Goal: Task Accomplishment & Management: Manage account settings

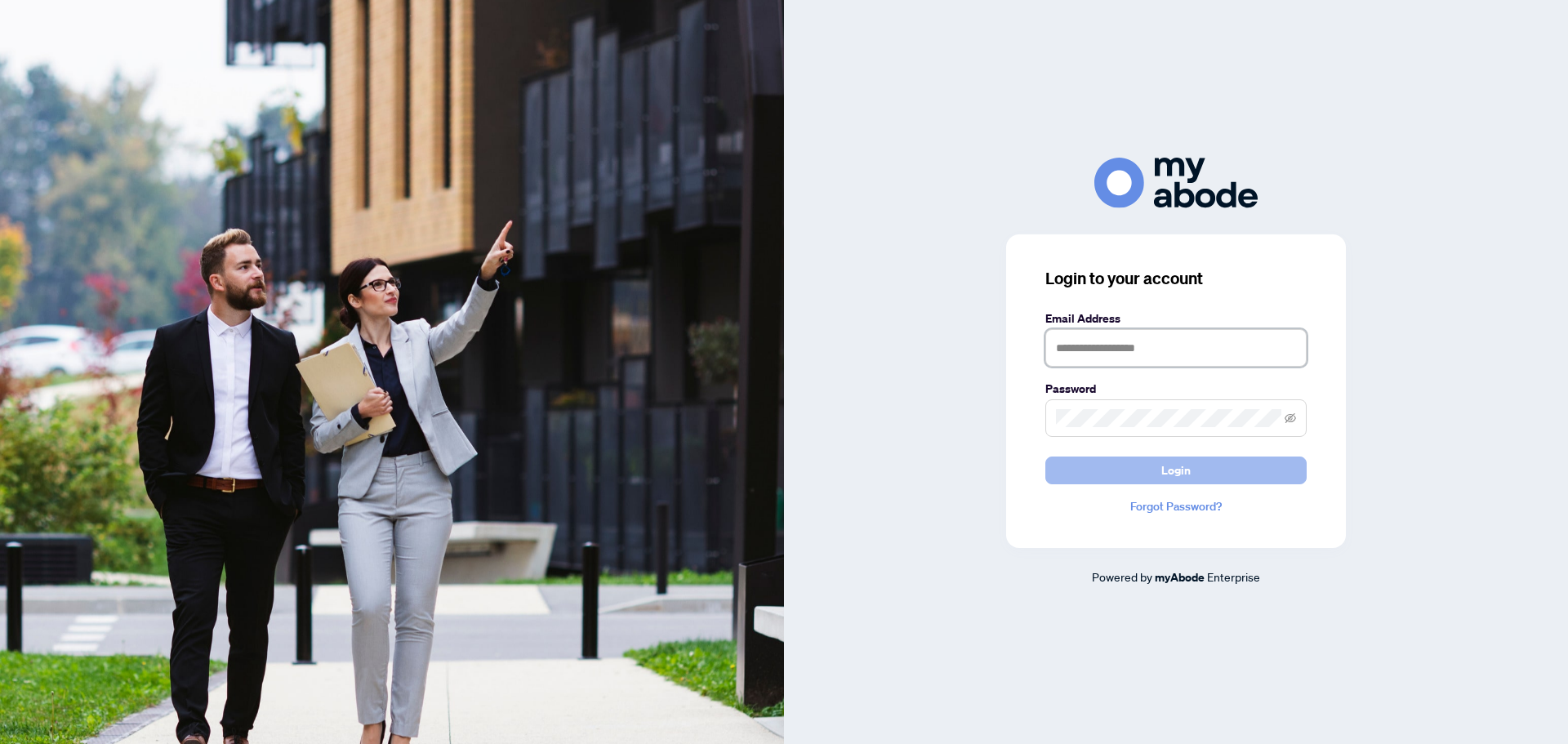
type input "**********"
click at [1212, 475] on button "Login" at bounding box center [1177, 470] width 261 height 28
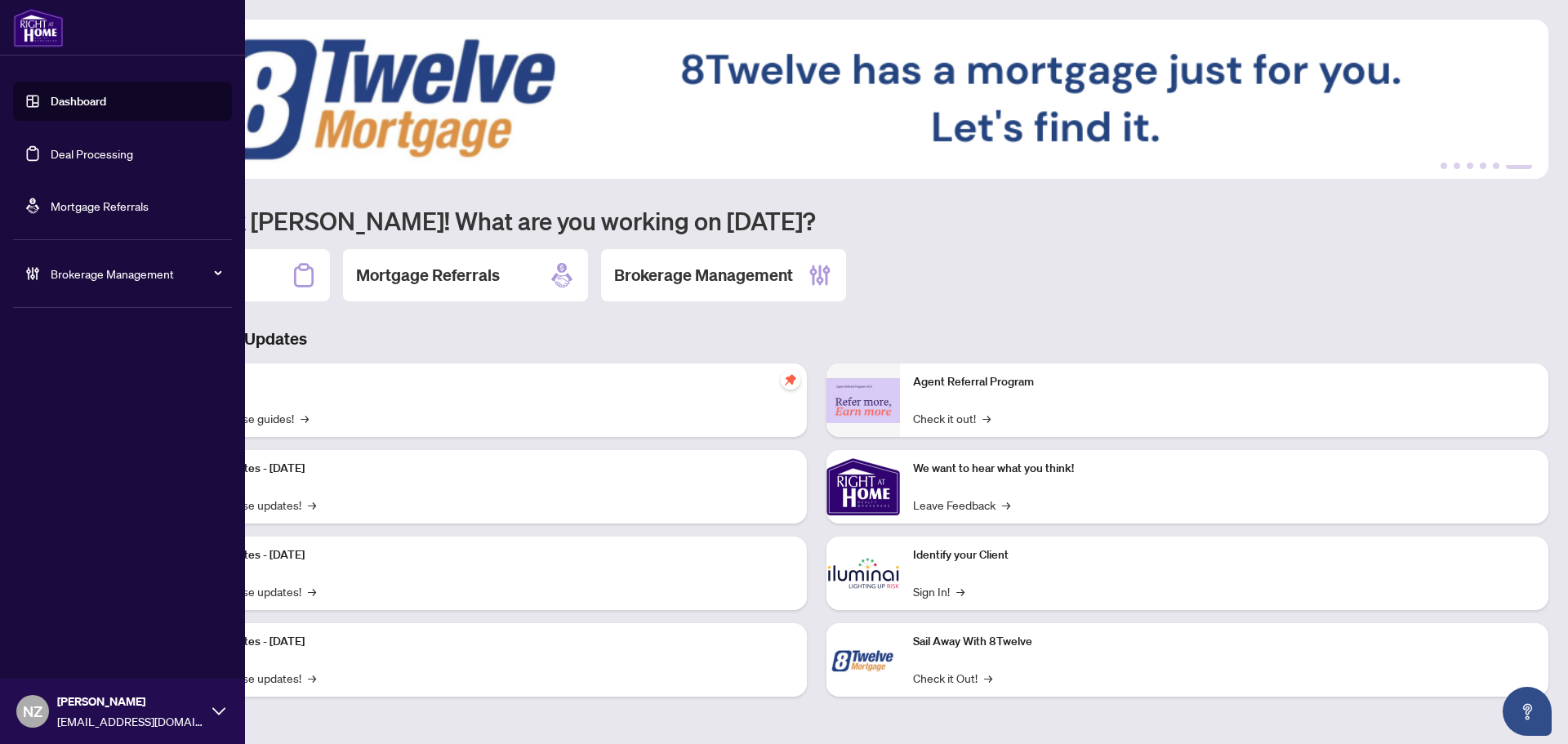
click at [110, 270] on span "Brokerage Management" at bounding box center [136, 274] width 170 height 18
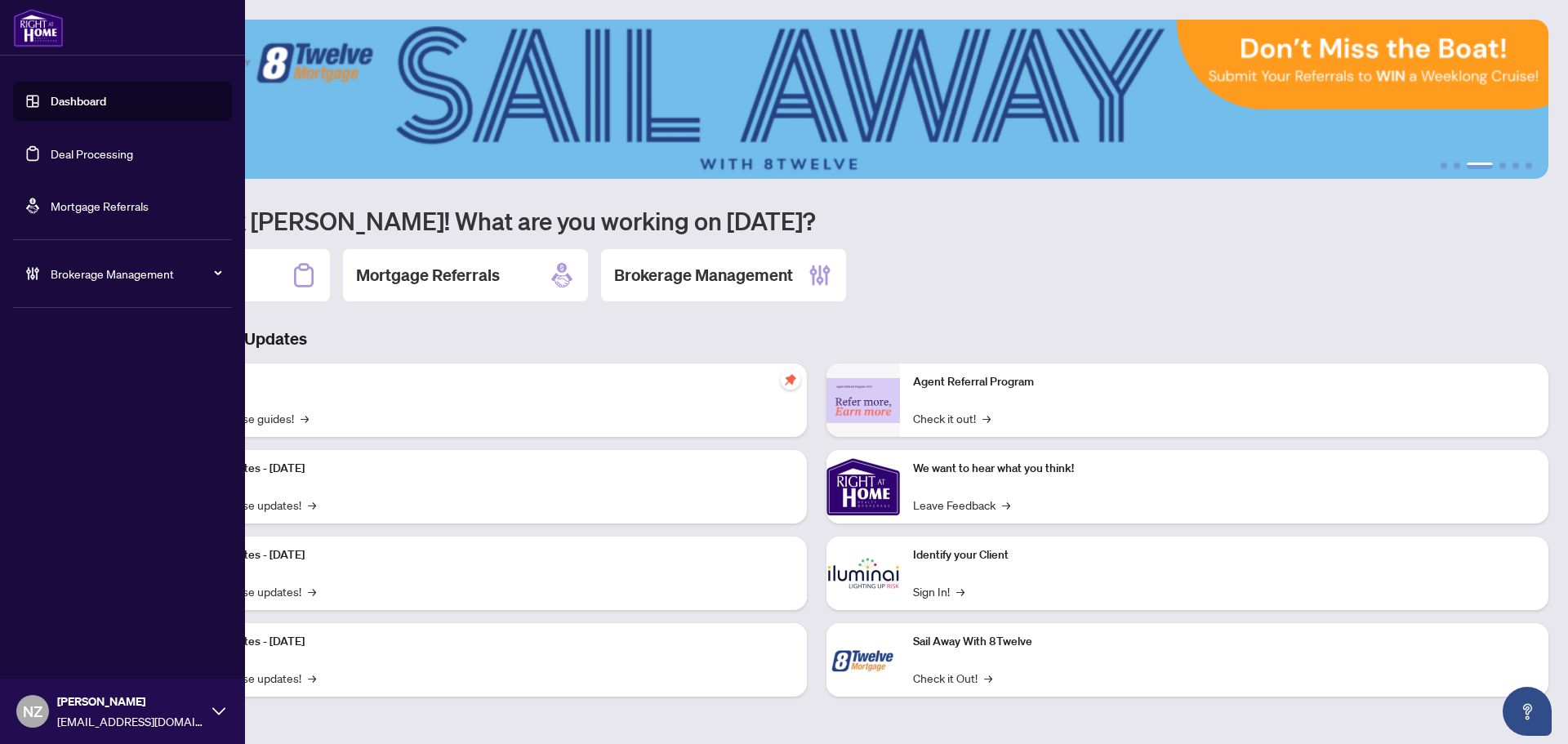
click at [119, 272] on span "Brokerage Management" at bounding box center [136, 274] width 170 height 18
click at [76, 274] on span "Brokerage Management" at bounding box center [136, 274] width 170 height 18
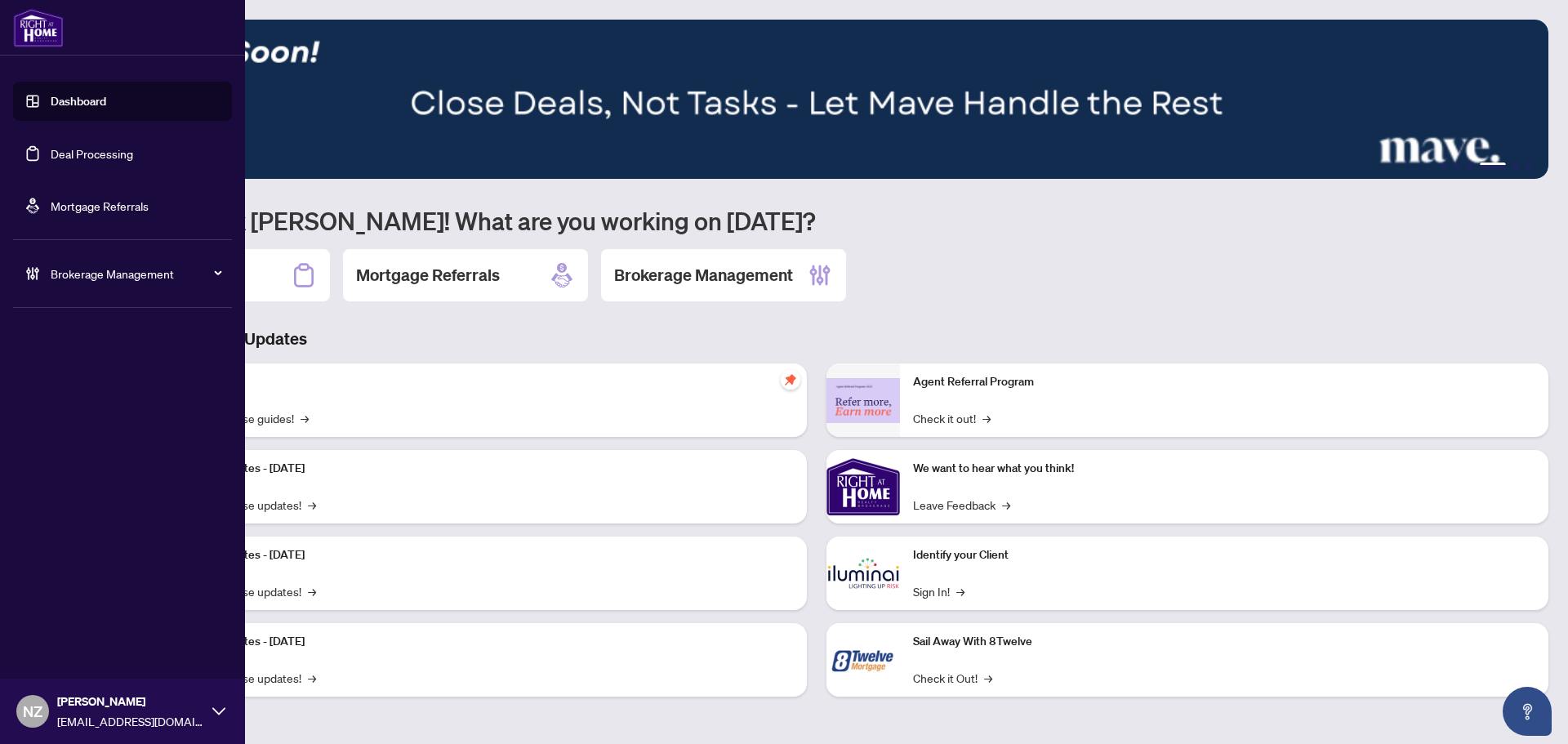
click at [124, 274] on span "Brokerage Management" at bounding box center [136, 274] width 170 height 18
click at [88, 386] on link "Manage Agents" at bounding box center [74, 391] width 81 height 14
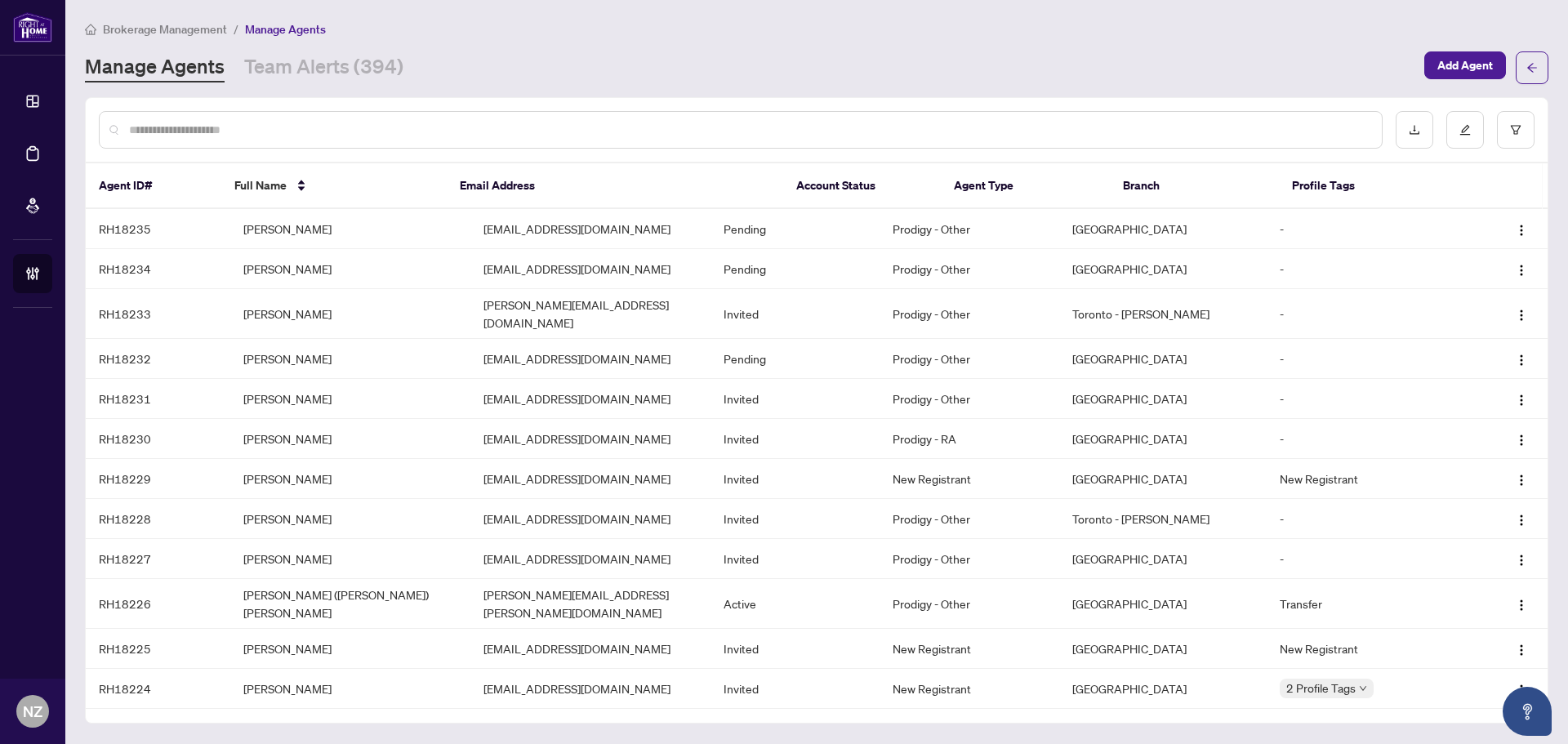
click at [271, 128] on input "text" at bounding box center [749, 130] width 1240 height 18
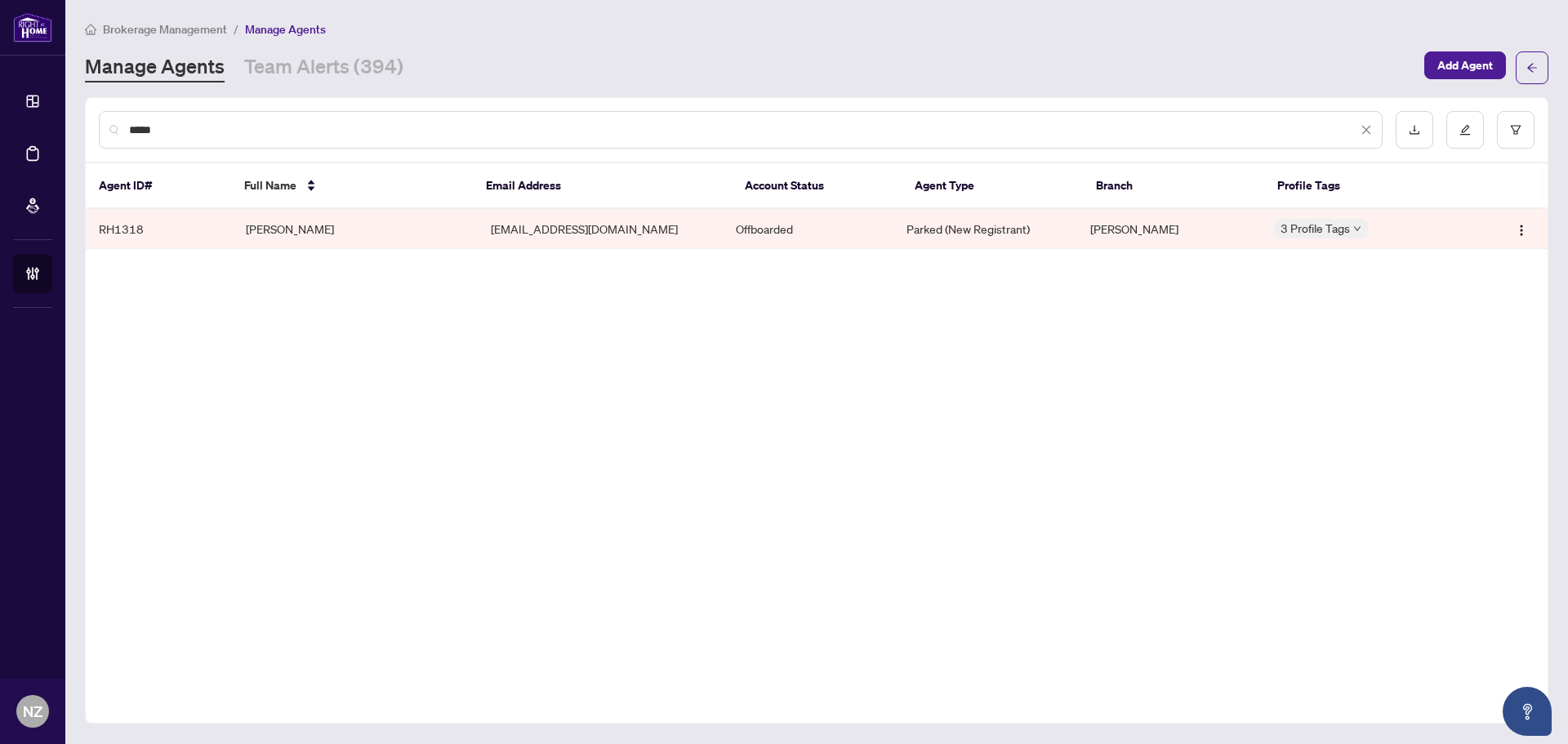
type input "*****"
click at [294, 237] on td "Divyesh Patel" at bounding box center [356, 229] width 245 height 40
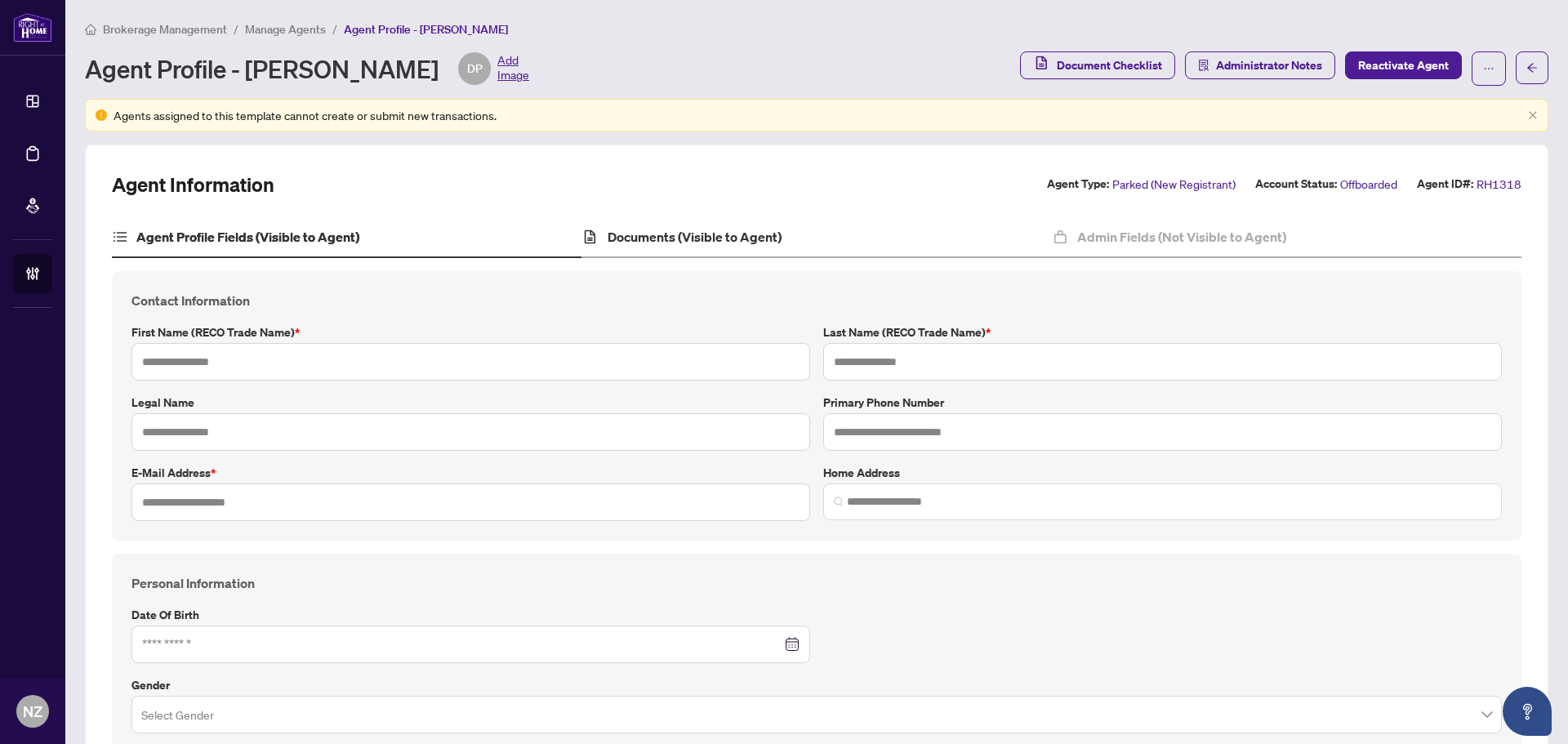
type input "*"
click at [684, 238] on h4 "Documents (Visible to Agent)" at bounding box center [695, 237] width 174 height 20
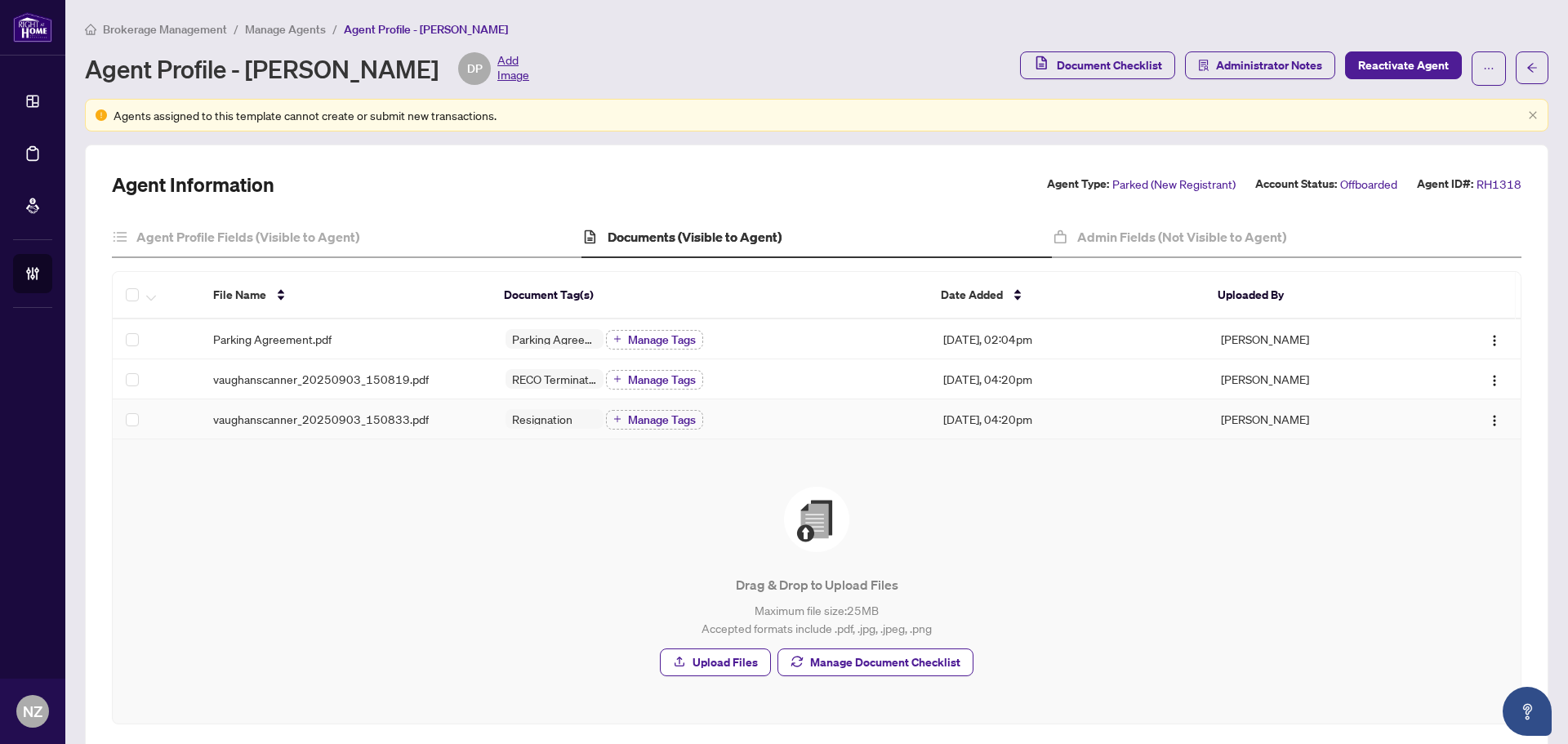
scroll to position [73, 0]
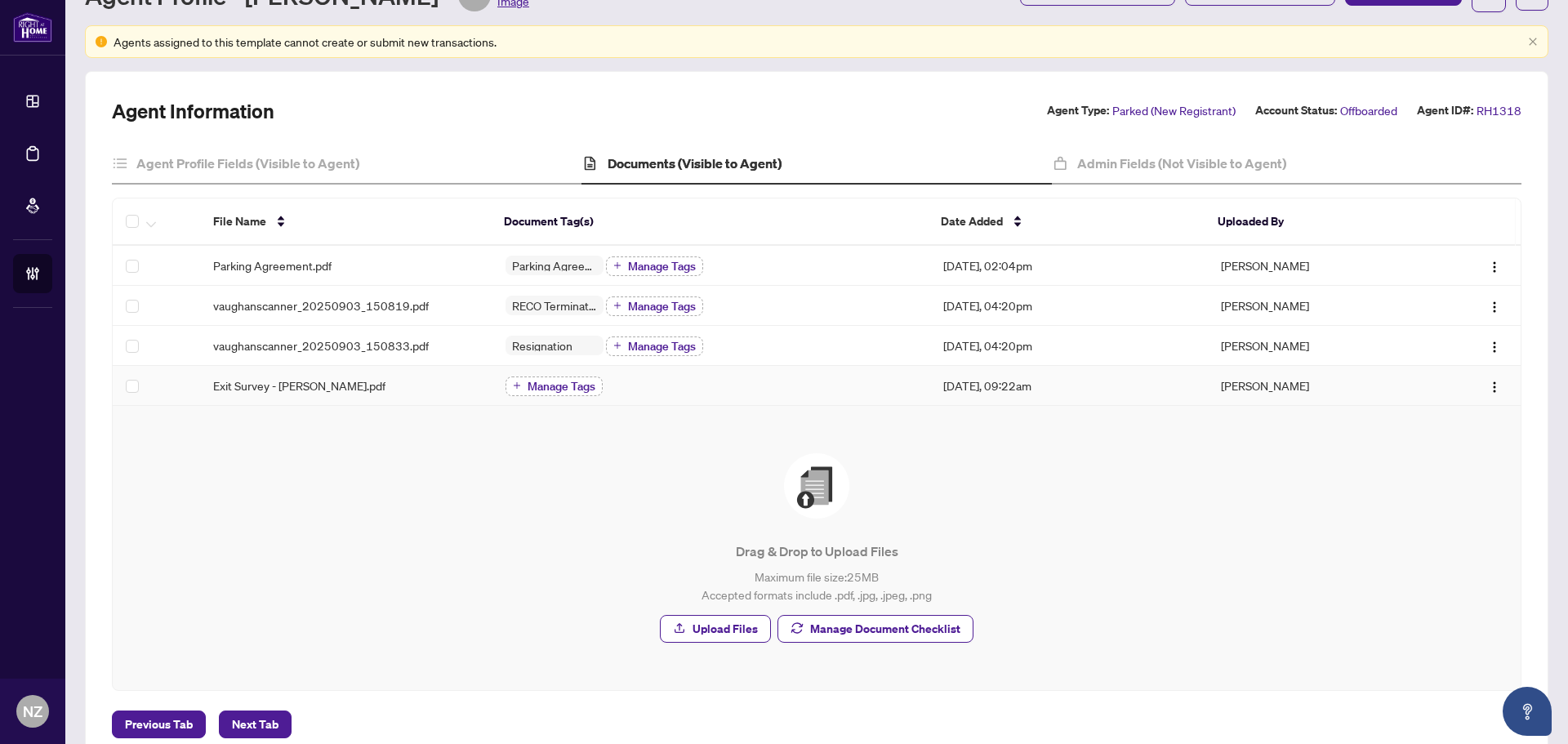
click at [554, 386] on span "Manage Tags" at bounding box center [561, 386] width 68 height 12
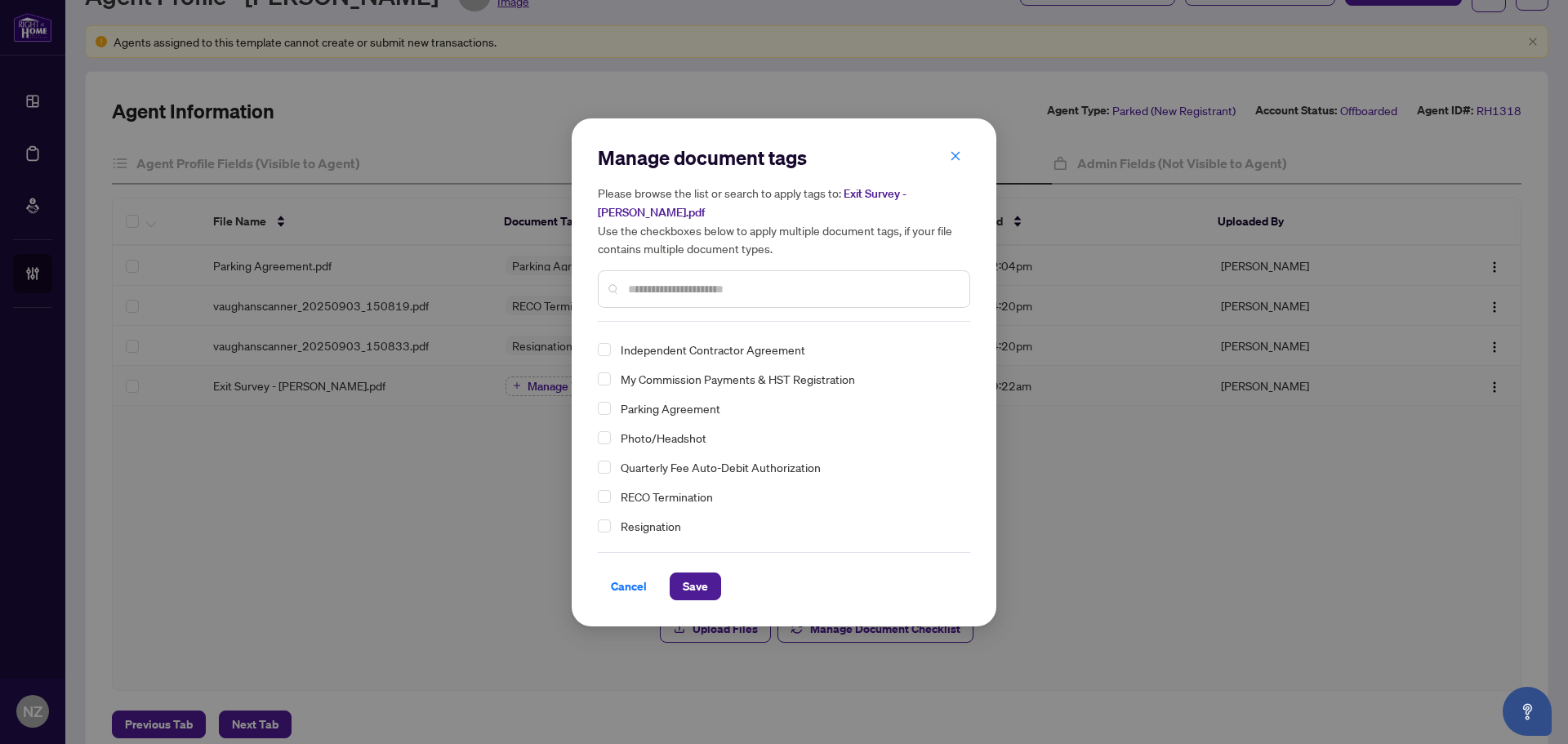
scroll to position [0, 0]
click at [621, 590] on span "Cancel" at bounding box center [629, 586] width 36 height 26
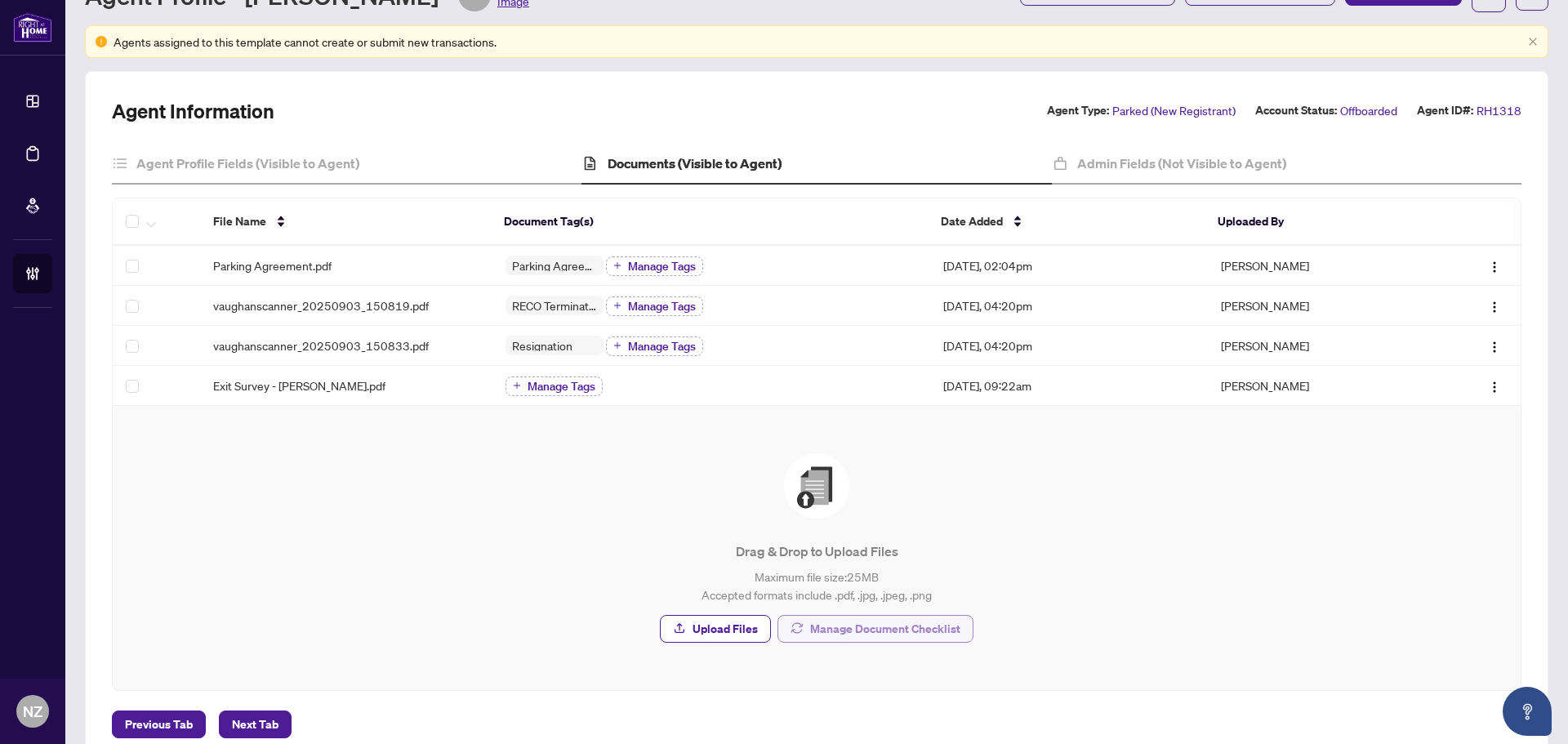
click at [867, 628] on span "Manage Document Checklist" at bounding box center [886, 629] width 150 height 26
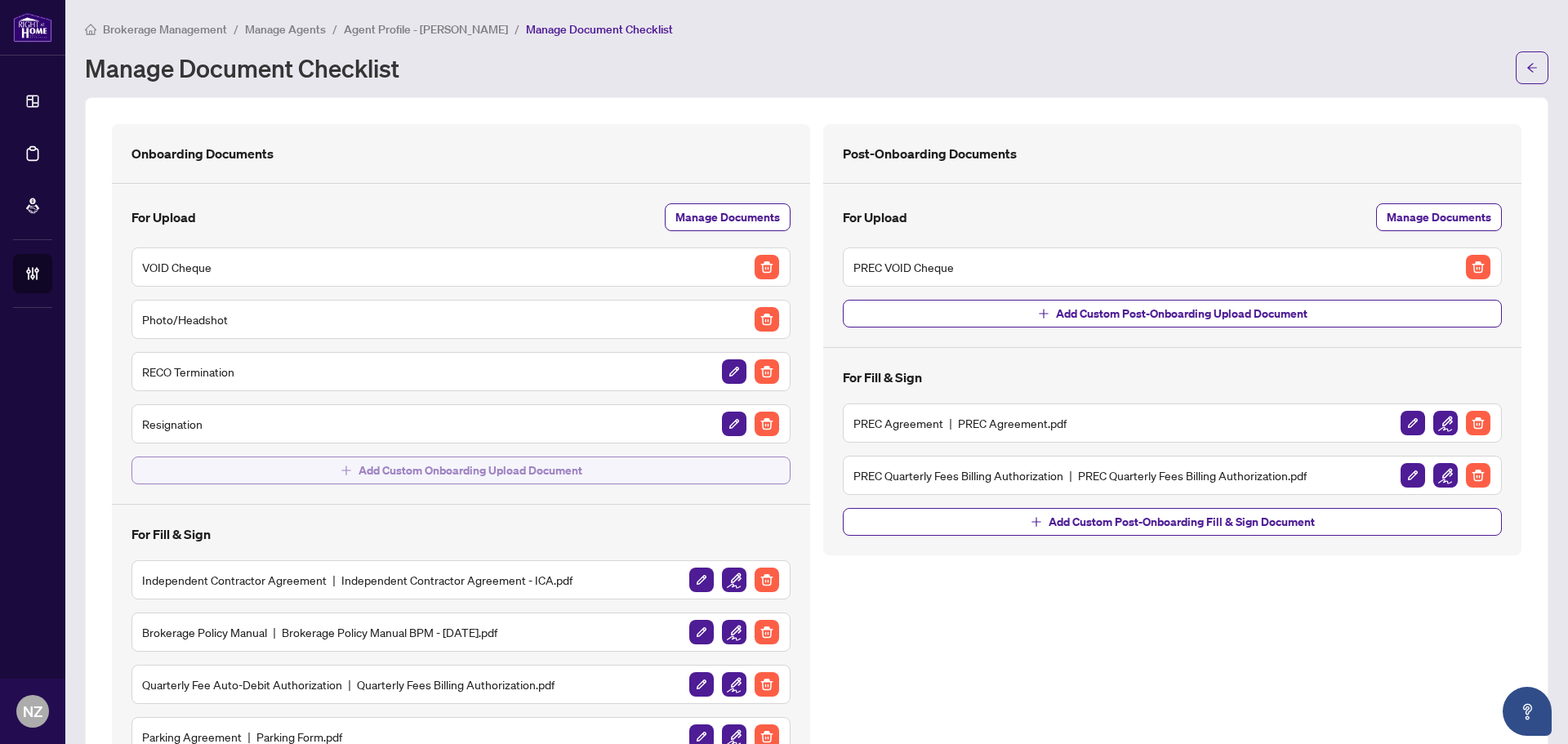
click at [525, 469] on span "Add Custom Onboarding Upload Document" at bounding box center [470, 470] width 224 height 26
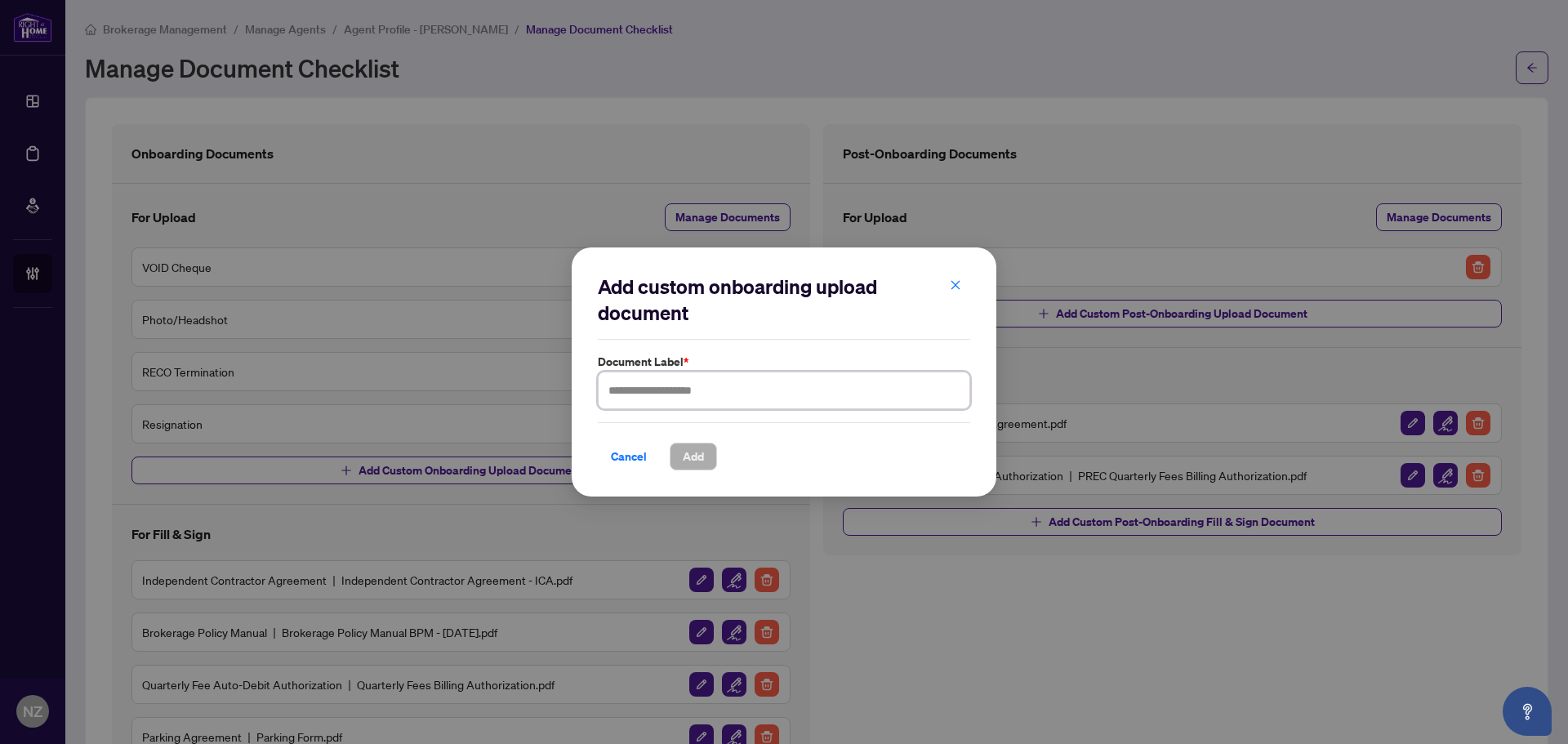
drag, startPoint x: 659, startPoint y: 406, endPoint x: 662, endPoint y: 394, distance: 12.4
click at [658, 406] on input "text" at bounding box center [784, 390] width 373 height 38
type input "**********"
click at [693, 446] on span "Add" at bounding box center [694, 456] width 21 height 26
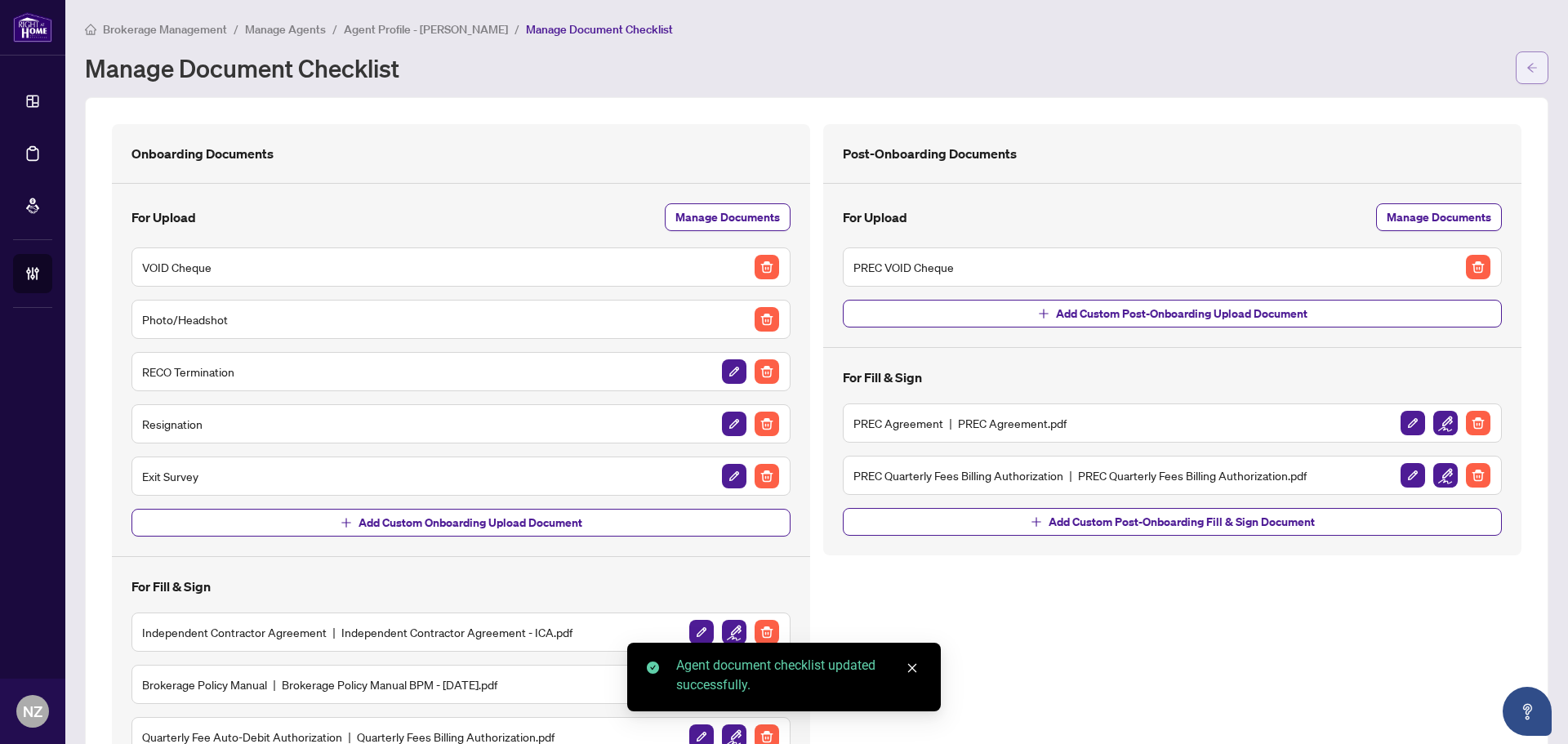
click at [1527, 57] on span "button" at bounding box center [1532, 67] width 12 height 26
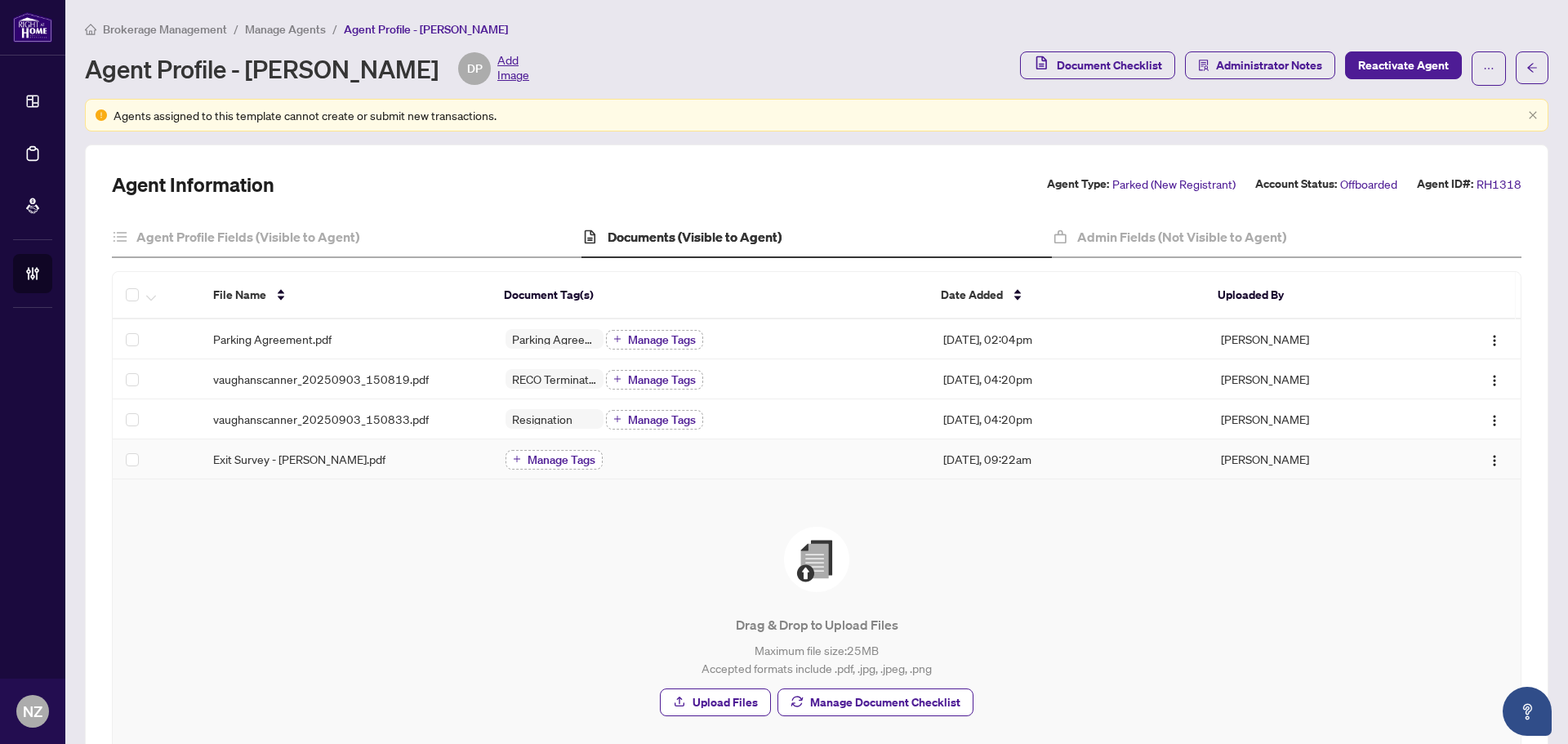
click at [562, 457] on span "Manage Tags" at bounding box center [561, 459] width 68 height 12
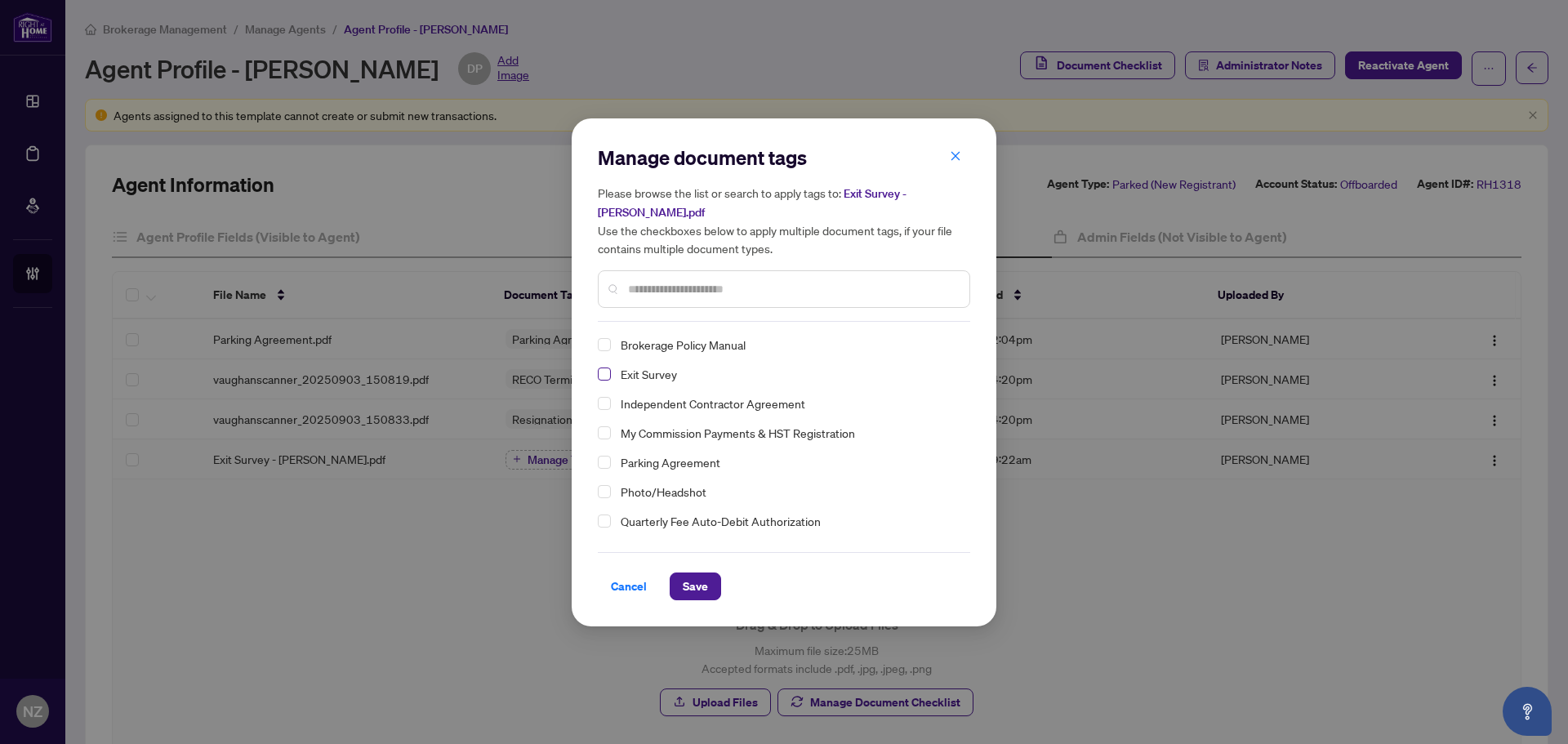
click at [599, 374] on span "Select Exit Survey" at bounding box center [604, 373] width 13 height 13
click at [702, 586] on span "Save" at bounding box center [696, 586] width 25 height 26
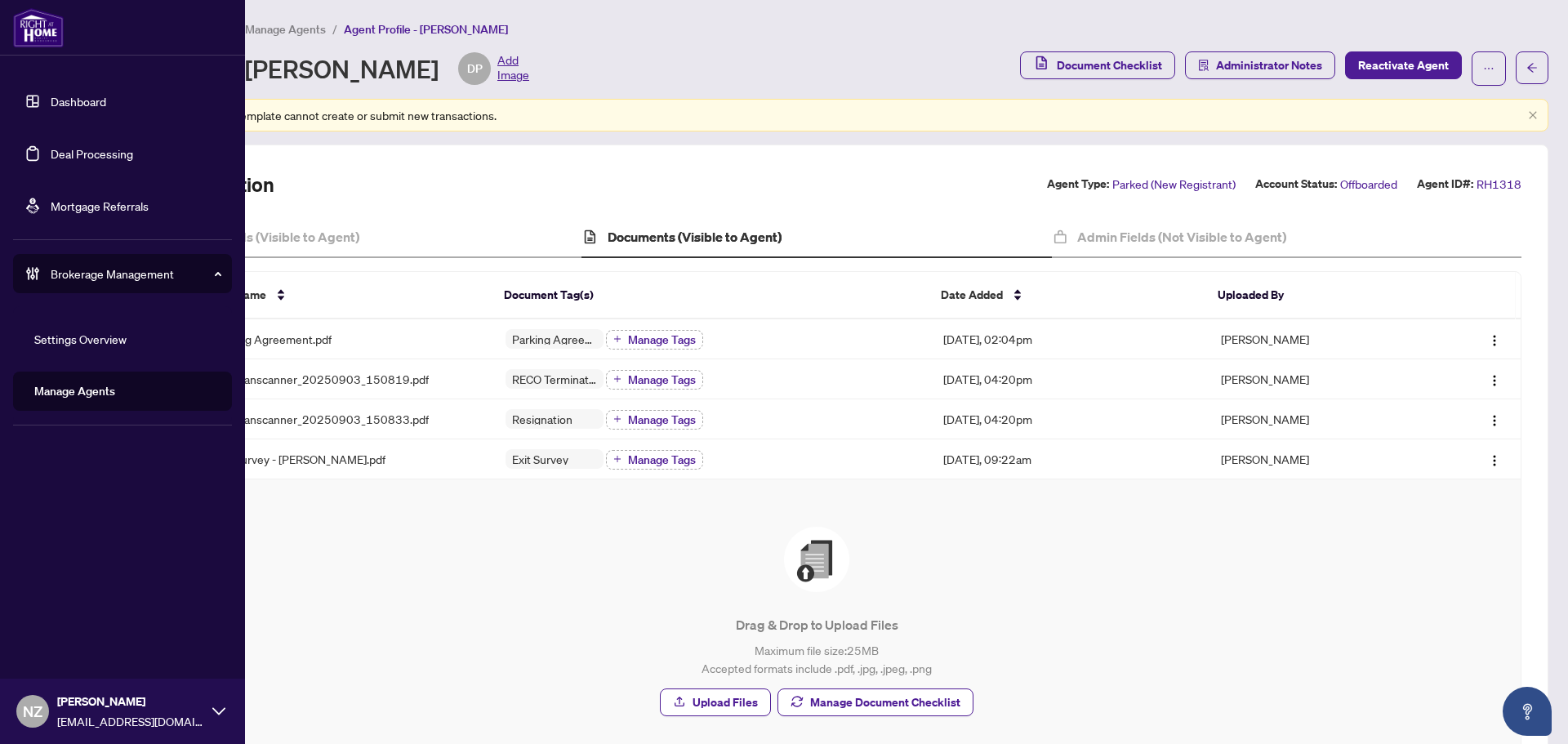
click at [95, 154] on link "Deal Processing" at bounding box center [92, 153] width 82 height 14
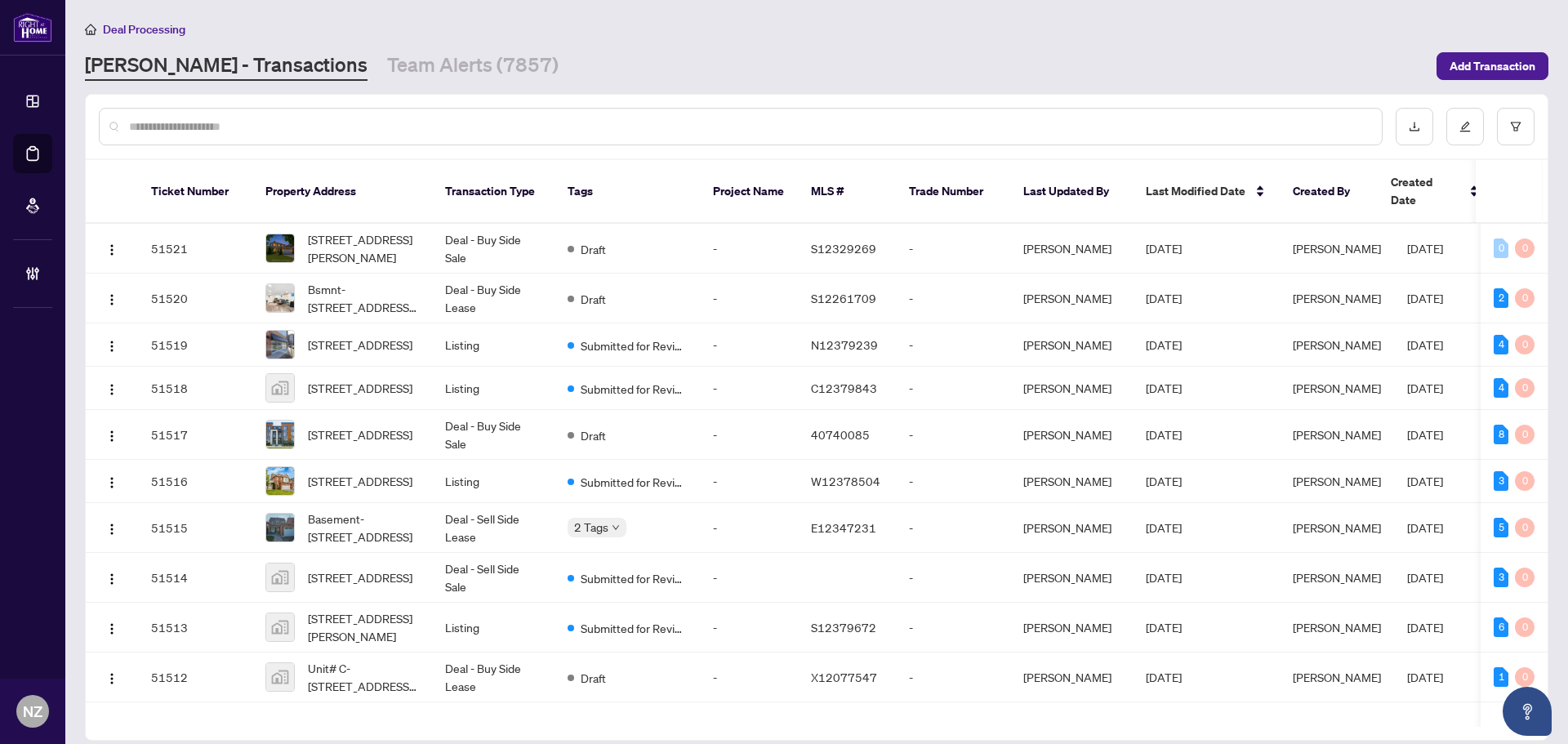
click at [280, 122] on input "text" at bounding box center [749, 126] width 1240 height 18
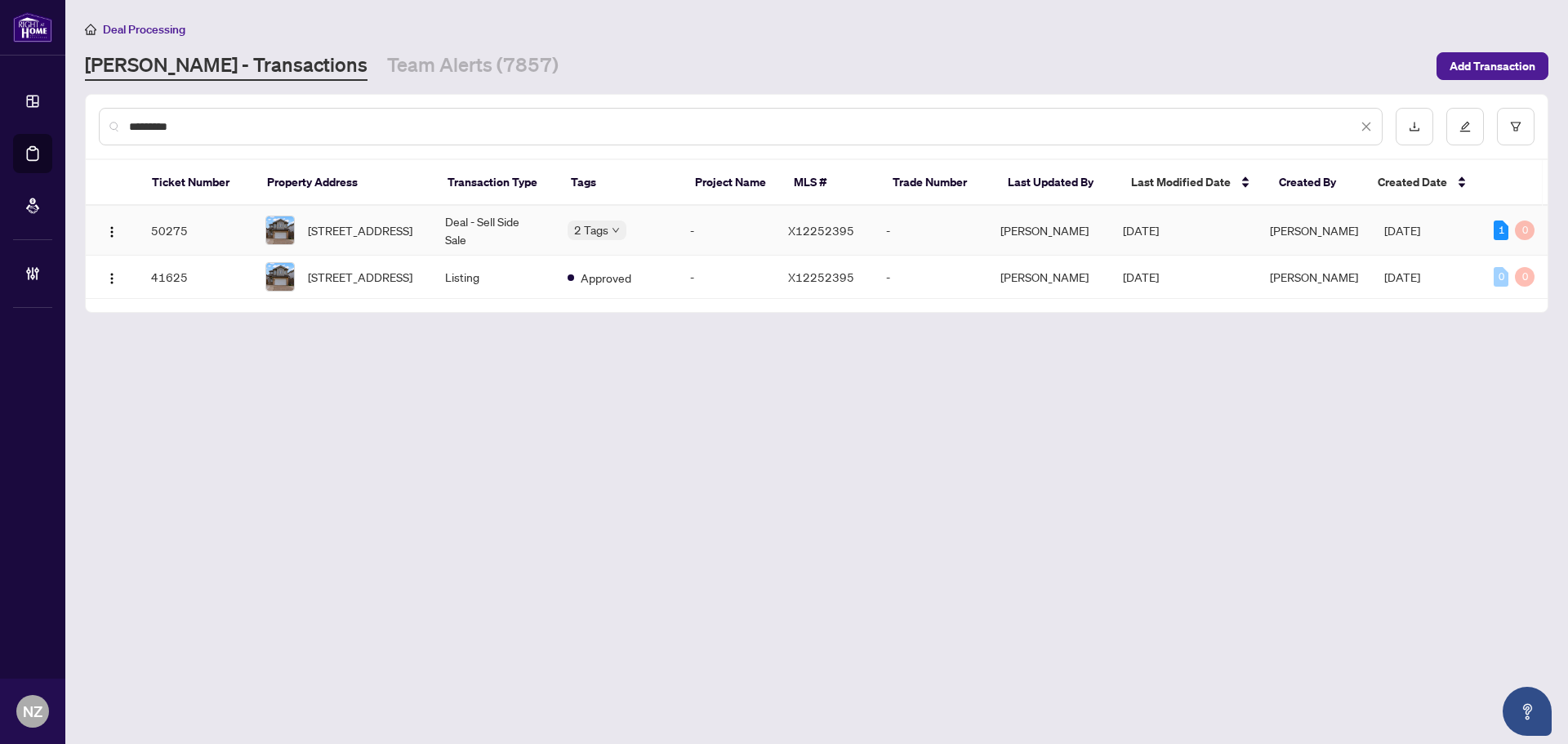
type input "*********"
click at [331, 227] on span "131 Peach Blossom Cres, Kitchener, Ontario N2E 3Z7, Canada" at bounding box center [360, 230] width 105 height 18
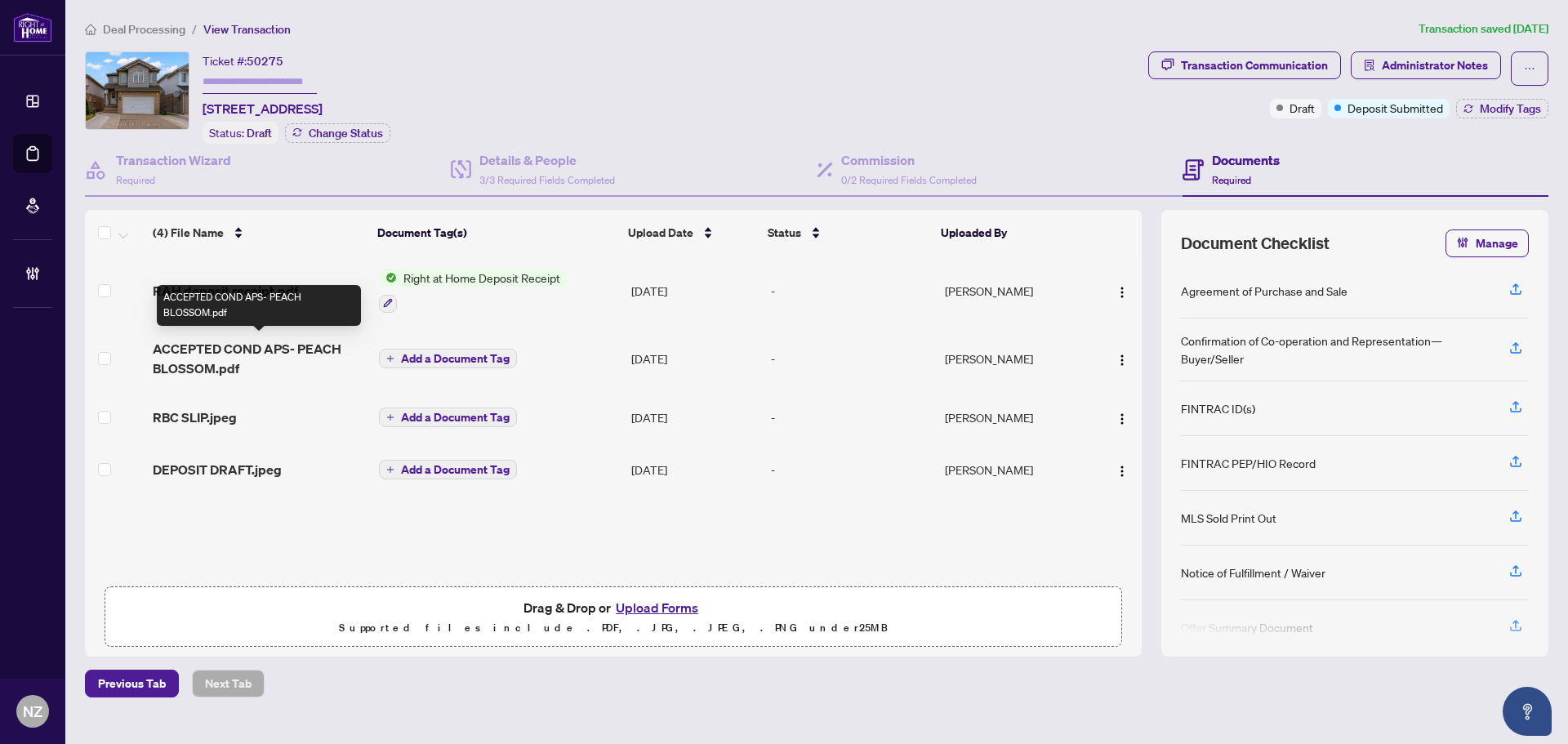
click at [227, 353] on span "ACCEPTED COND APS- PEACH BLOSSOM.pdf" at bounding box center [259, 359] width 212 height 39
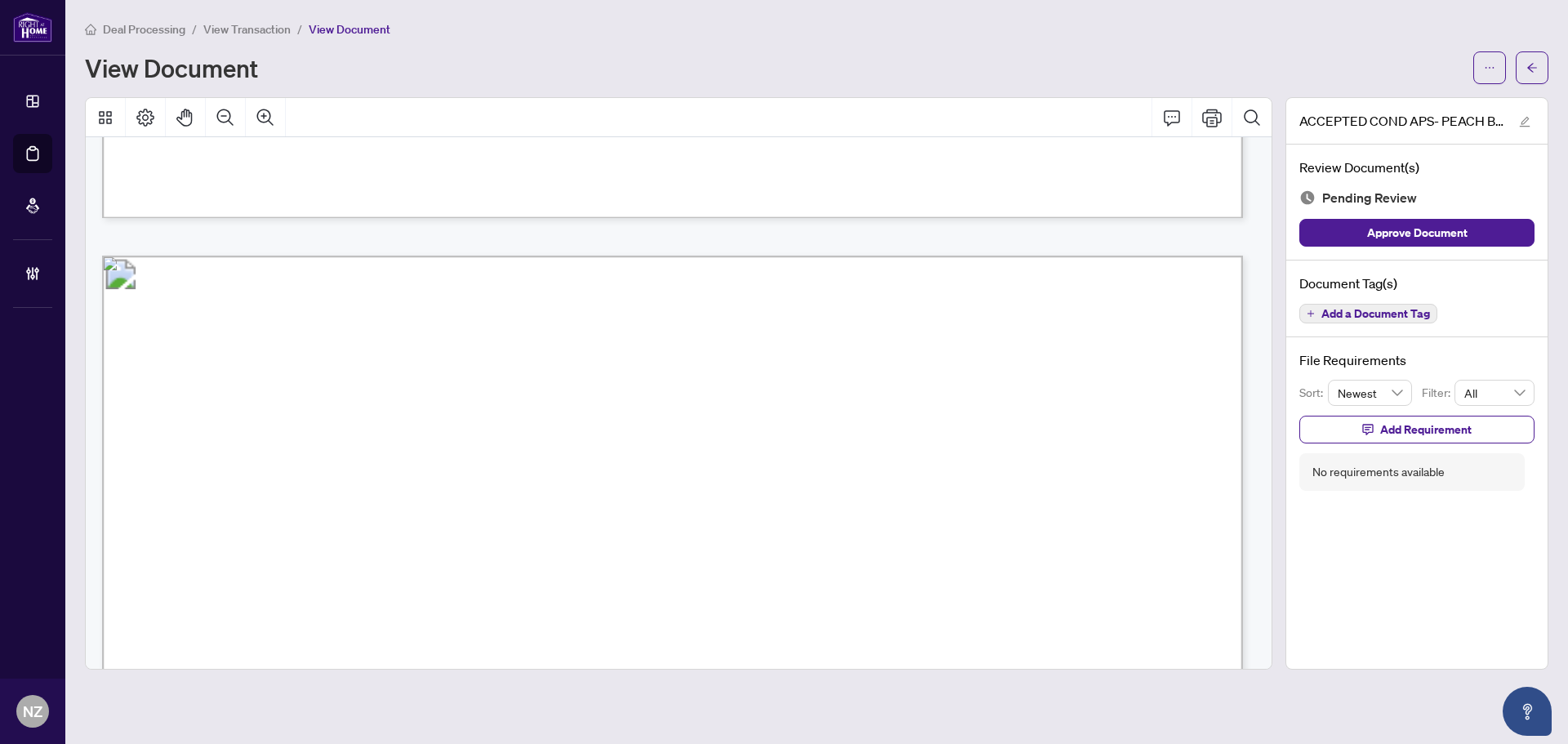
scroll to position [6125, 0]
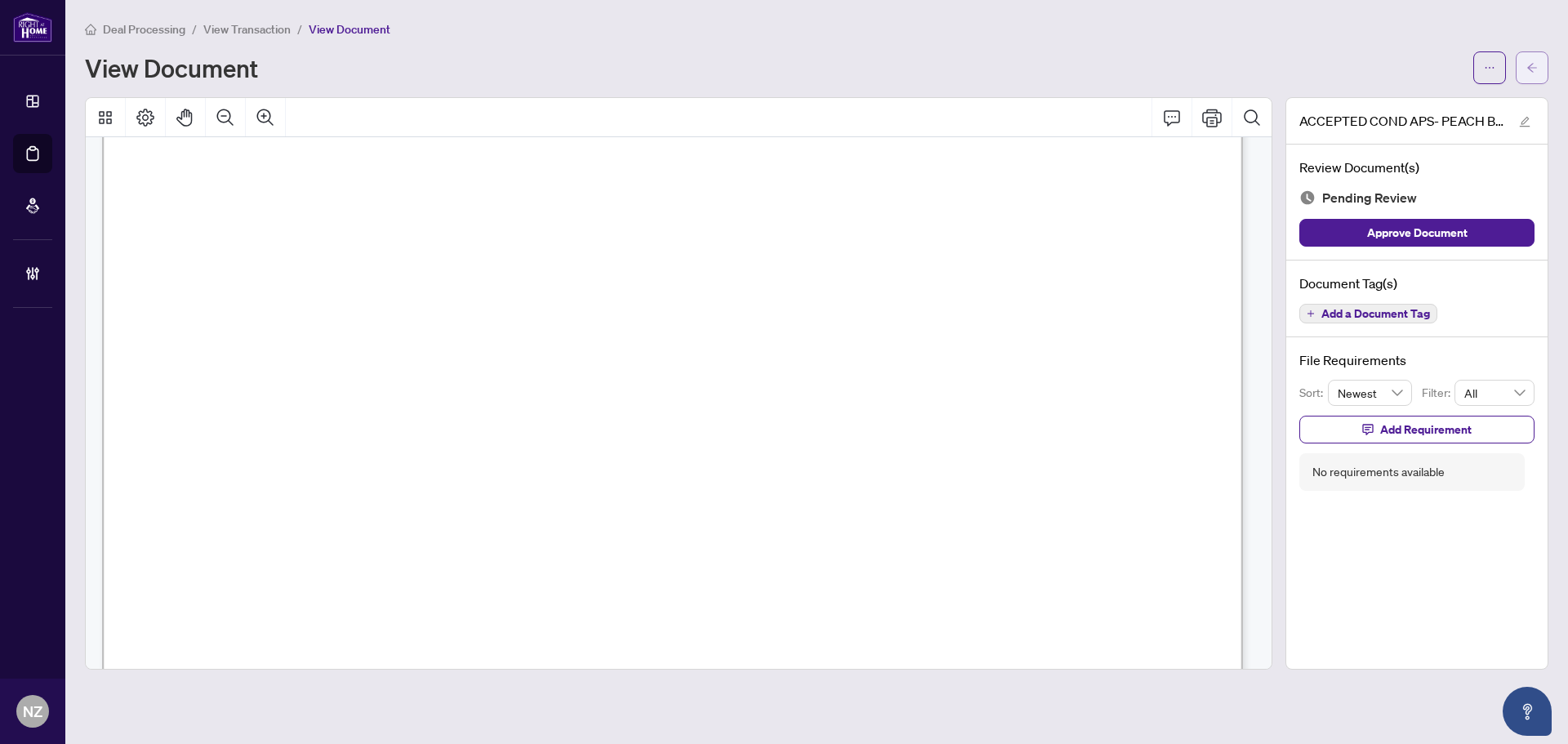
click at [1531, 71] on icon "arrow-left" at bounding box center [1532, 67] width 10 height 9
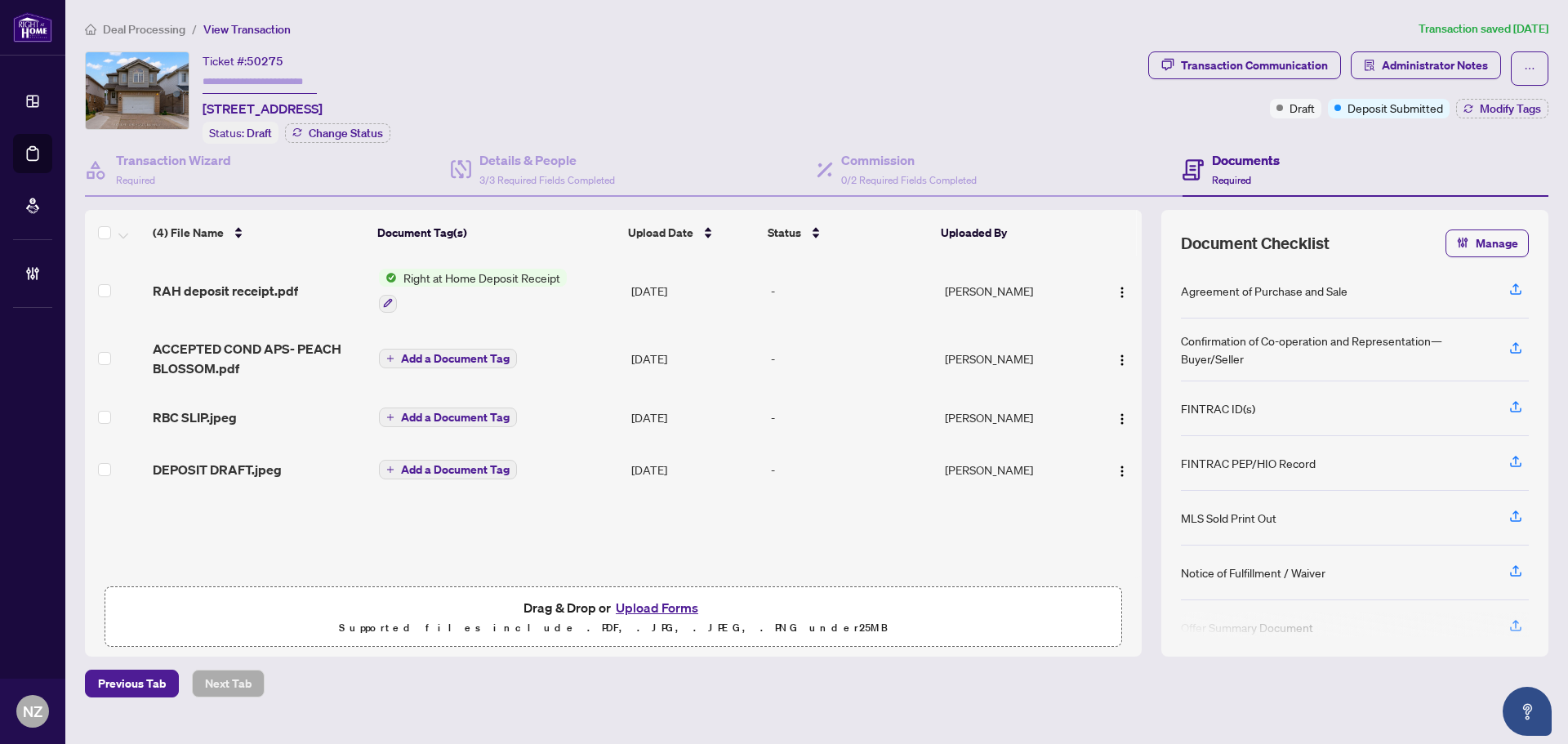
click at [141, 27] on span "Deal Processing" at bounding box center [144, 30] width 82 height 14
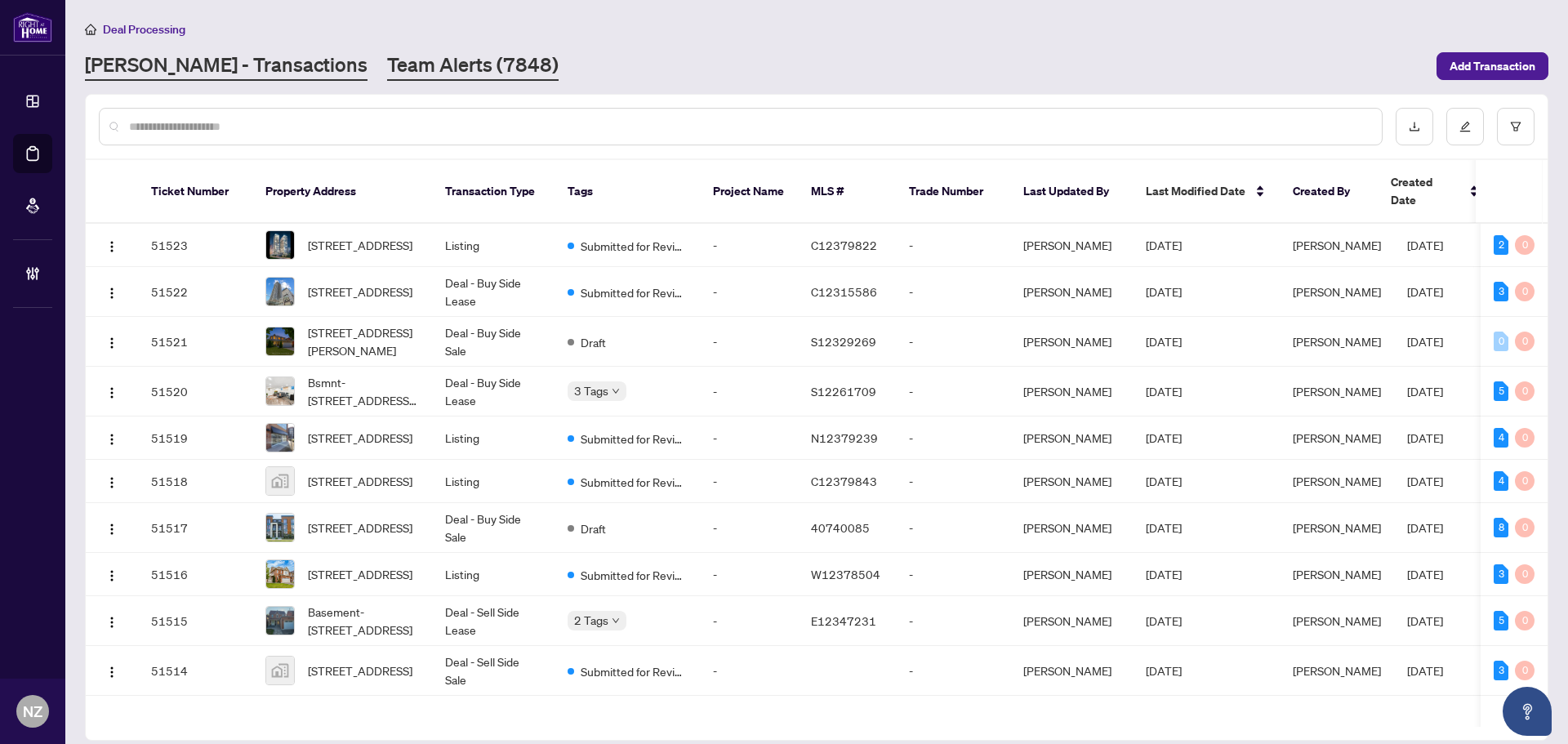
click at [387, 67] on link "Team Alerts (7848)" at bounding box center [473, 65] width 172 height 30
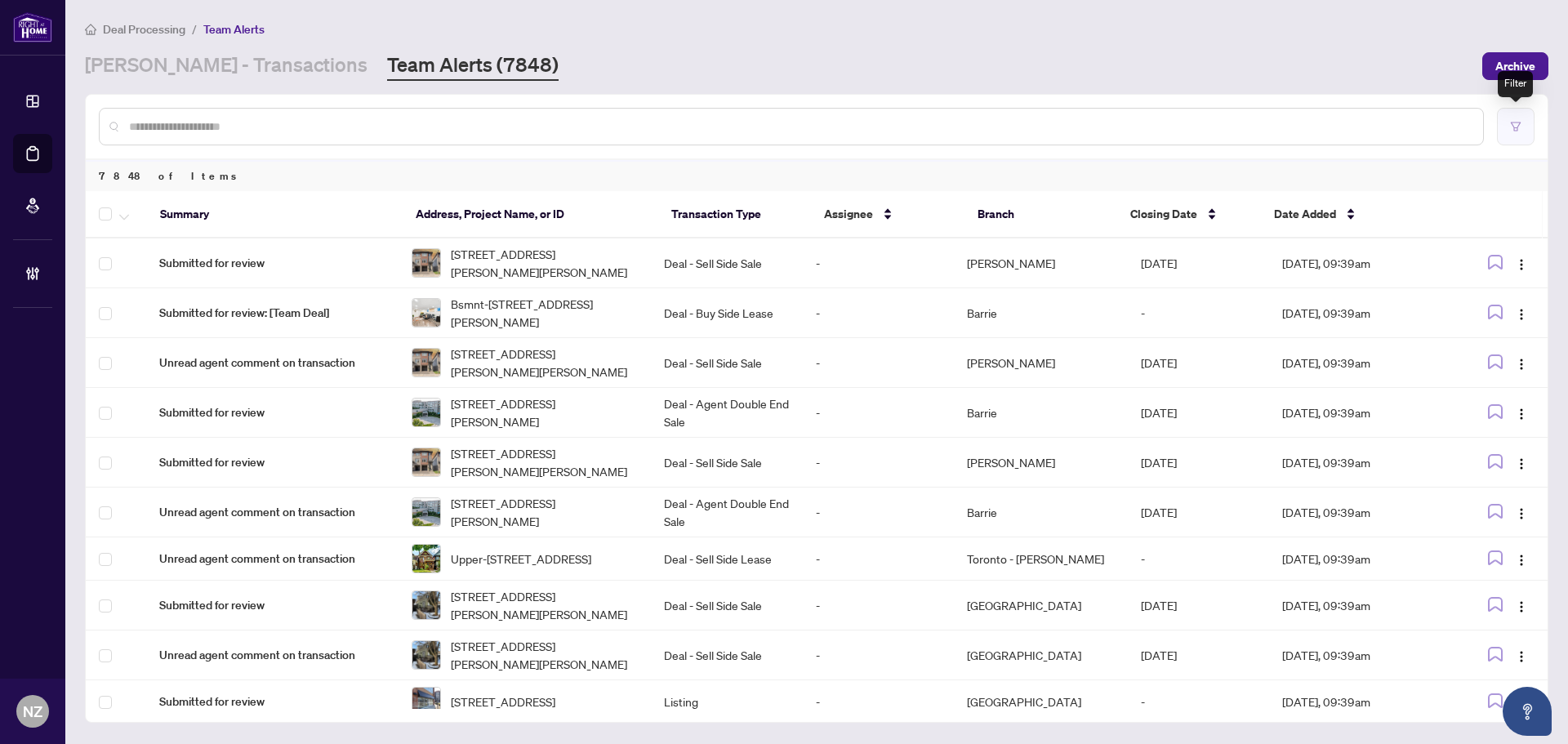
click at [1507, 127] on button "button" at bounding box center [1516, 126] width 38 height 38
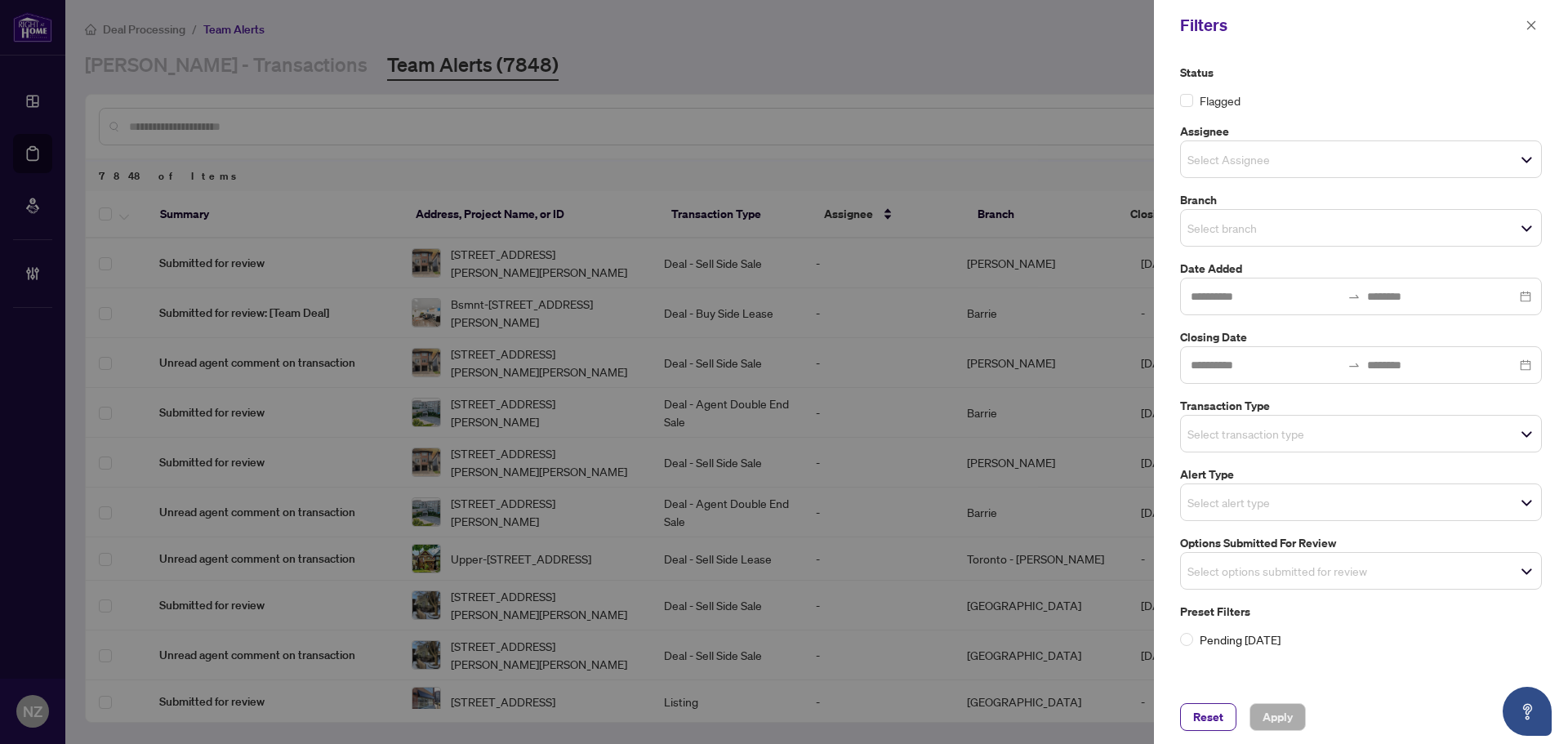
click at [1267, 160] on input "search" at bounding box center [1245, 159] width 115 height 20
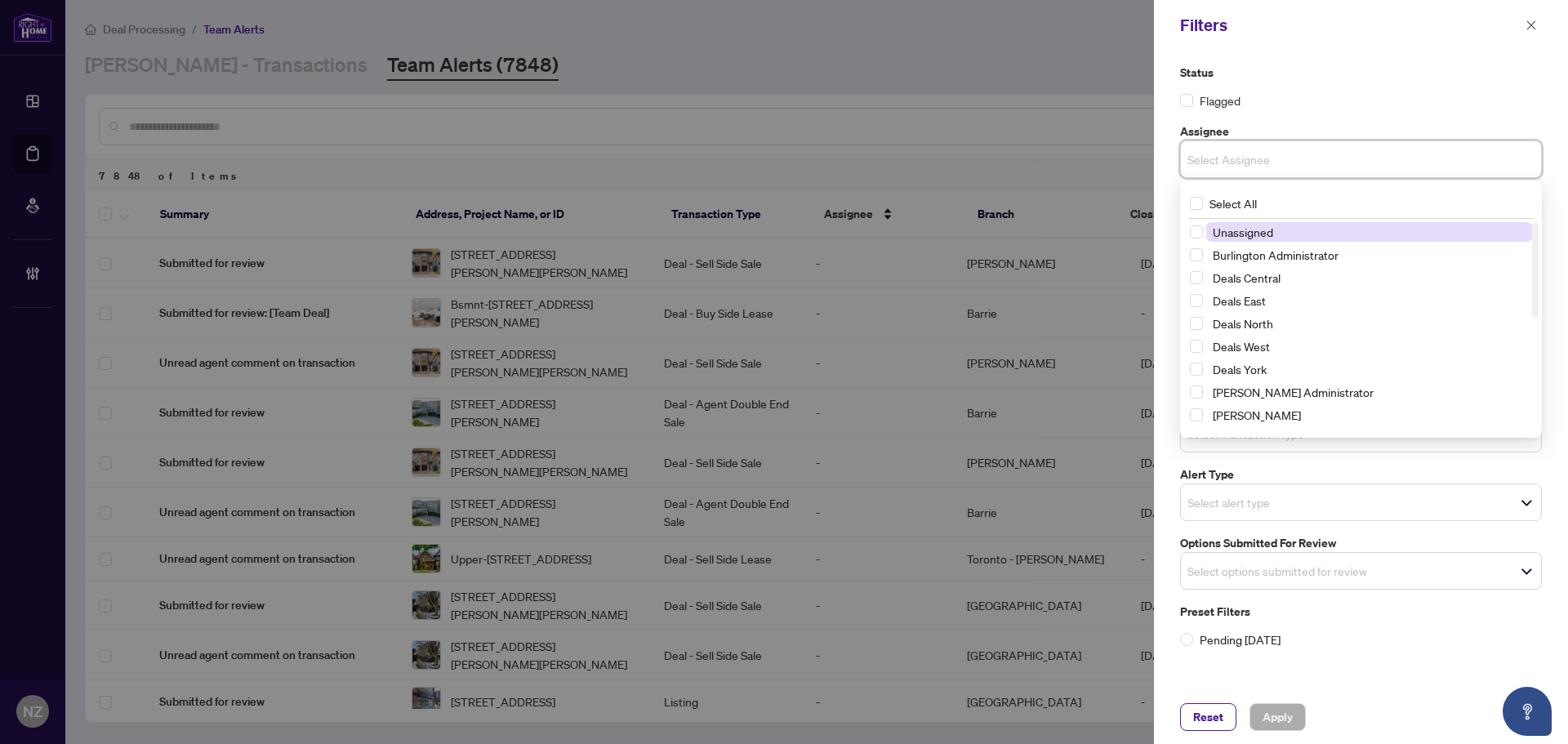
click at [1265, 160] on input "search" at bounding box center [1245, 159] width 115 height 20
click at [1279, 116] on div "Status Flagged Assignee Select Assignee Select All null Unassigned Burlington A…" at bounding box center [1361, 355] width 372 height 585
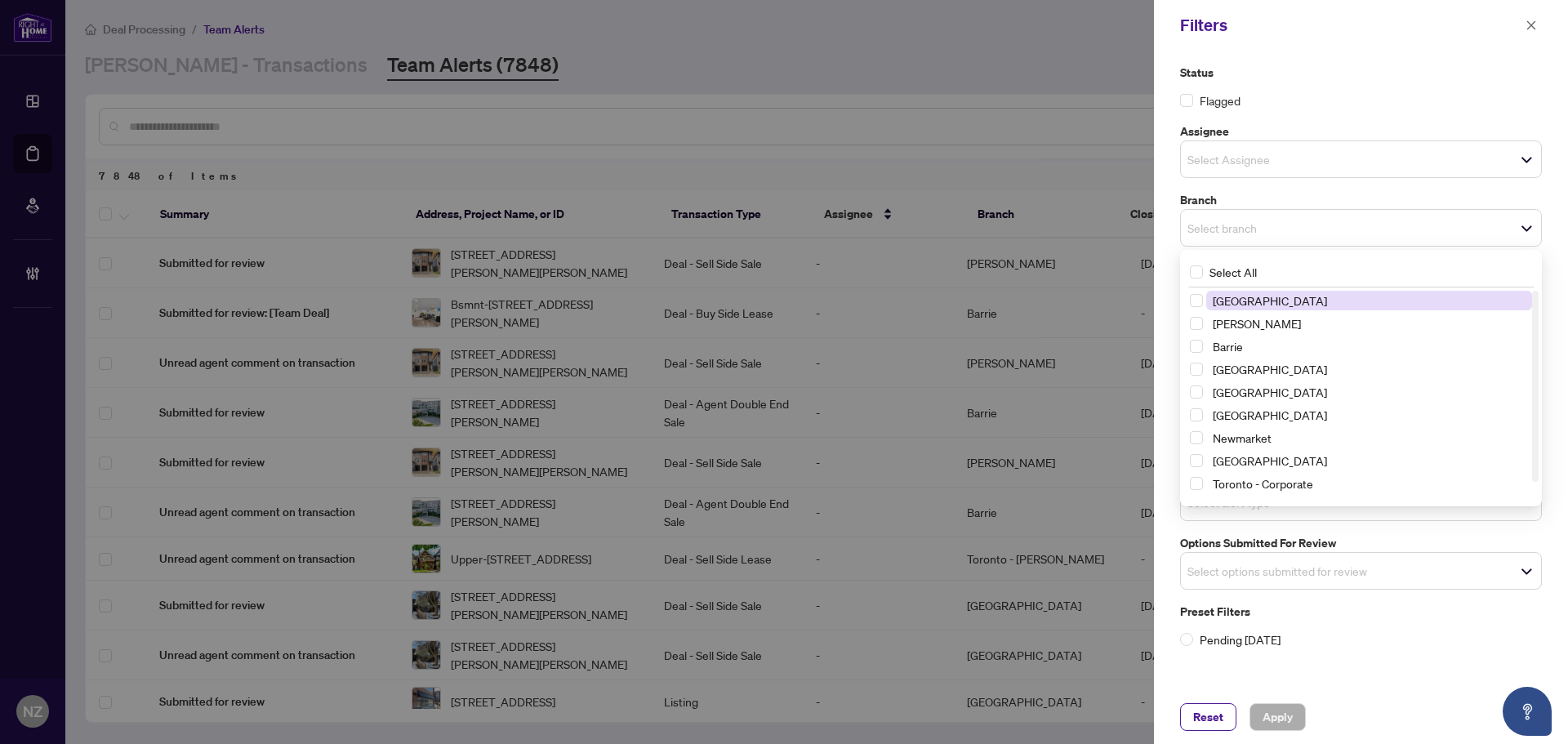
click at [1230, 243] on div "Select branch" at bounding box center [1361, 228] width 362 height 38
click at [1248, 321] on span "Vaughan" at bounding box center [1257, 323] width 89 height 14
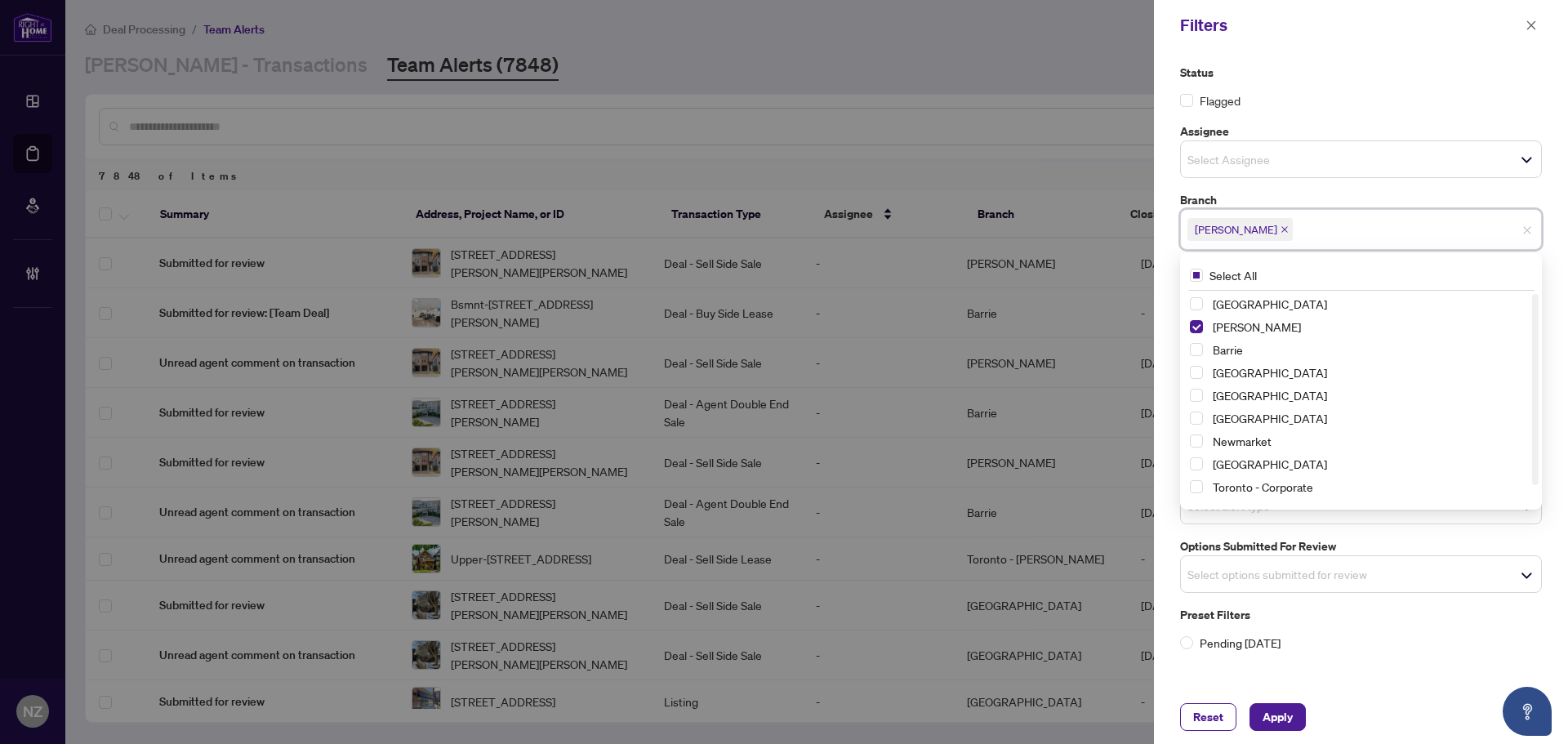
click at [1343, 93] on div "Flagged" at bounding box center [1361, 100] width 362 height 18
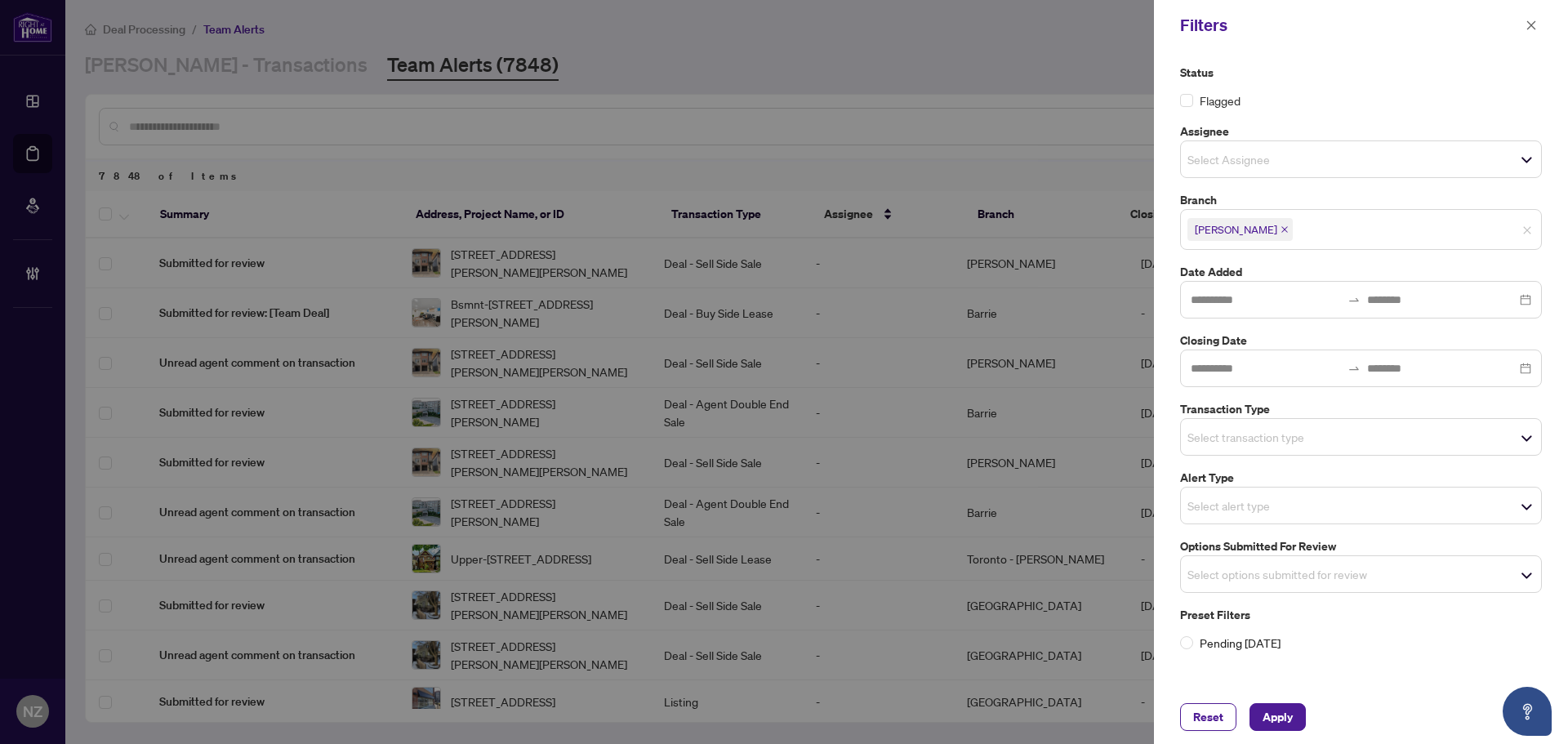
click at [1254, 443] on input "search" at bounding box center [1245, 437] width 115 height 20
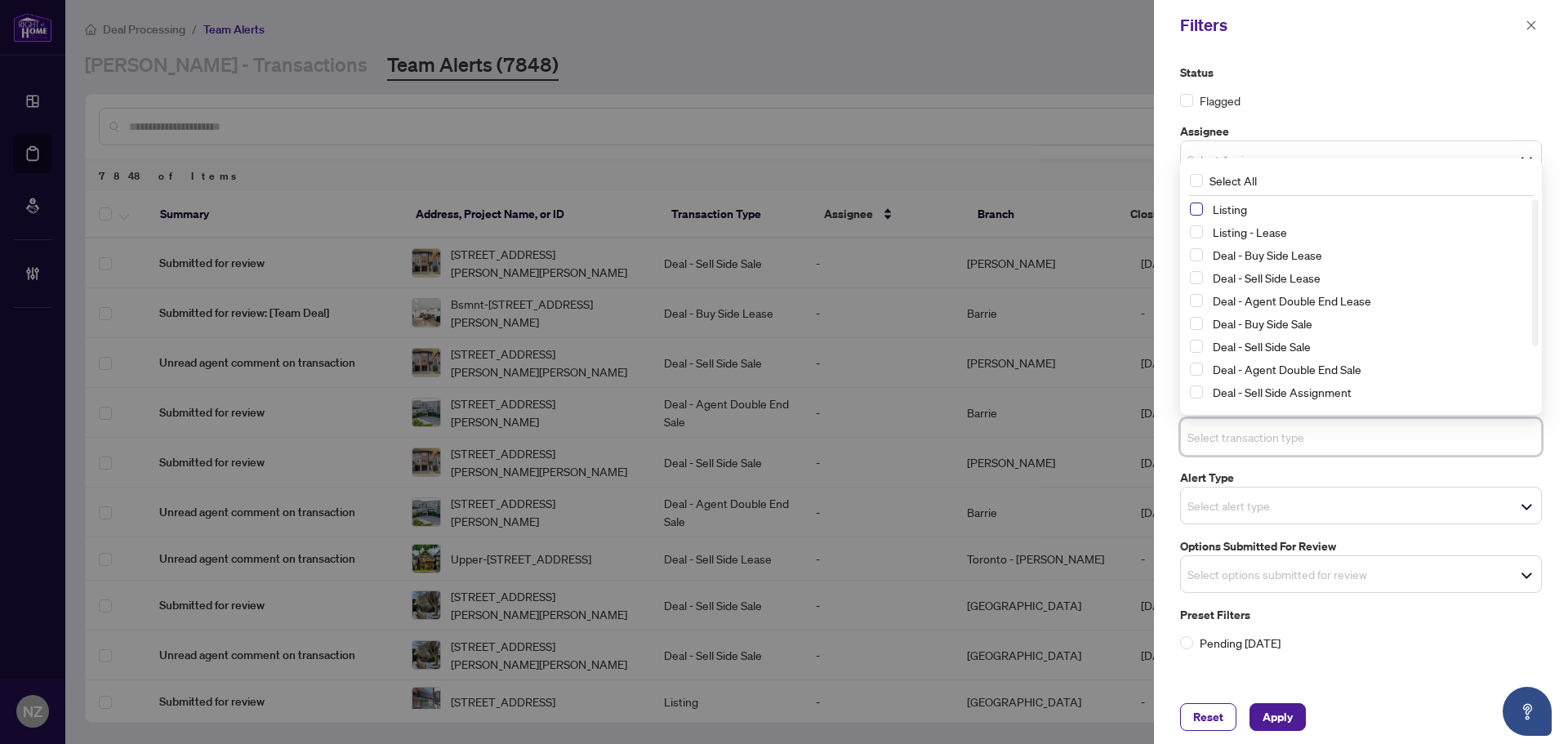
click at [1194, 210] on span "Select Listing" at bounding box center [1196, 209] width 13 height 13
click at [1199, 229] on span "Select Listing - Lease" at bounding box center [1196, 233] width 13 height 13
click at [1362, 90] on div "Status Flagged" at bounding box center [1361, 86] width 362 height 46
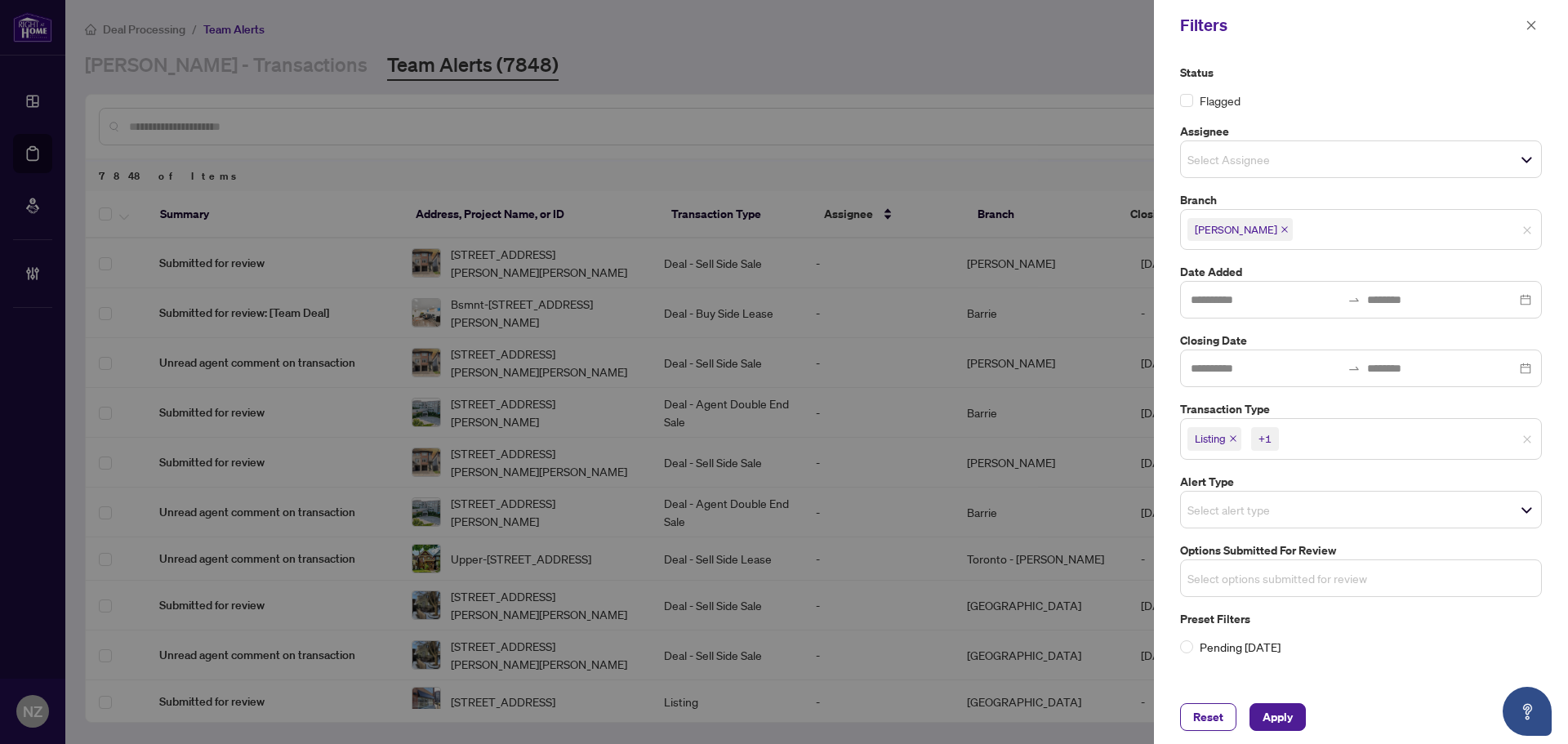
click at [1242, 569] on input "search" at bounding box center [1245, 578] width 115 height 20
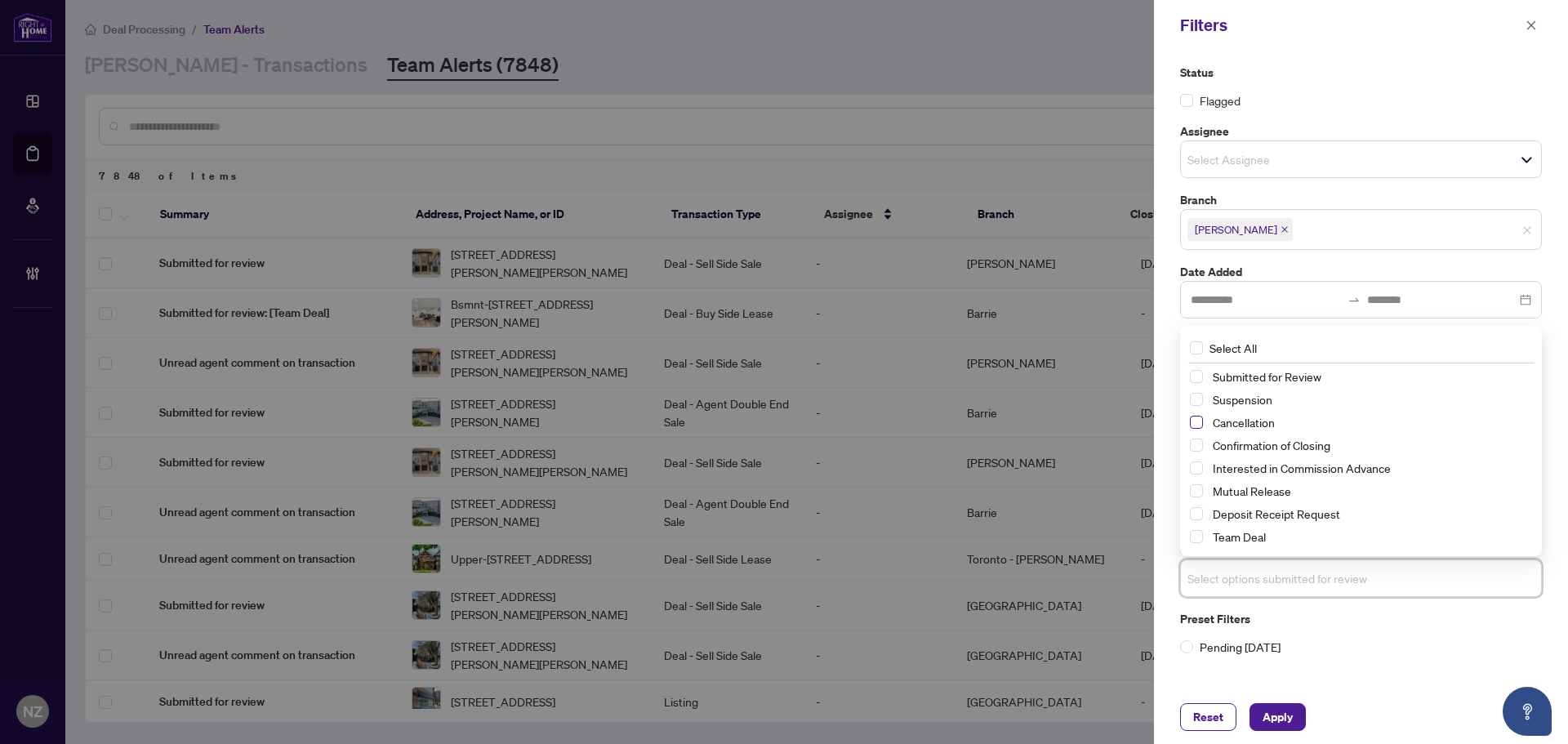
drag, startPoint x: 1195, startPoint y: 395, endPoint x: 1199, endPoint y: 425, distance: 30.3
click at [1195, 396] on span "Select Suspension" at bounding box center [1196, 399] width 13 height 13
click at [1197, 429] on div "Cancellation" at bounding box center [1361, 423] width 342 height 20
click at [1194, 492] on span "Select Mutual Release" at bounding box center [1196, 491] width 13 height 13
click at [1190, 423] on span "Select Cancellation" at bounding box center [1196, 422] width 13 height 13
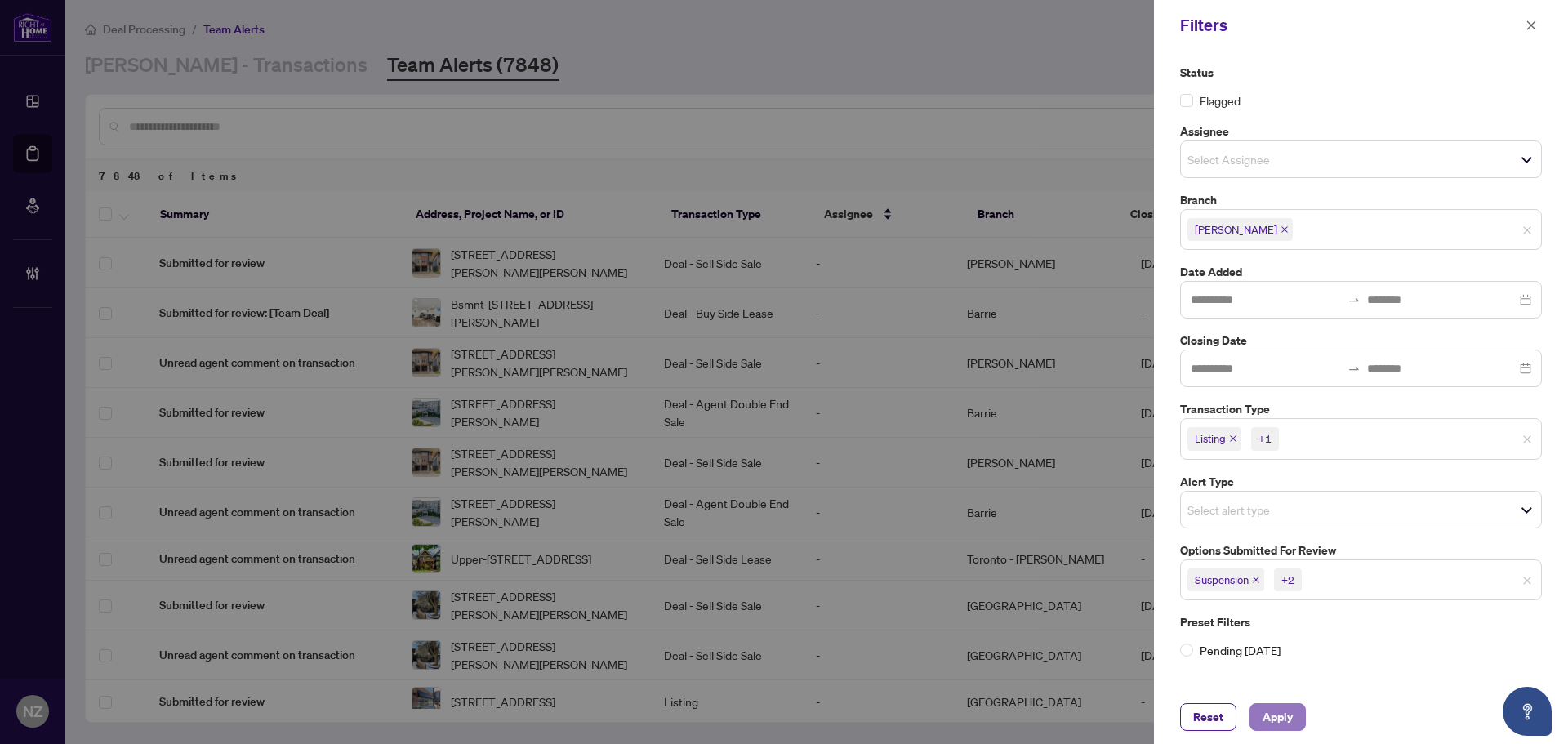
click at [1271, 720] on span "Apply" at bounding box center [1278, 716] width 30 height 26
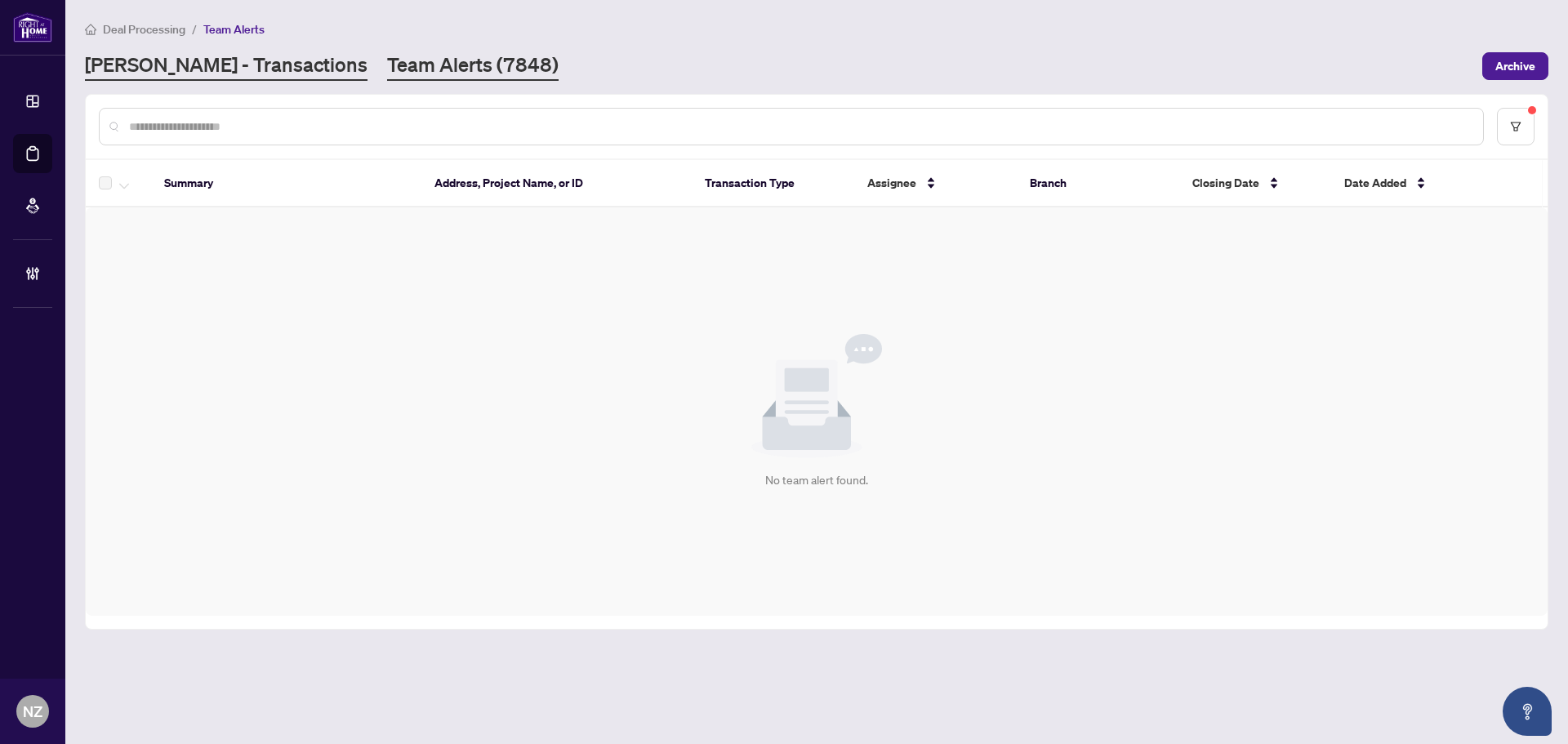
click at [189, 61] on link "[PERSON_NAME] - Transactions" at bounding box center [227, 65] width 283 height 30
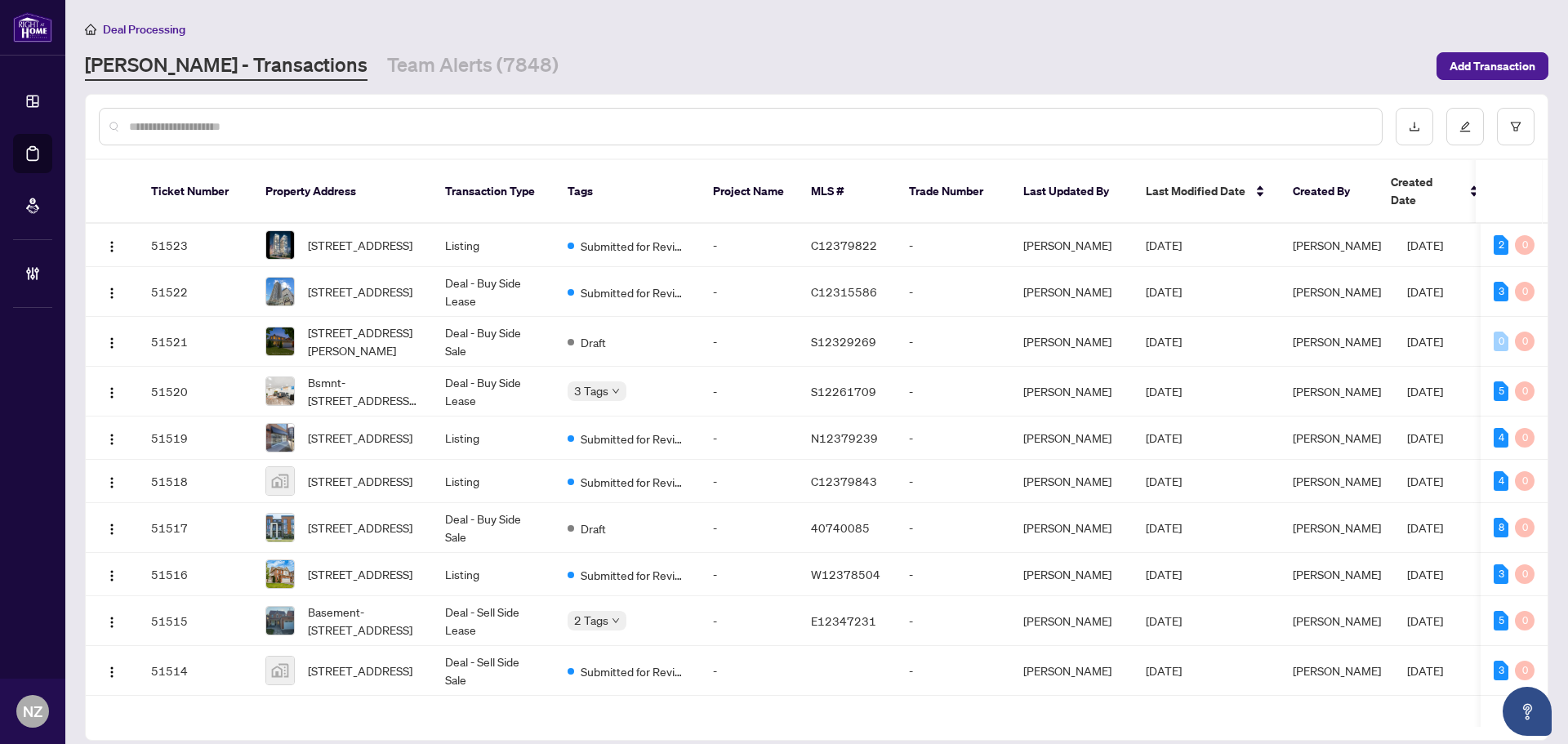
click at [156, 121] on input "text" at bounding box center [749, 126] width 1240 height 18
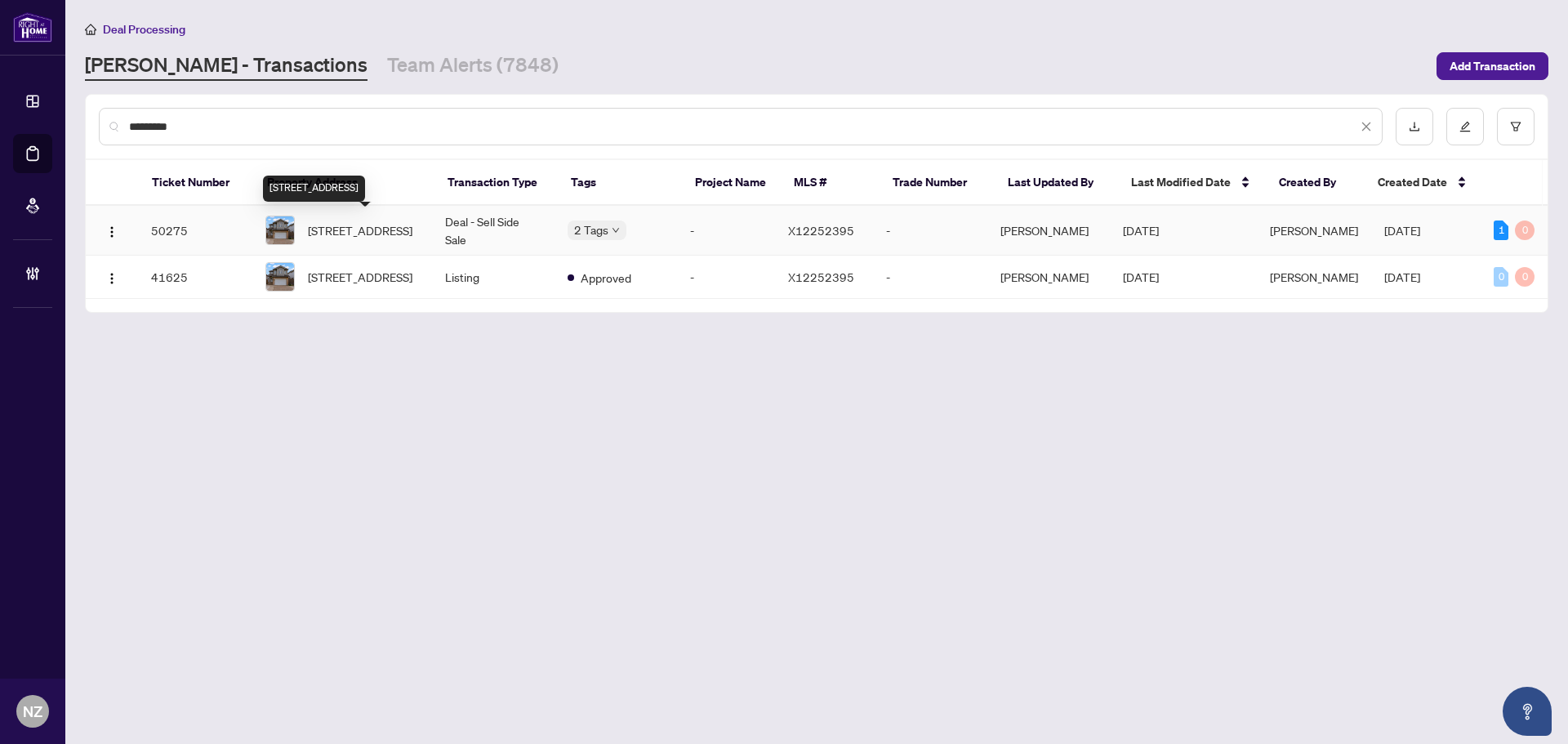
type input "*********"
click at [376, 221] on span "131 Peach Blossom Cres, Kitchener, Ontario N2E 3Z7, Canada" at bounding box center [360, 230] width 105 height 18
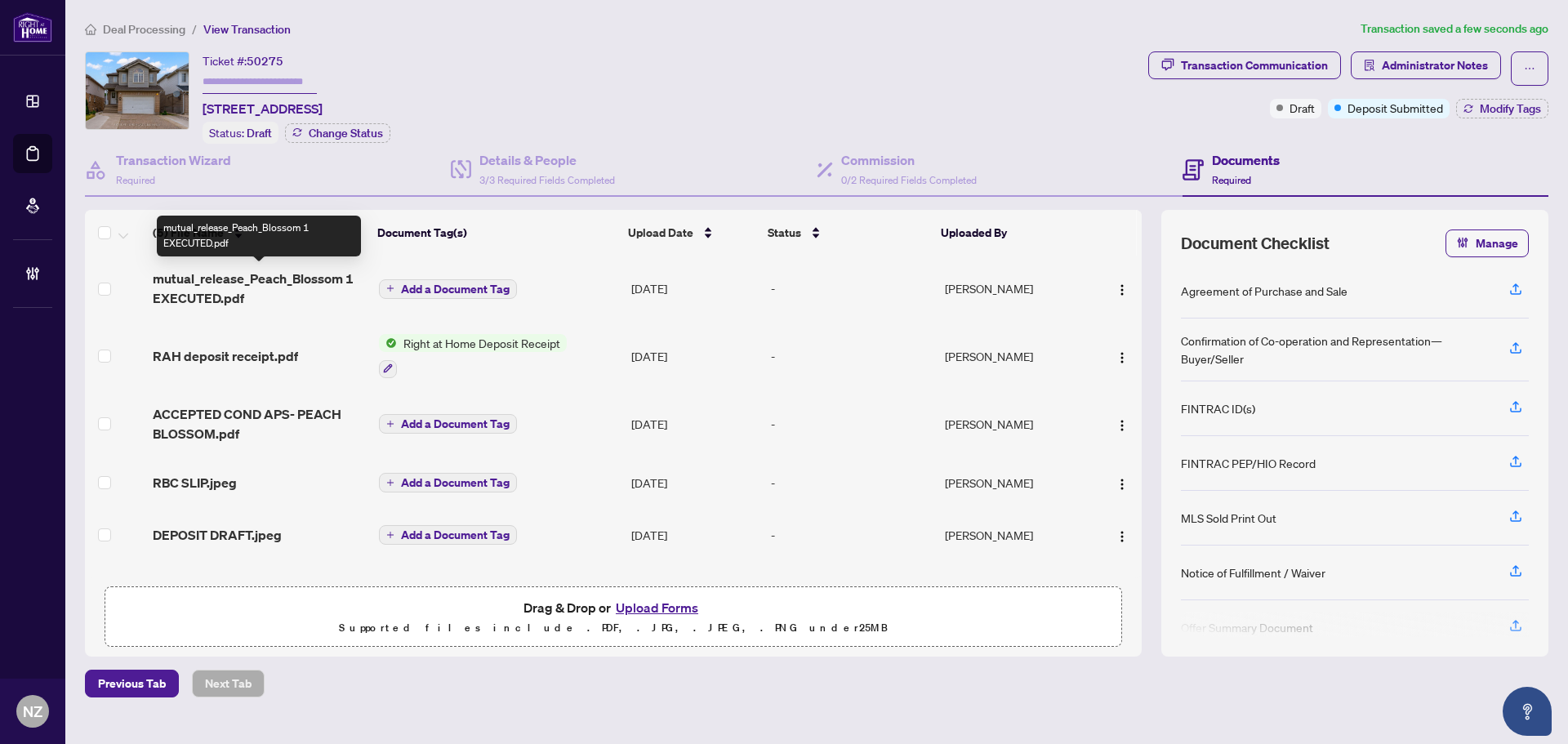
click at [236, 280] on span "mutual_release_Peach_Blossom 1 EXECUTED.pdf" at bounding box center [259, 288] width 212 height 39
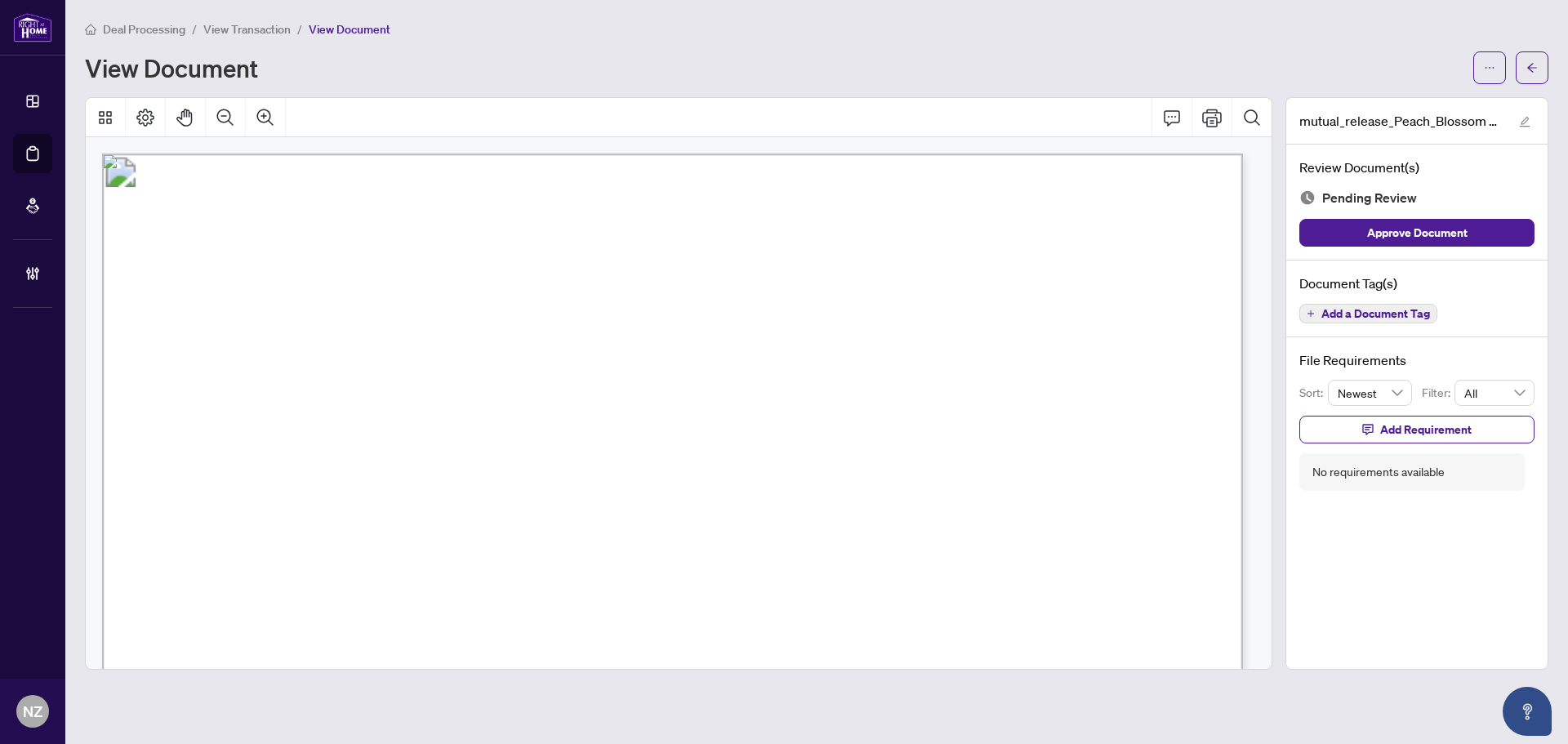
click at [1410, 312] on span "Add a Document Tag" at bounding box center [1375, 313] width 108 height 12
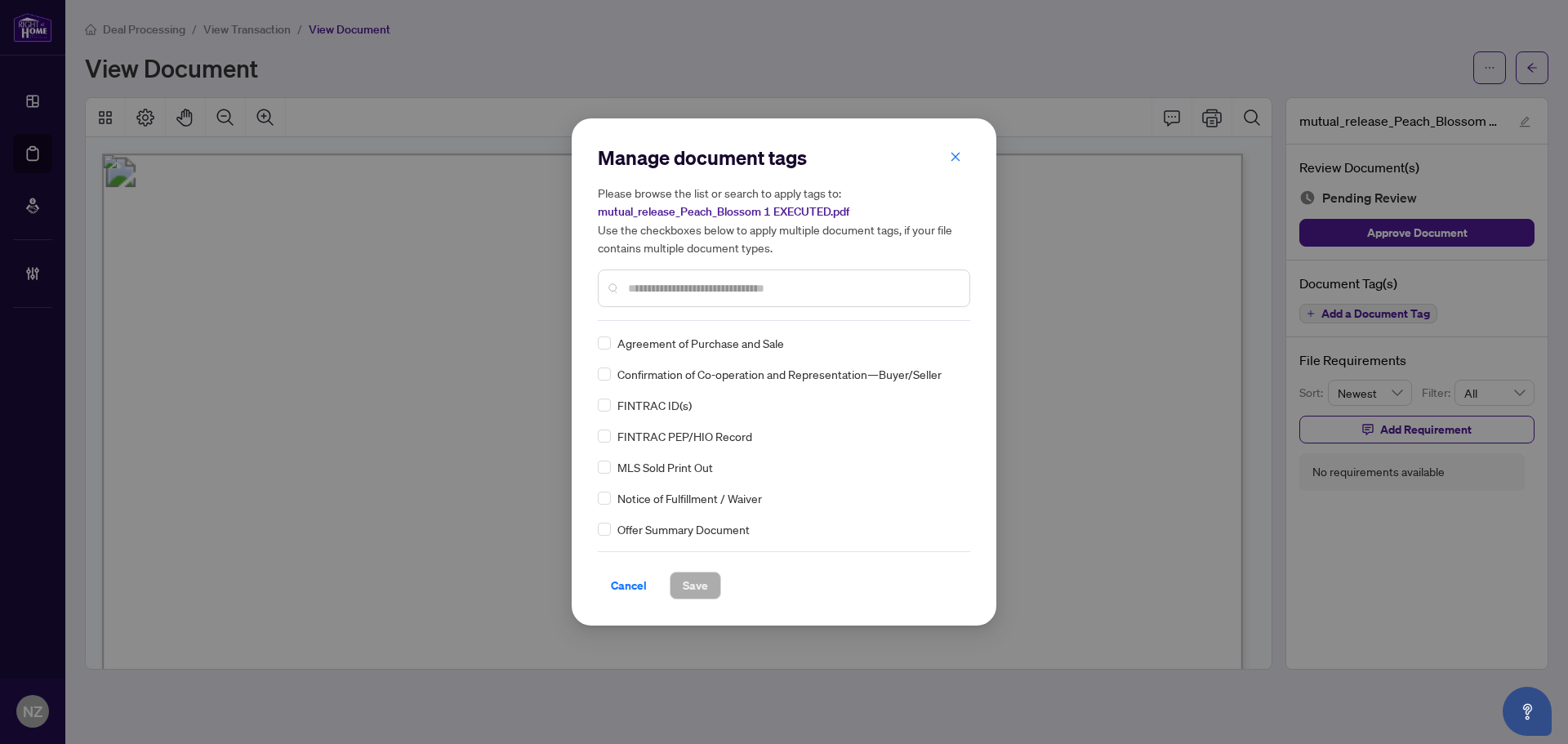
click at [688, 295] on input "text" at bounding box center [792, 288] width 329 height 18
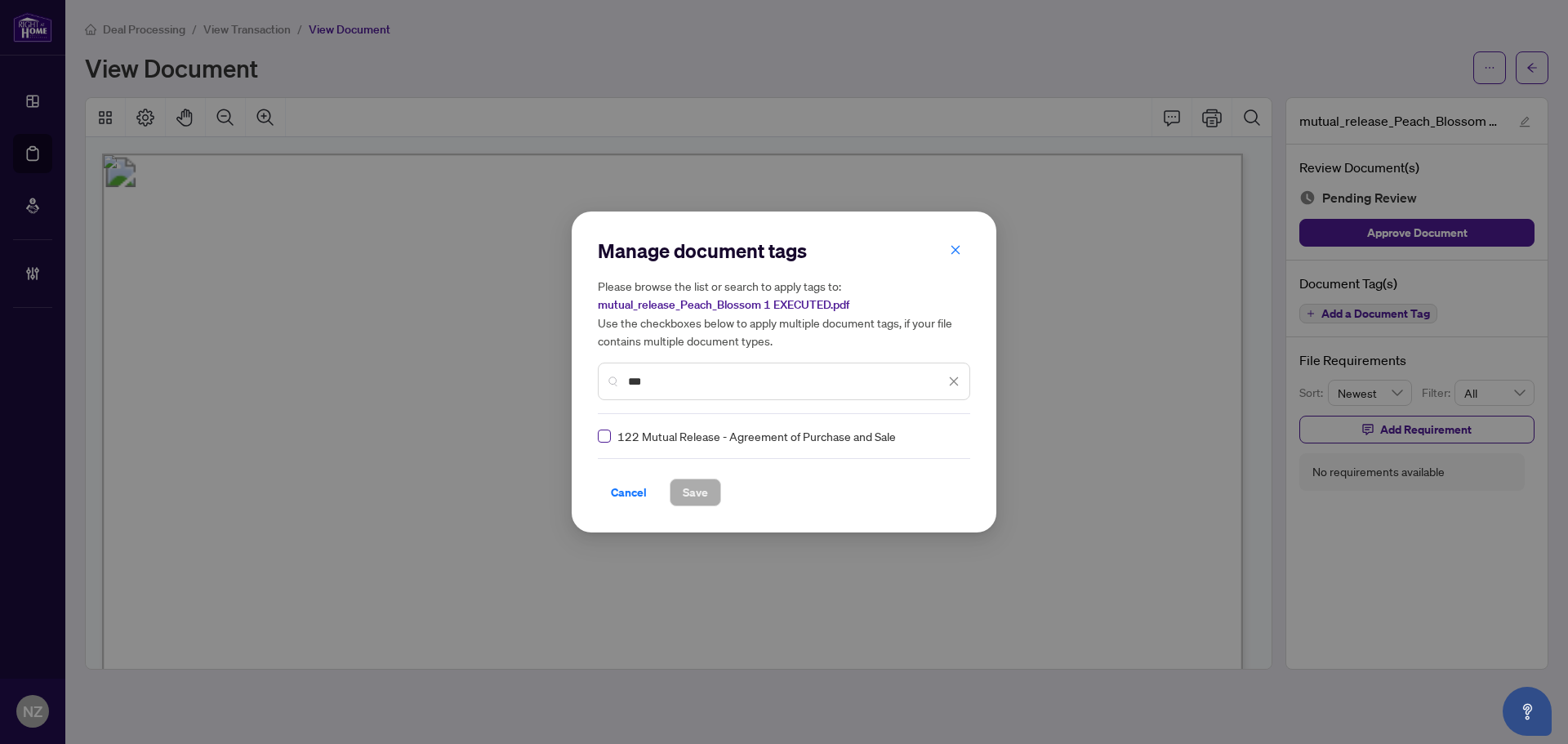
type input "***"
click at [950, 438] on icon at bounding box center [955, 435] width 10 height 6
drag, startPoint x: 892, startPoint y: 418, endPoint x: 698, endPoint y: 499, distance: 210.2
click at [891, 423] on div "Manage document tags Please browse the list or search to apply tags to: mutual_…" at bounding box center [784, 372] width 373 height 269
click at [698, 499] on span "Save" at bounding box center [696, 492] width 25 height 26
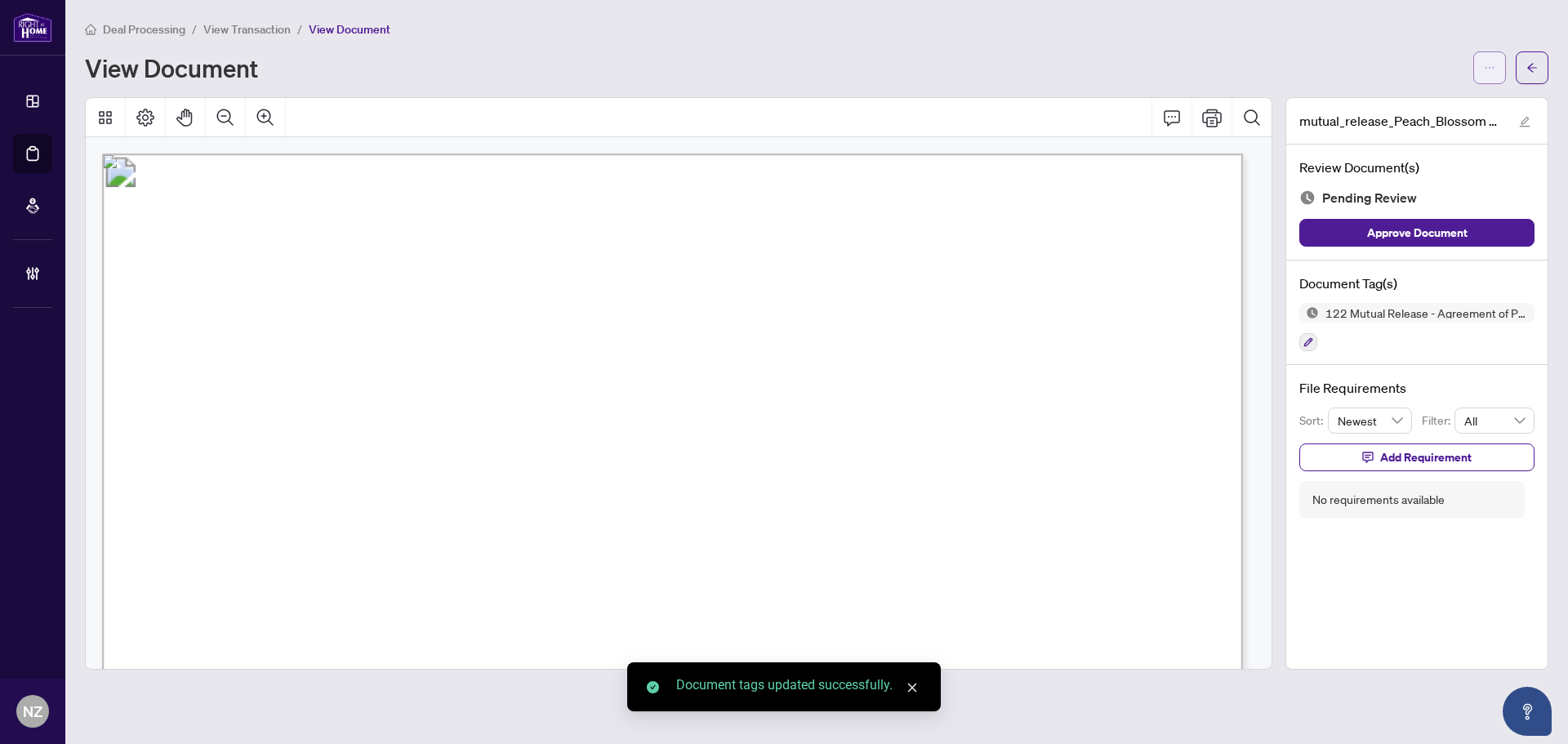
click at [1489, 69] on icon "ellipsis" at bounding box center [1489, 67] width 12 height 12
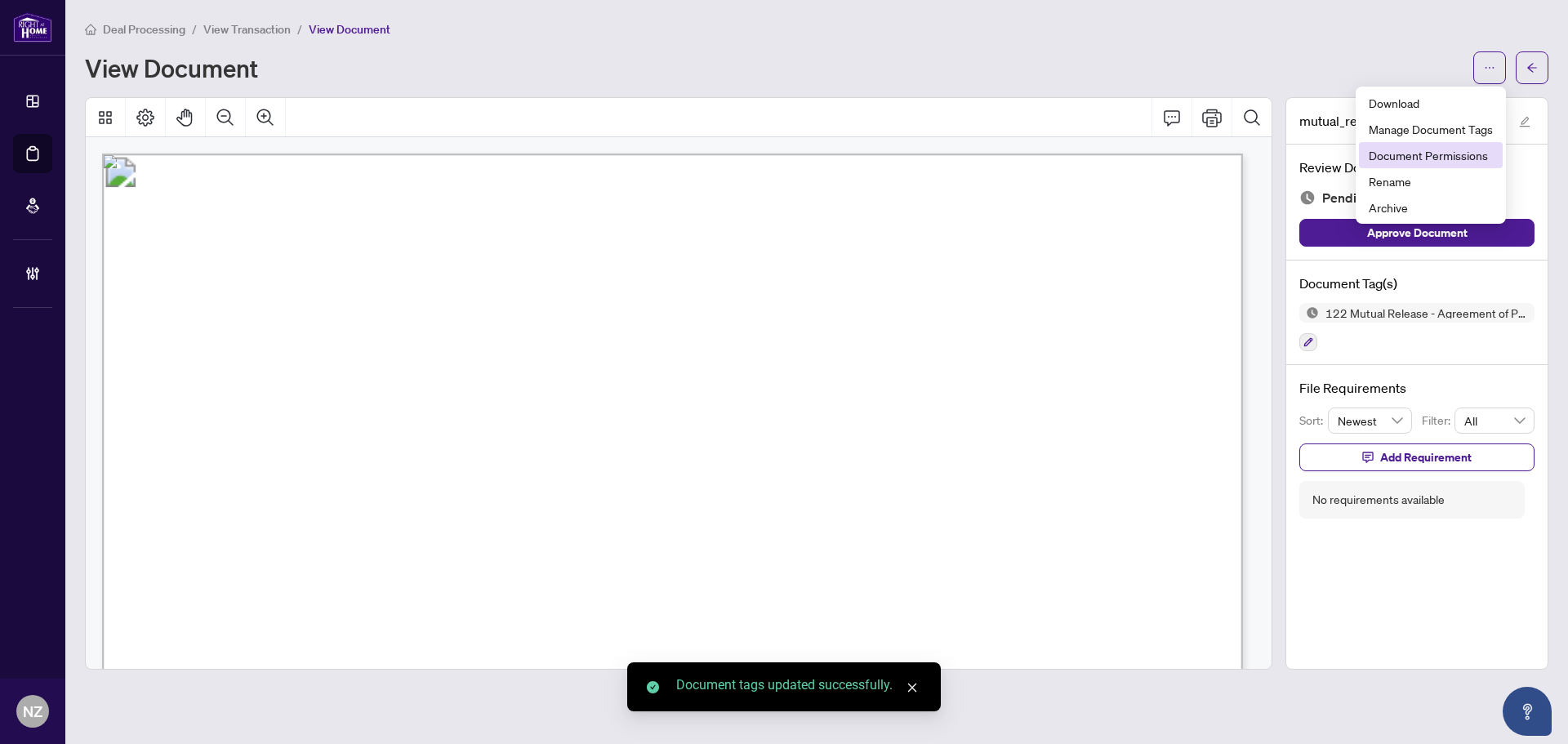
click at [1446, 150] on span "Document Permissions" at bounding box center [1431, 155] width 124 height 18
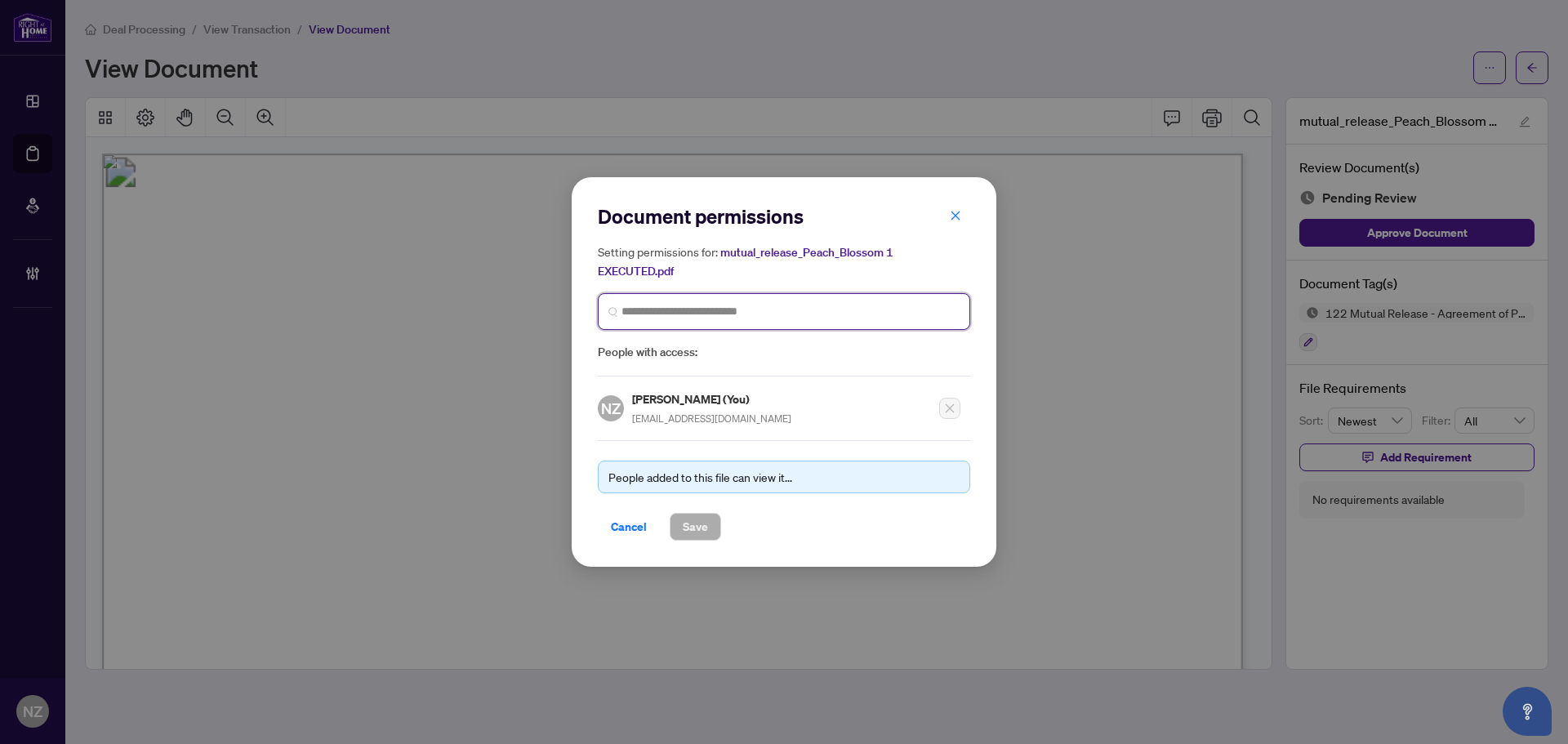
click at [651, 312] on input "search" at bounding box center [791, 311] width 338 height 17
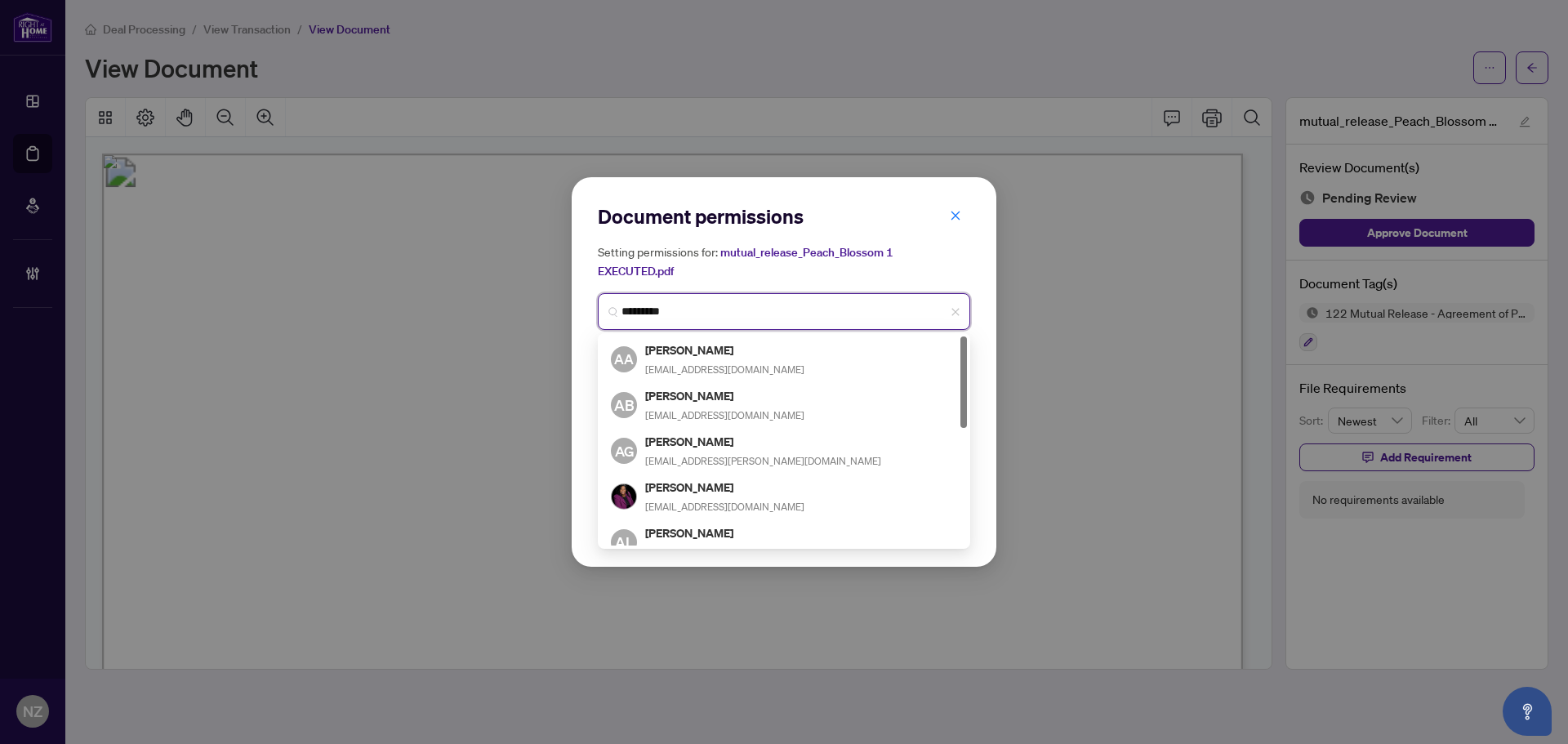
type input "**********"
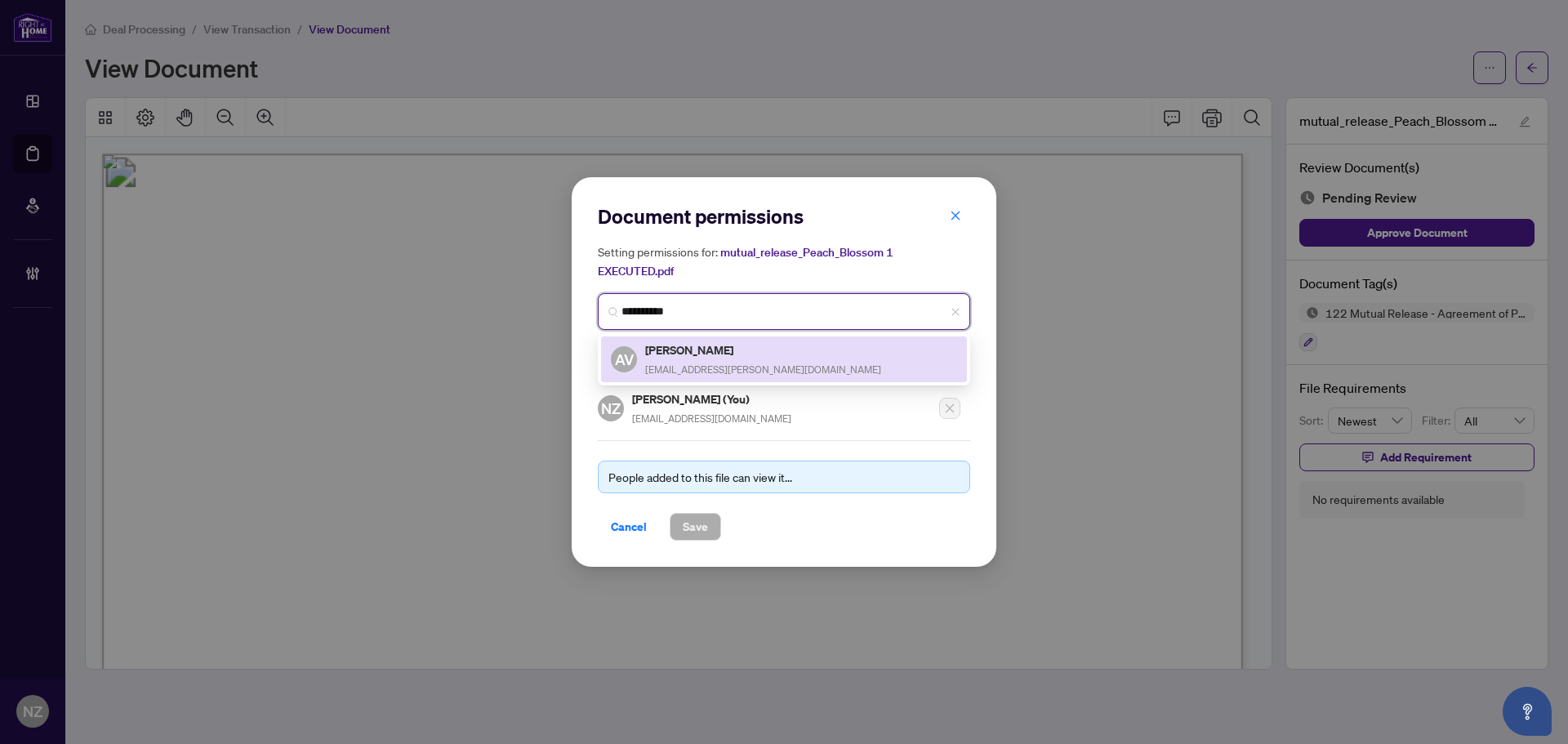
click at [696, 346] on h5 "Andrea Vyner" at bounding box center [764, 349] width 236 height 19
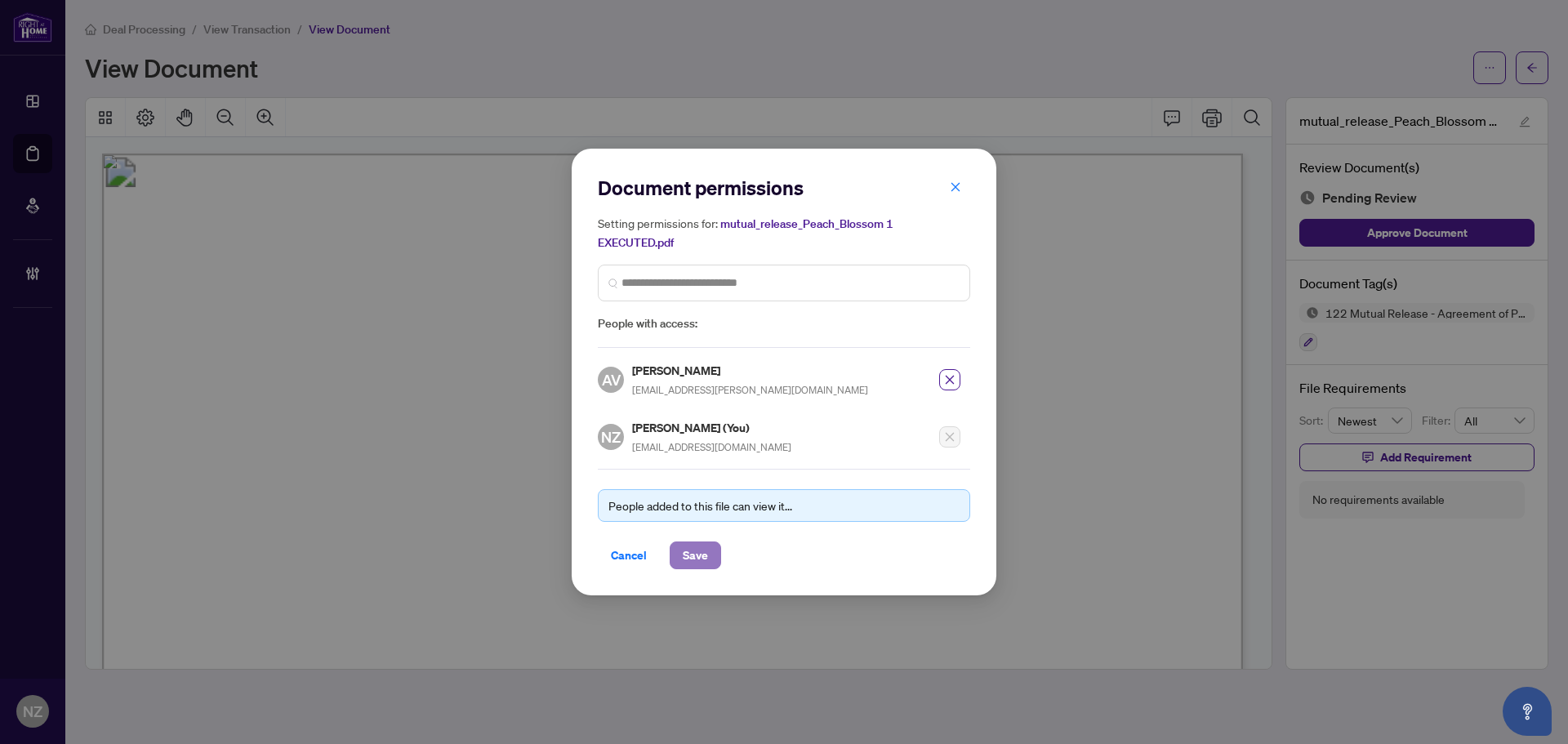
click at [690, 549] on span "Save" at bounding box center [696, 555] width 25 height 26
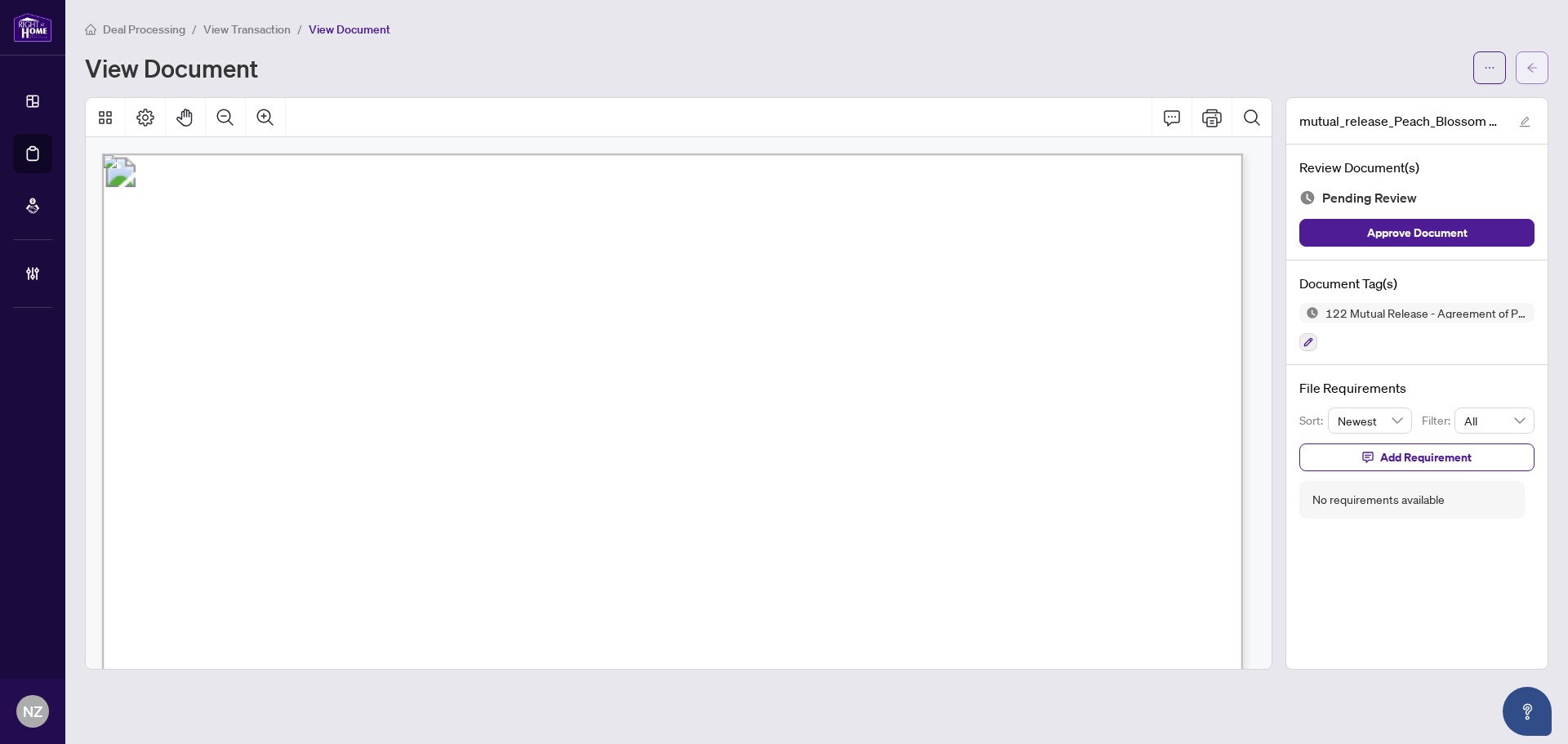
click at [1540, 66] on button "button" at bounding box center [1532, 67] width 32 height 32
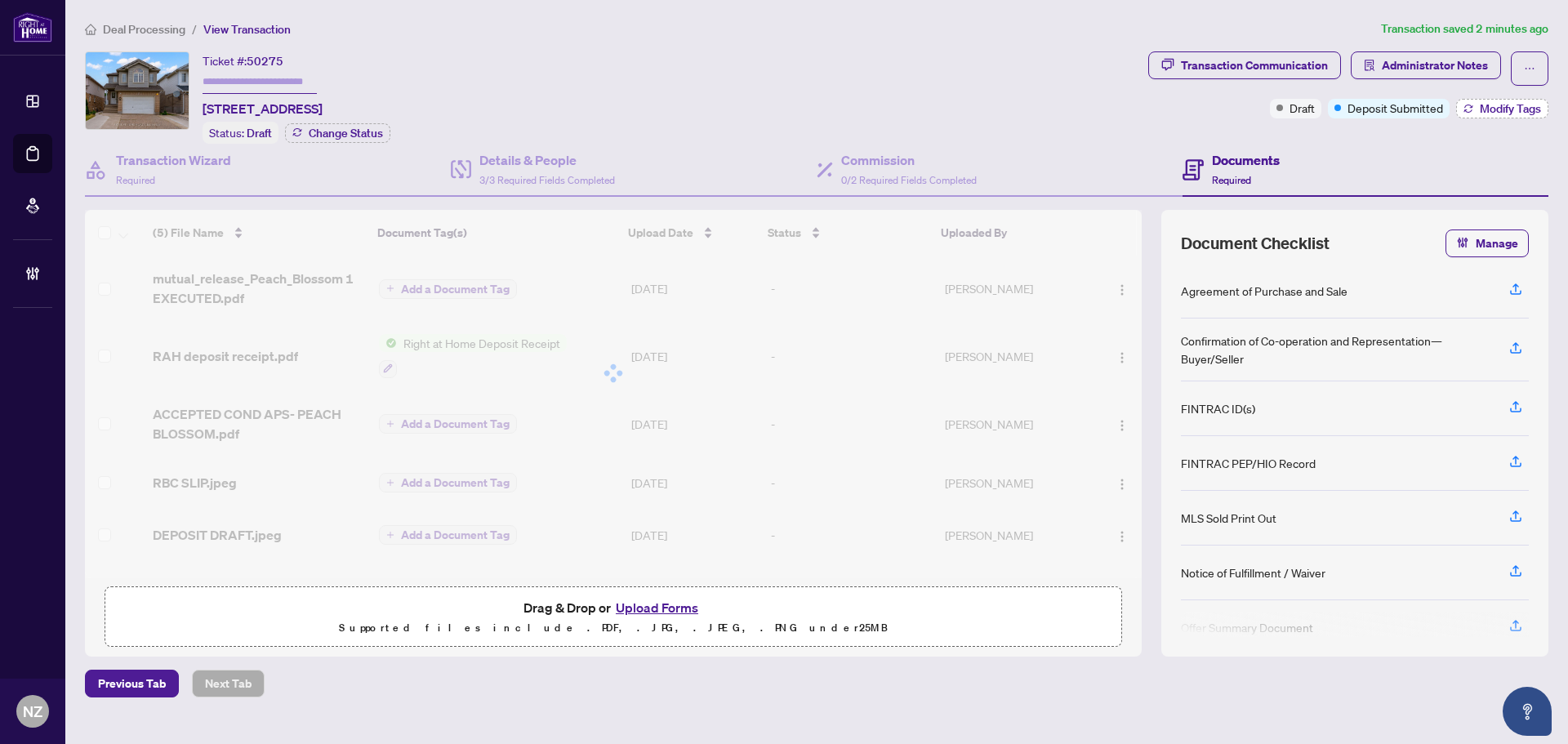
click at [1481, 112] on span "Modify Tags" at bounding box center [1511, 108] width 61 height 12
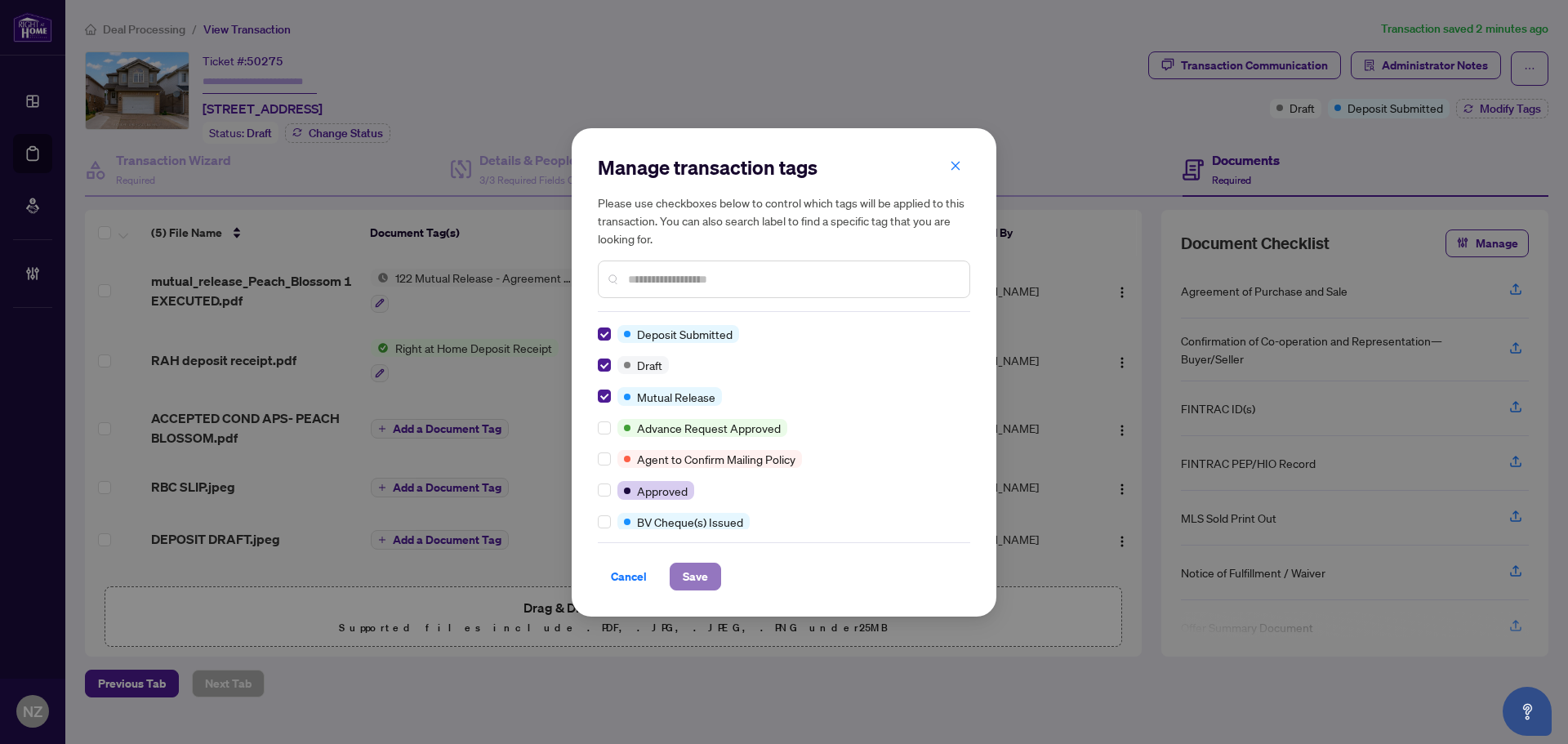
click at [699, 573] on span "Save" at bounding box center [696, 576] width 25 height 26
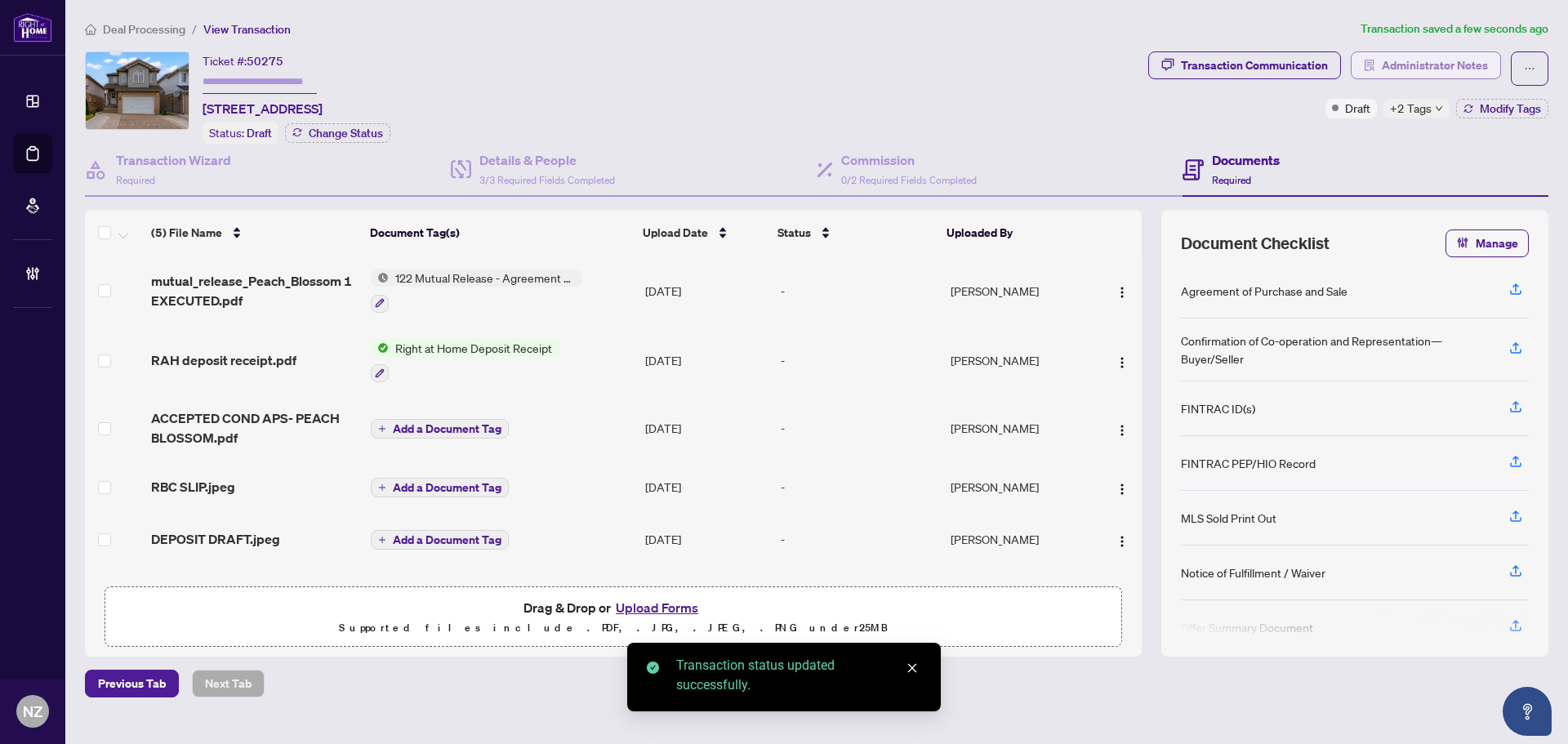
click at [1457, 61] on span "Administrator Notes" at bounding box center [1435, 64] width 107 height 26
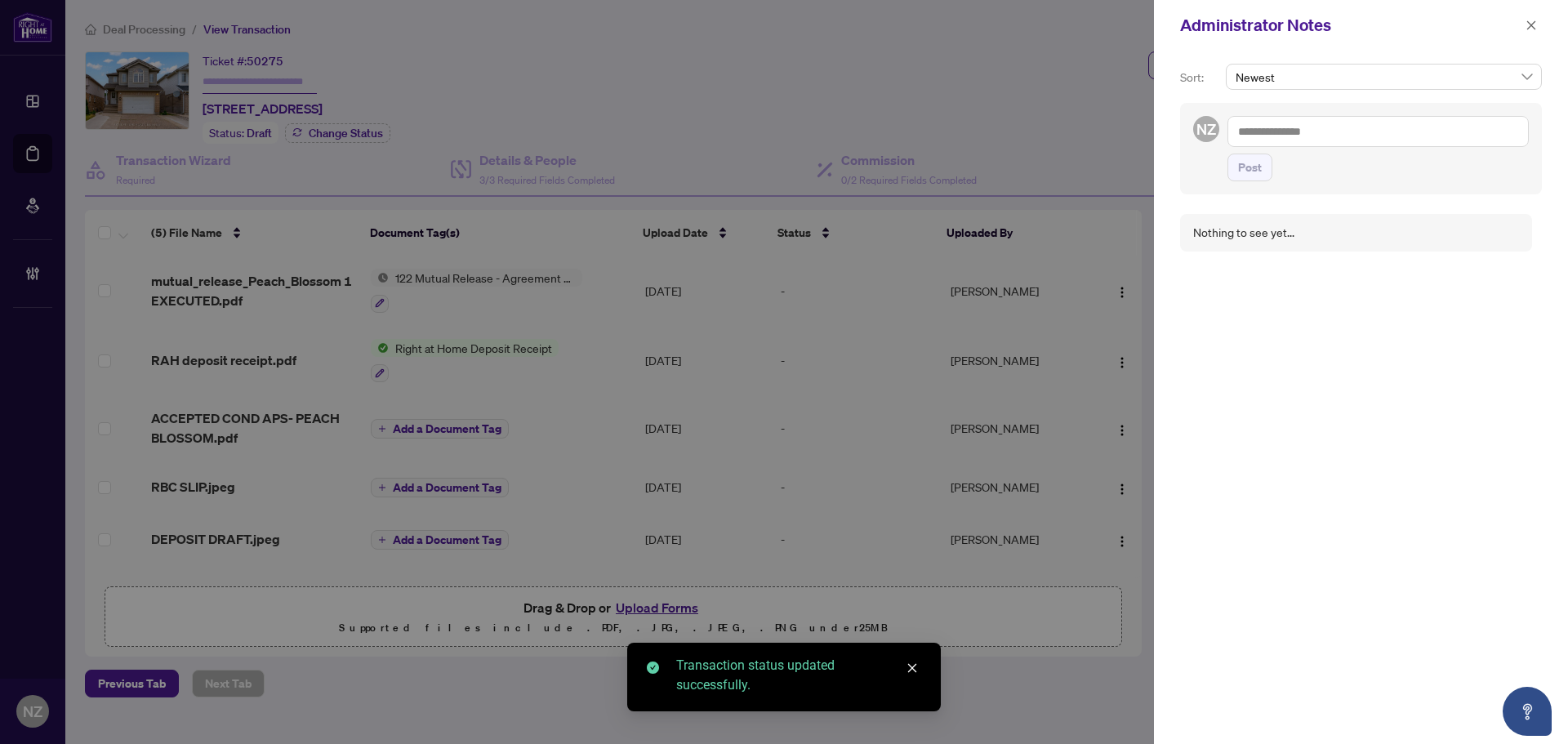
click at [1287, 135] on textarea at bounding box center [1378, 132] width 302 height 31
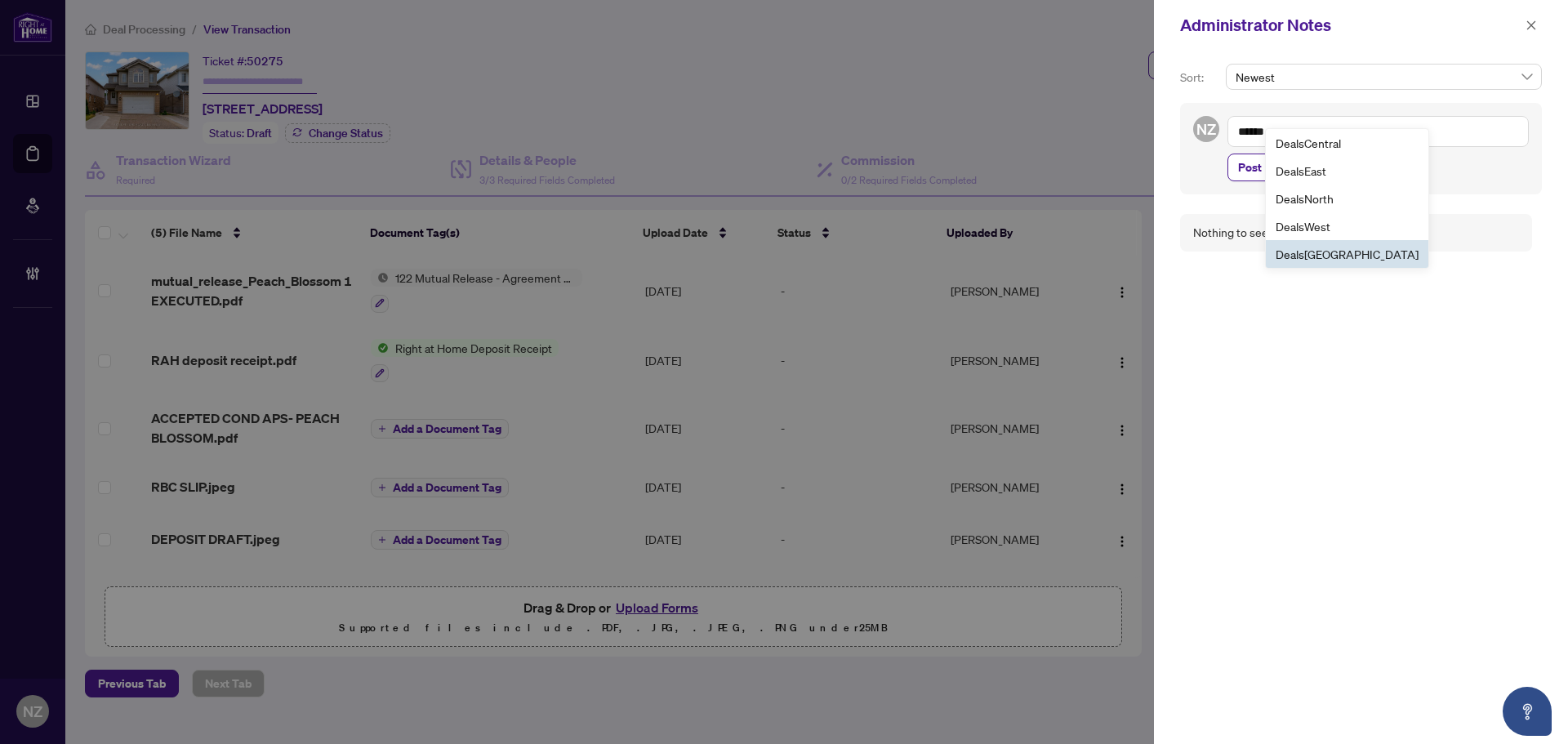
click at [1300, 246] on li "Deals York" at bounding box center [1348, 253] width 163 height 28
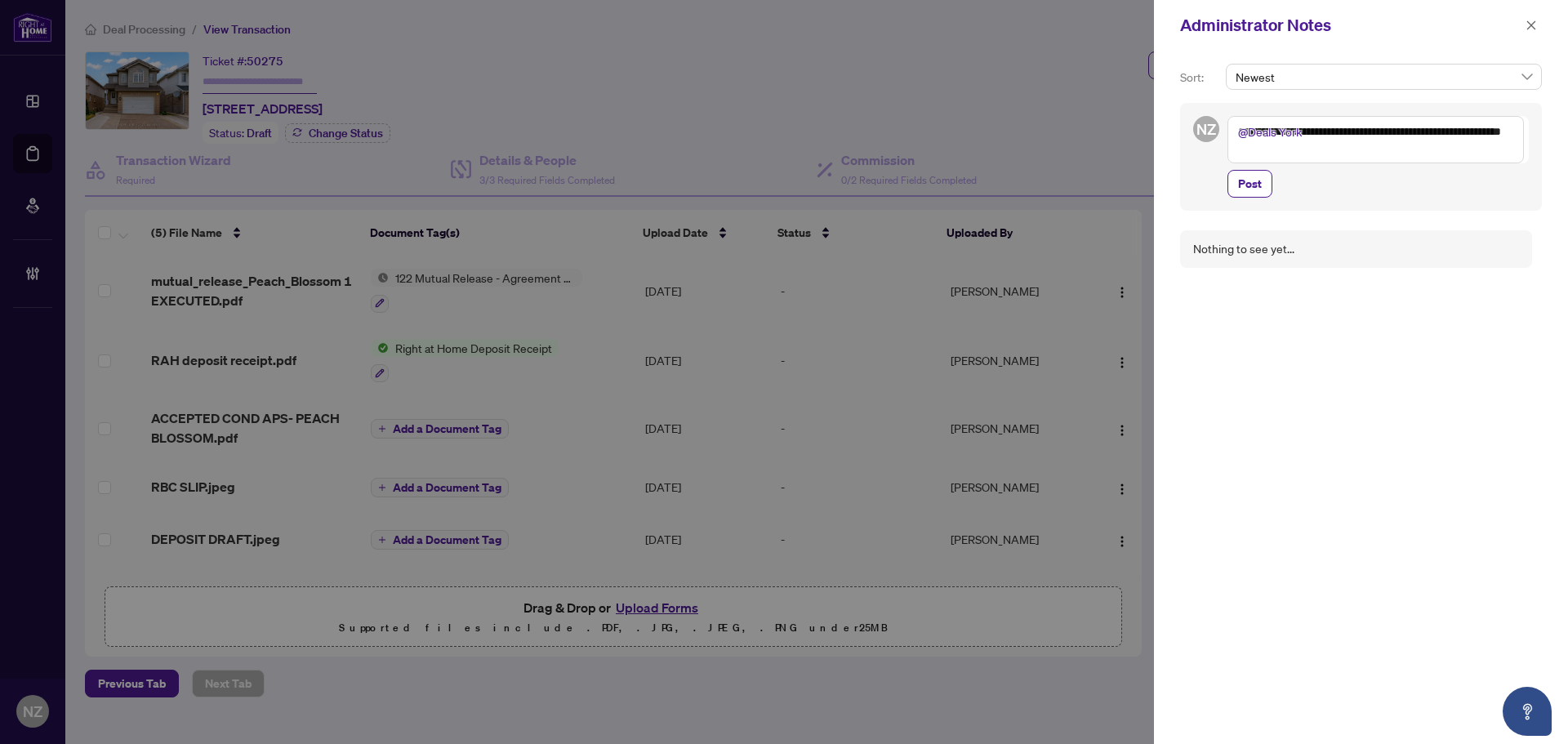
drag, startPoint x: 1255, startPoint y: 144, endPoint x: 1238, endPoint y: 147, distance: 17.3
click at [1238, 147] on textarea "**********" at bounding box center [1375, 140] width 296 height 47
type textarea "**********"
click at [1238, 186] on span "Post" at bounding box center [1250, 184] width 23 height 26
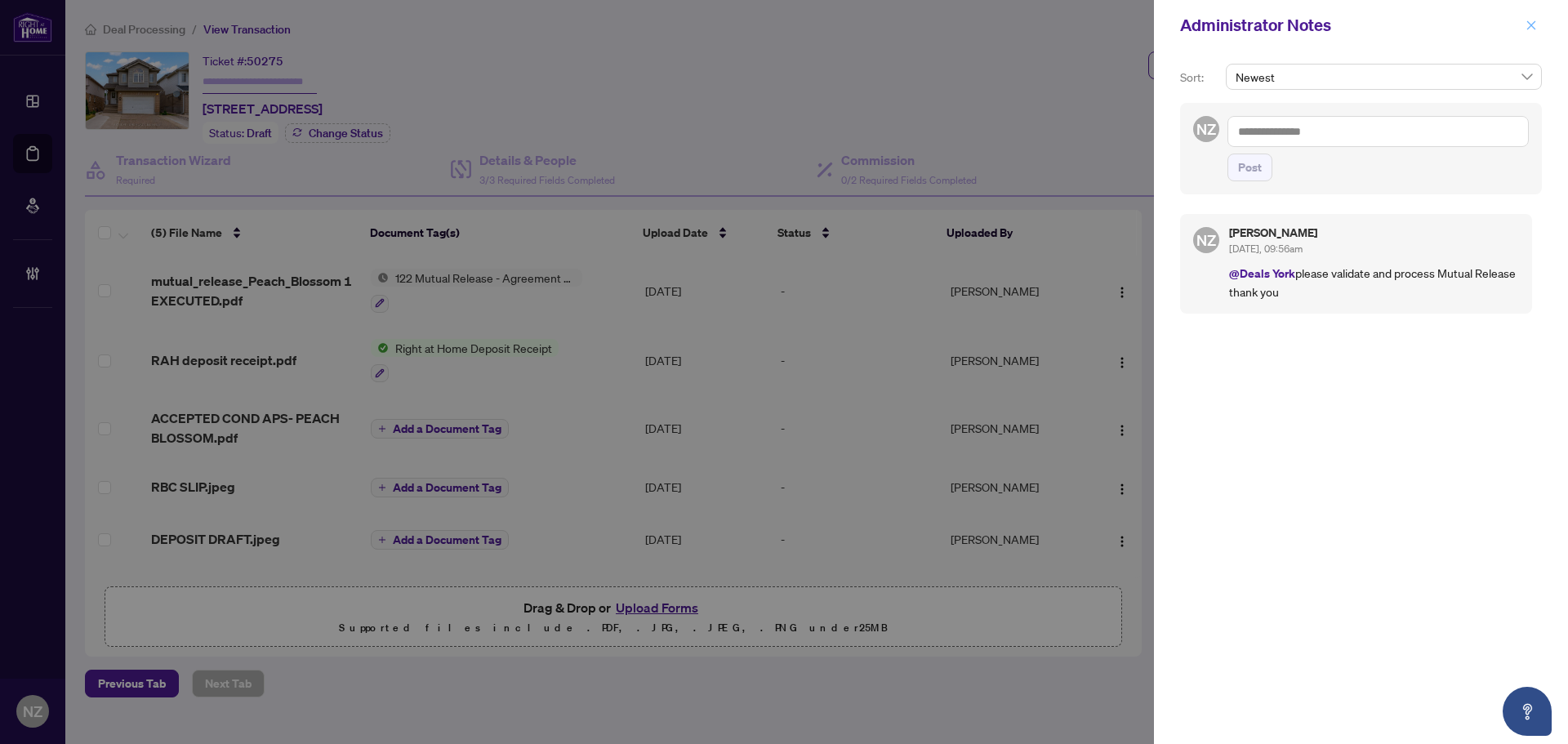
click at [1535, 25] on icon "close" at bounding box center [1531, 25] width 12 height 12
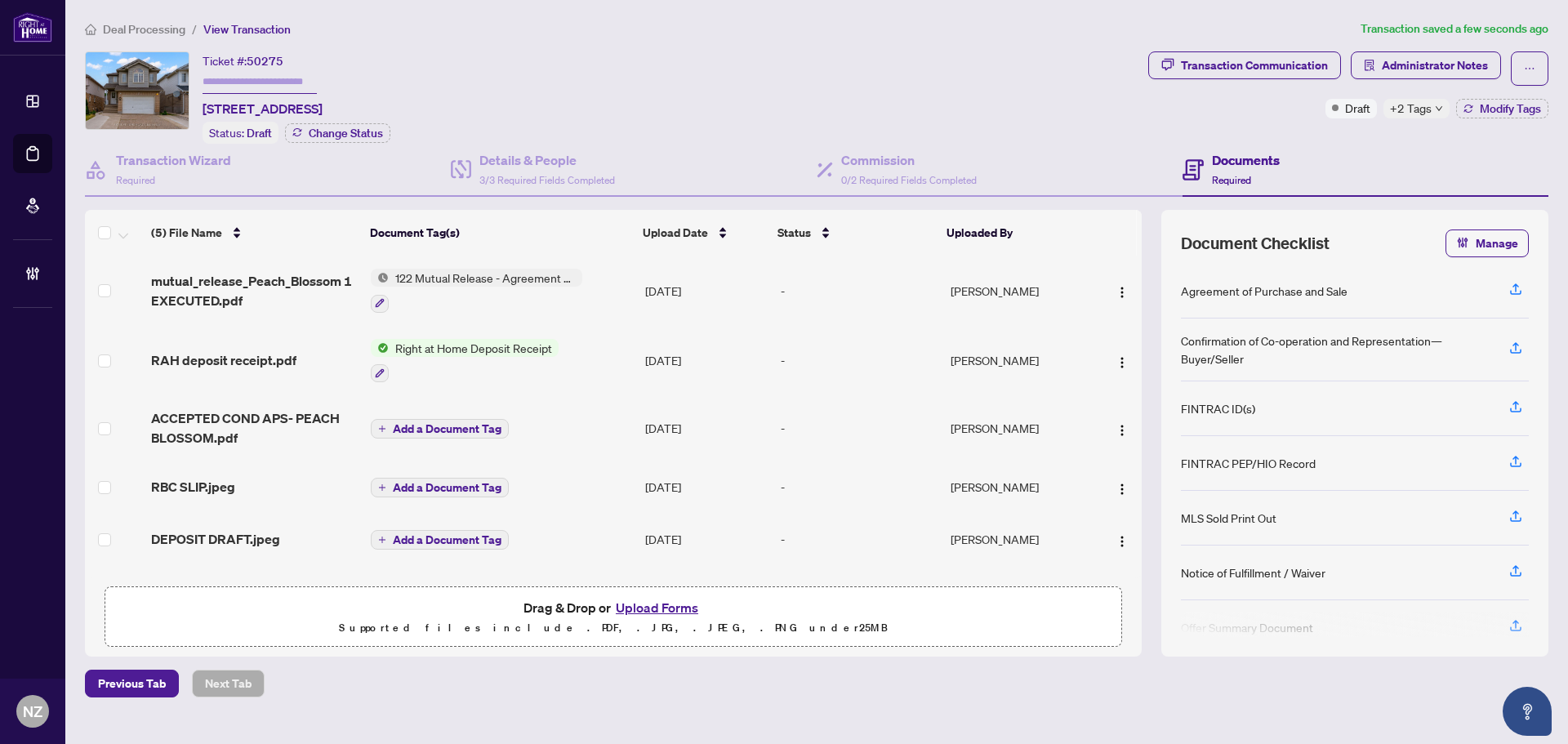
click at [137, 33] on span "Deal Processing" at bounding box center [144, 30] width 82 height 14
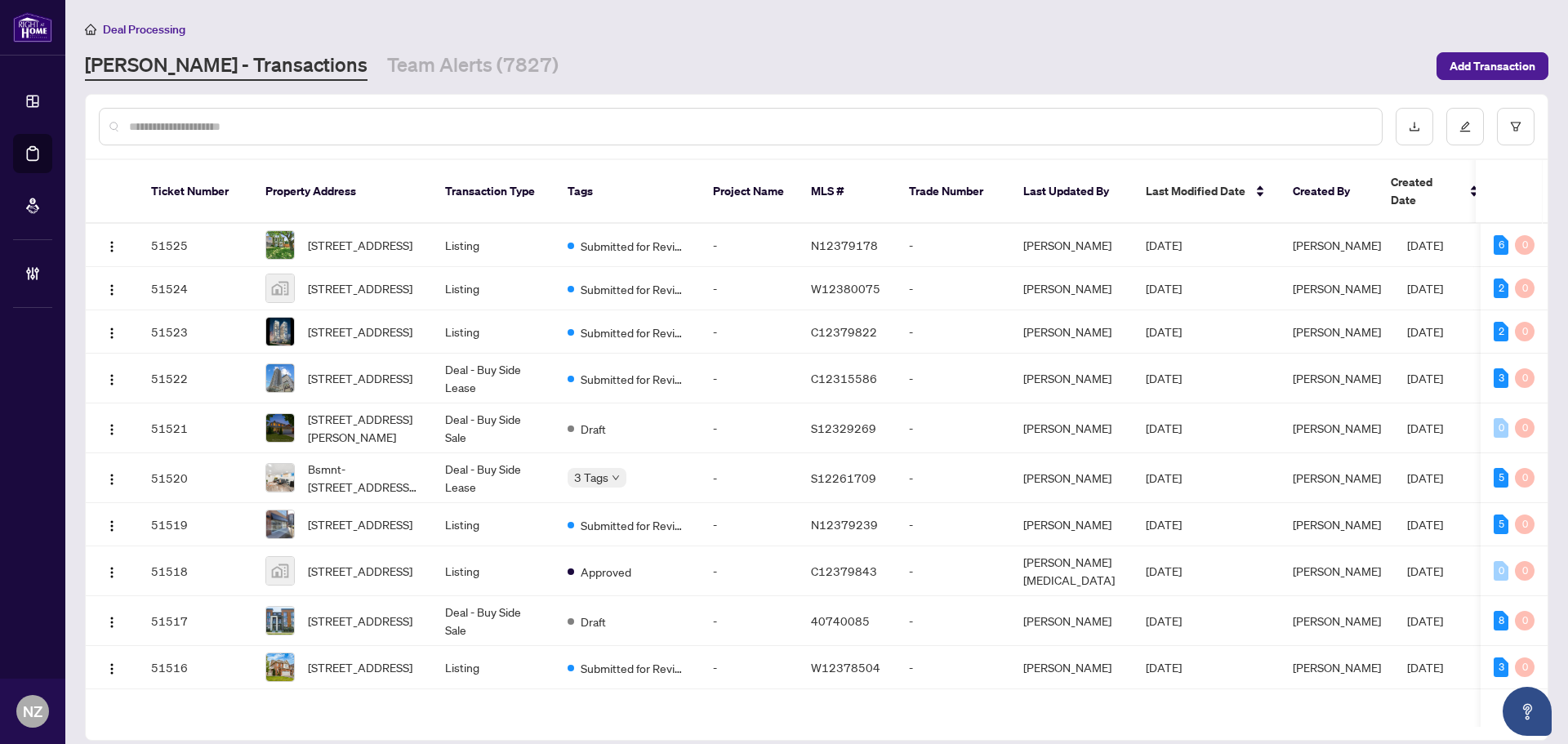
click at [258, 115] on div at bounding box center [741, 126] width 1284 height 38
click at [183, 123] on input "text" at bounding box center [749, 126] width 1240 height 18
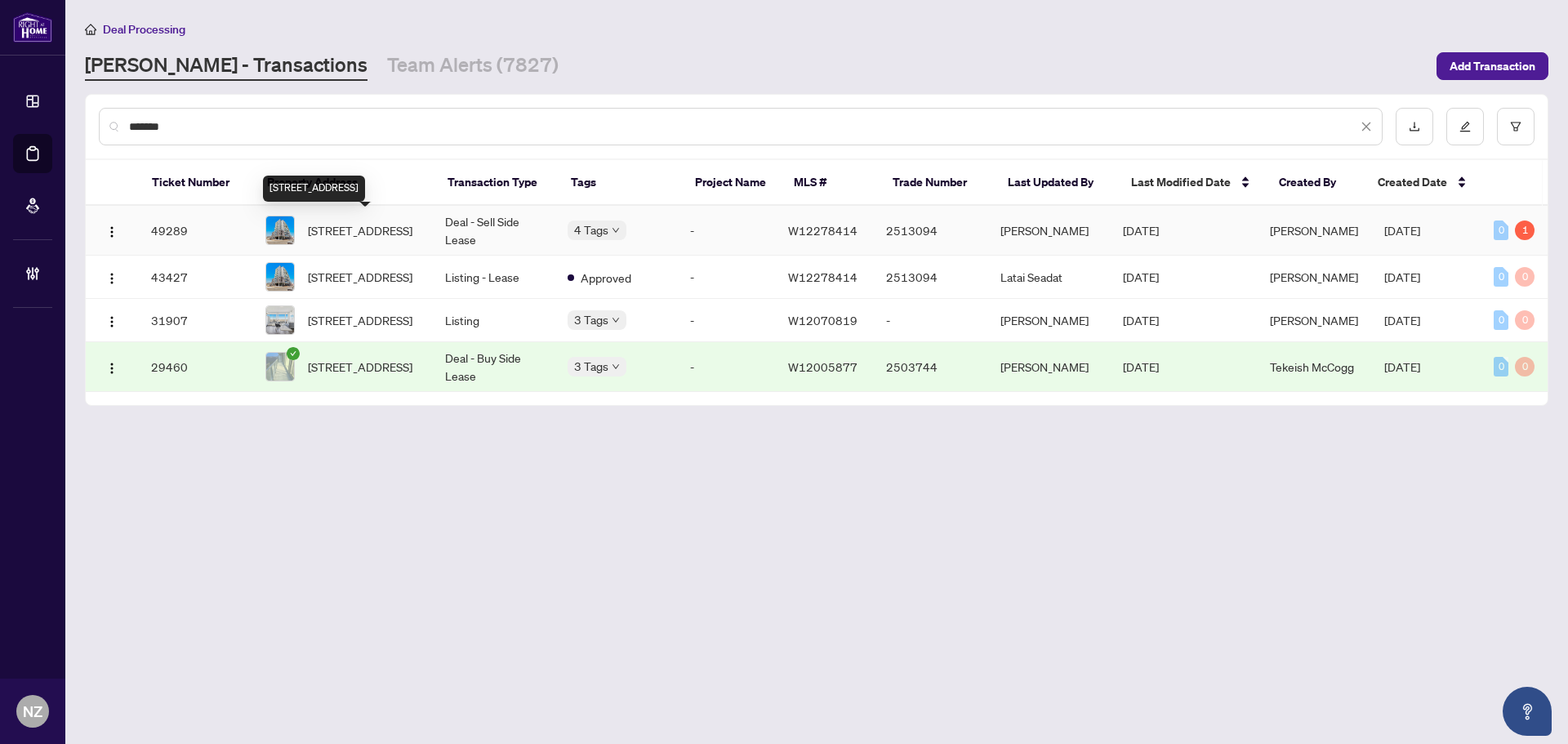
type input "*******"
click at [369, 231] on span "409-225 VETERANS Dr, Brampton, Ontario L7A 5L7, Canada" at bounding box center [360, 230] width 105 height 18
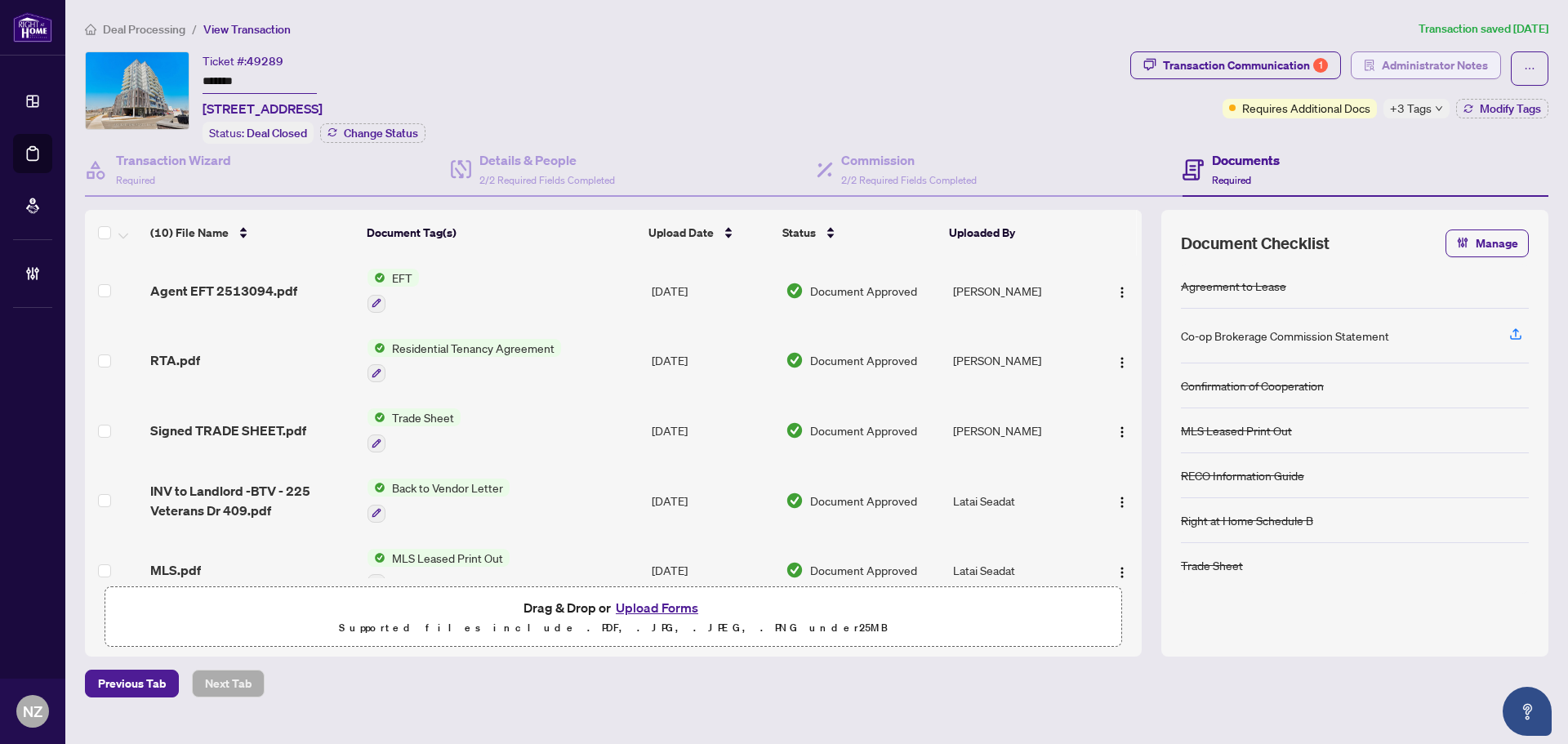
click at [1432, 62] on span "Administrator Notes" at bounding box center [1435, 64] width 107 height 26
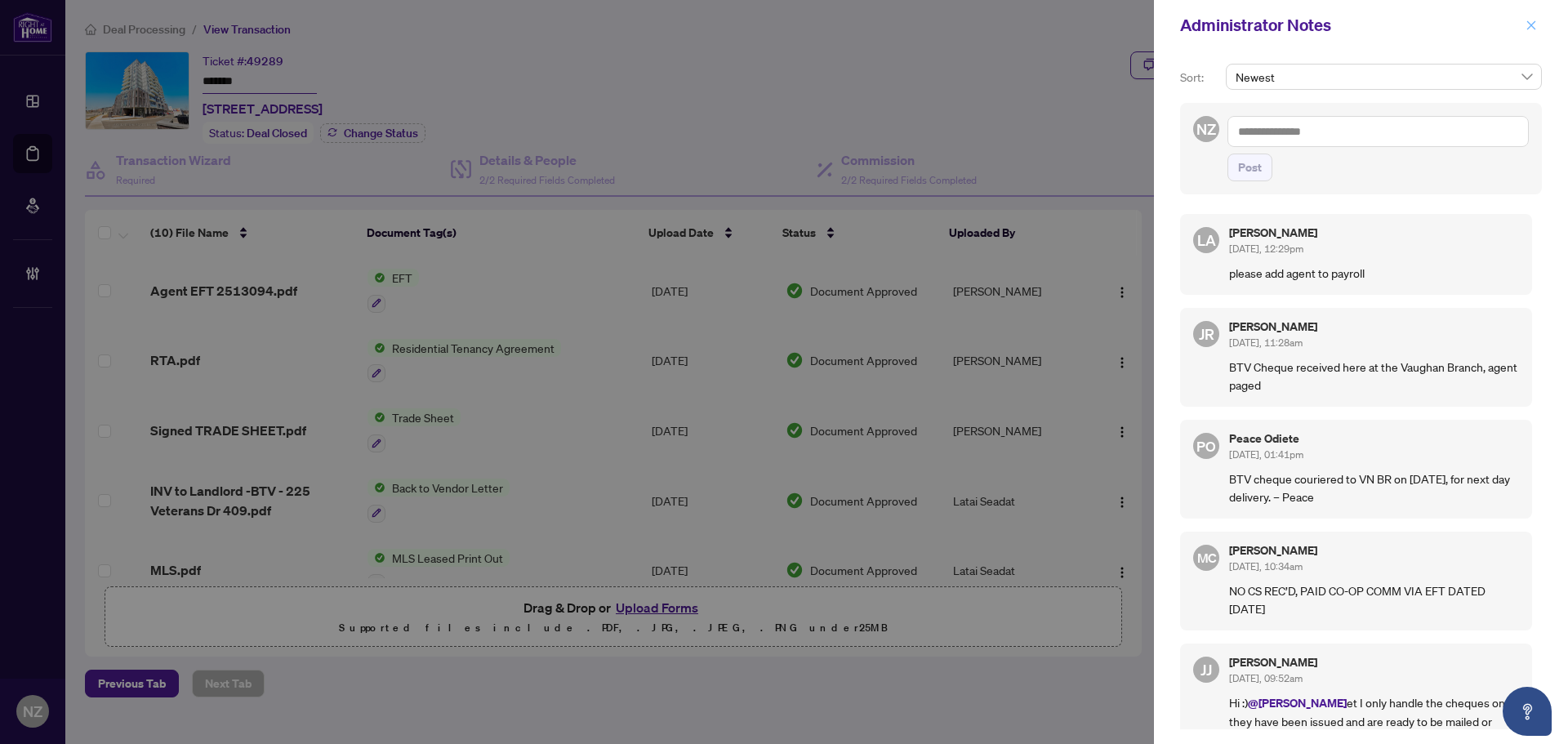
click at [1529, 30] on icon "close" at bounding box center [1531, 25] width 12 height 12
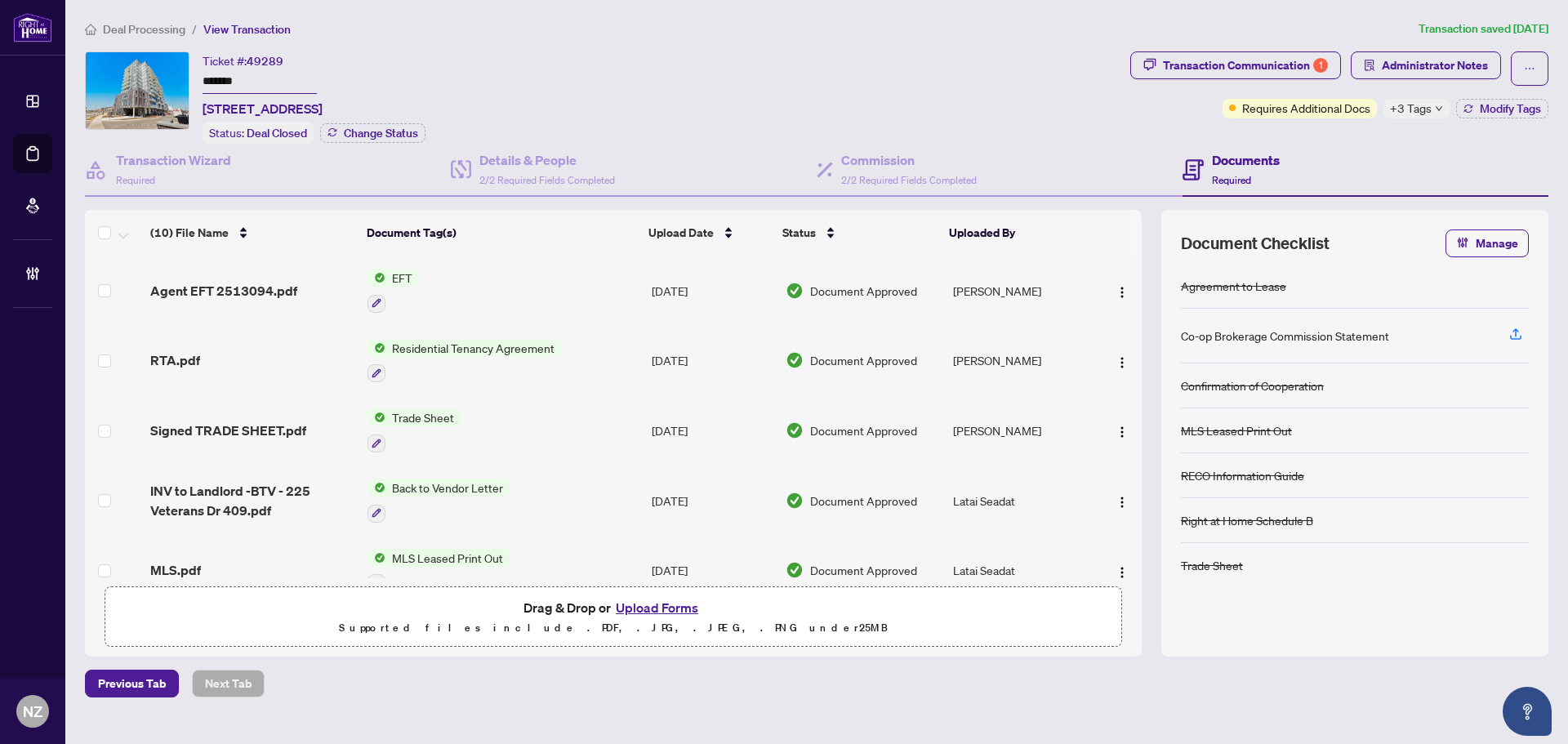
click at [117, 31] on span "Deal Processing" at bounding box center [144, 30] width 82 height 14
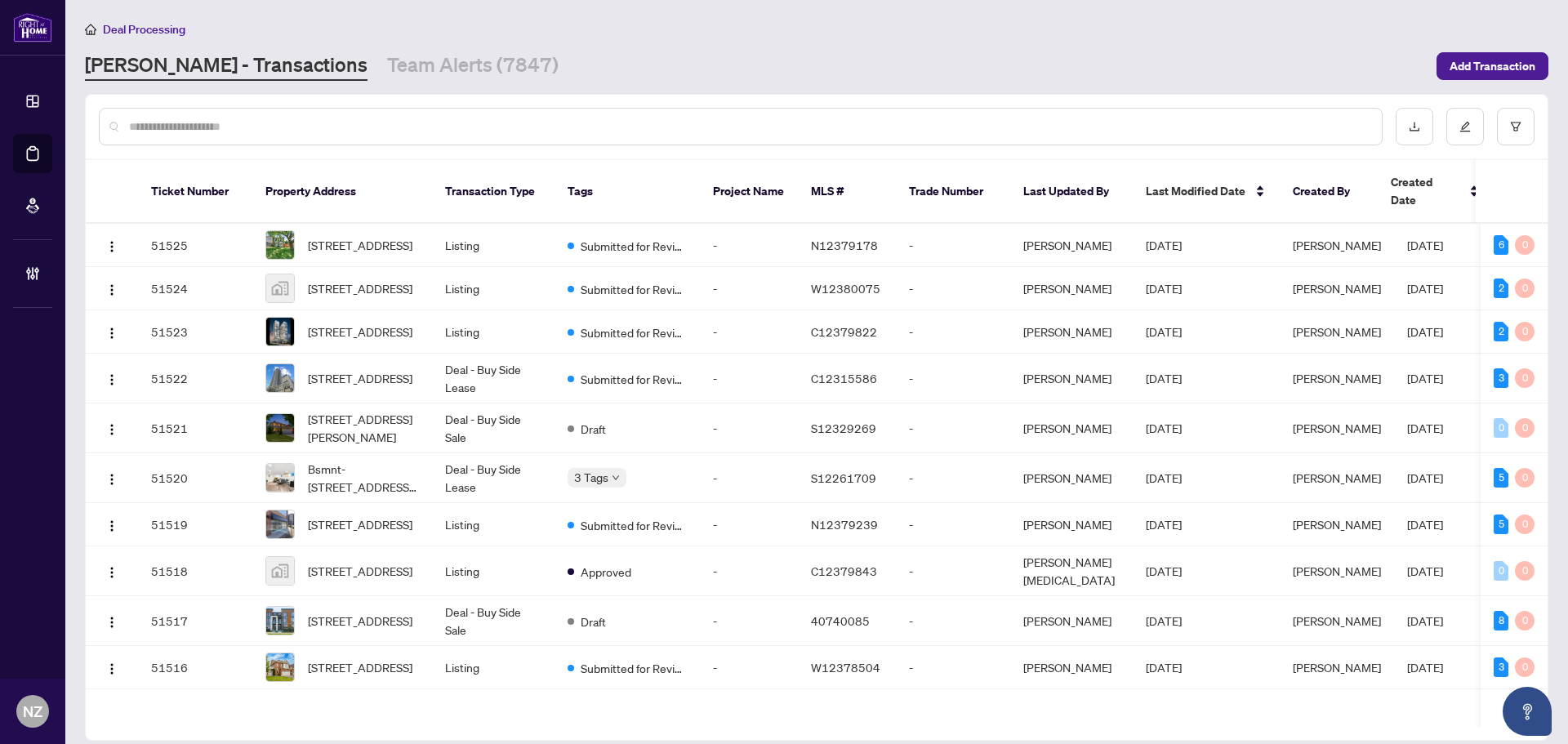
click at [156, 130] on input "text" at bounding box center [749, 126] width 1240 height 18
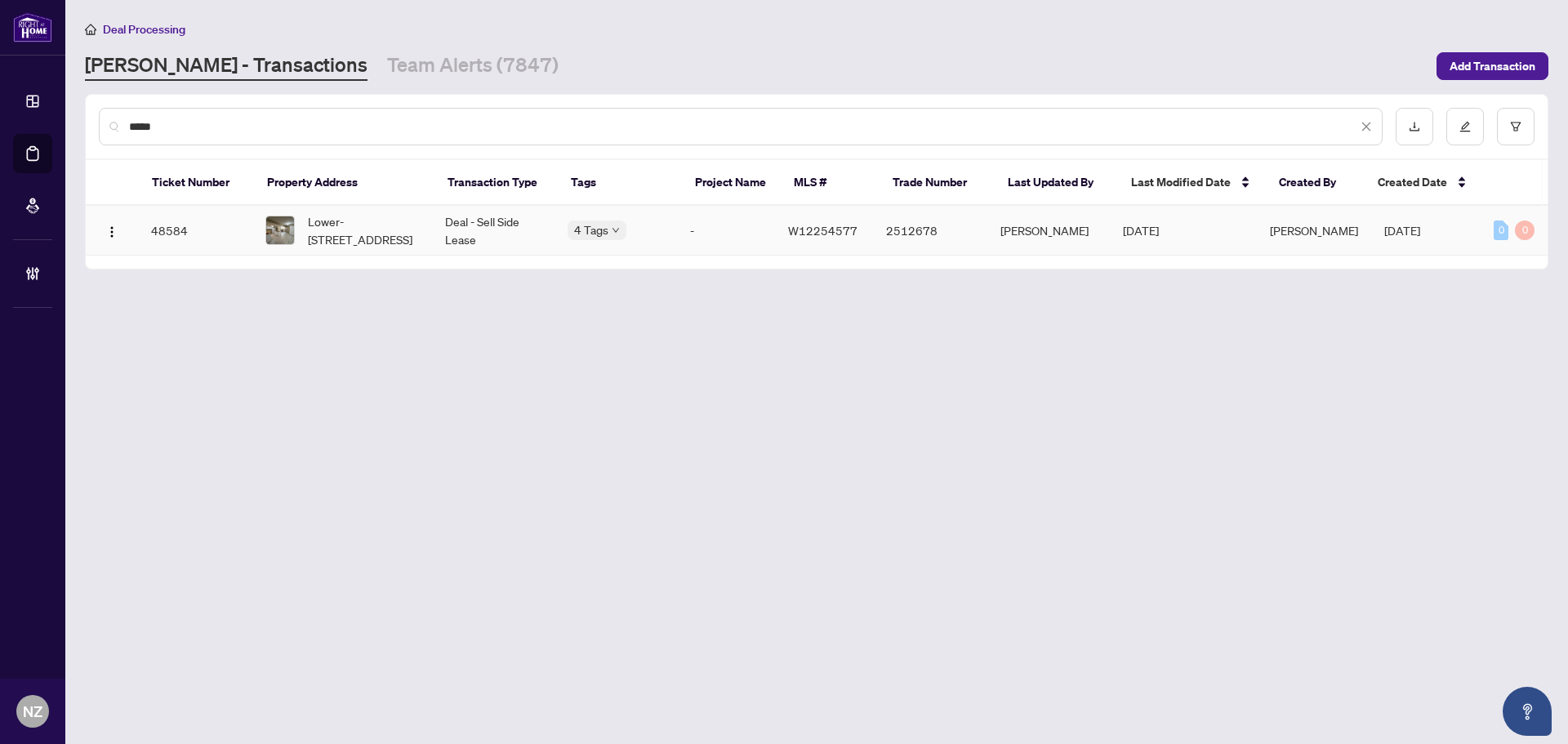
type input "*****"
click at [321, 233] on span "Lower-251 Mountainberry Rd, Brampton, Ontario L6R 1H9, Canada" at bounding box center [364, 230] width 111 height 36
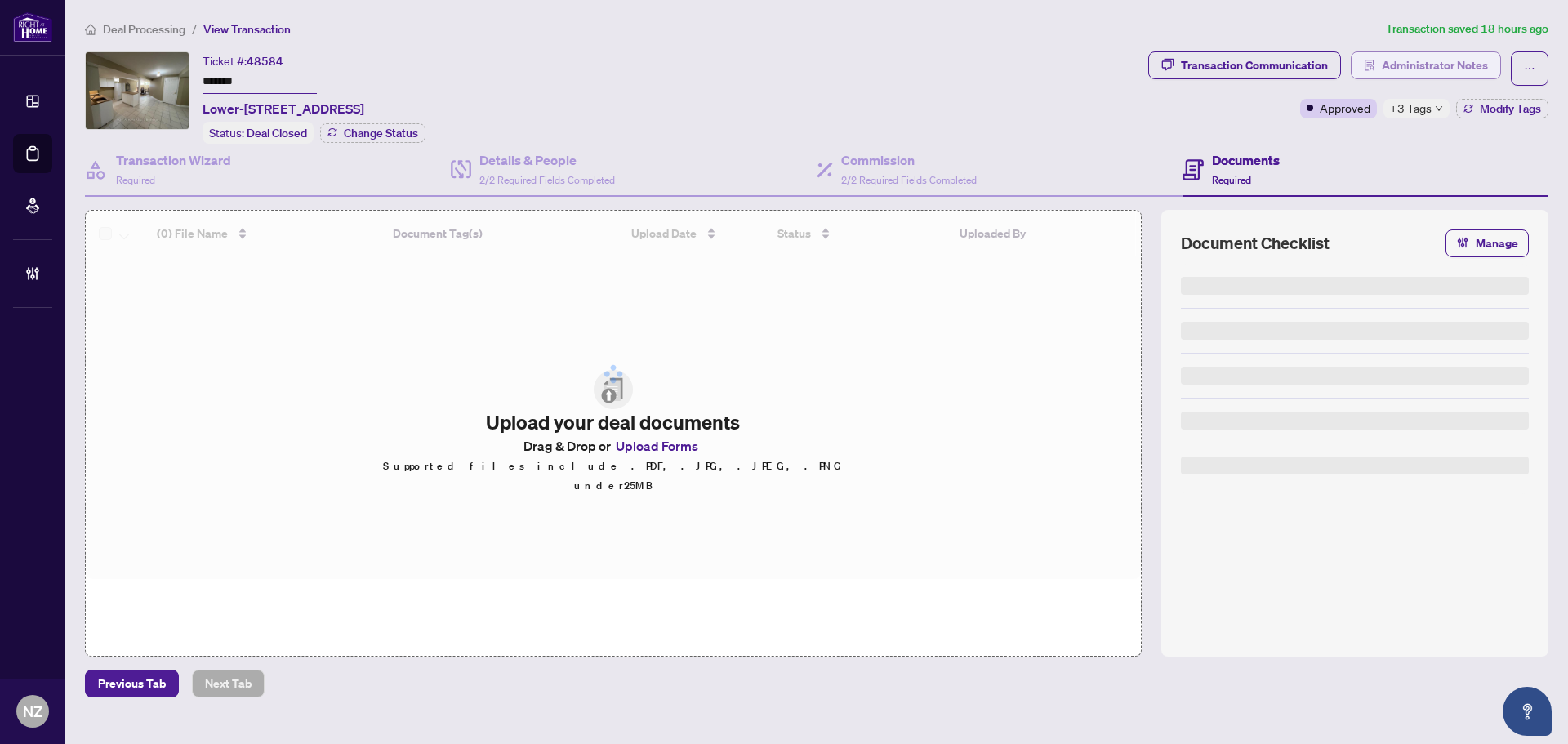
click at [1417, 71] on span "Administrator Notes" at bounding box center [1435, 64] width 107 height 26
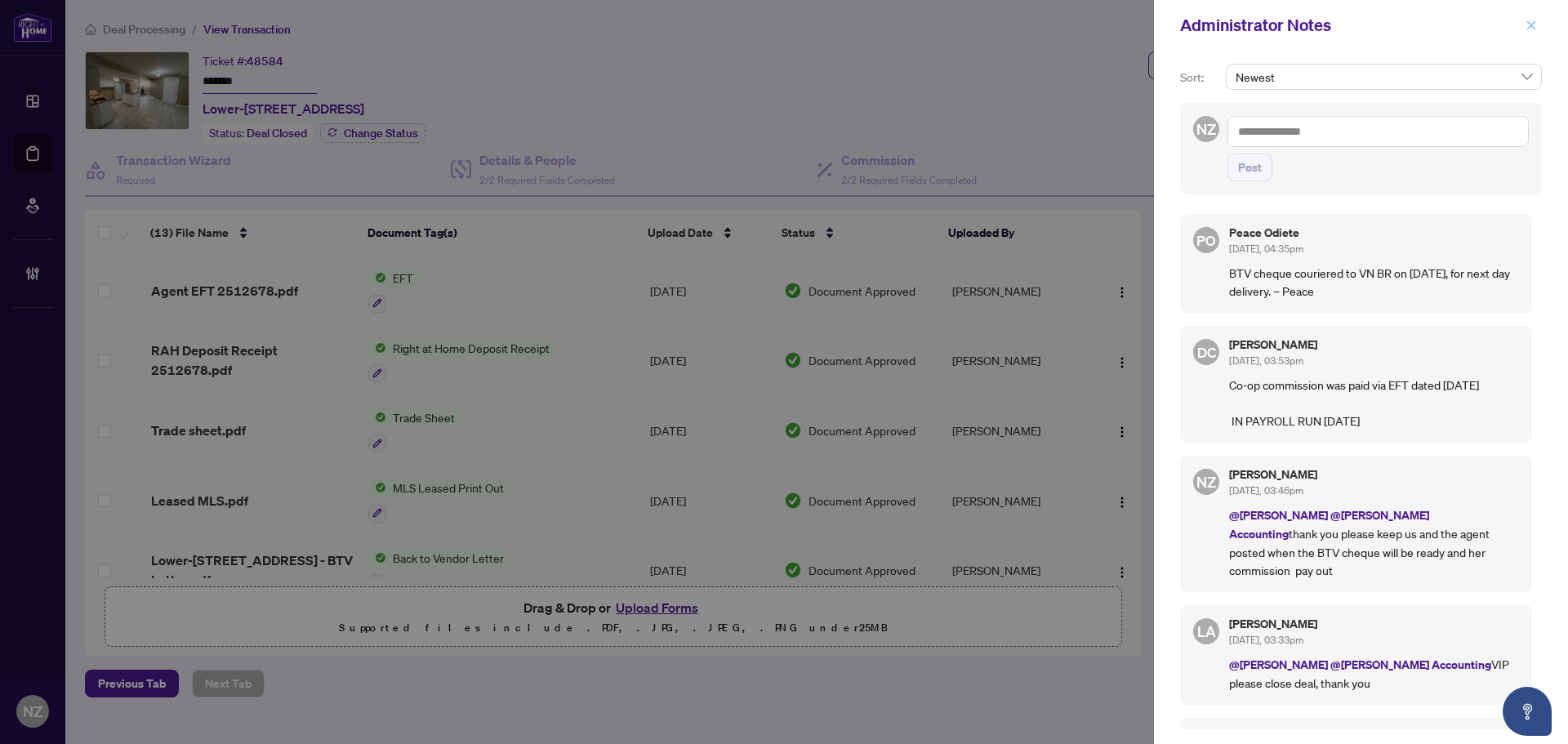
click at [1530, 24] on icon "close" at bounding box center [1532, 25] width 9 height 9
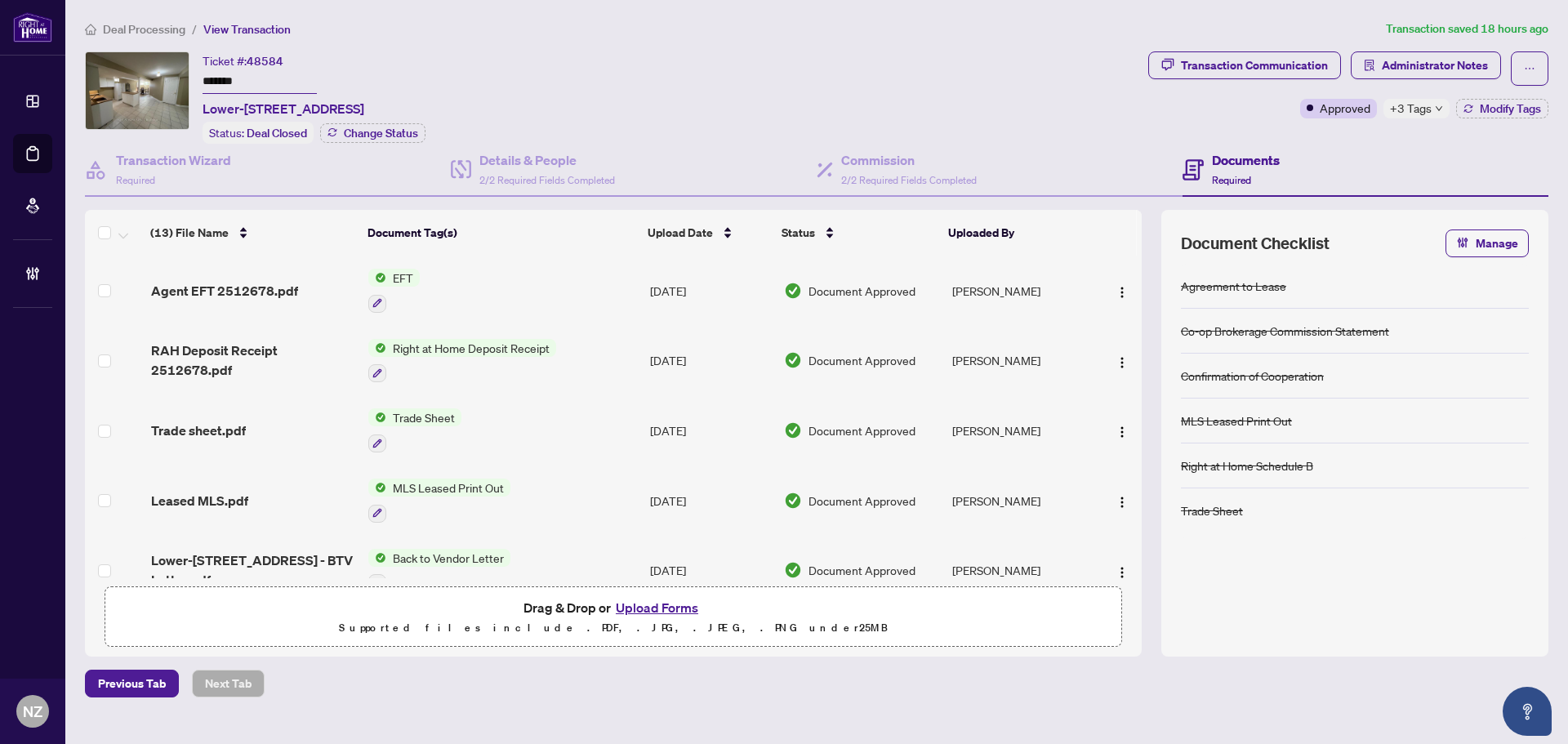
click at [167, 30] on span "Deal Processing" at bounding box center [144, 30] width 82 height 14
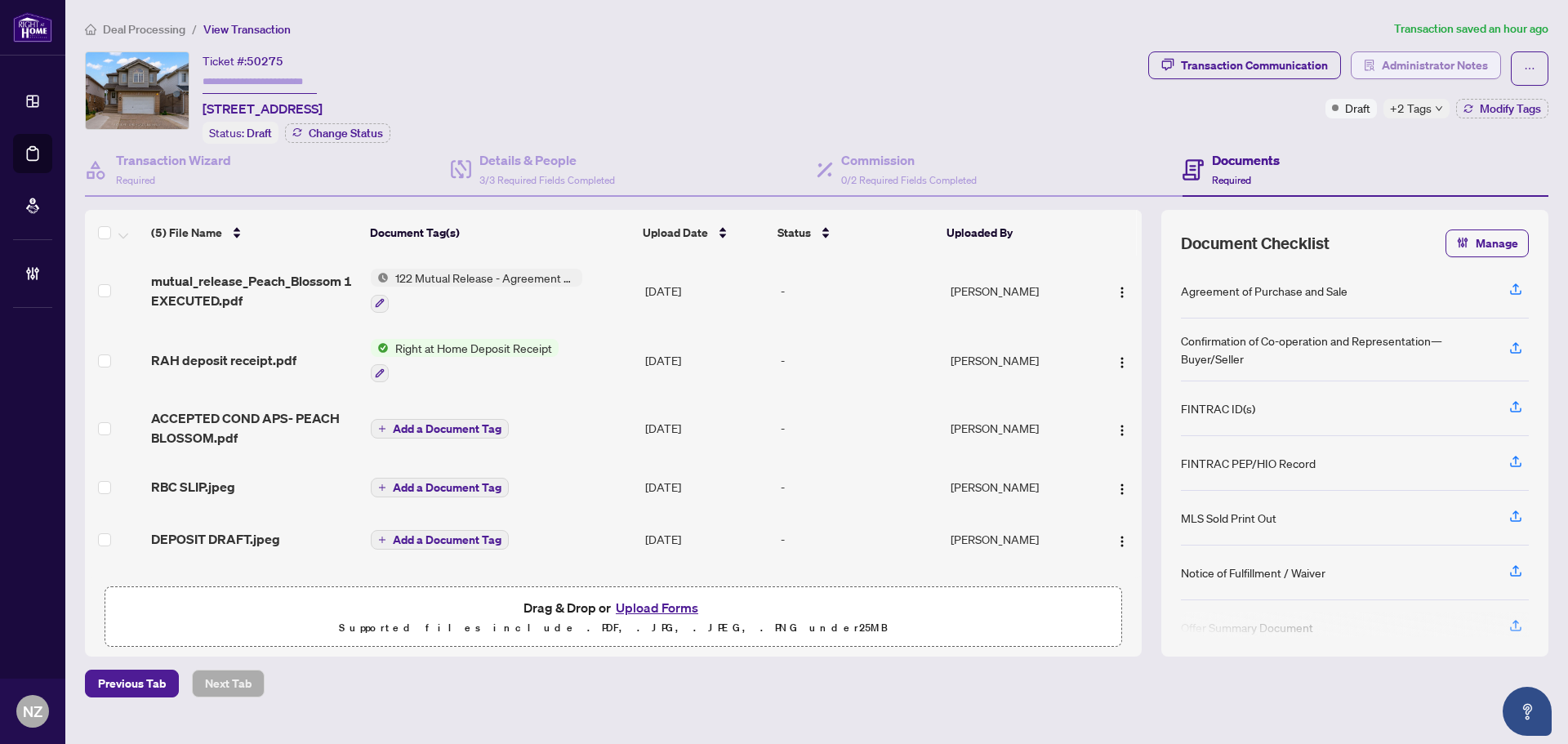
click at [1411, 70] on span "Administrator Notes" at bounding box center [1435, 64] width 107 height 26
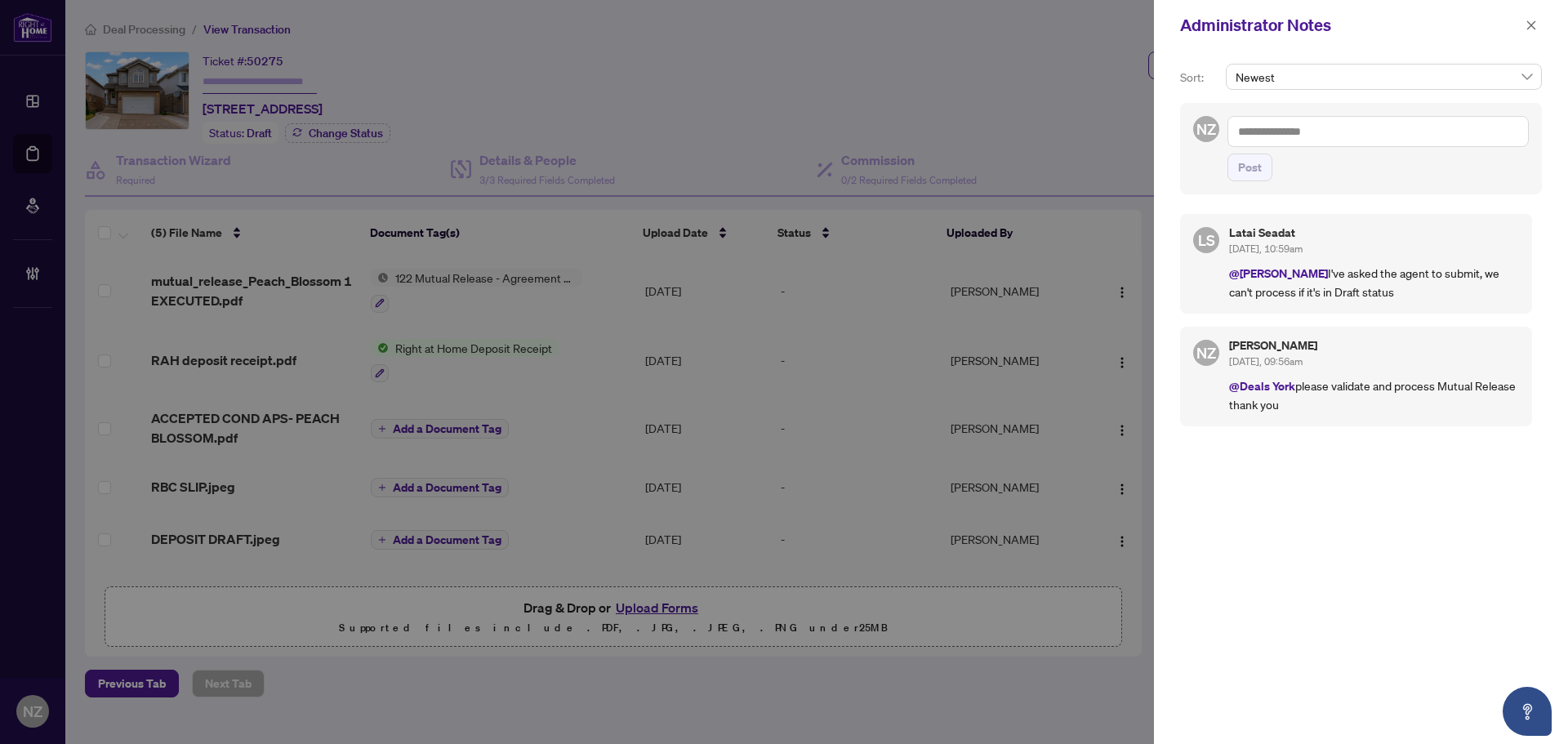
click at [1293, 138] on textarea at bounding box center [1378, 132] width 302 height 31
click at [1290, 144] on b "Latai" at bounding box center [1281, 142] width 24 height 14
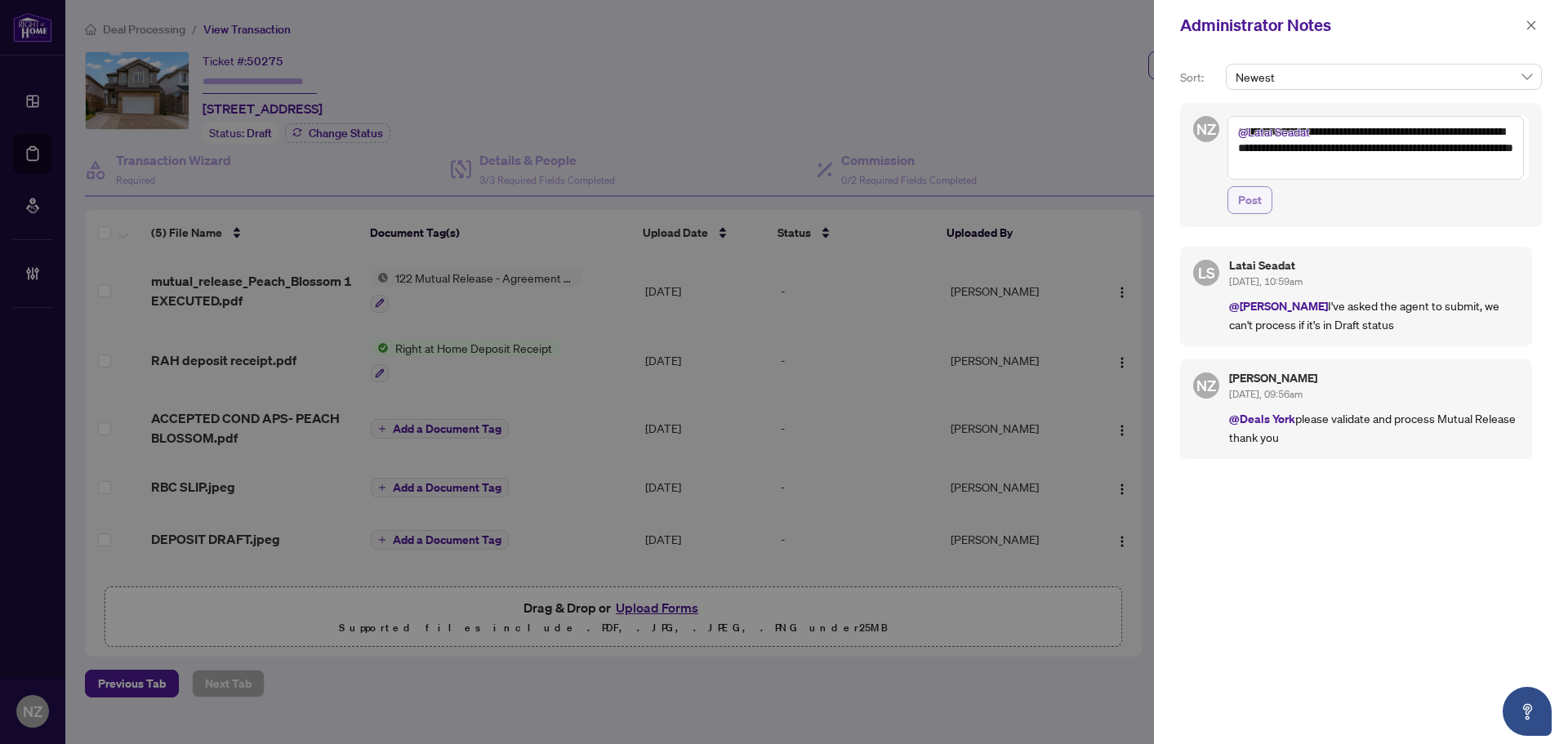
type textarea "**********"
click at [1253, 208] on span "Post" at bounding box center [1250, 200] width 23 height 26
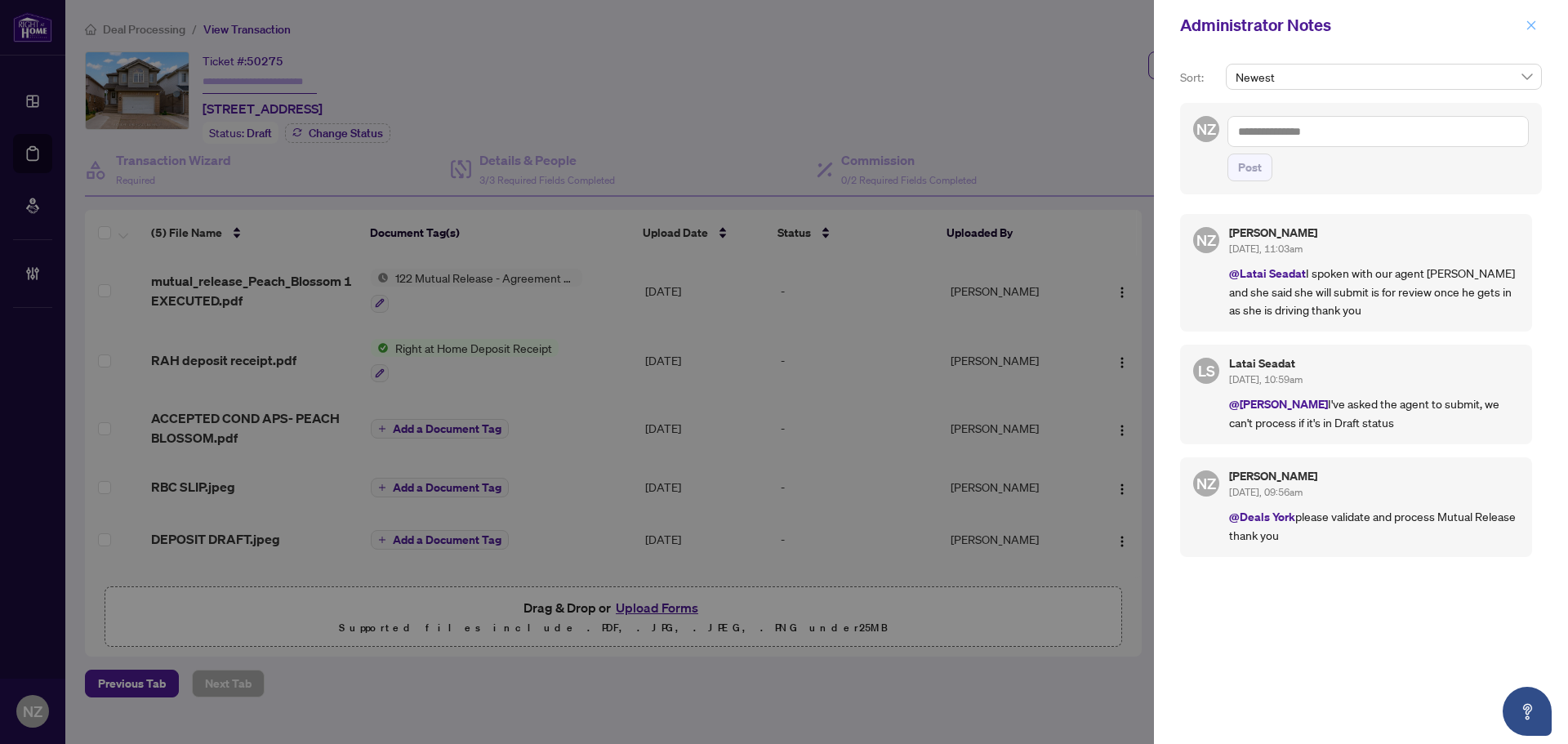
click at [1533, 26] on icon "close" at bounding box center [1531, 25] width 12 height 12
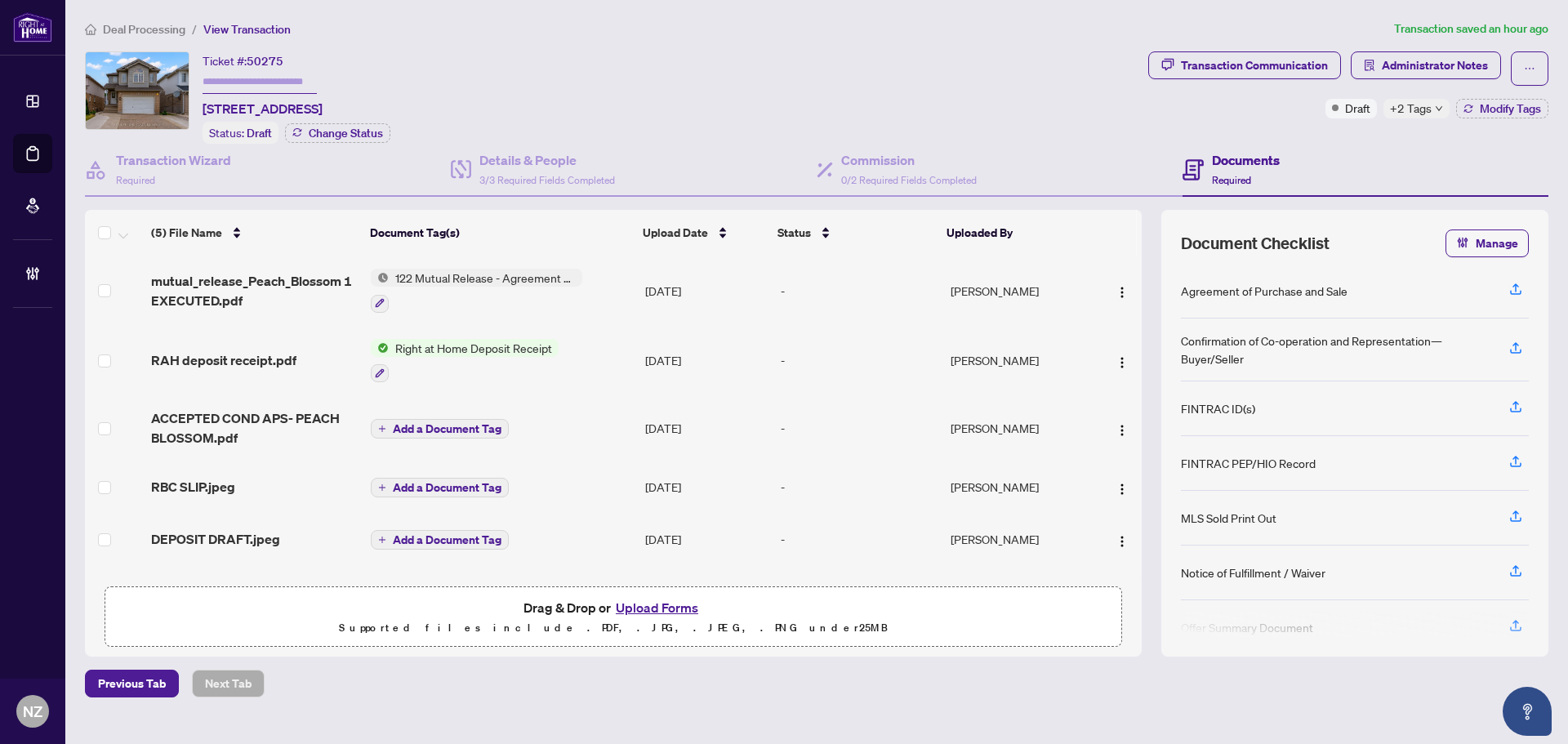
click at [142, 34] on span "Deal Processing" at bounding box center [144, 30] width 82 height 14
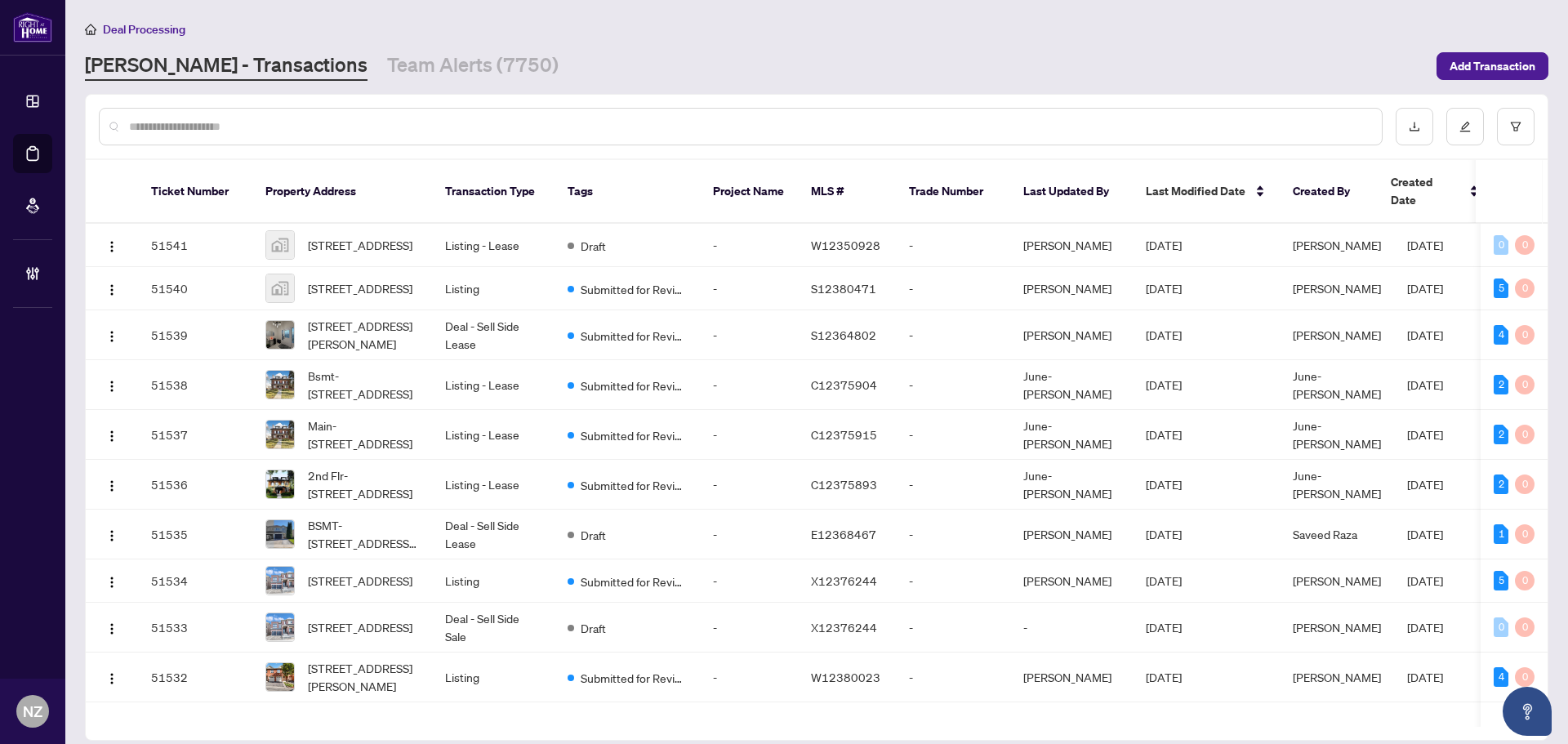
click at [309, 129] on input "text" at bounding box center [749, 126] width 1240 height 18
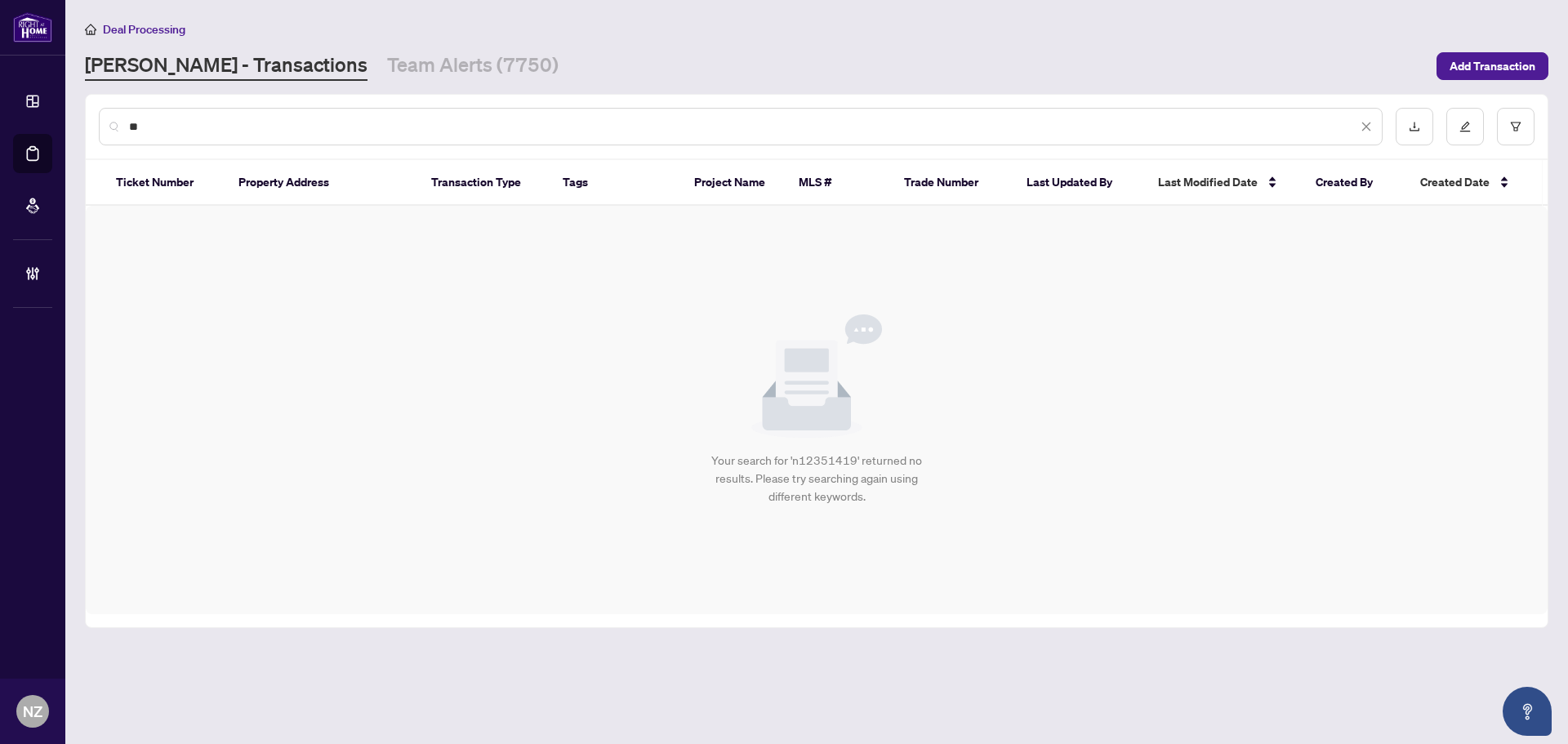
type input "*"
click at [257, 124] on input "*********" at bounding box center [743, 126] width 1229 height 18
type input "*"
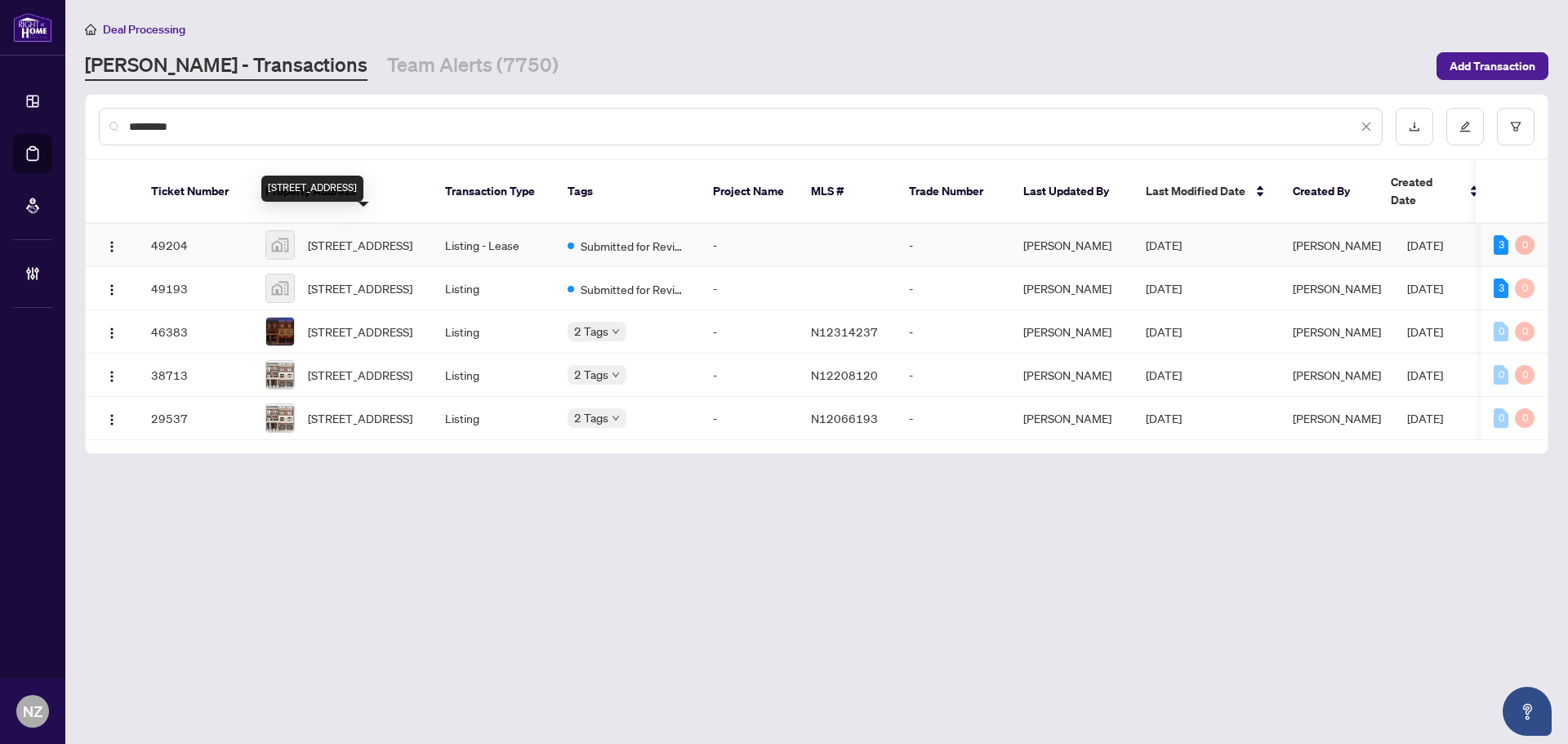
type input "*********"
click at [330, 236] on span "36 Nordic Lane, Whitchurch-Stouffville, ON, Canada" at bounding box center [360, 245] width 105 height 18
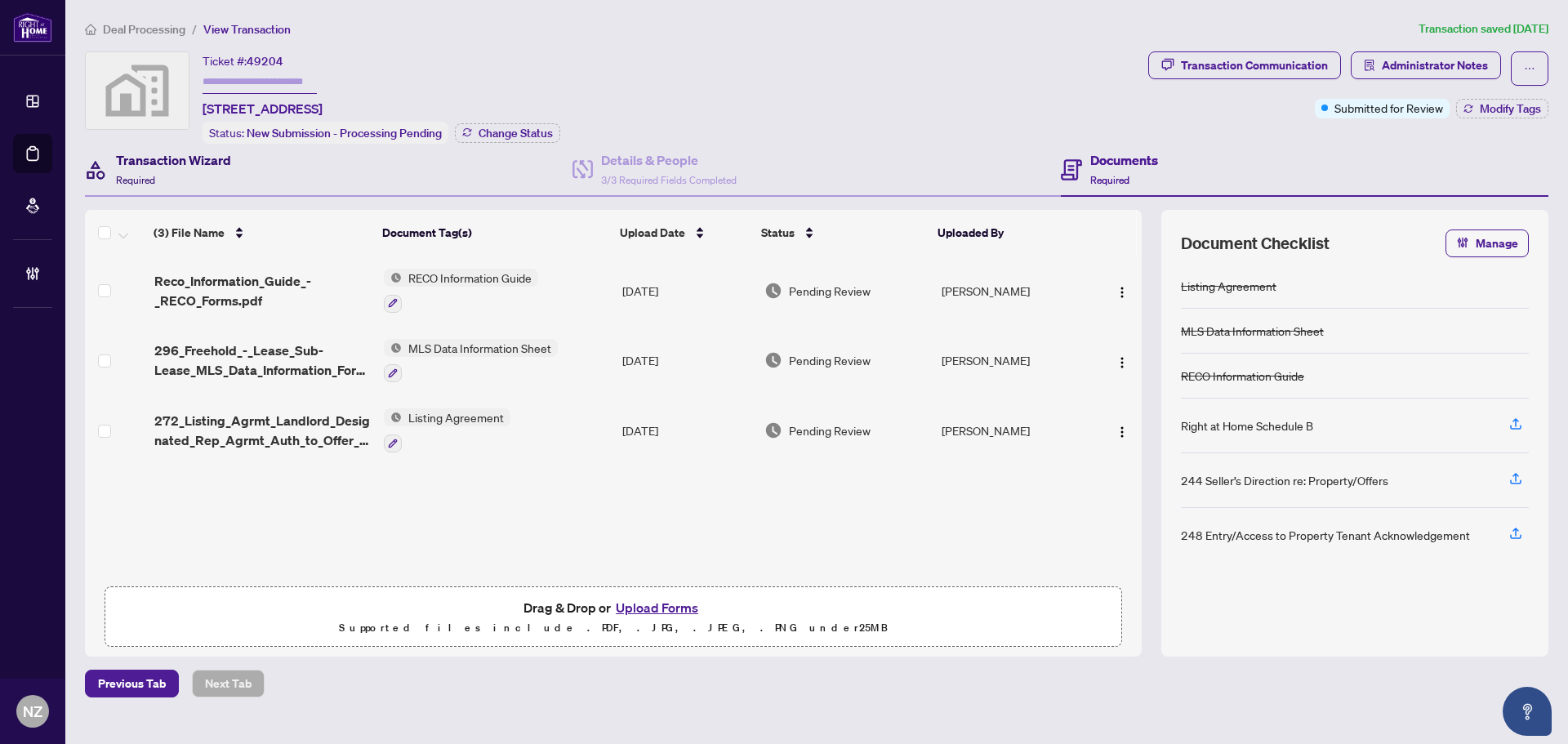
click at [140, 177] on span "Required" at bounding box center [136, 180] width 39 height 13
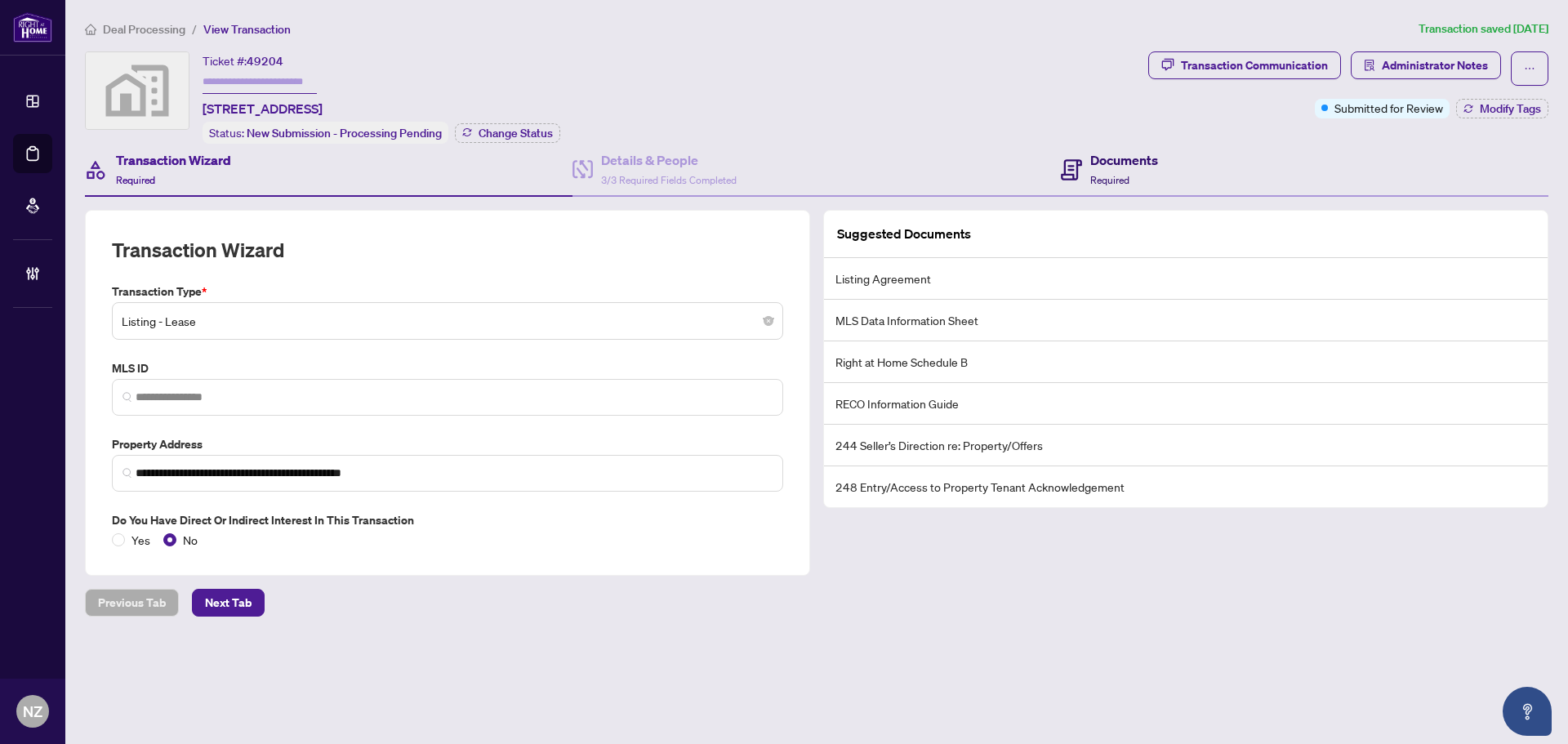
click at [1144, 172] on div "Documents Required" at bounding box center [1125, 169] width 68 height 38
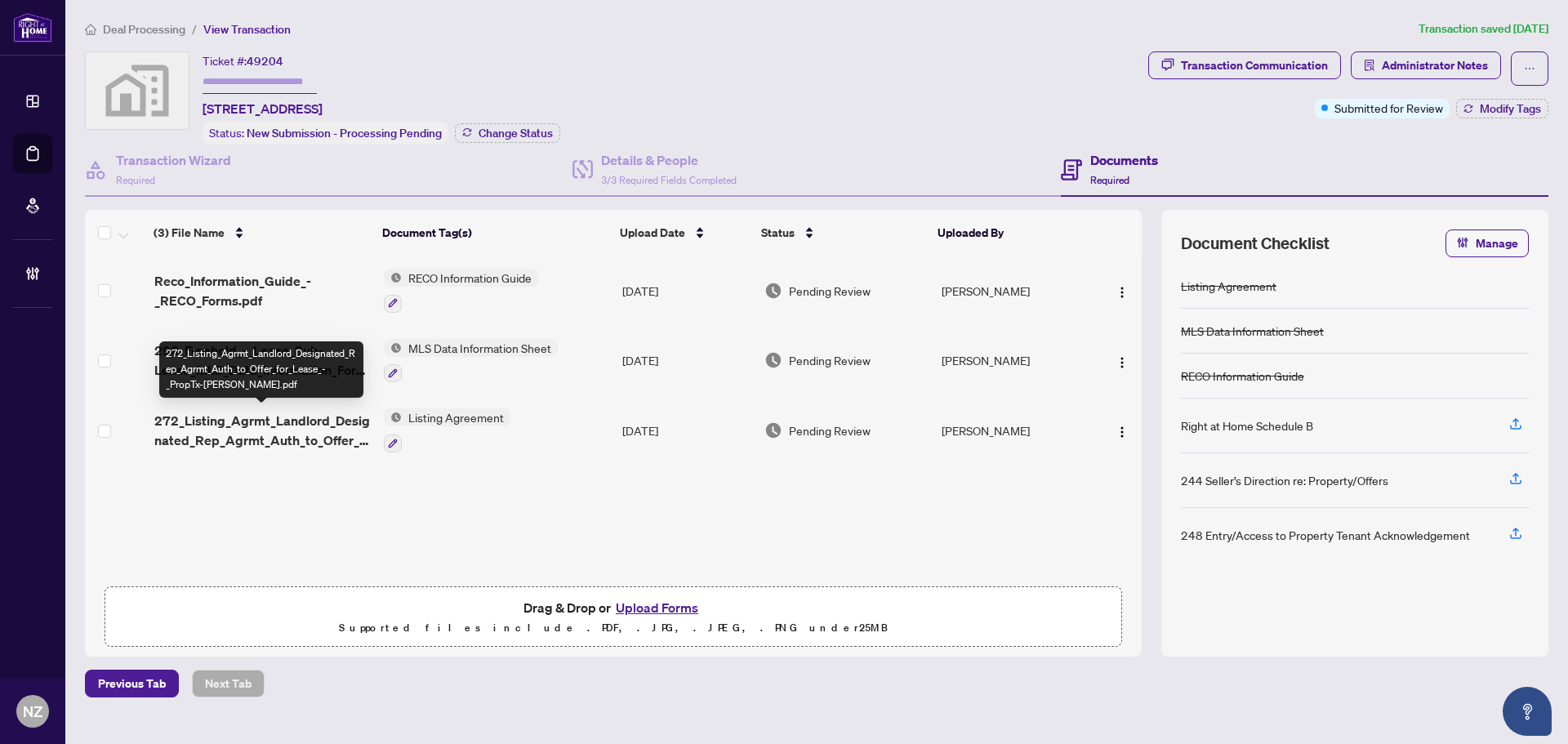
click at [267, 438] on span "272_Listing_Agrmt_Landlord_Designated_Rep_Agrmt_Auth_to_Offer_for_Lease_-_PropT…" at bounding box center [262, 431] width 217 height 39
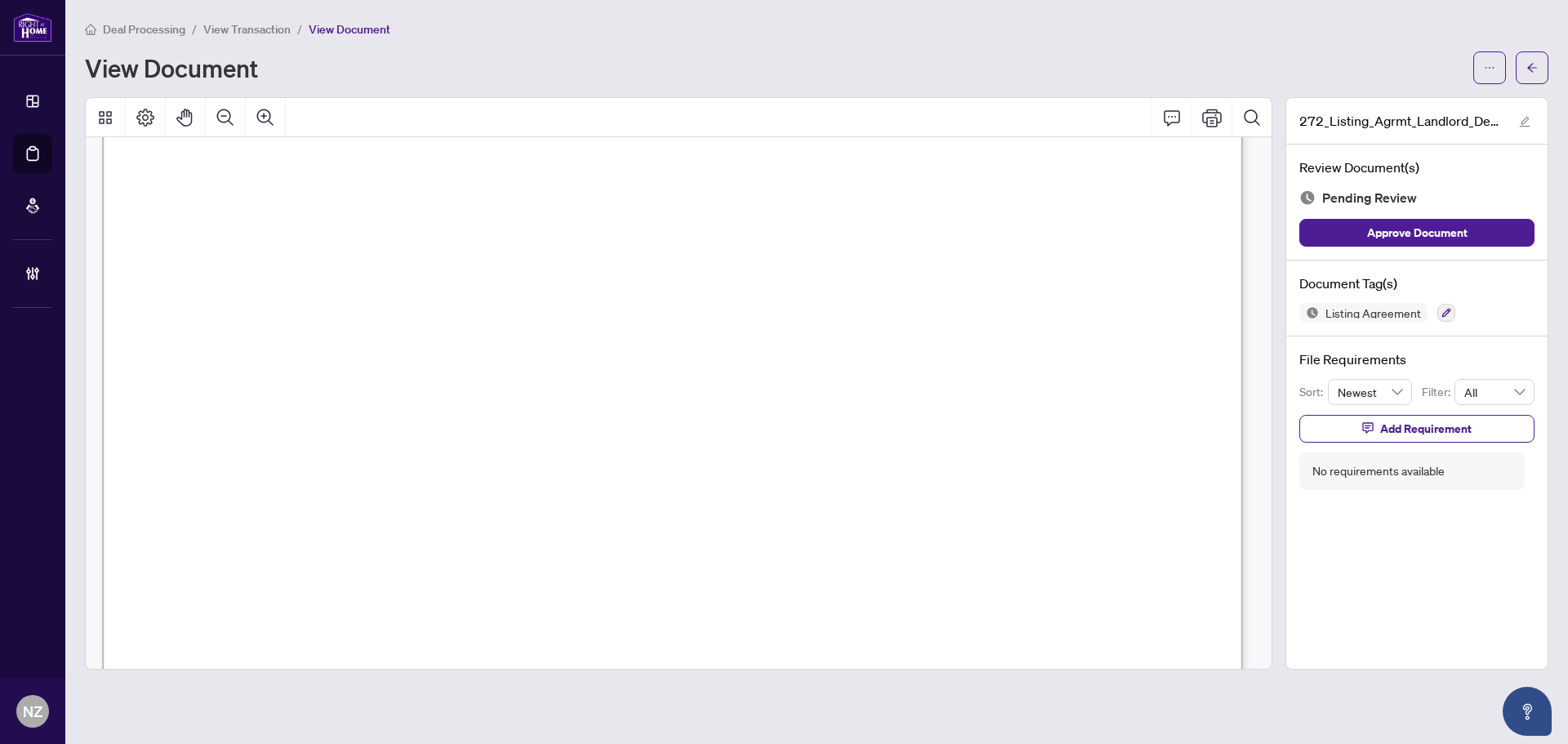
scroll to position [245, 0]
click at [1521, 62] on button "button" at bounding box center [1532, 67] width 32 height 32
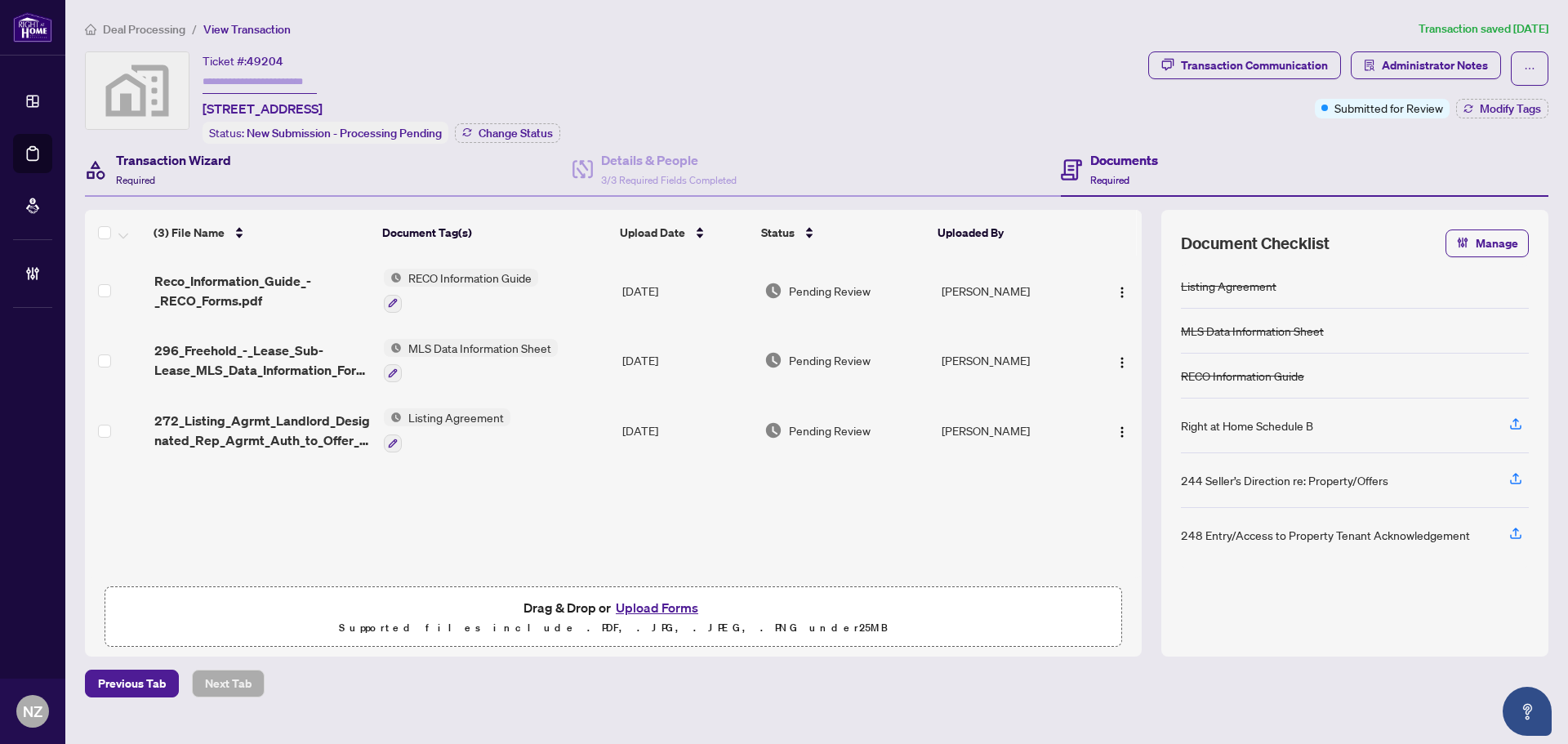
click at [151, 167] on h4 "Transaction Wizard" at bounding box center [174, 160] width 116 height 20
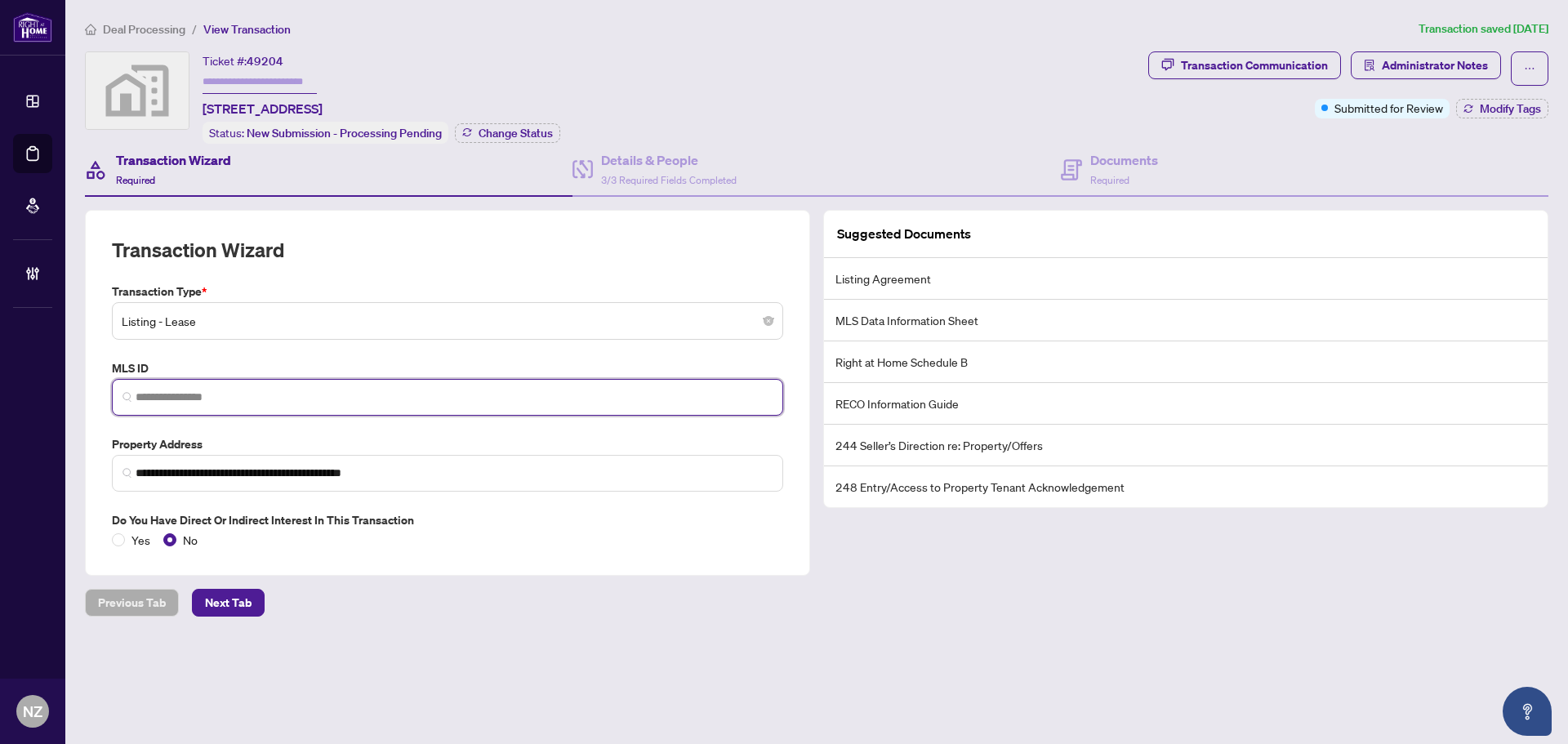
click at [176, 389] on input "search" at bounding box center [453, 397] width 637 height 17
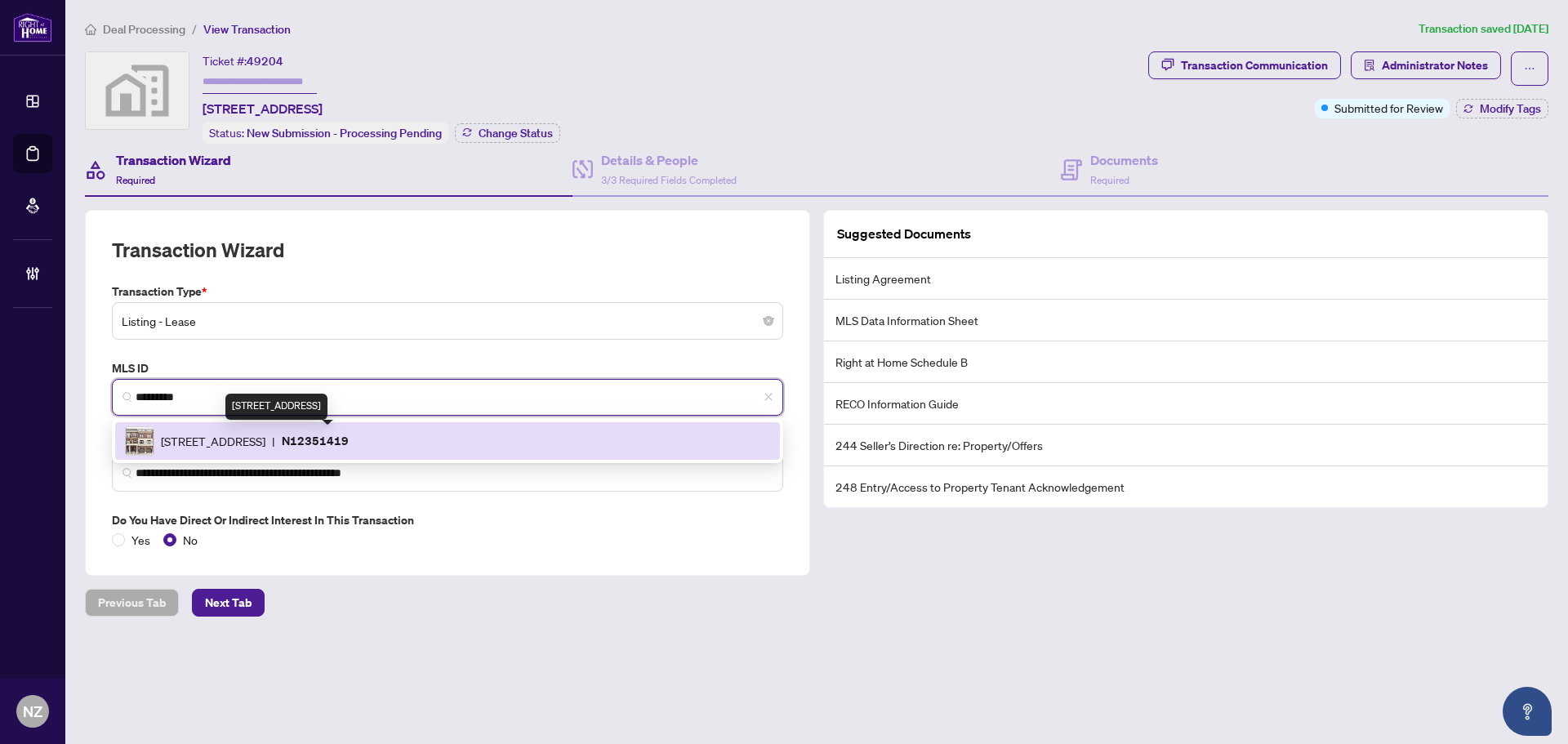
click at [265, 441] on span "[STREET_ADDRESS]" at bounding box center [213, 441] width 105 height 18
type input "*********"
type input "**********"
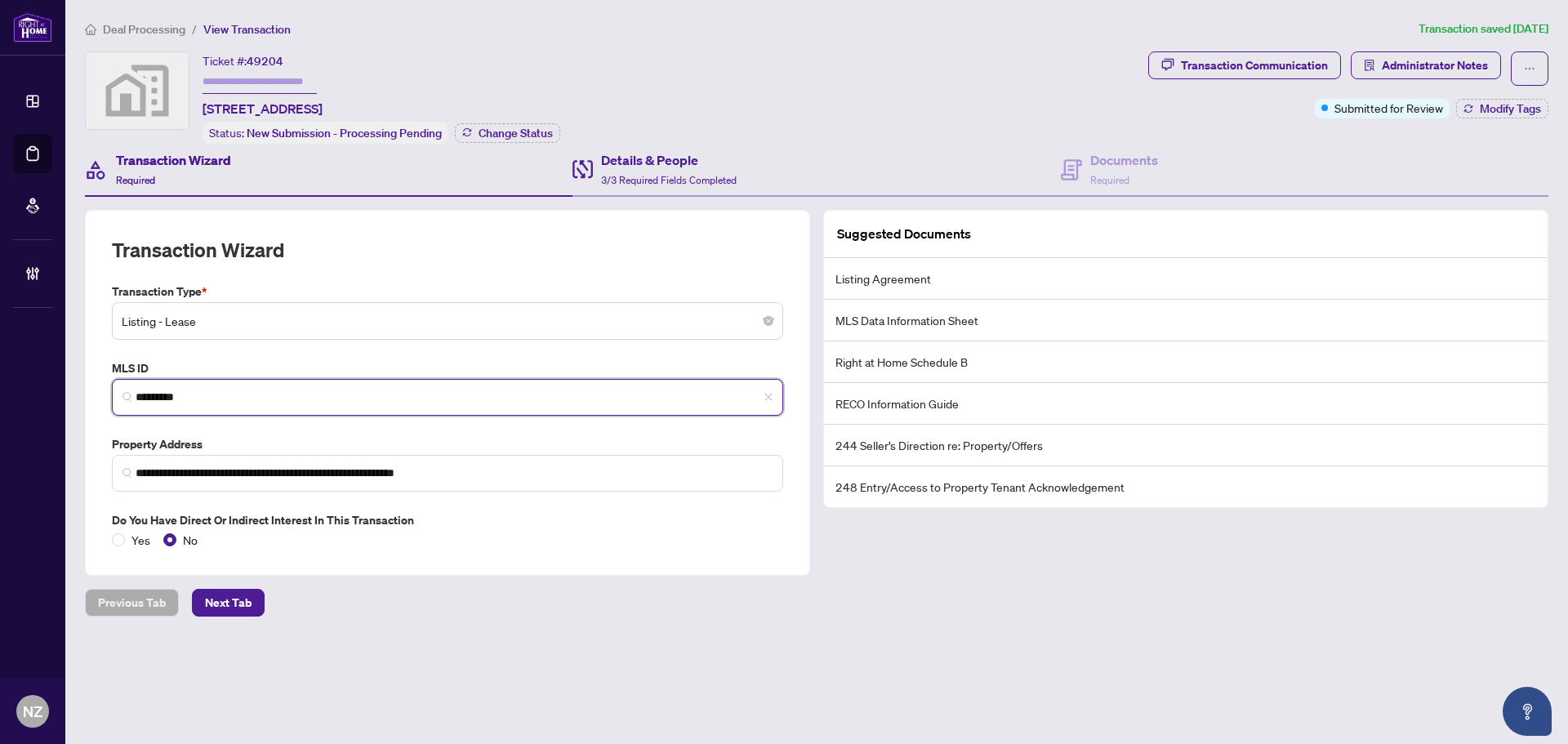
type input "*********"
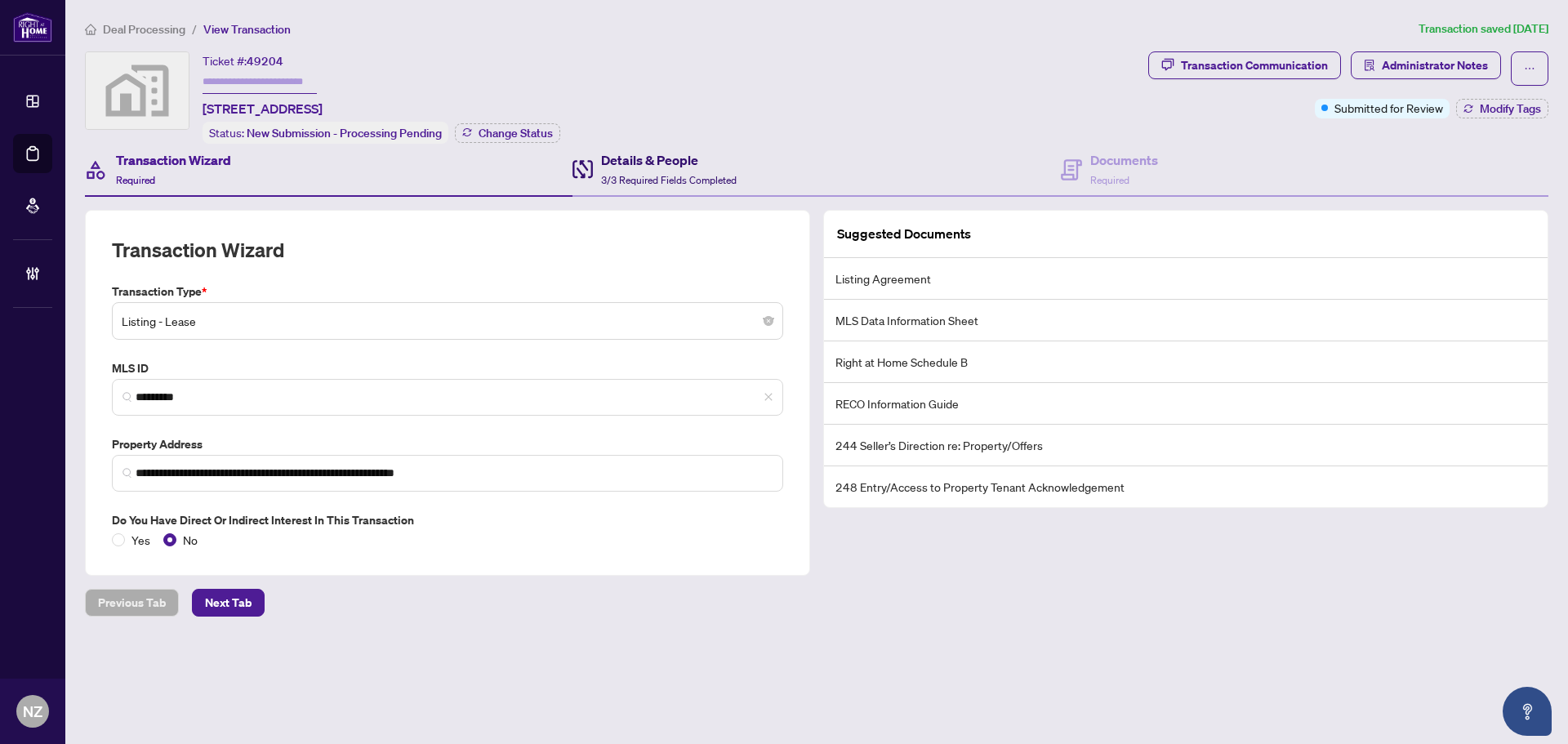
click at [661, 154] on h4 "Details & People" at bounding box center [668, 160] width 135 height 20
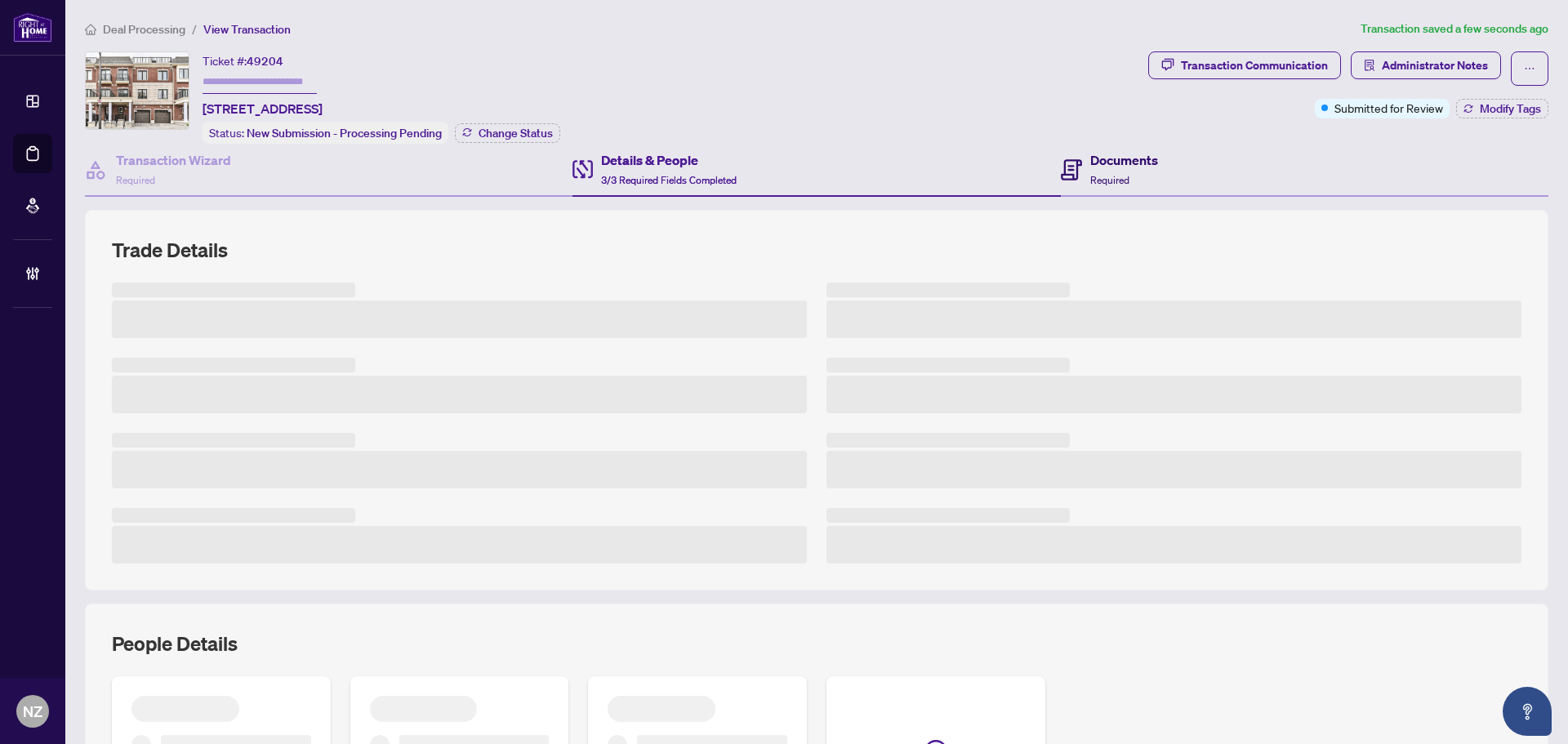
click at [1122, 167] on h4 "Documents" at bounding box center [1125, 160] width 68 height 20
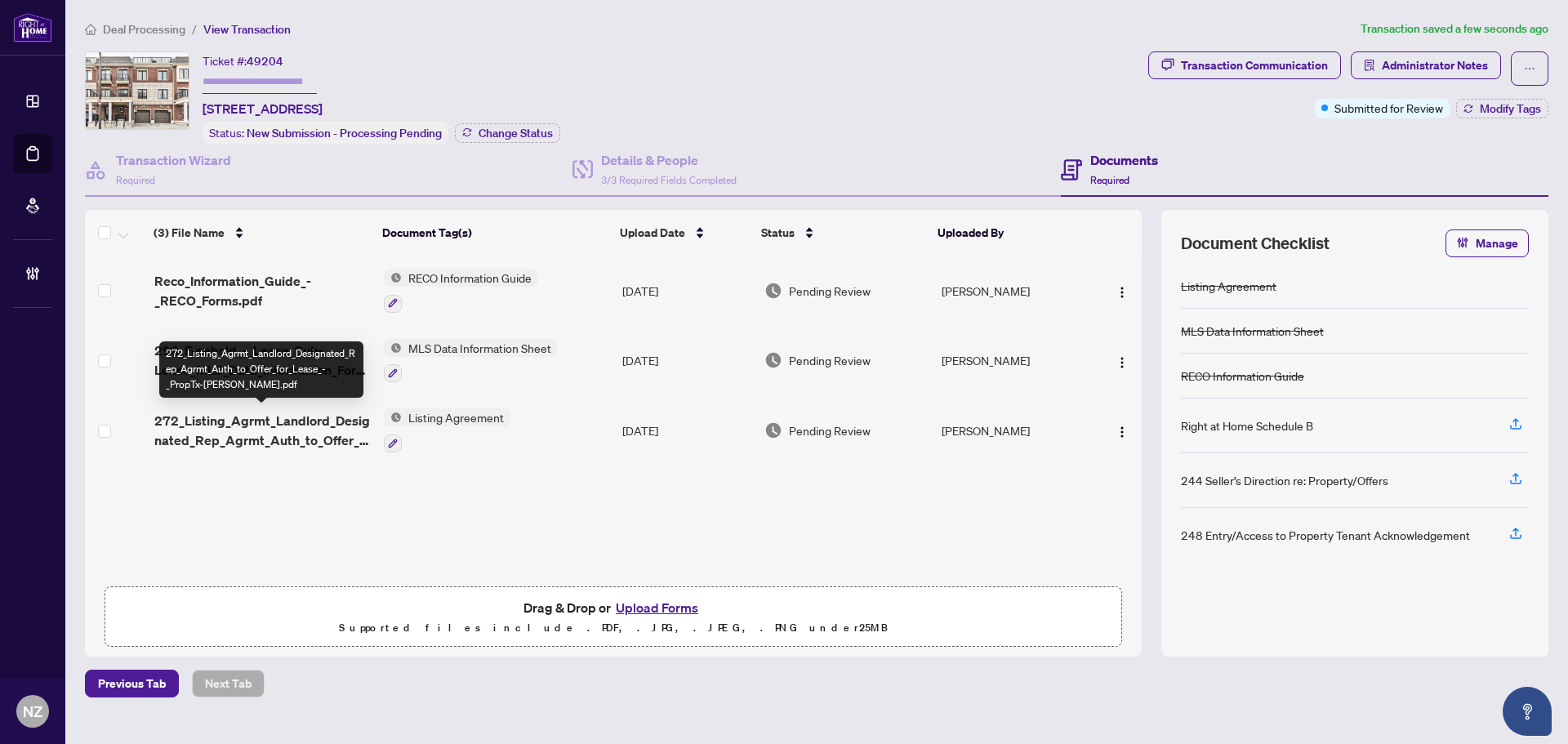
click at [275, 423] on span "272_Listing_Agrmt_Landlord_Designated_Rep_Agrmt_Auth_to_Offer_for_Lease_-_PropT…" at bounding box center [262, 431] width 217 height 39
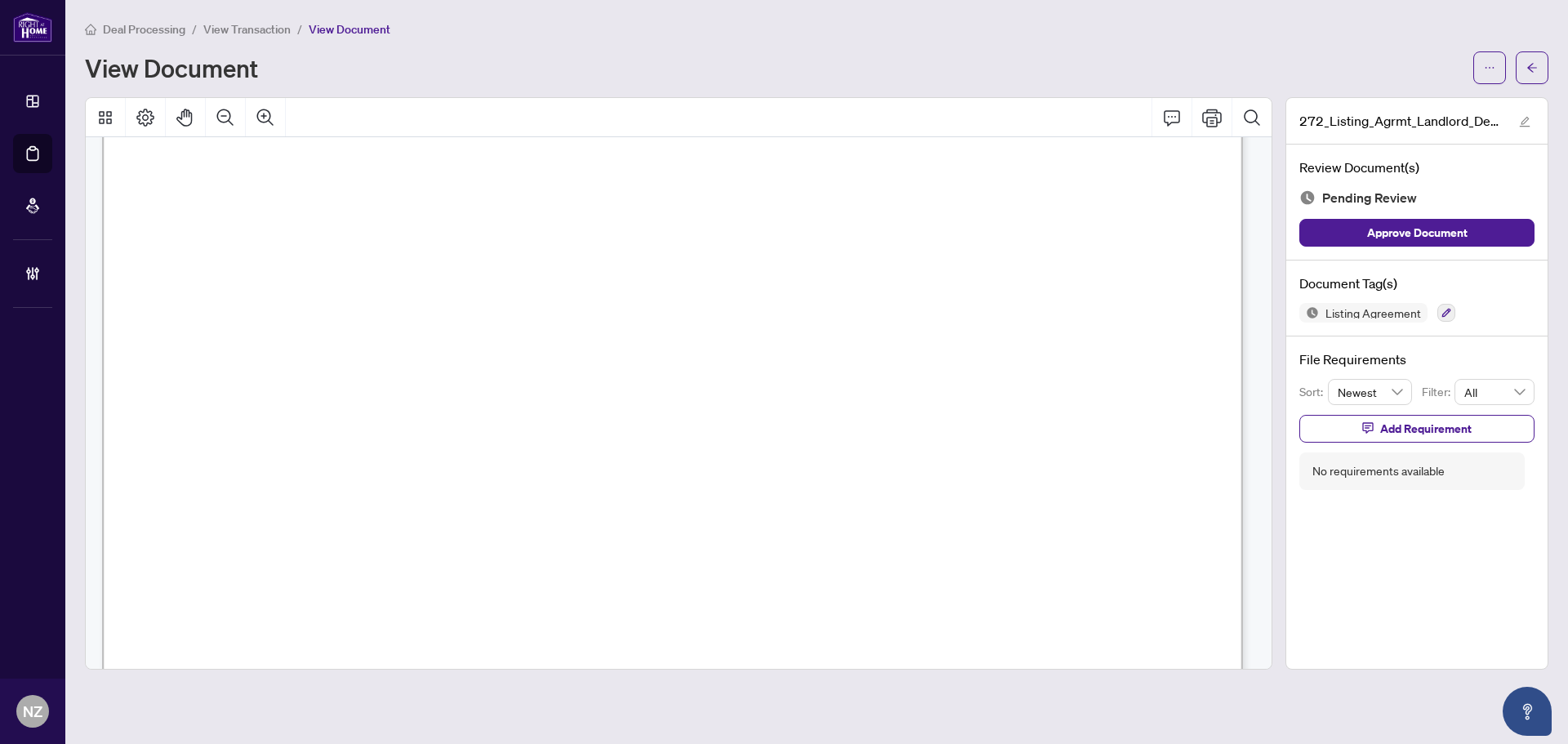
scroll to position [3430, 0]
click at [1170, 113] on icon "Comment" at bounding box center [1172, 117] width 20 height 20
click at [1031, 355] on p "**********" at bounding box center [996, 355] width 238 height 14
drag, startPoint x: 1035, startPoint y: 367, endPoint x: 789, endPoint y: 355, distance: 246.3
click at [0, 0] on div "**********" at bounding box center [0, 0] width 0 height 0
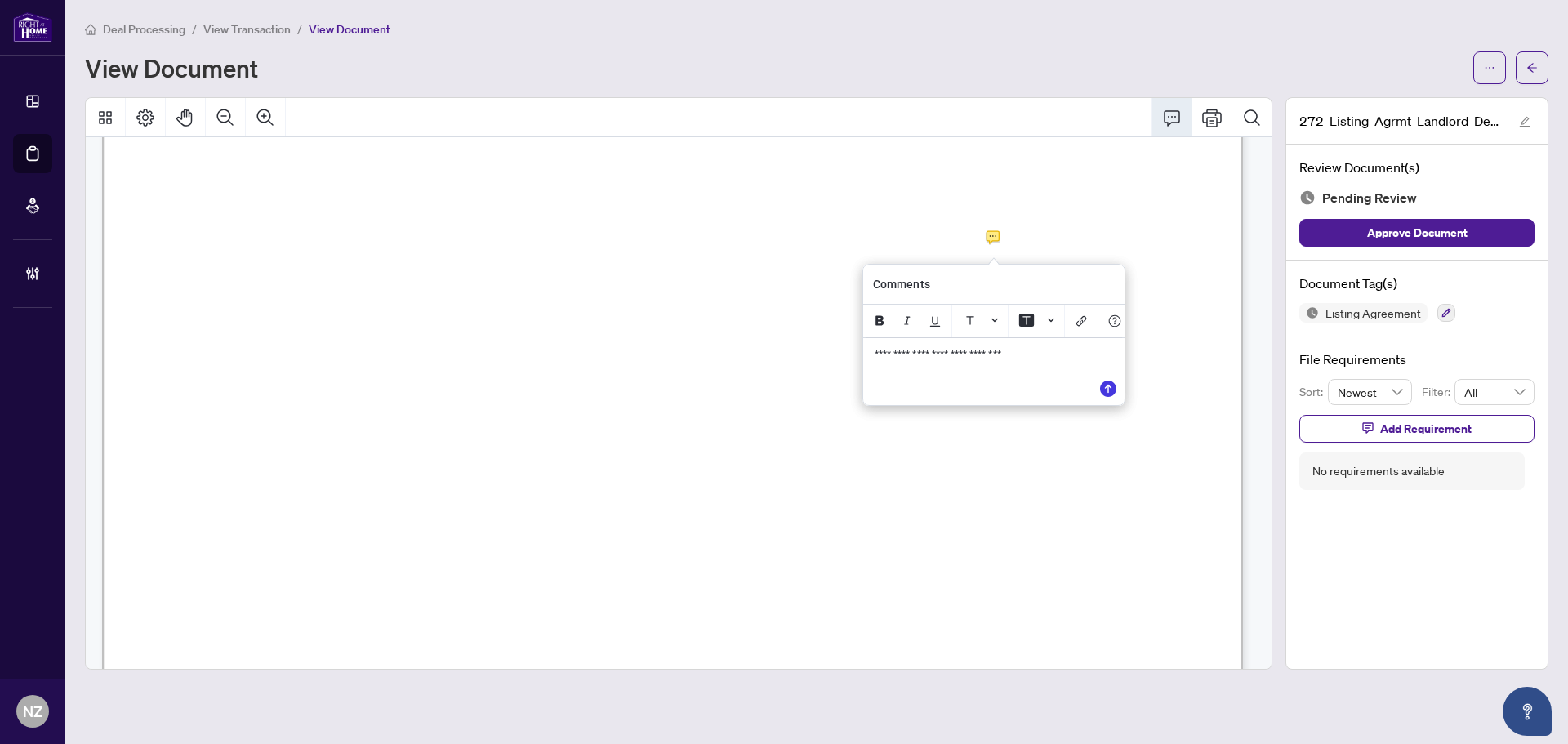
click at [1044, 357] on p "**********" at bounding box center [994, 355] width 238 height 14
click at [1056, 369] on div "**********" at bounding box center [994, 355] width 258 height 33
drag, startPoint x: 1028, startPoint y: 363, endPoint x: 784, endPoint y: 362, distance: 244.0
click at [0, 0] on div "**********" at bounding box center [0, 0] width 0 height 0
click at [1111, 397] on icon "Save" at bounding box center [1109, 389] width 16 height 16
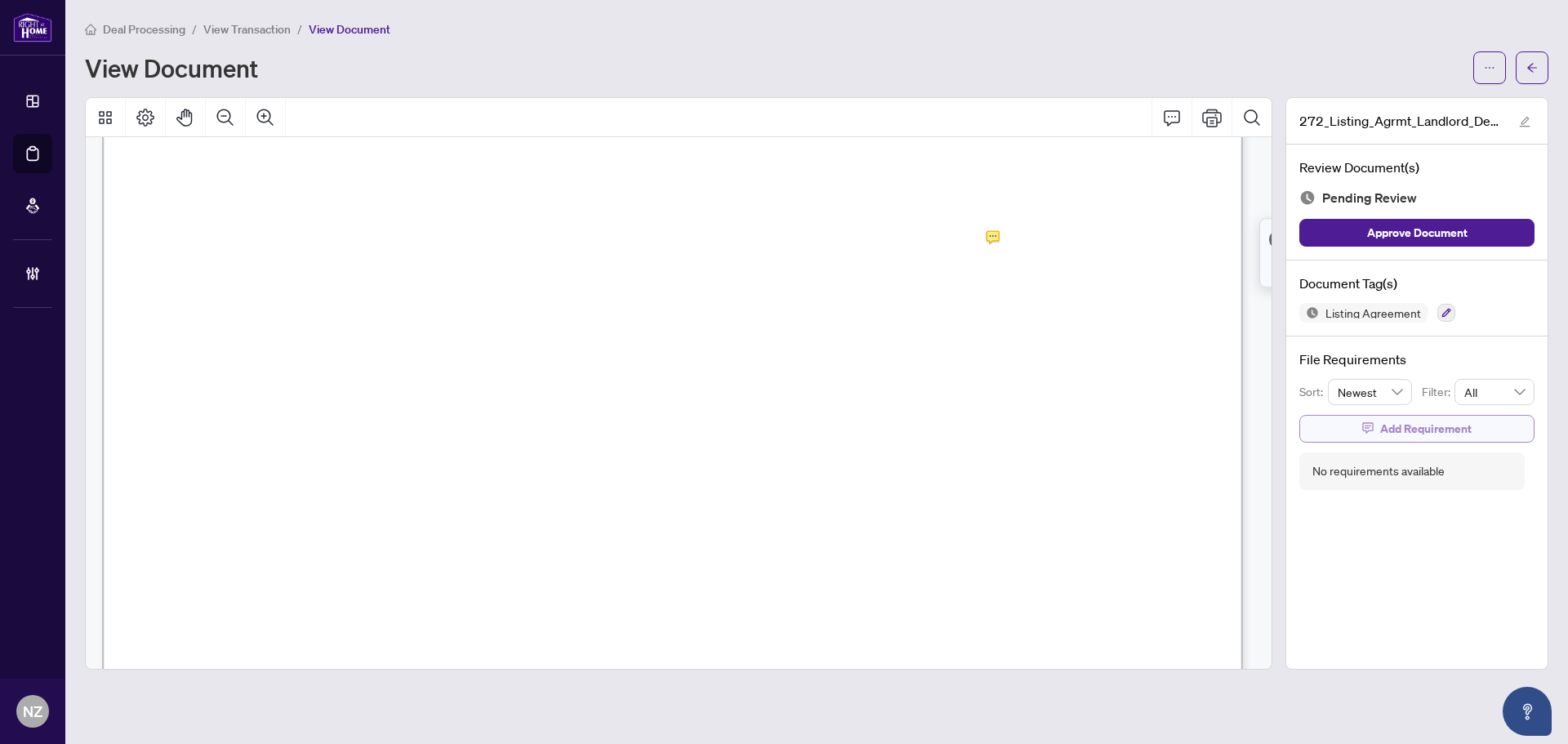
click at [1417, 426] on span "Add Requirement" at bounding box center [1427, 428] width 91 height 26
click at [1399, 443] on textarea at bounding box center [1434, 443] width 175 height 31
paste textarea "**********"
type textarea "**********"
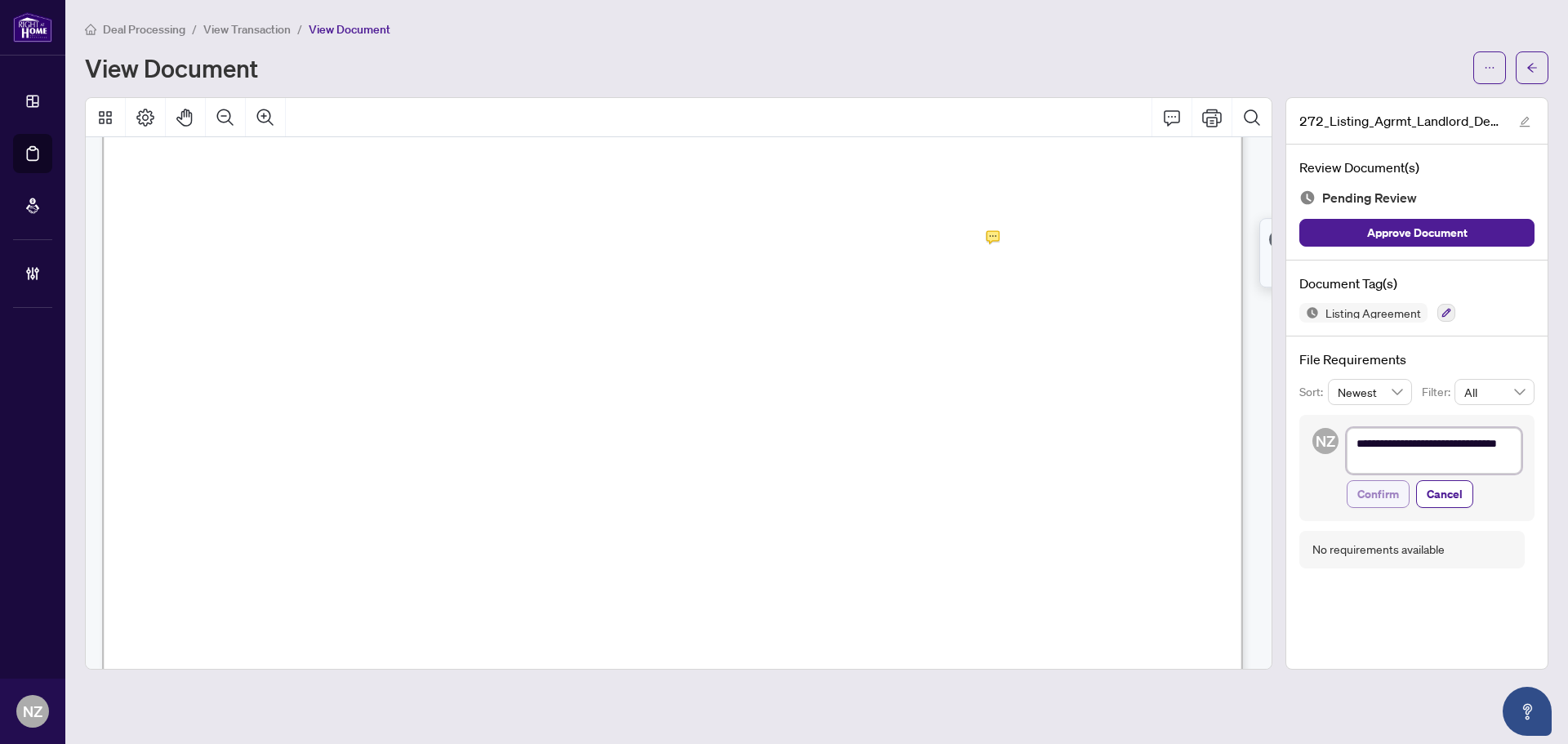
scroll to position [0, 0]
type textarea "**********"
click at [1389, 505] on span "Confirm" at bounding box center [1378, 497] width 42 height 26
type textarea "**********"
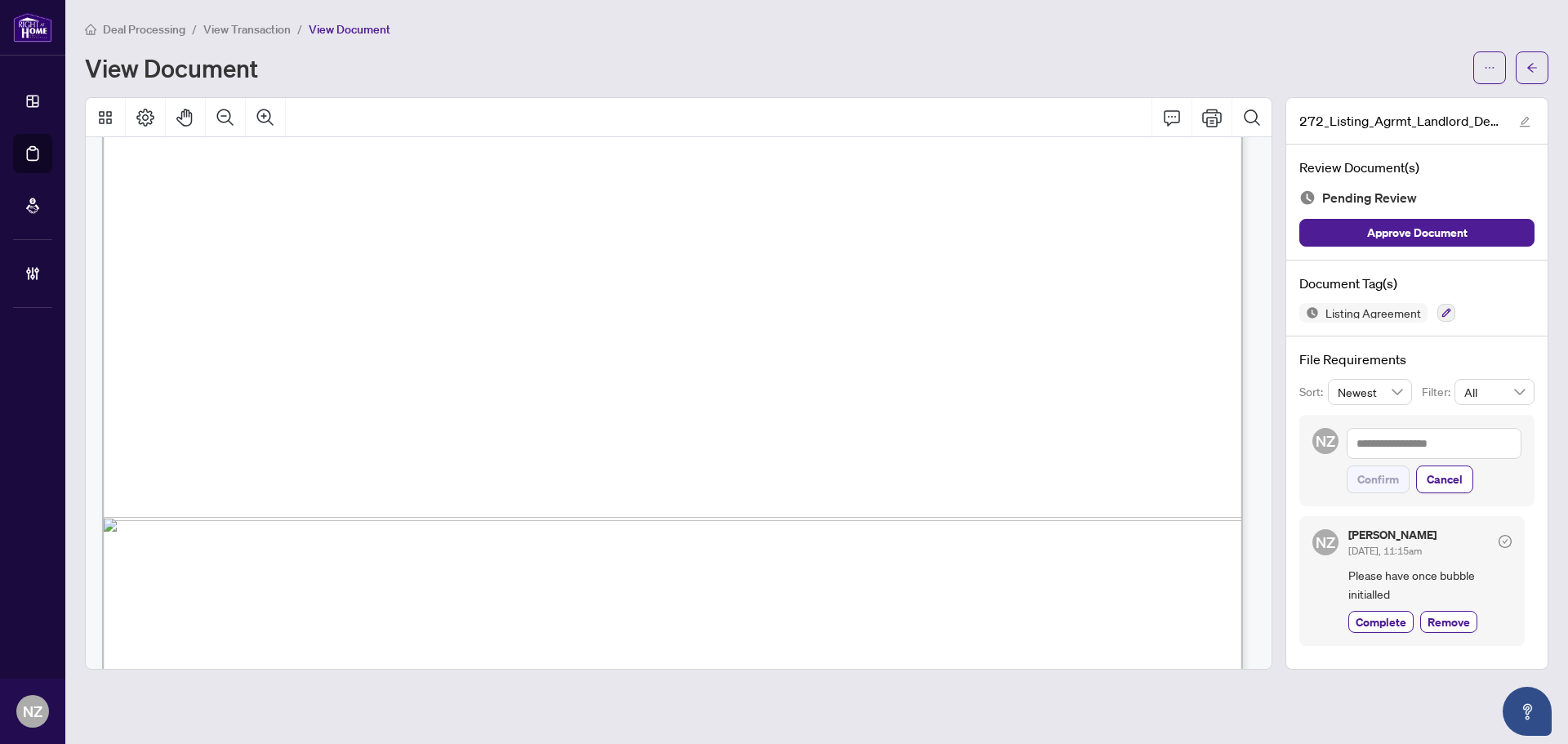
scroll to position [7044, 0]
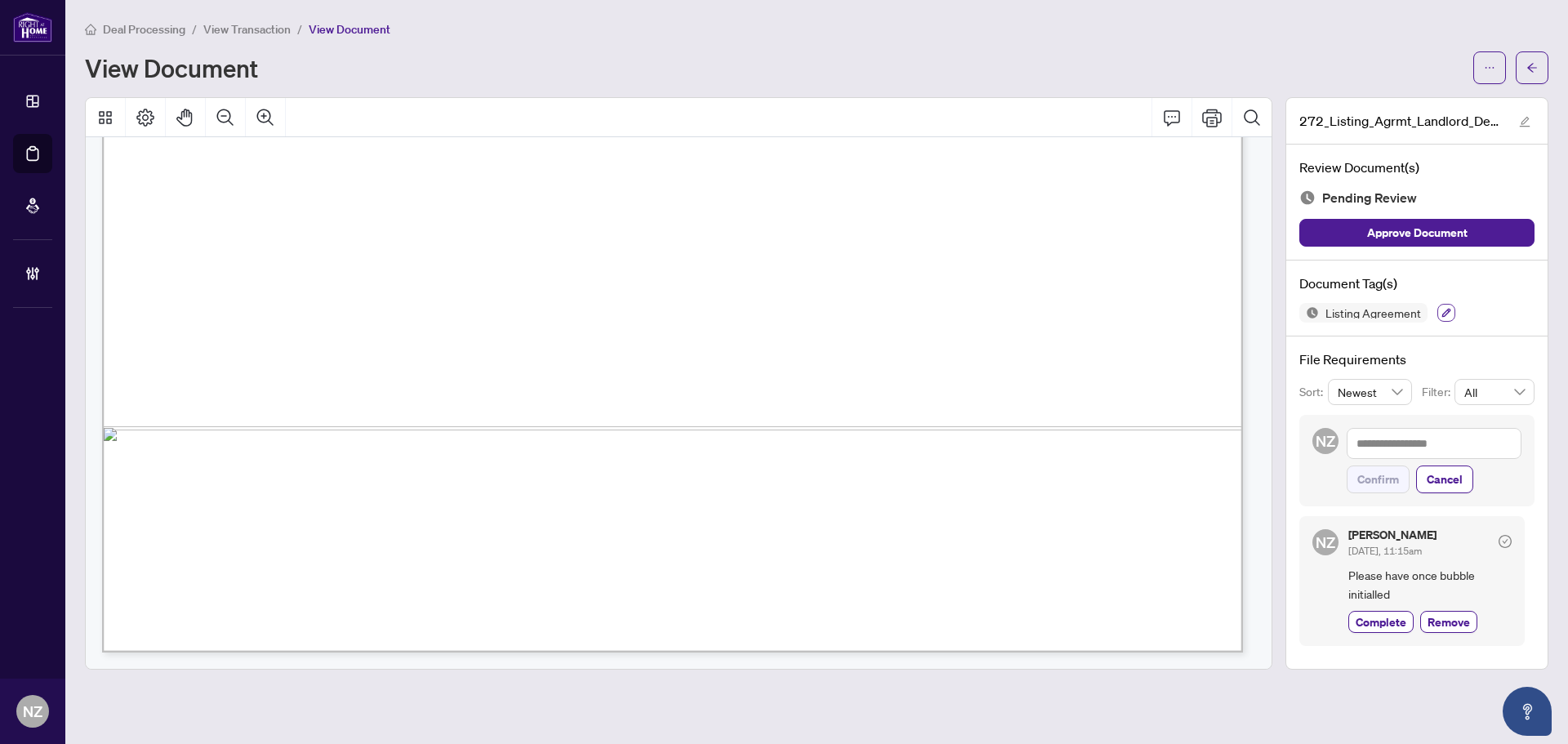
click at [1442, 314] on icon "button" at bounding box center [1446, 312] width 10 height 10
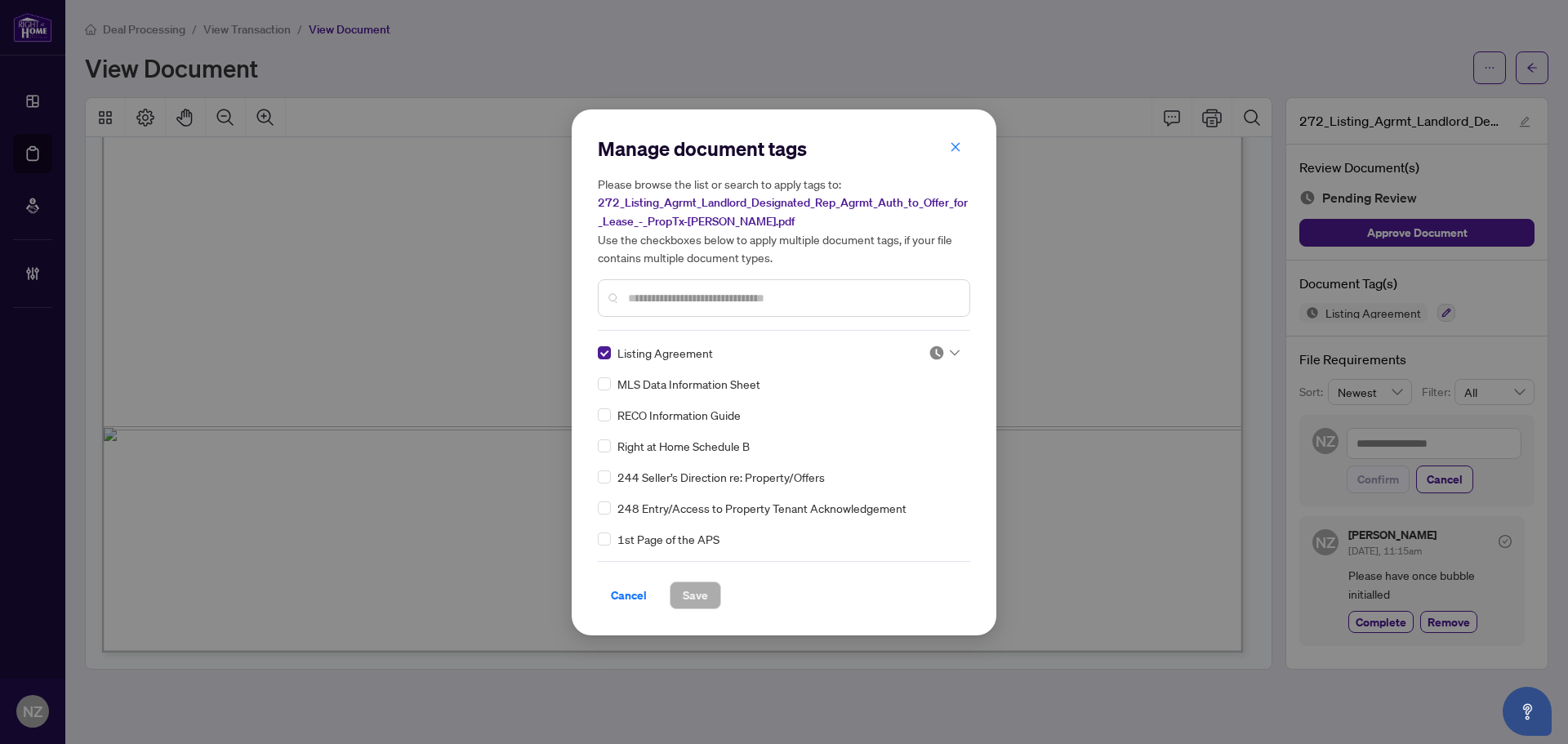
click at [950, 349] on icon at bounding box center [955, 352] width 10 height 6
click at [903, 407] on div "Needs Work" at bounding box center [890, 406] width 105 height 18
click at [681, 590] on button "Save" at bounding box center [695, 594] width 51 height 28
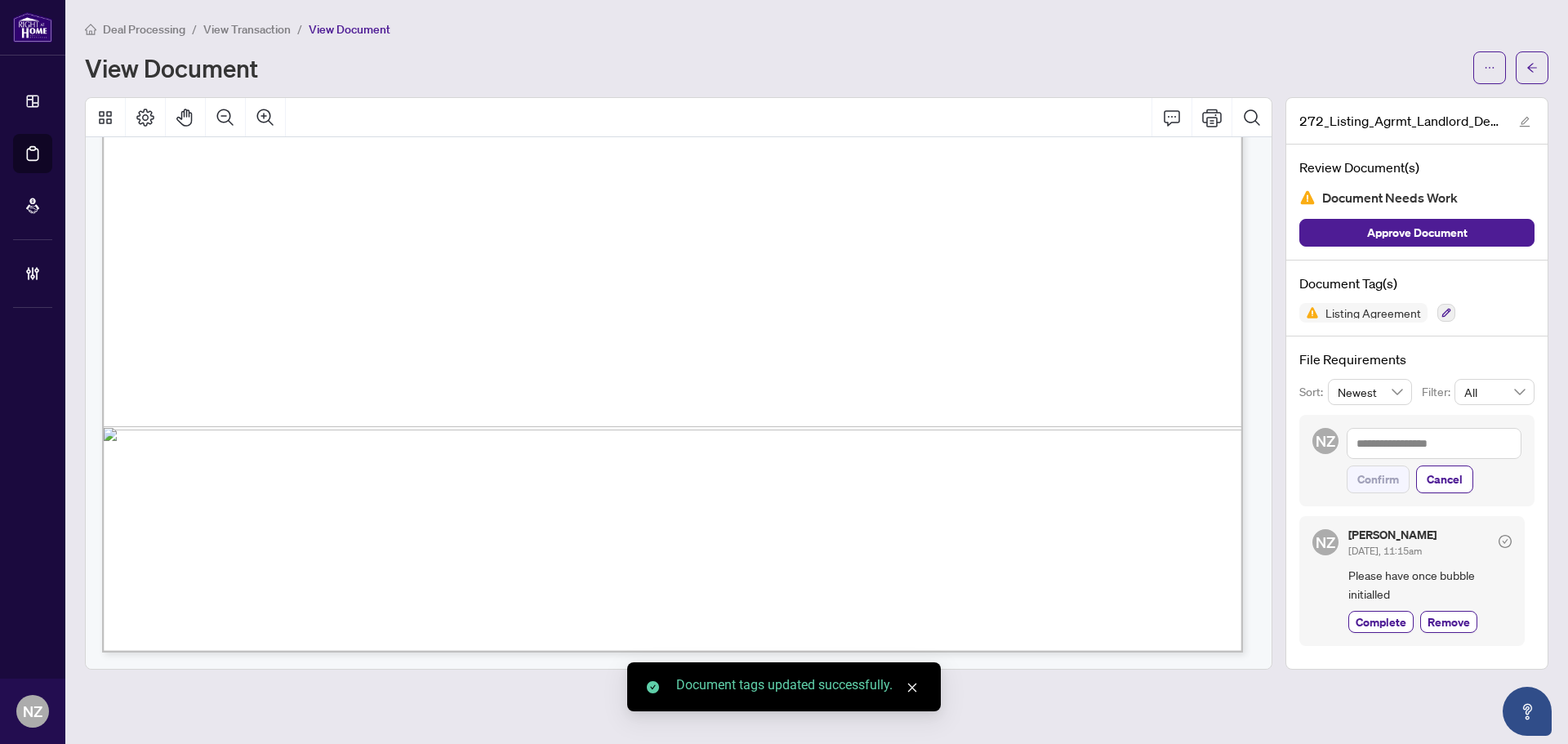
click at [1529, 66] on icon "arrow-left" at bounding box center [1532, 67] width 12 height 12
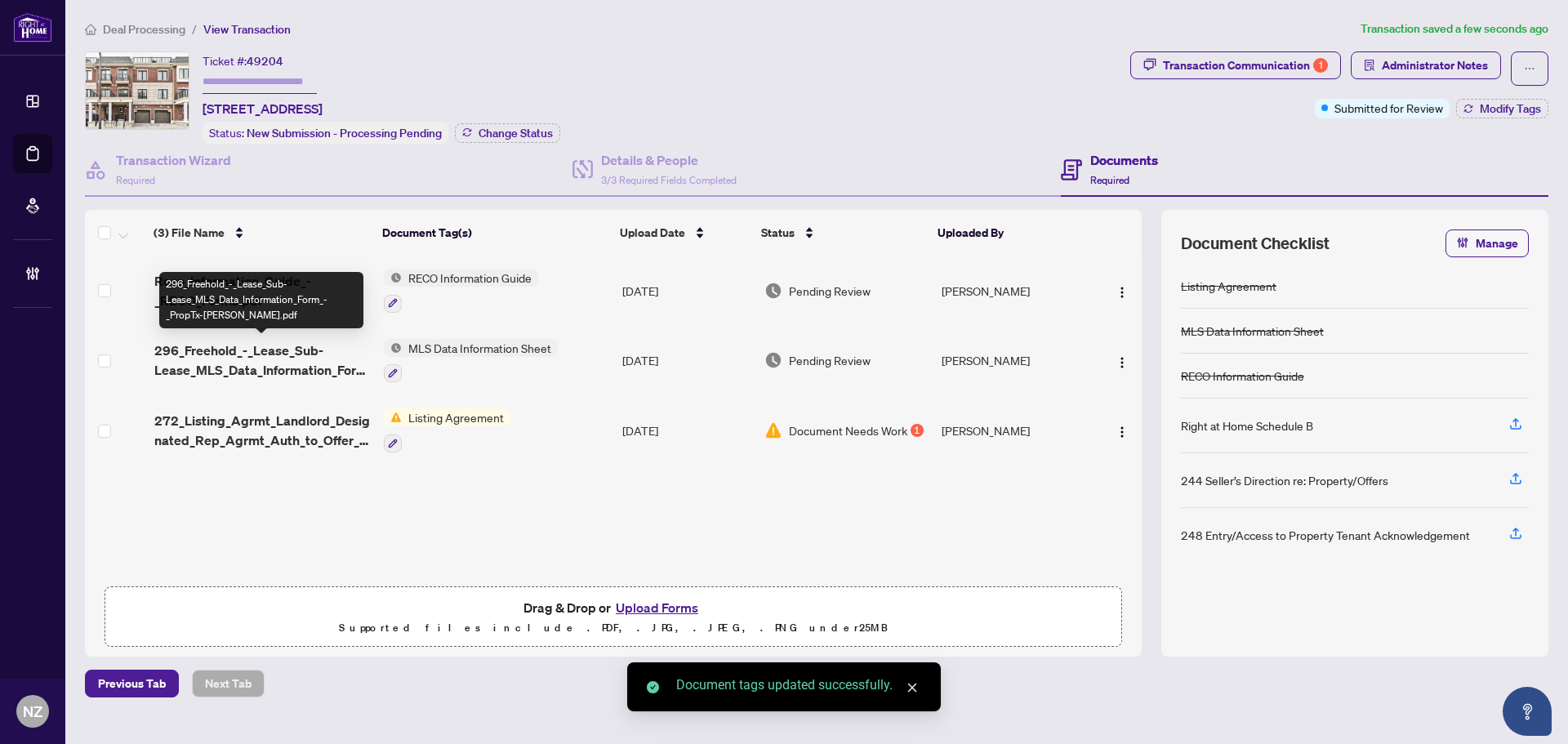
click at [283, 363] on span "296_Freehold_-_Lease_Sub-Lease_MLS_Data_Information_Form_-_PropTx-OREA.pdf" at bounding box center [262, 360] width 217 height 39
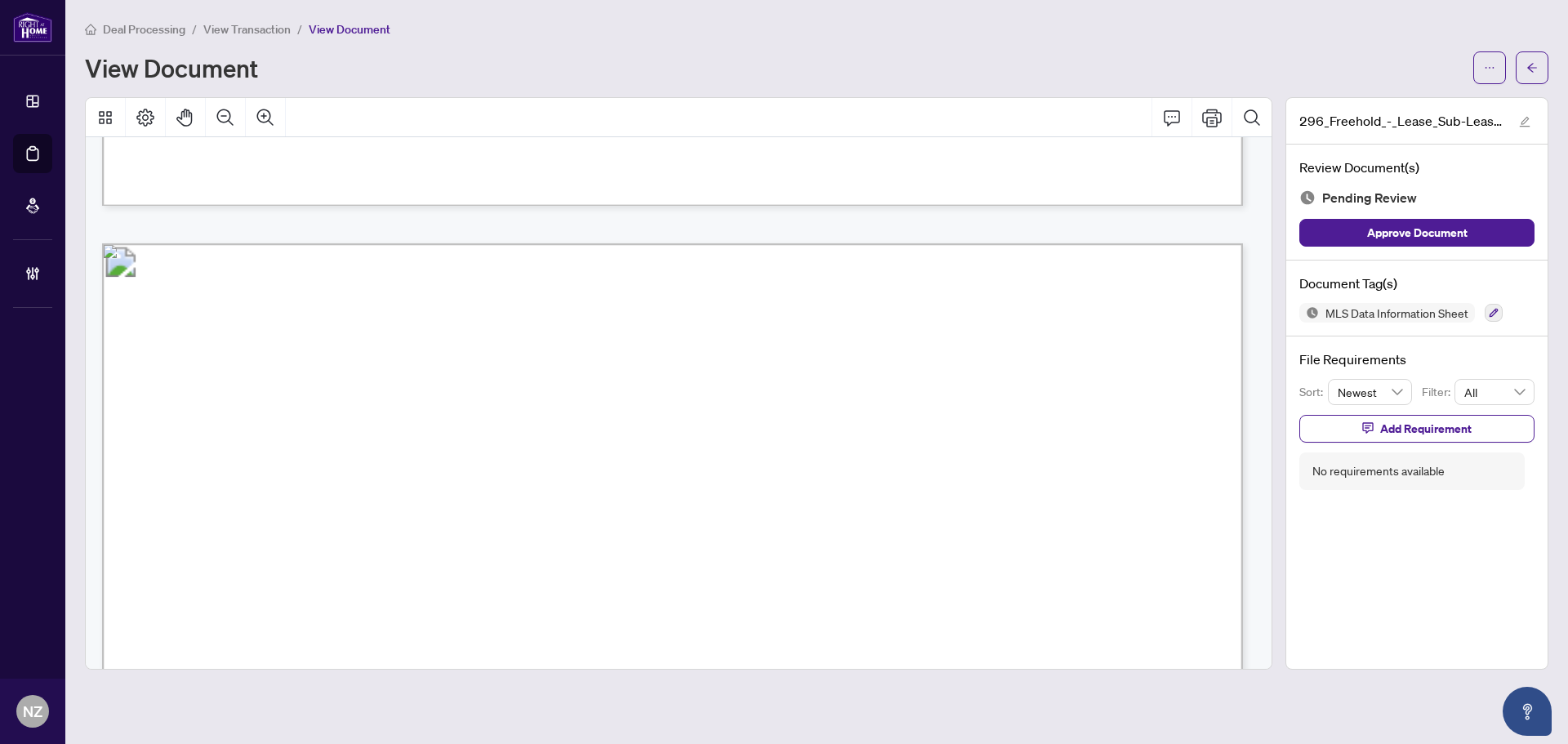
scroll to position [2940, 0]
click at [1483, 310] on div "MLS Data Information Sheet" at bounding box center [1417, 312] width 236 height 20
click at [1493, 316] on icon "button" at bounding box center [1494, 312] width 10 height 10
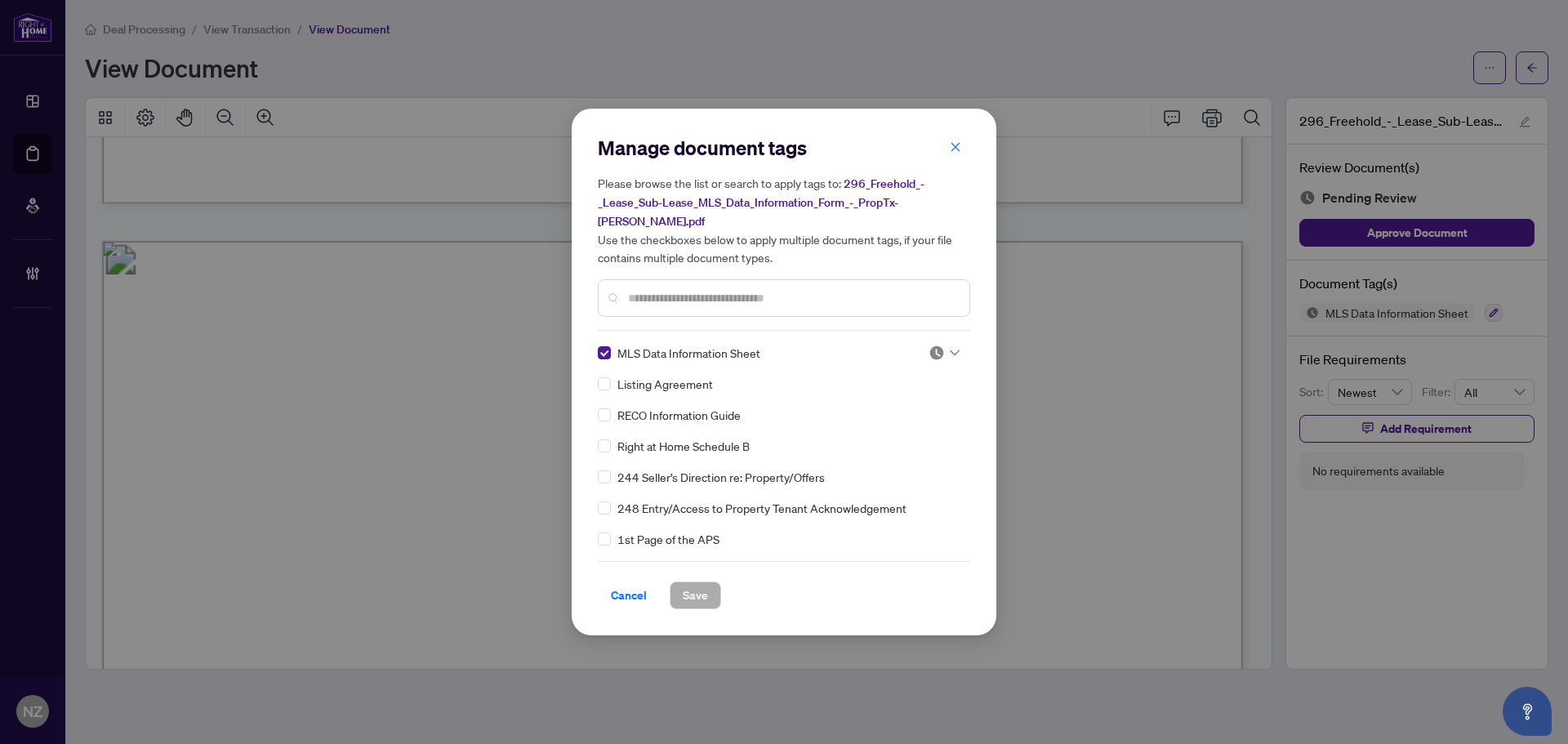
drag, startPoint x: 943, startPoint y: 326, endPoint x: 945, endPoint y: 350, distance: 24.1
click at [945, 324] on div "Manage document tags Please browse the list or search to apply tags to: 296_Fre…" at bounding box center [784, 372] width 373 height 475
click at [945, 352] on span at bounding box center [944, 352] width 31 height 24
click at [879, 416] on div "Approved" at bounding box center [890, 423] width 105 height 18
click at [690, 582] on span "Save" at bounding box center [696, 594] width 25 height 26
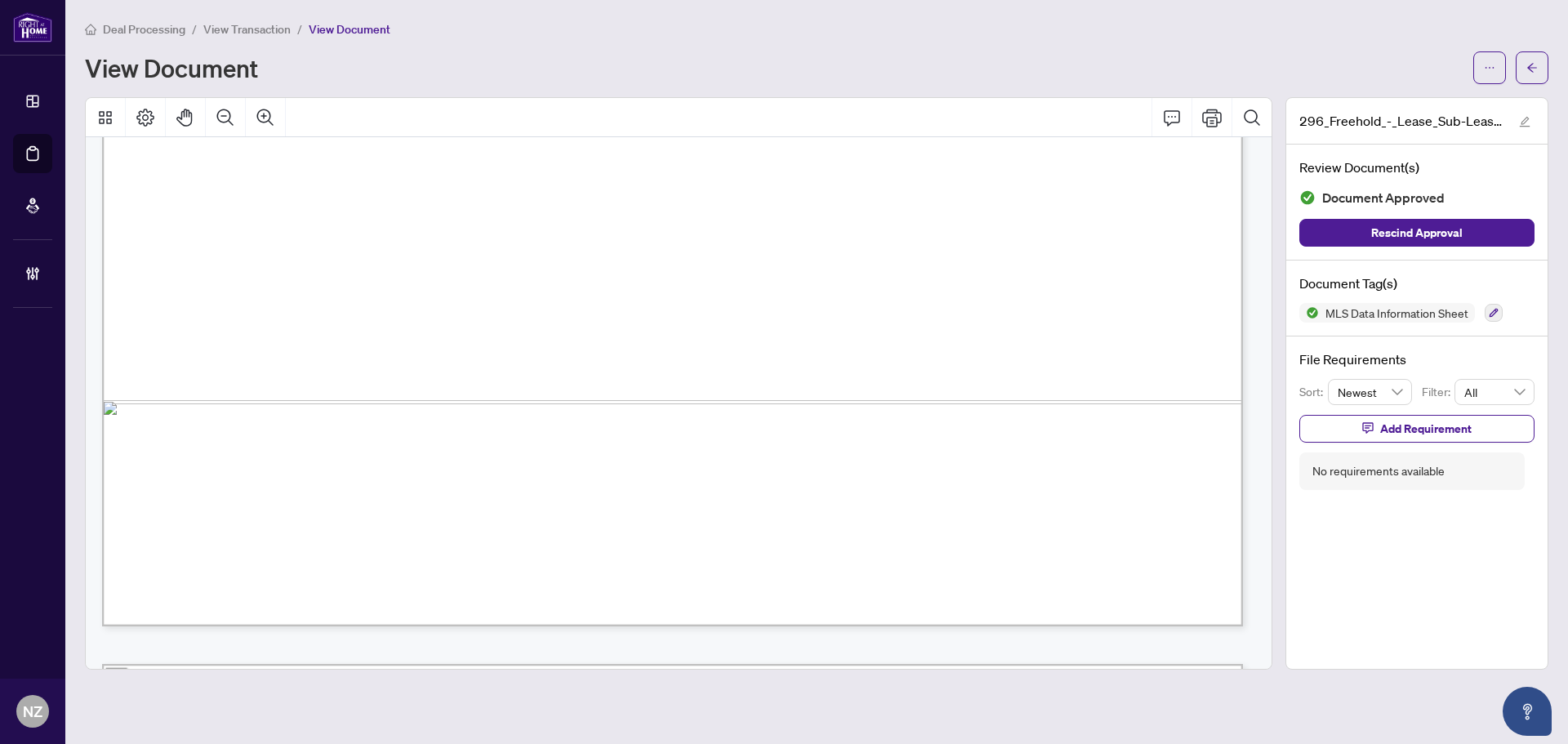
scroll to position [16170, 0]
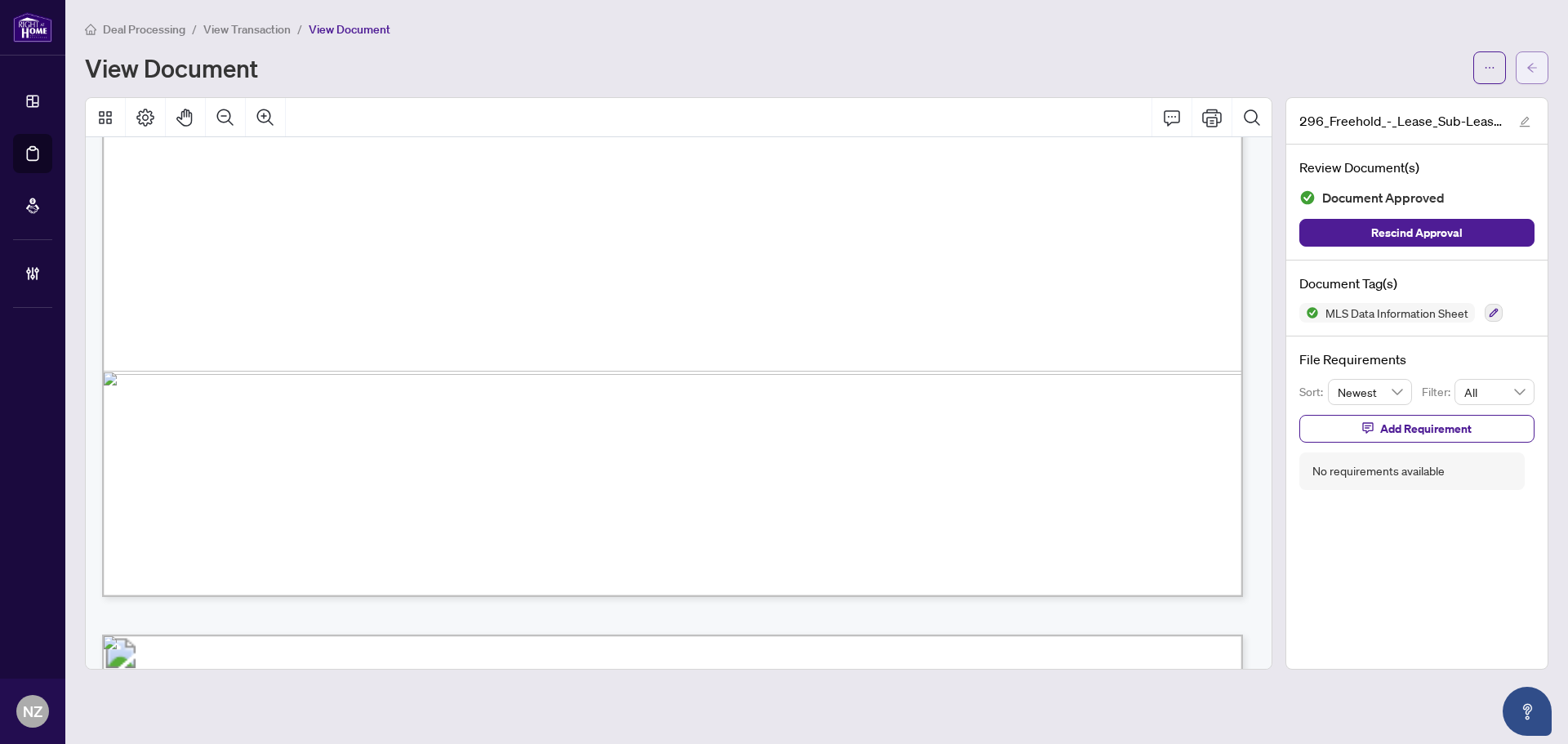
click at [1538, 55] on span "button" at bounding box center [1532, 67] width 12 height 26
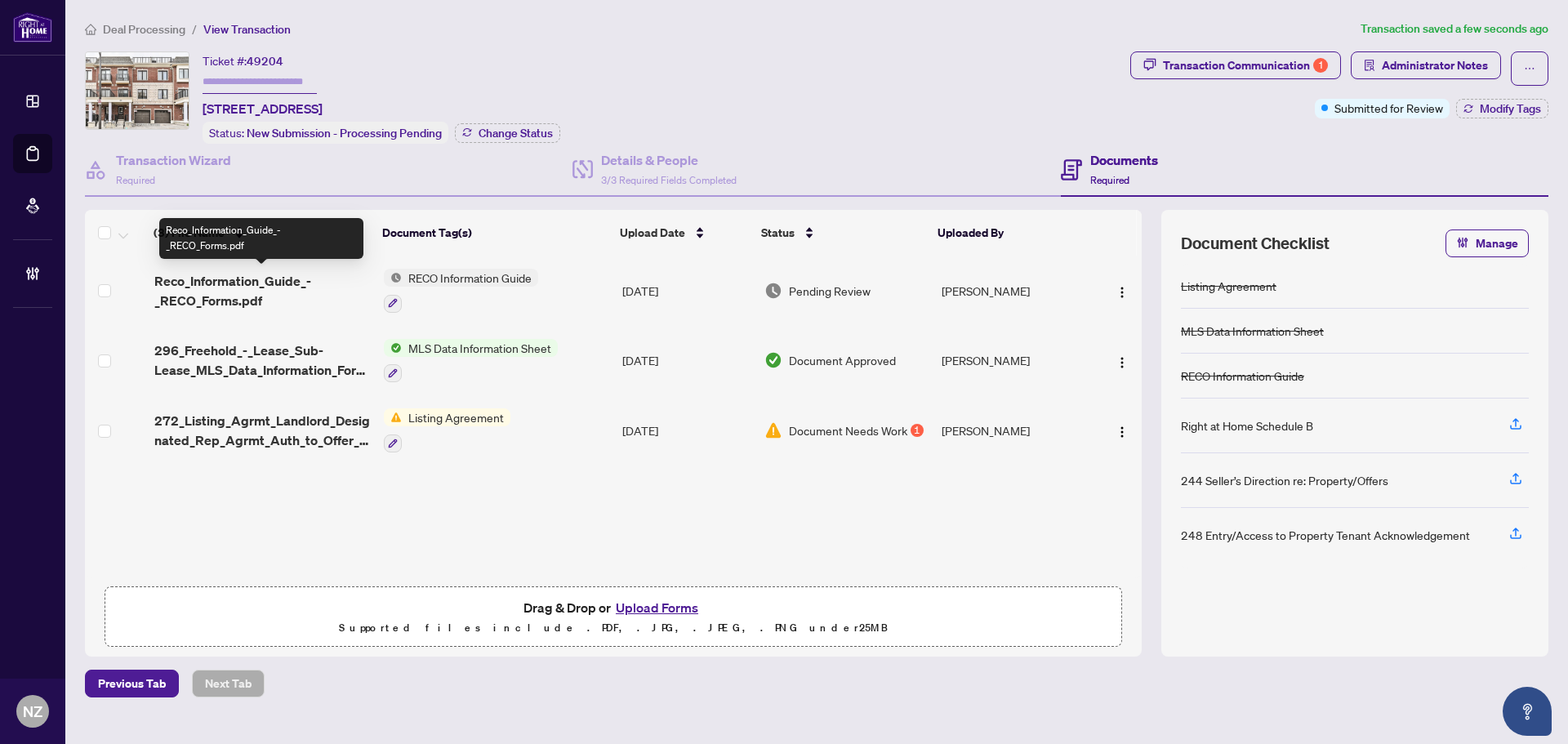
click at [264, 291] on span "Reco_Information_Guide_-_RECO_Forms.pdf" at bounding box center [262, 291] width 217 height 39
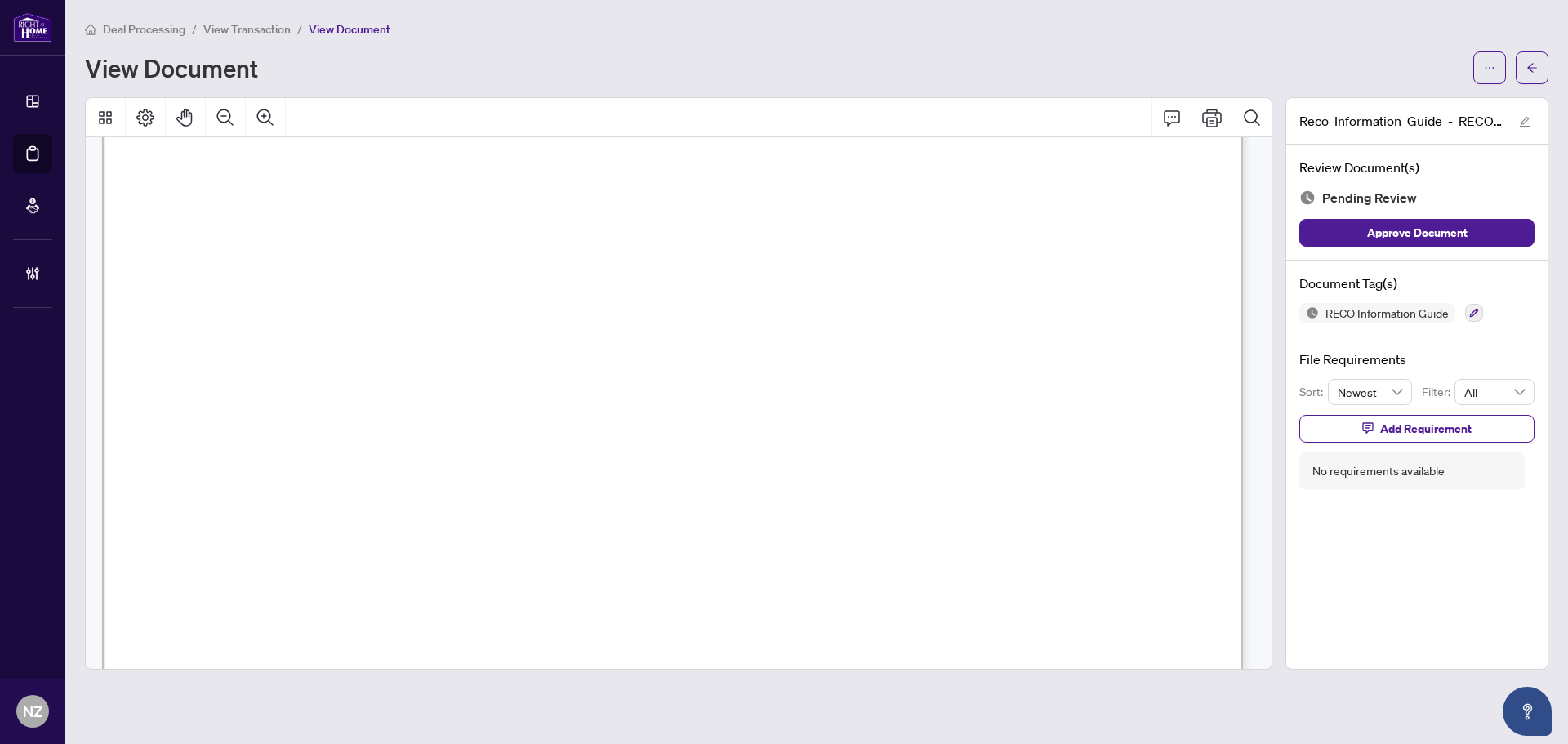
scroll to position [18570, 0]
click at [1473, 313] on icon "button" at bounding box center [1474, 312] width 10 height 10
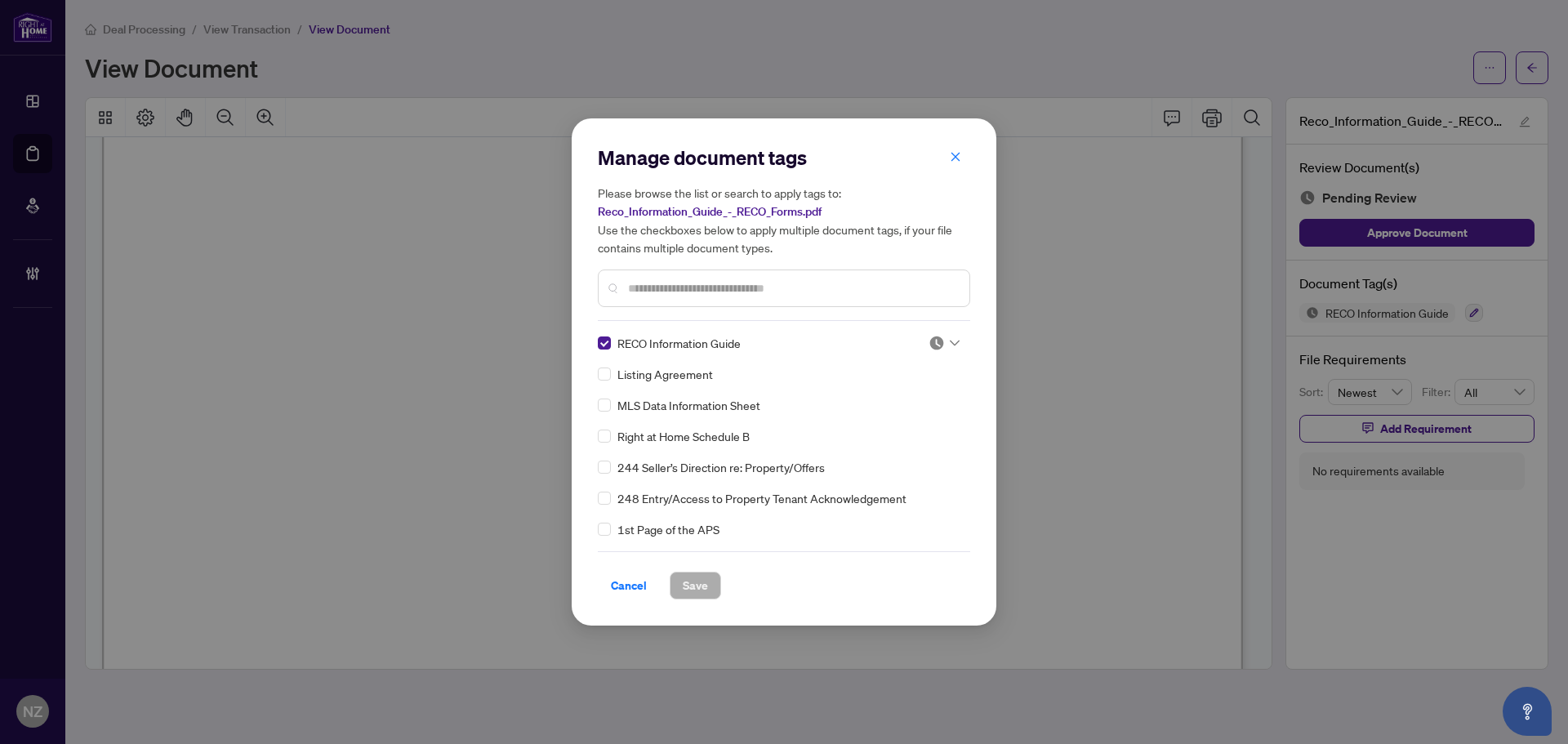
click at [941, 345] on div at bounding box center [944, 343] width 31 height 16
click at [899, 419] on div "Approved" at bounding box center [890, 423] width 105 height 18
click at [689, 586] on span "Save" at bounding box center [696, 585] width 25 height 26
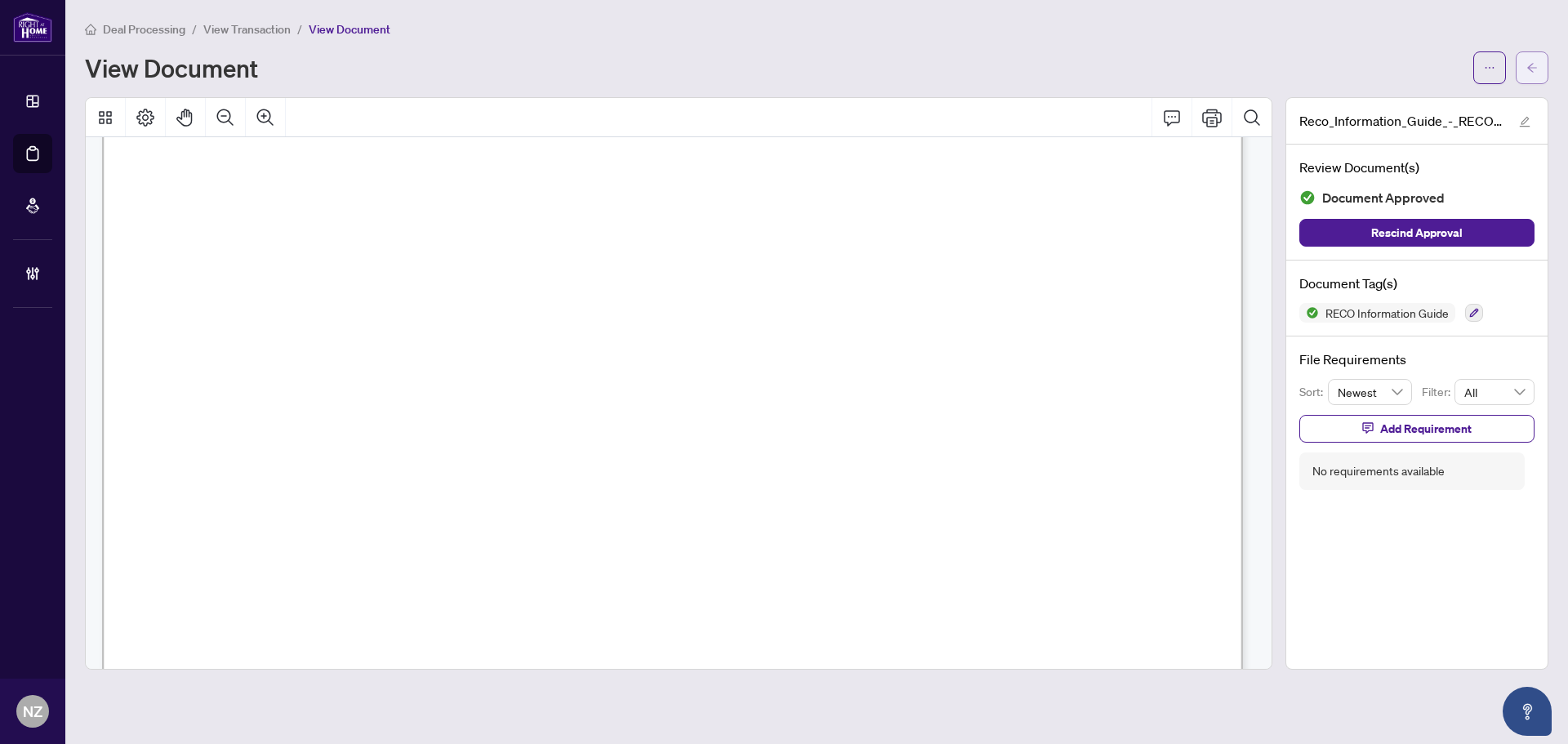
click at [1536, 66] on icon "arrow-left" at bounding box center [1532, 67] width 12 height 12
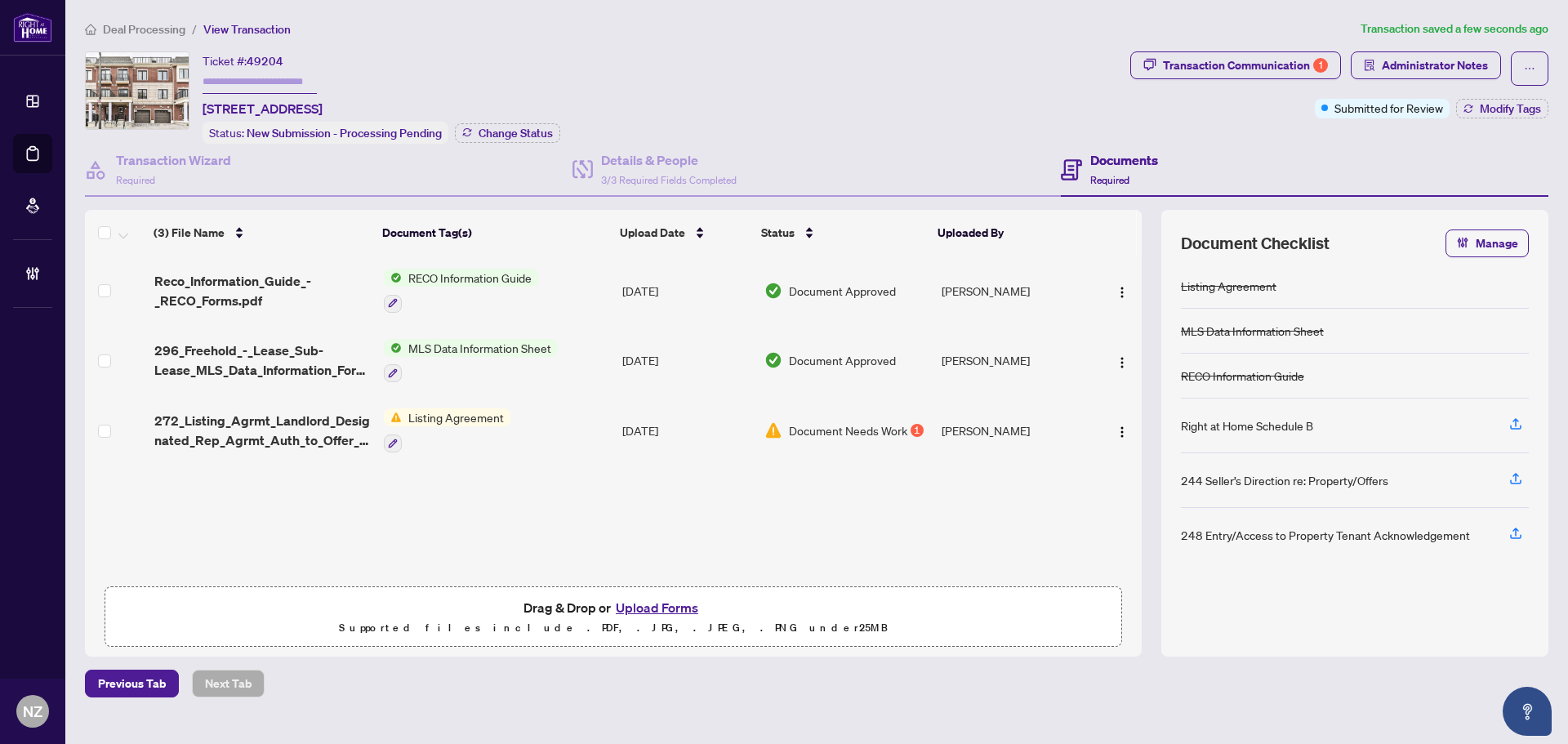
click at [170, 29] on span "Deal Processing" at bounding box center [144, 30] width 82 height 14
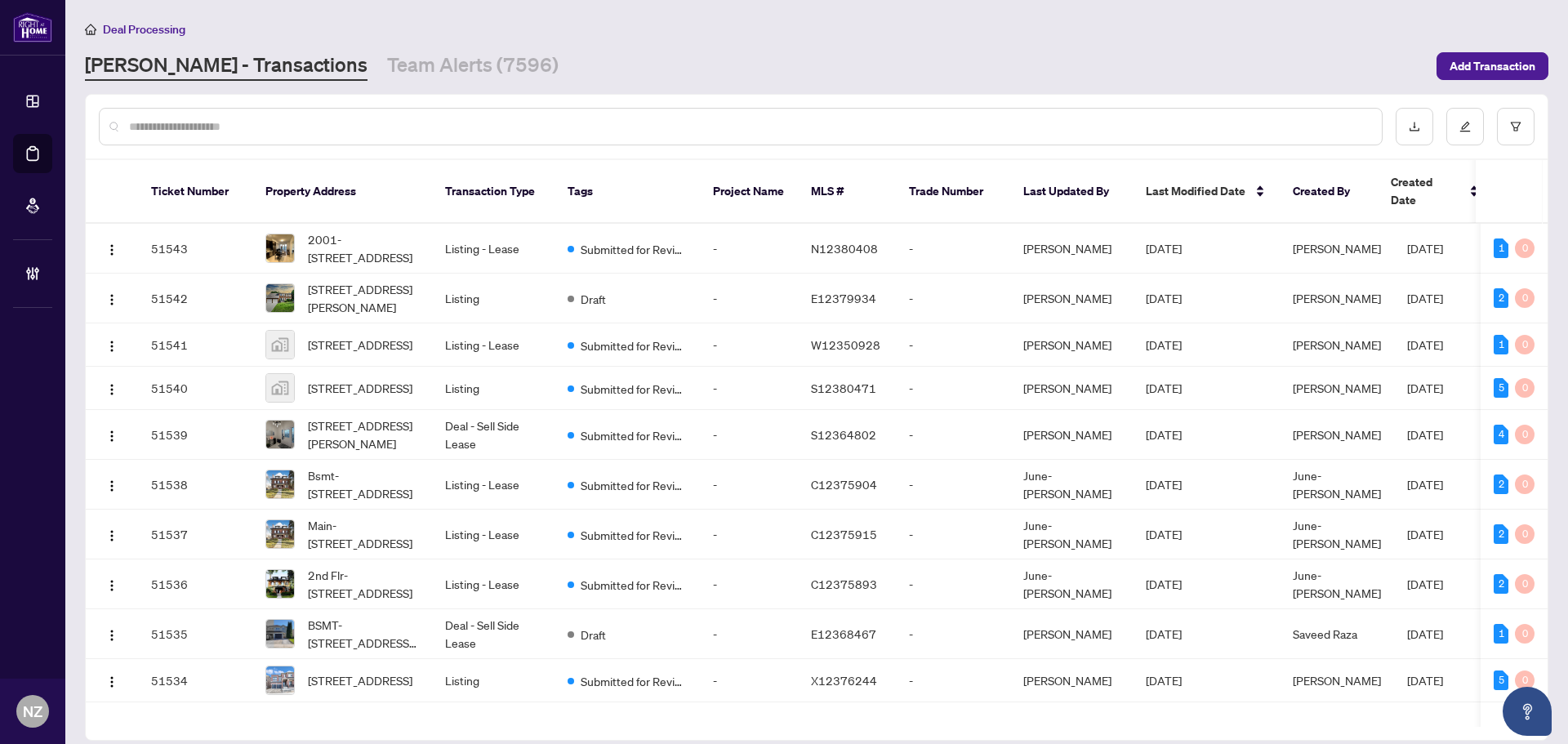
drag, startPoint x: 145, startPoint y: 119, endPoint x: 145, endPoint y: 136, distance: 17.0
click at [145, 119] on input "text" at bounding box center [749, 126] width 1240 height 18
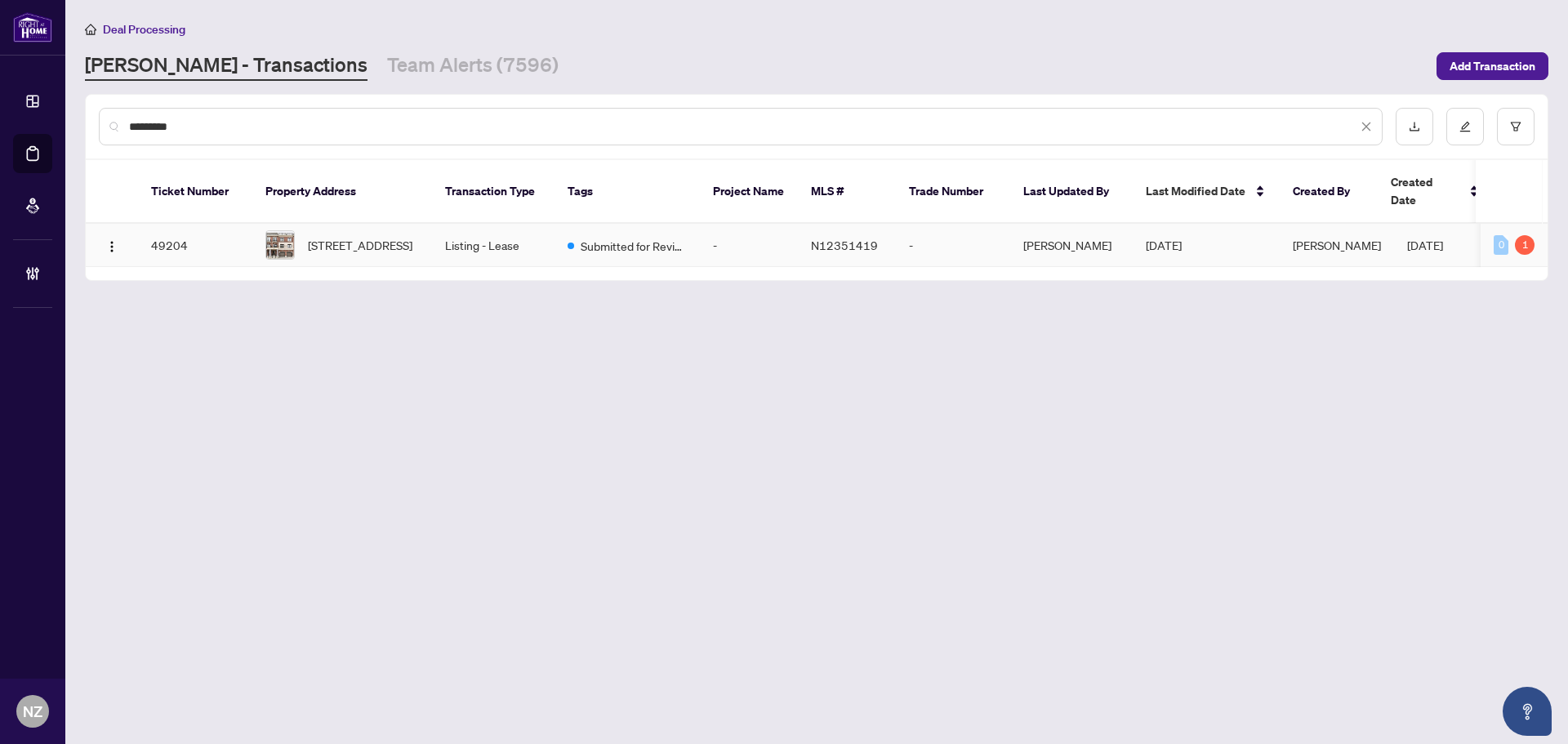
type input "*********"
click at [321, 236] on span "[STREET_ADDRESS]" at bounding box center [360, 245] width 105 height 18
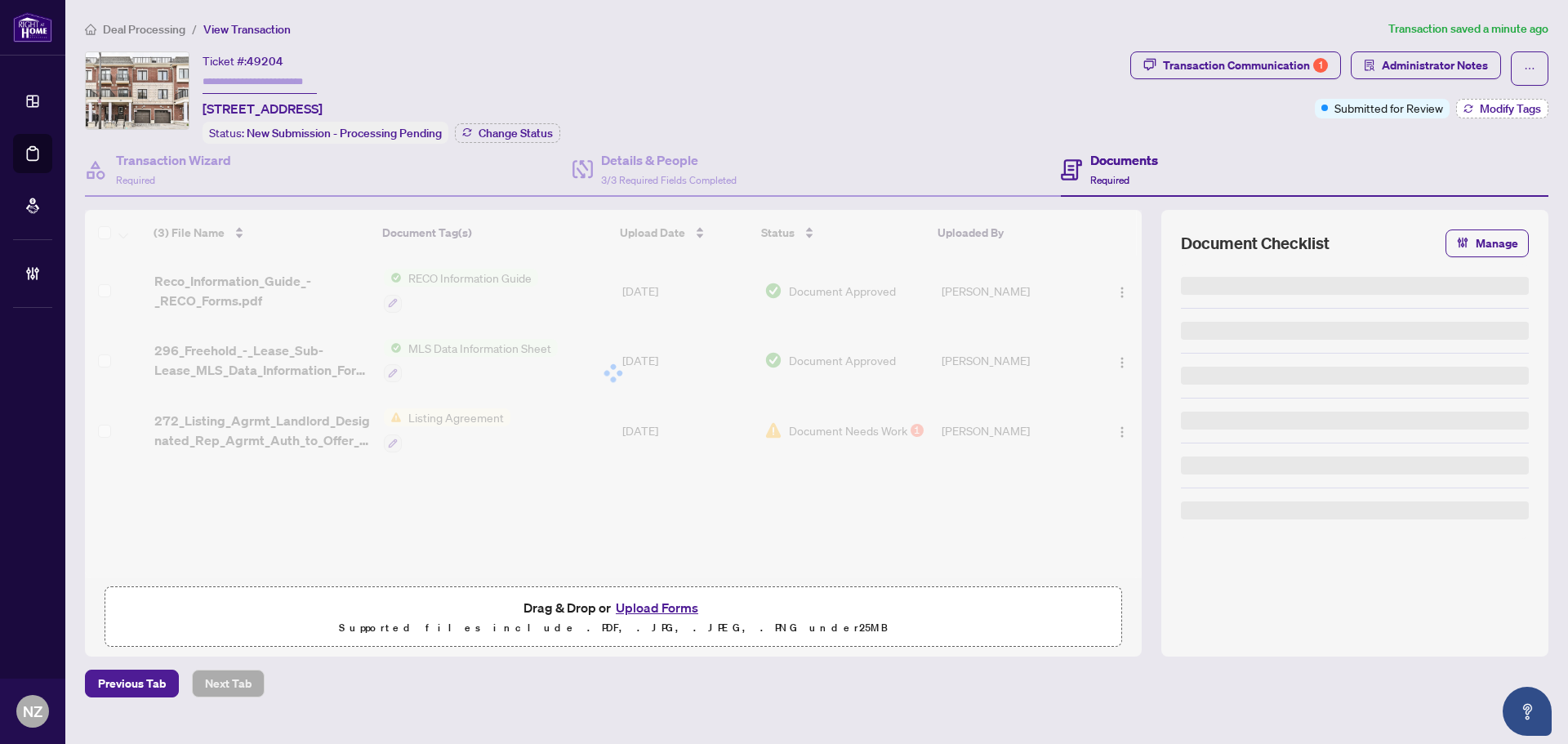
click at [1481, 114] on span "Modify Tags" at bounding box center [1511, 108] width 61 height 12
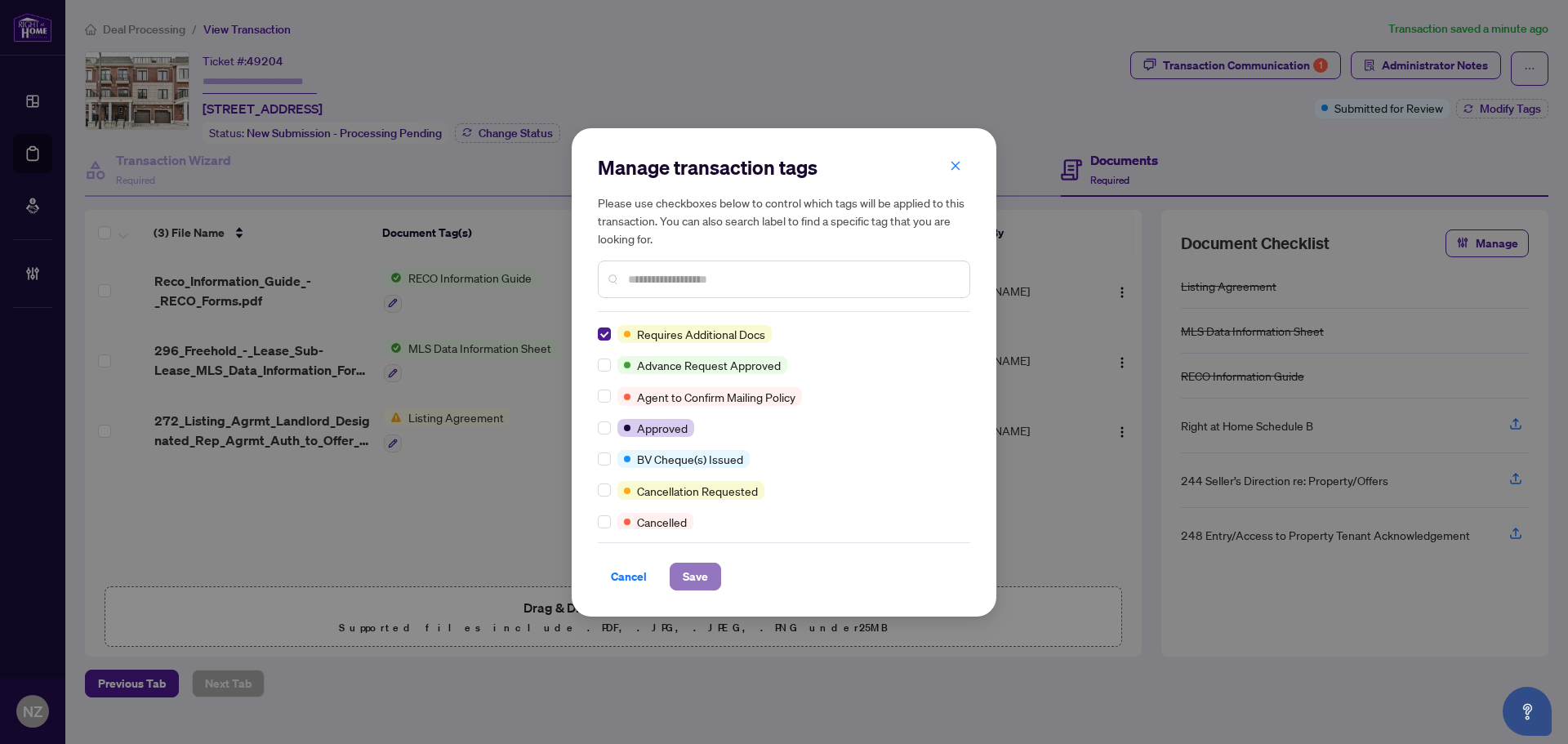
click at [684, 579] on span "Save" at bounding box center [696, 576] width 25 height 26
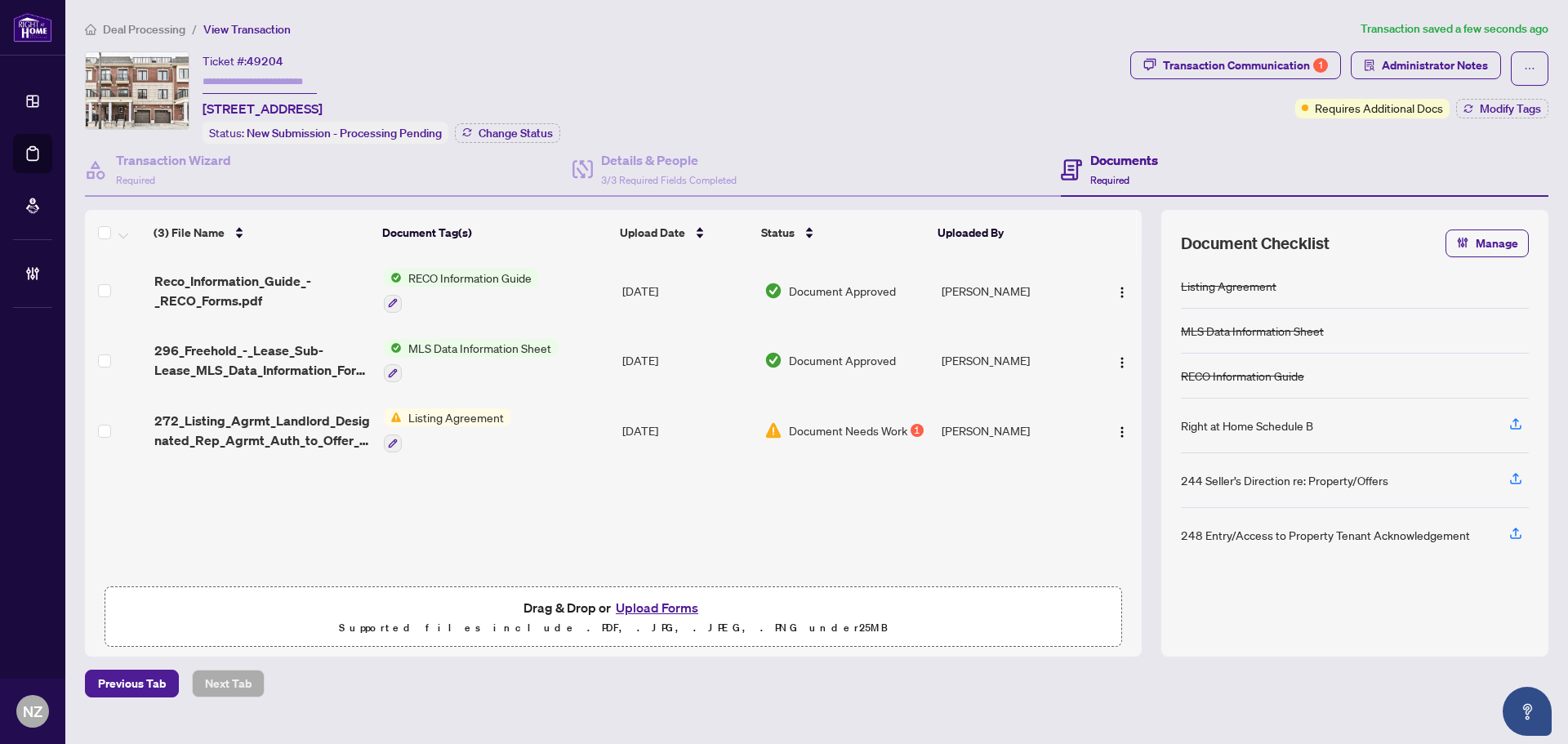
click at [159, 33] on span "Deal Processing" at bounding box center [144, 30] width 82 height 14
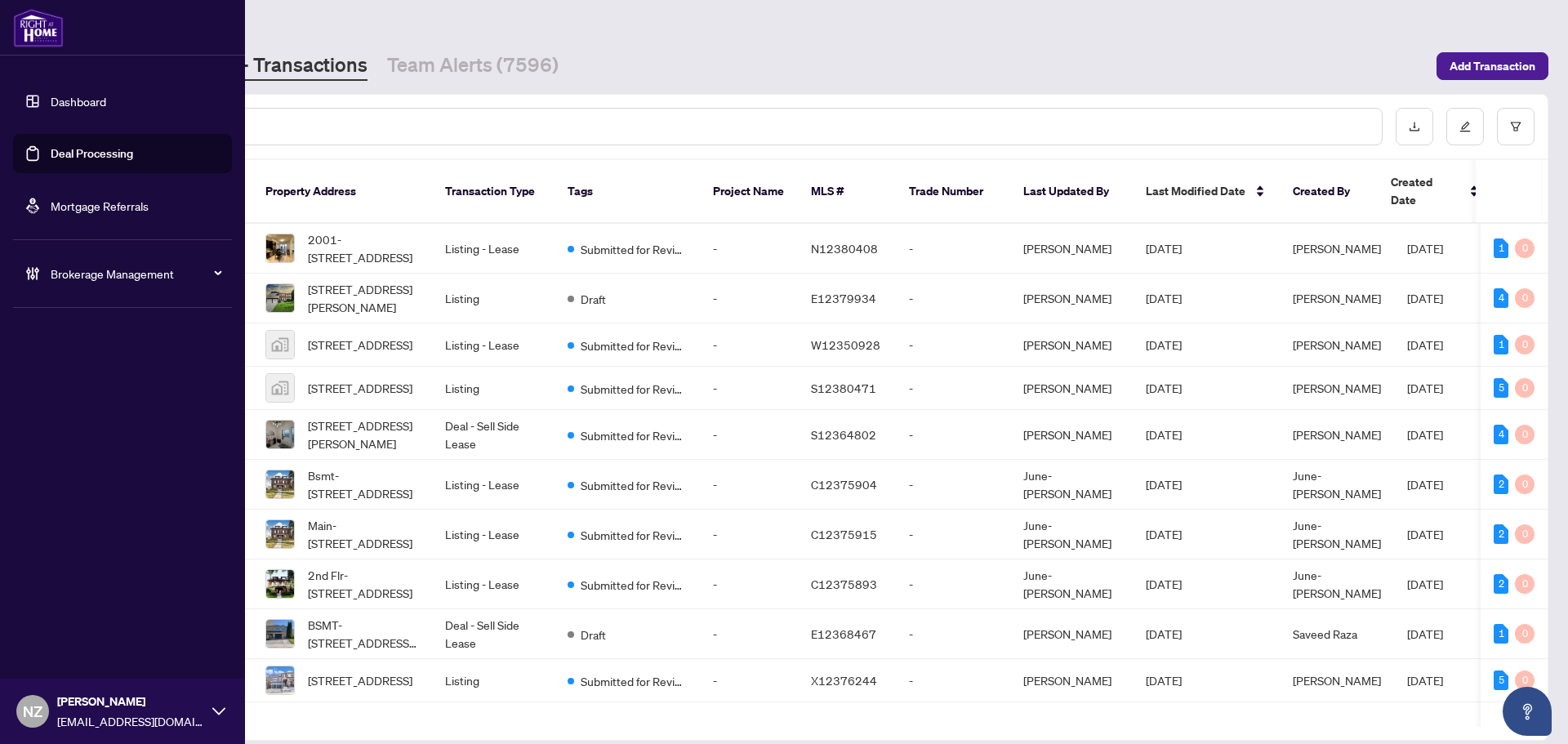
drag, startPoint x: 94, startPoint y: 278, endPoint x: 96, endPoint y: 295, distance: 17.1
click at [94, 278] on span "Brokerage Management" at bounding box center [136, 274] width 170 height 18
click at [122, 276] on span "Brokerage Management" at bounding box center [136, 274] width 170 height 18
click at [96, 386] on link "Manage Agents" at bounding box center [74, 391] width 81 height 14
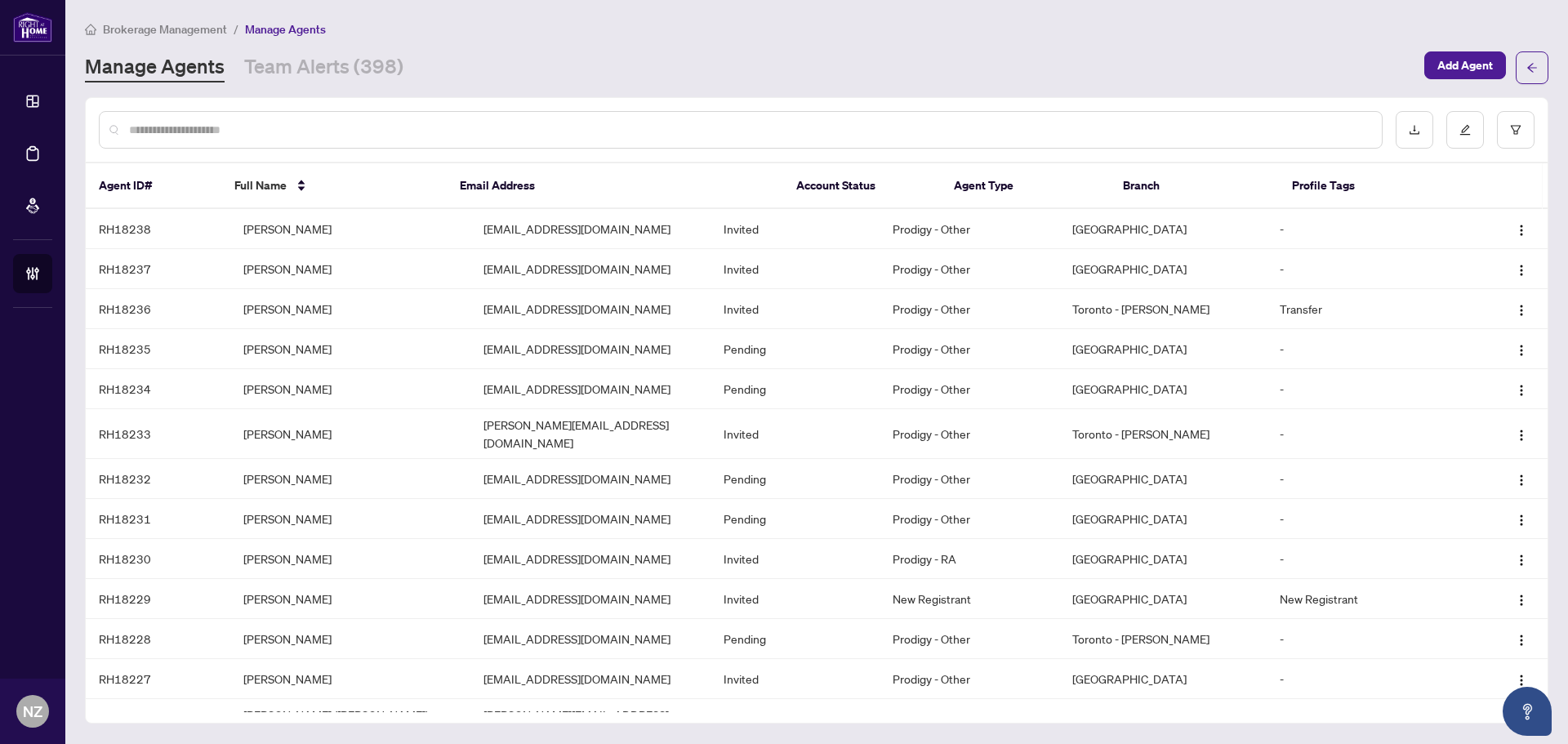
click at [156, 133] on input "text" at bounding box center [749, 130] width 1240 height 18
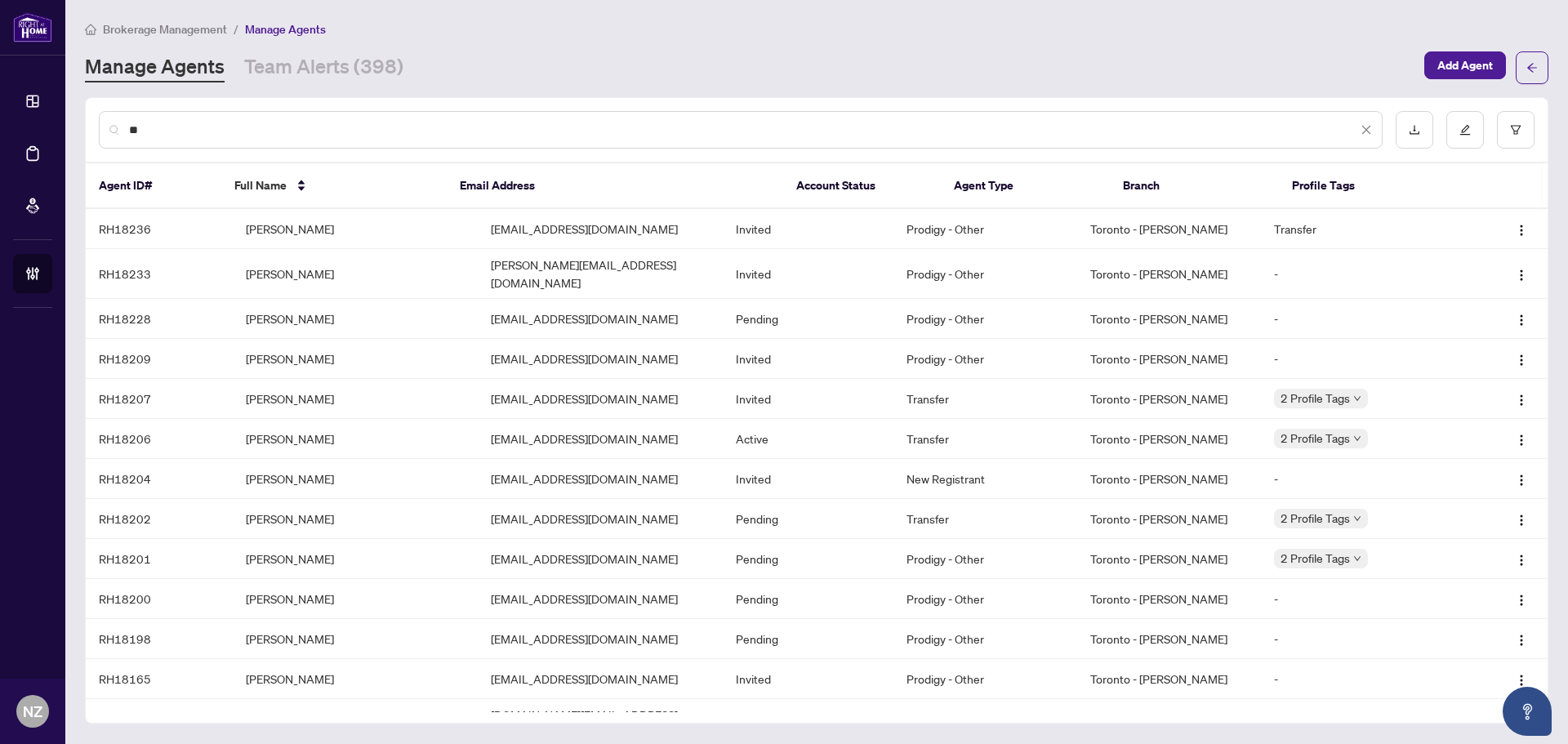
type input "*"
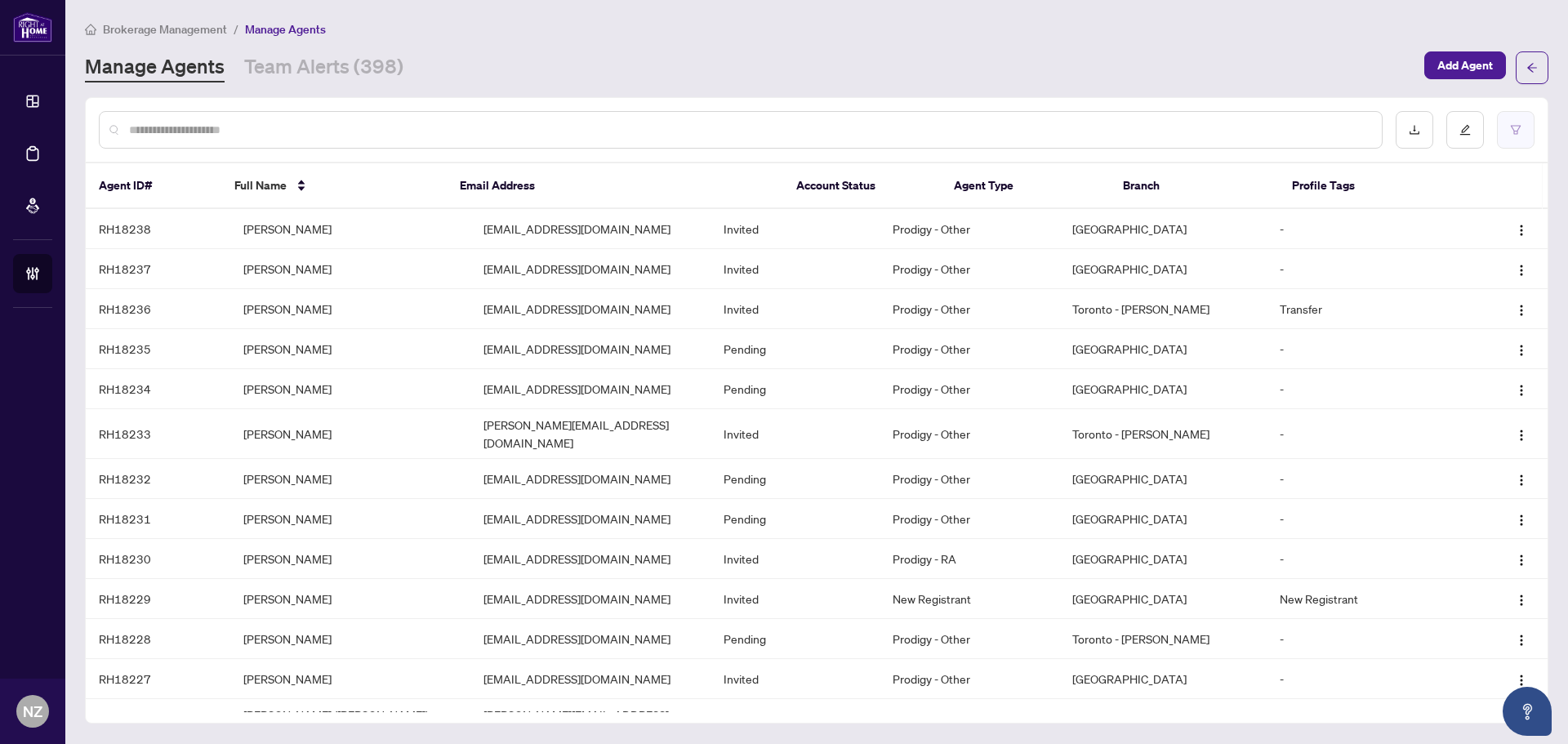
click at [1511, 126] on icon "filter" at bounding box center [1516, 130] width 12 height 12
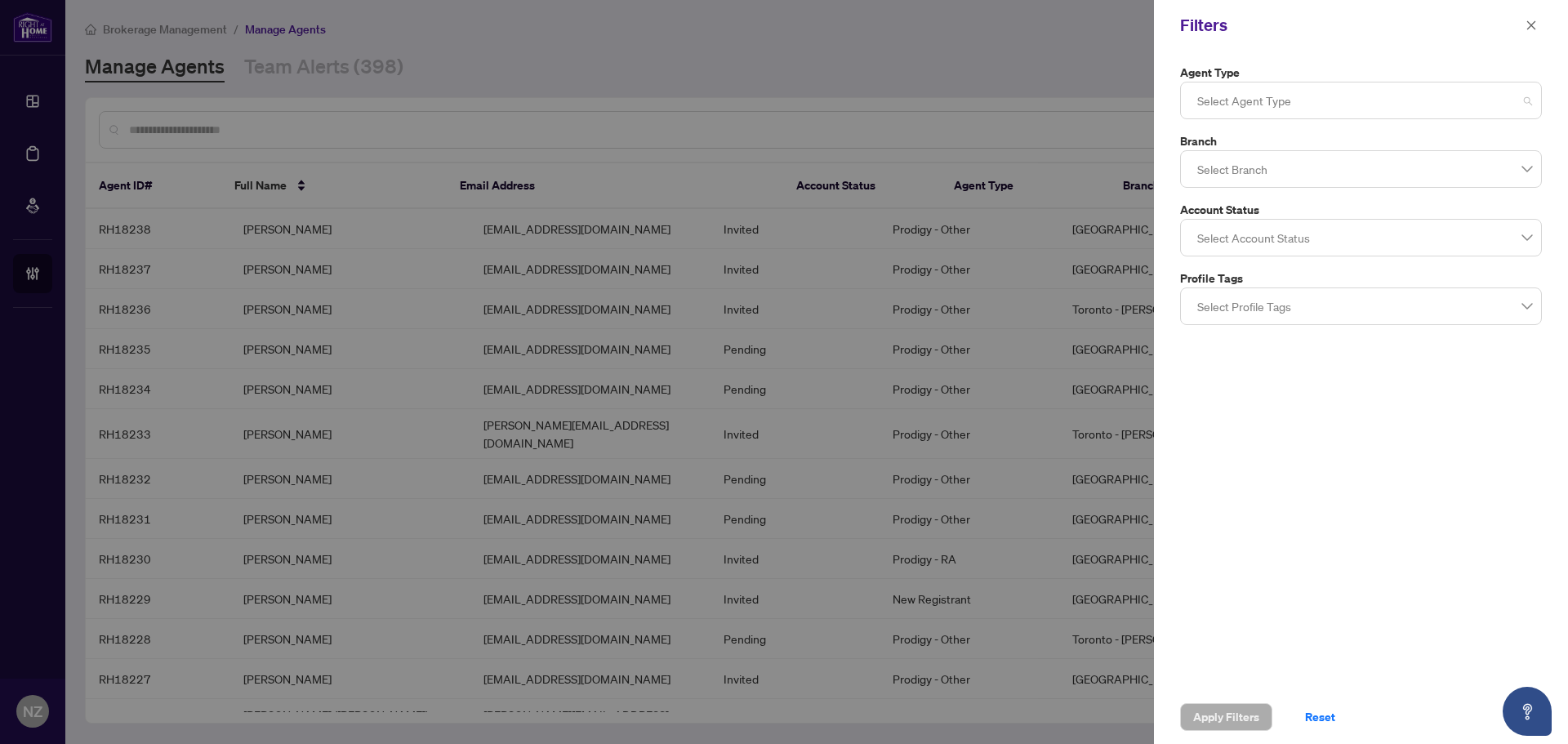
click at [1293, 98] on div at bounding box center [1361, 100] width 340 height 30
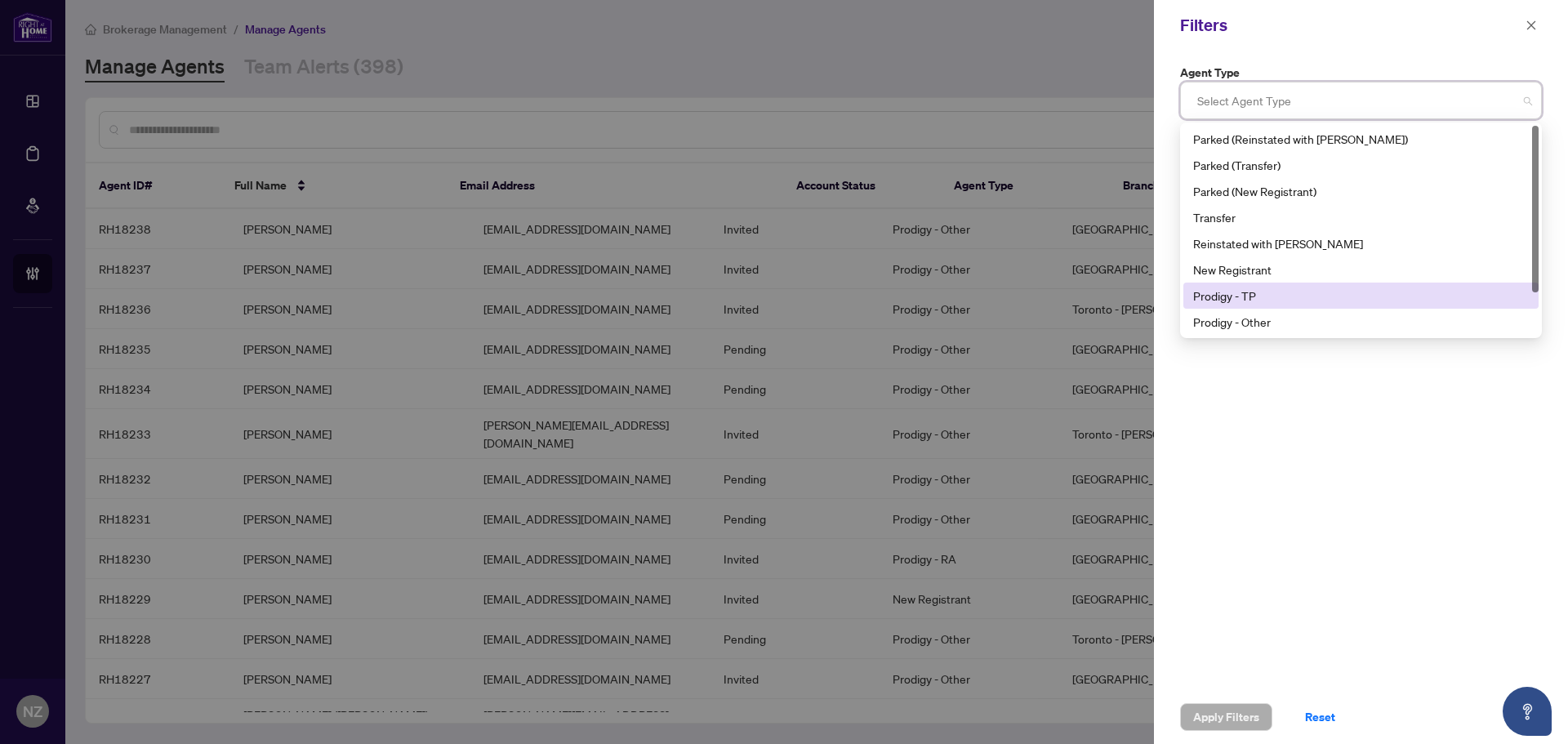
click at [1259, 295] on div "Prodigy - TP" at bounding box center [1361, 295] width 336 height 18
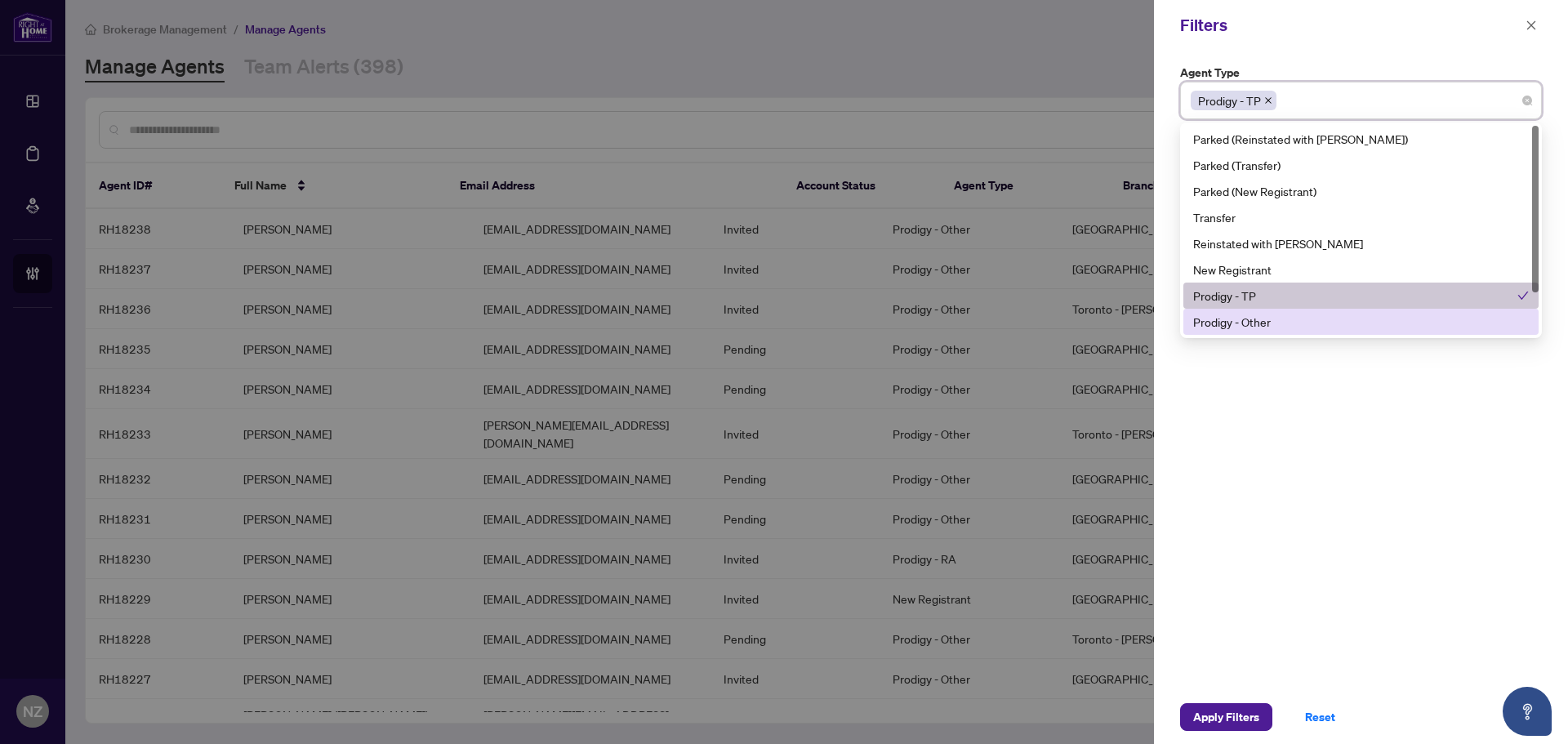
click at [1267, 321] on div "Prodigy - Other" at bounding box center [1361, 321] width 336 height 18
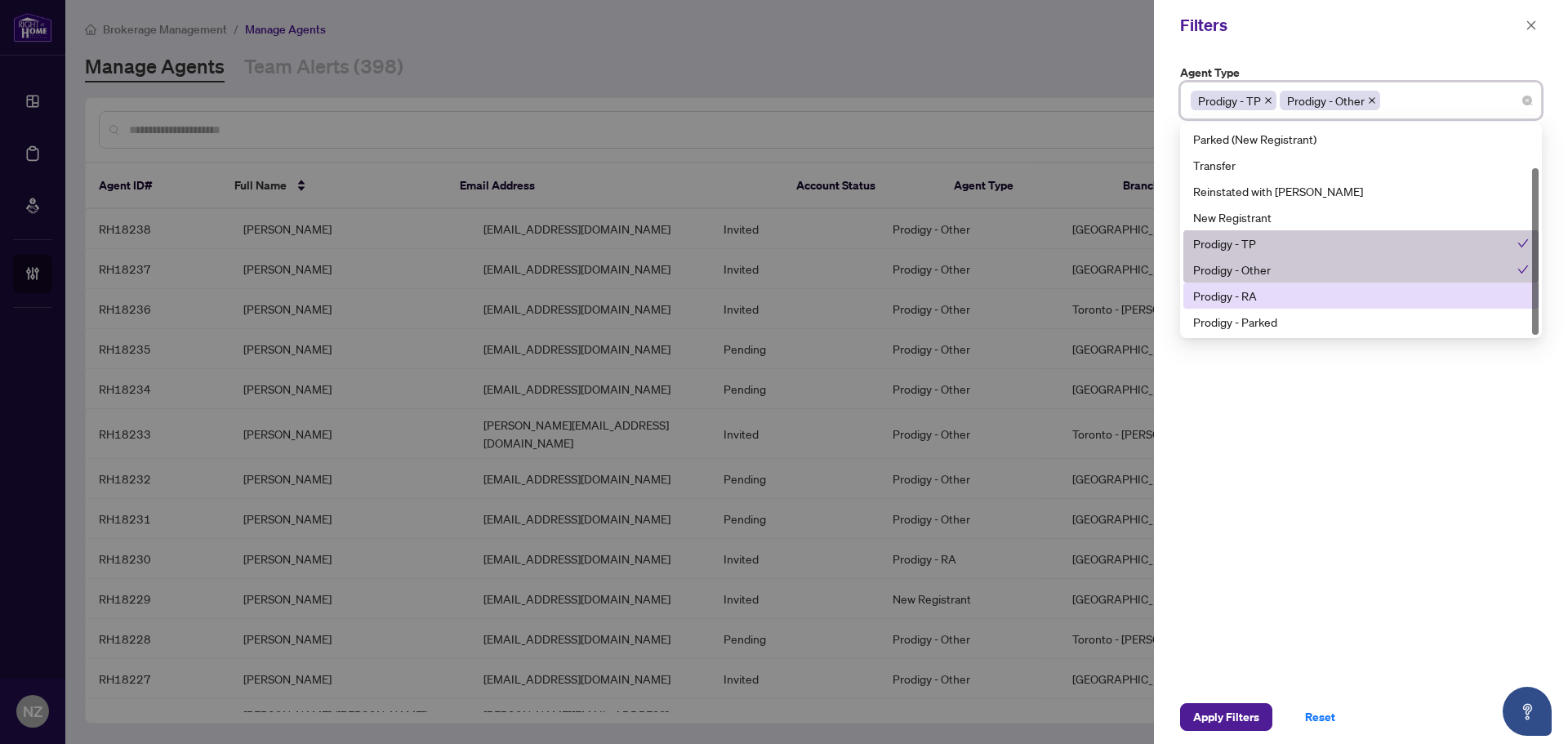
drag, startPoint x: 1264, startPoint y: 295, endPoint x: 1264, endPoint y: 324, distance: 29.0
click at [1264, 297] on div "Prodigy - RA" at bounding box center [1361, 295] width 336 height 18
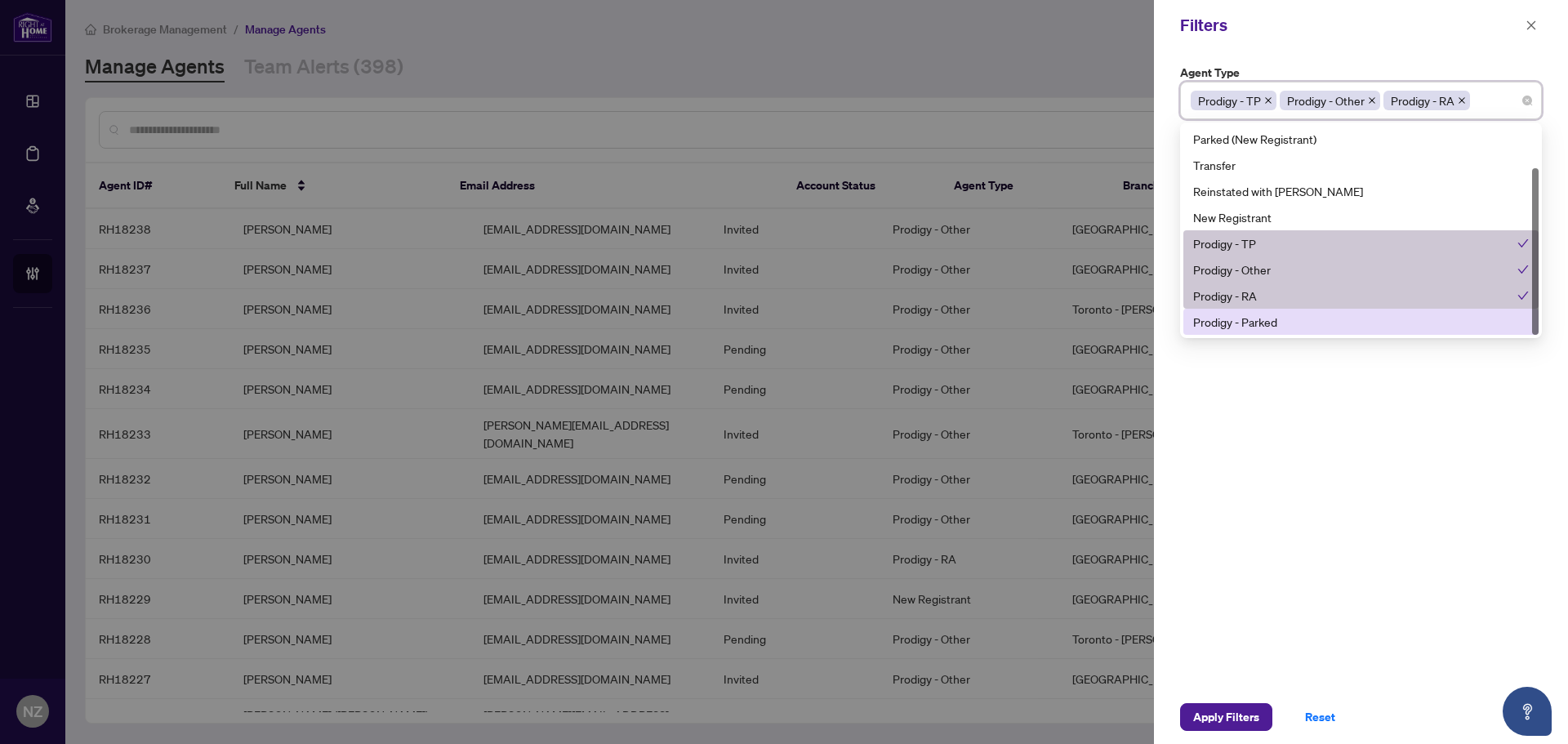
click at [1268, 321] on div "Prodigy - Parked" at bounding box center [1361, 321] width 336 height 18
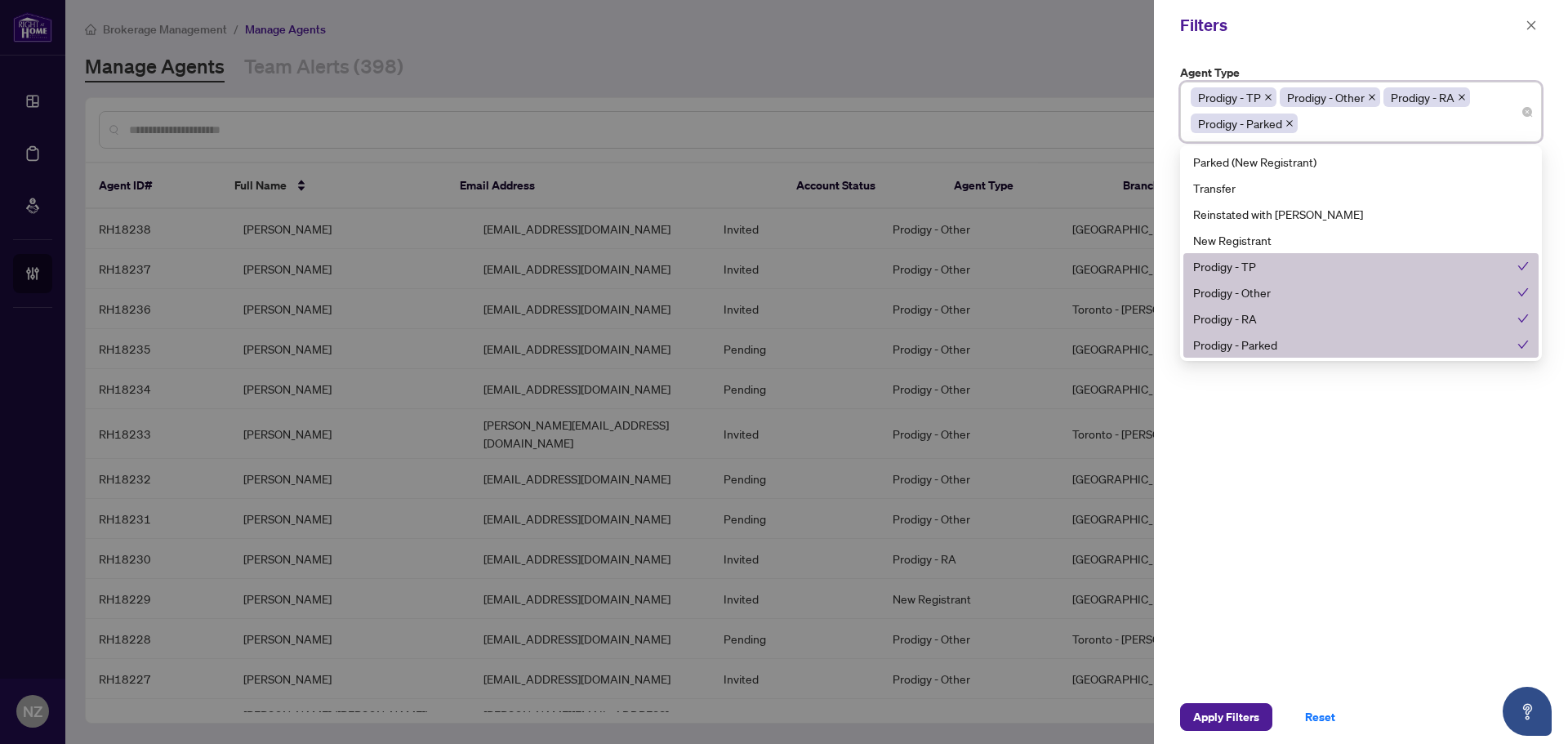
scroll to position [0, 0]
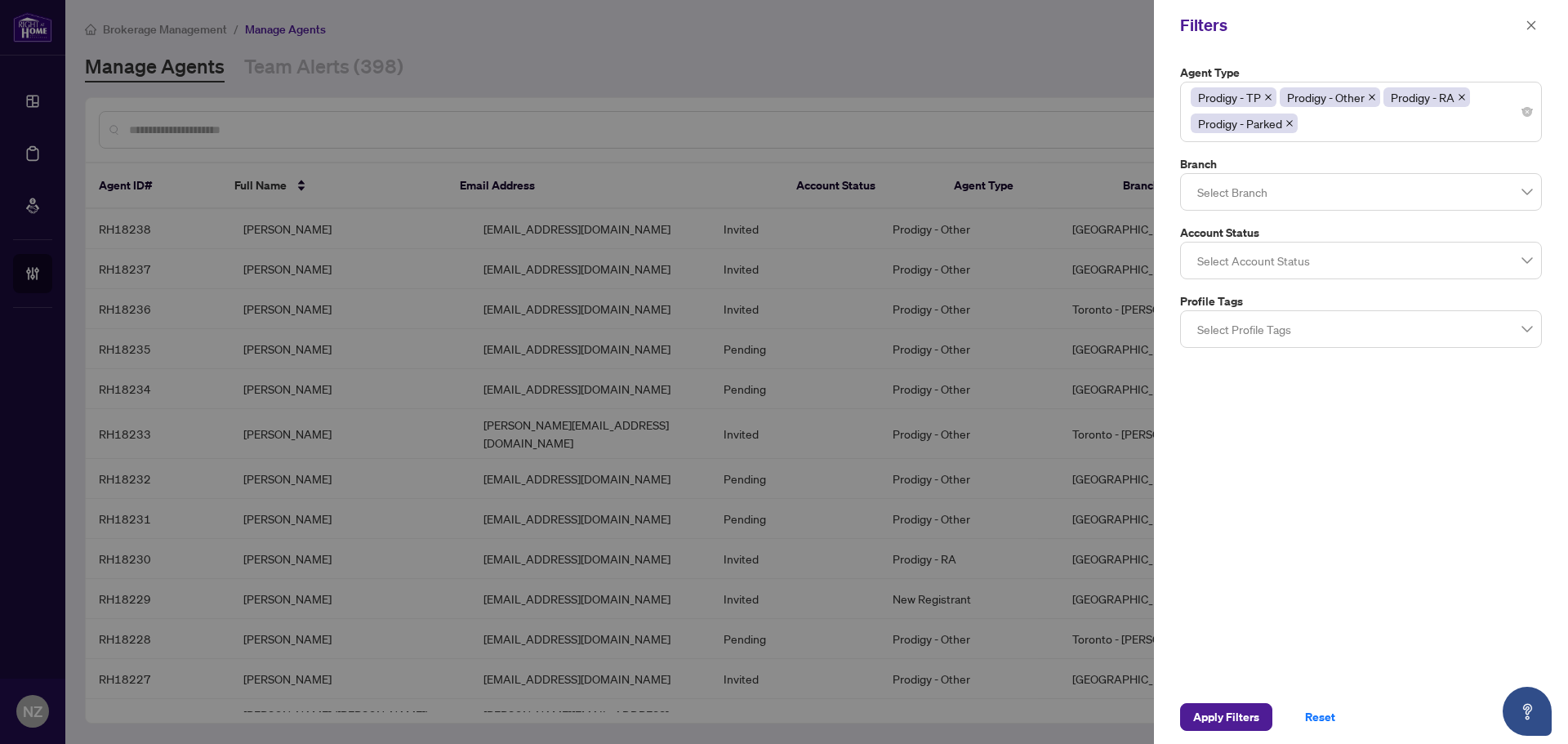
click at [1410, 48] on div "Filters" at bounding box center [1361, 25] width 414 height 51
click at [1259, 192] on div at bounding box center [1361, 192] width 340 height 30
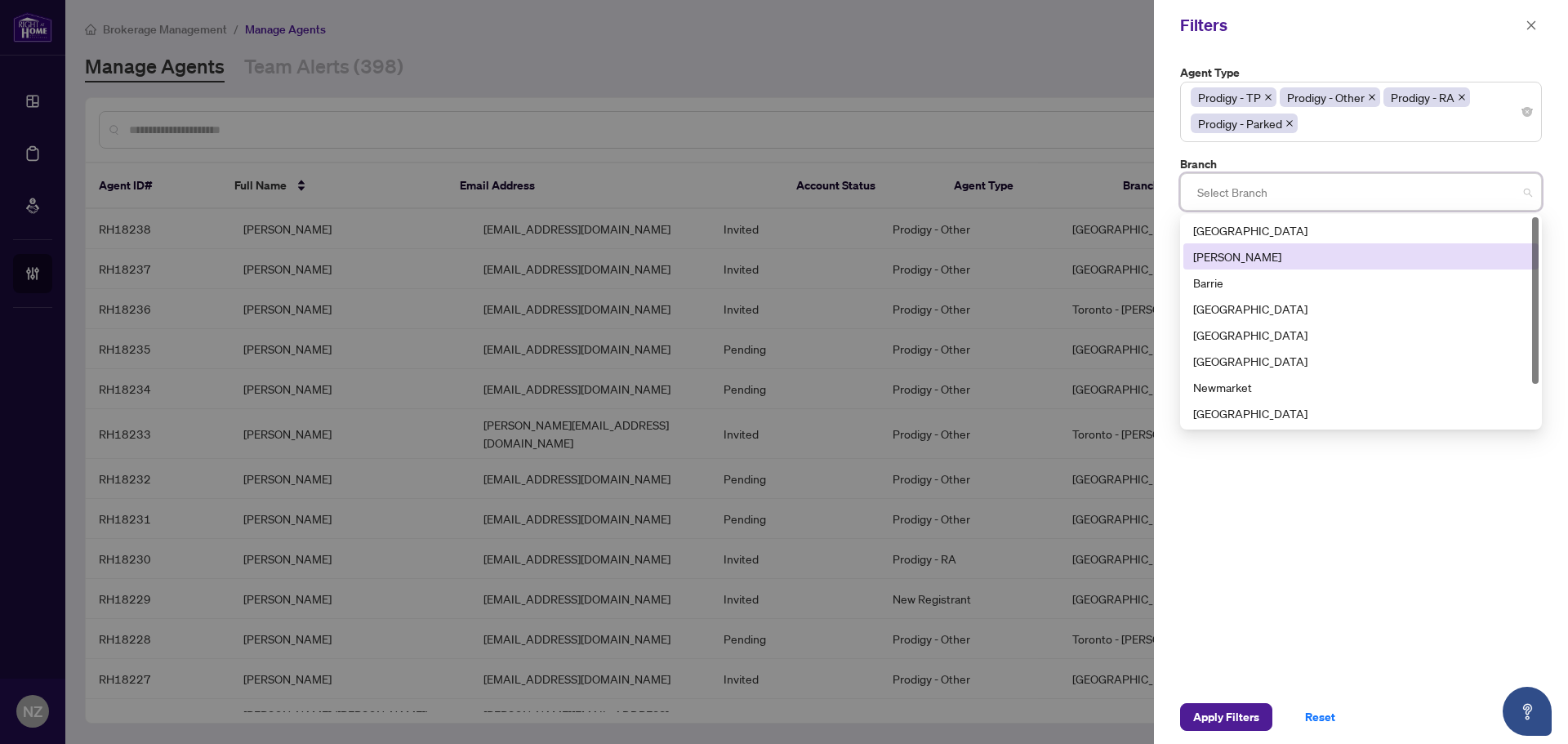
click at [1226, 254] on div "Vaughan" at bounding box center [1361, 256] width 336 height 18
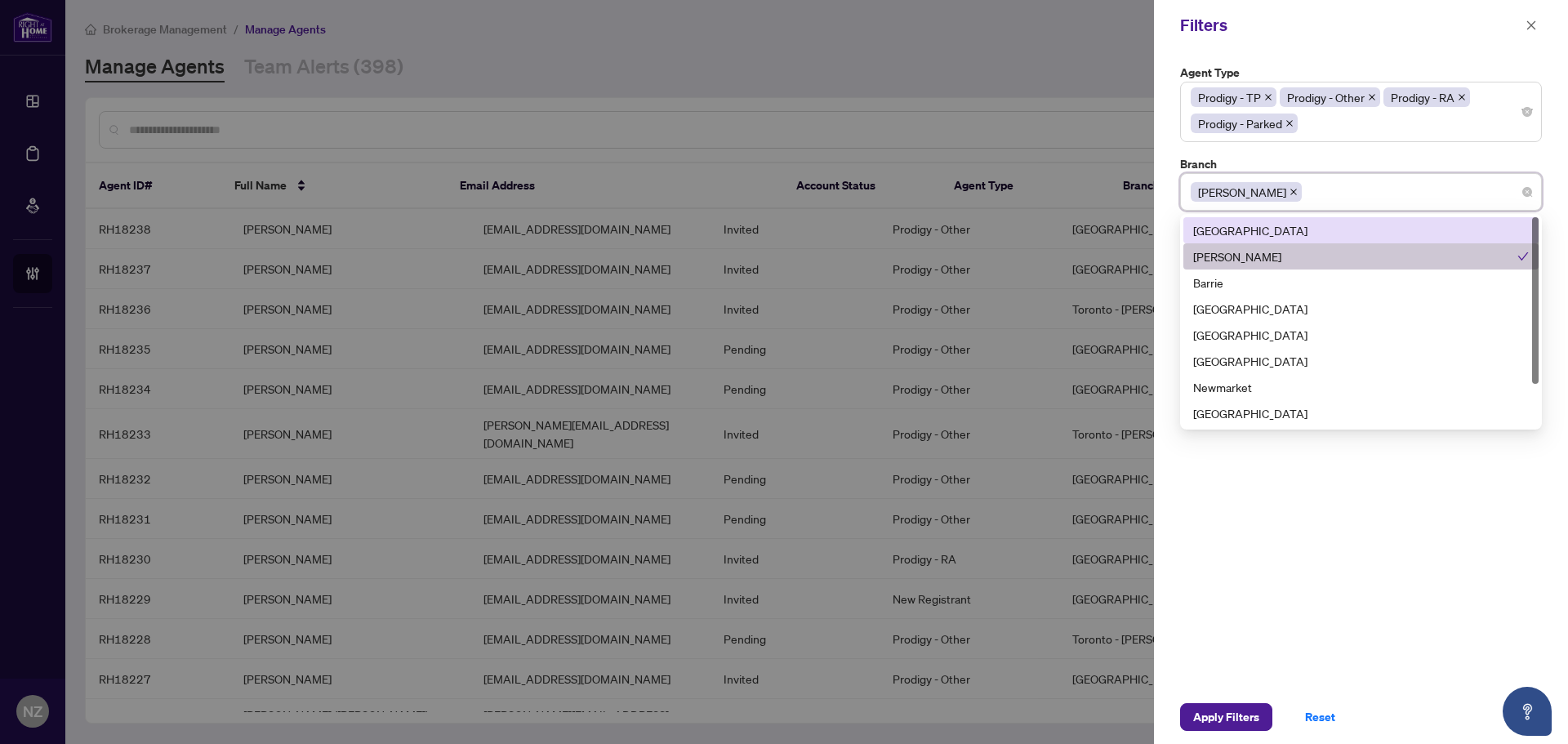
click at [1307, 163] on label "Branch" at bounding box center [1361, 164] width 362 height 18
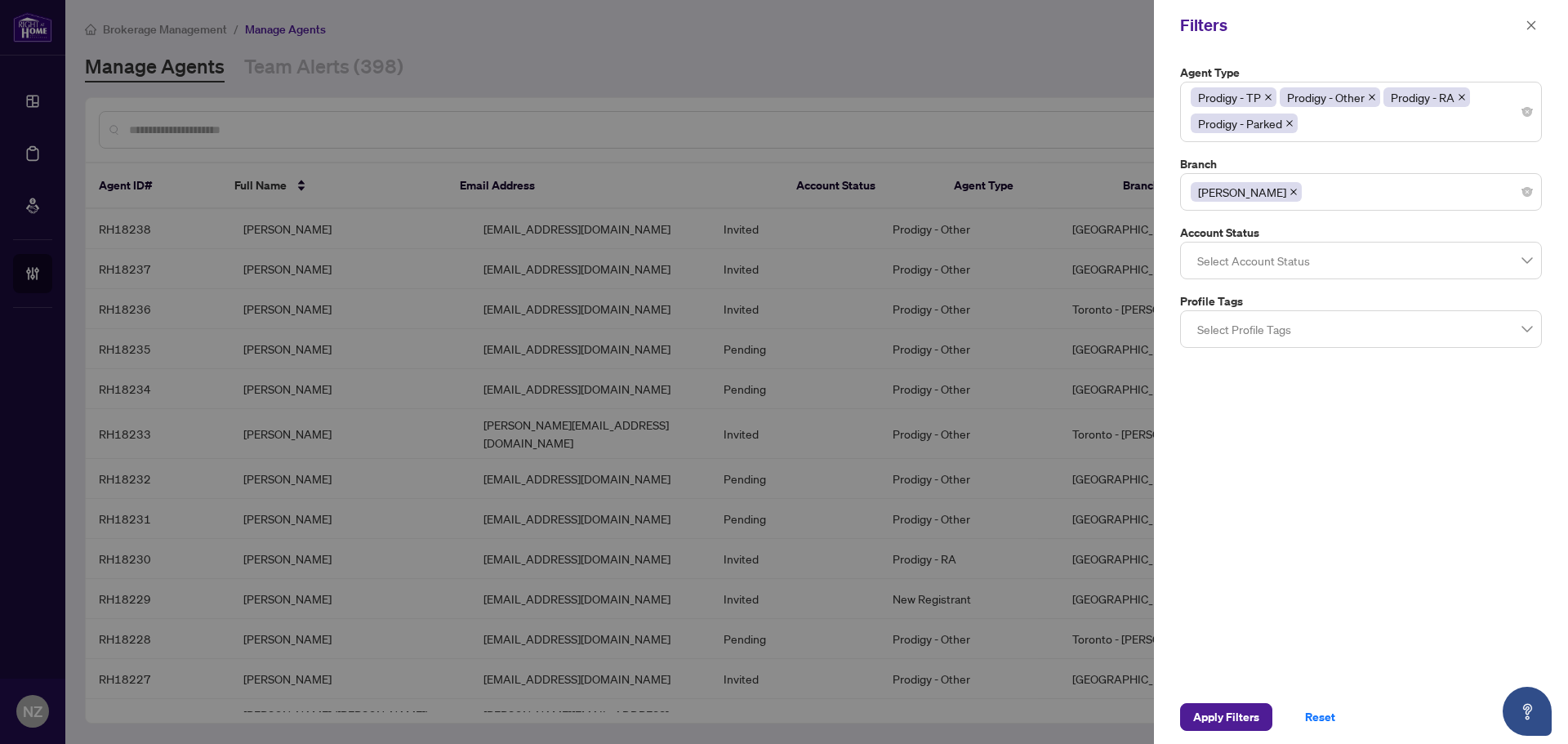
click at [1274, 256] on div at bounding box center [1361, 261] width 340 height 30
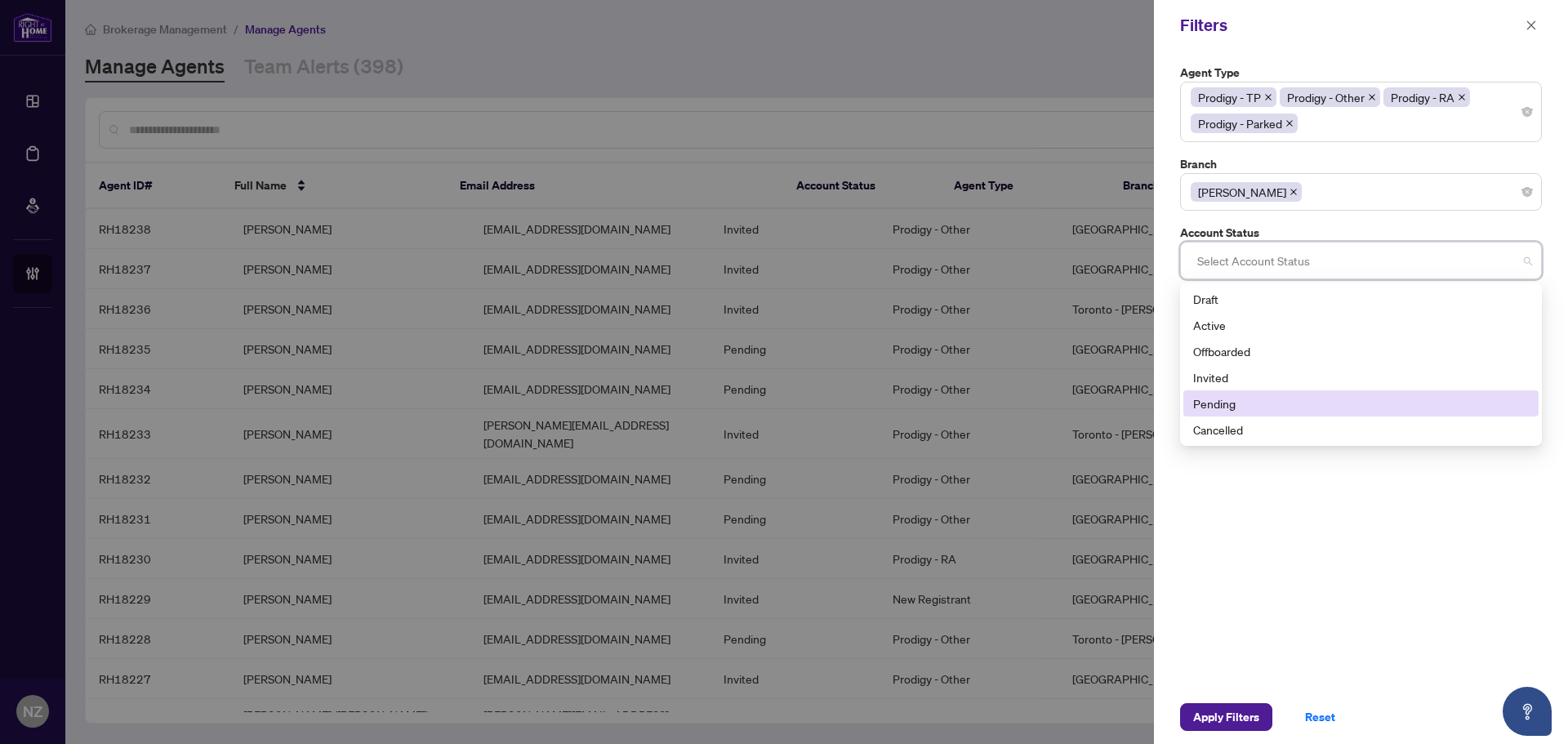
click at [1225, 395] on div "Pending" at bounding box center [1361, 404] width 336 height 18
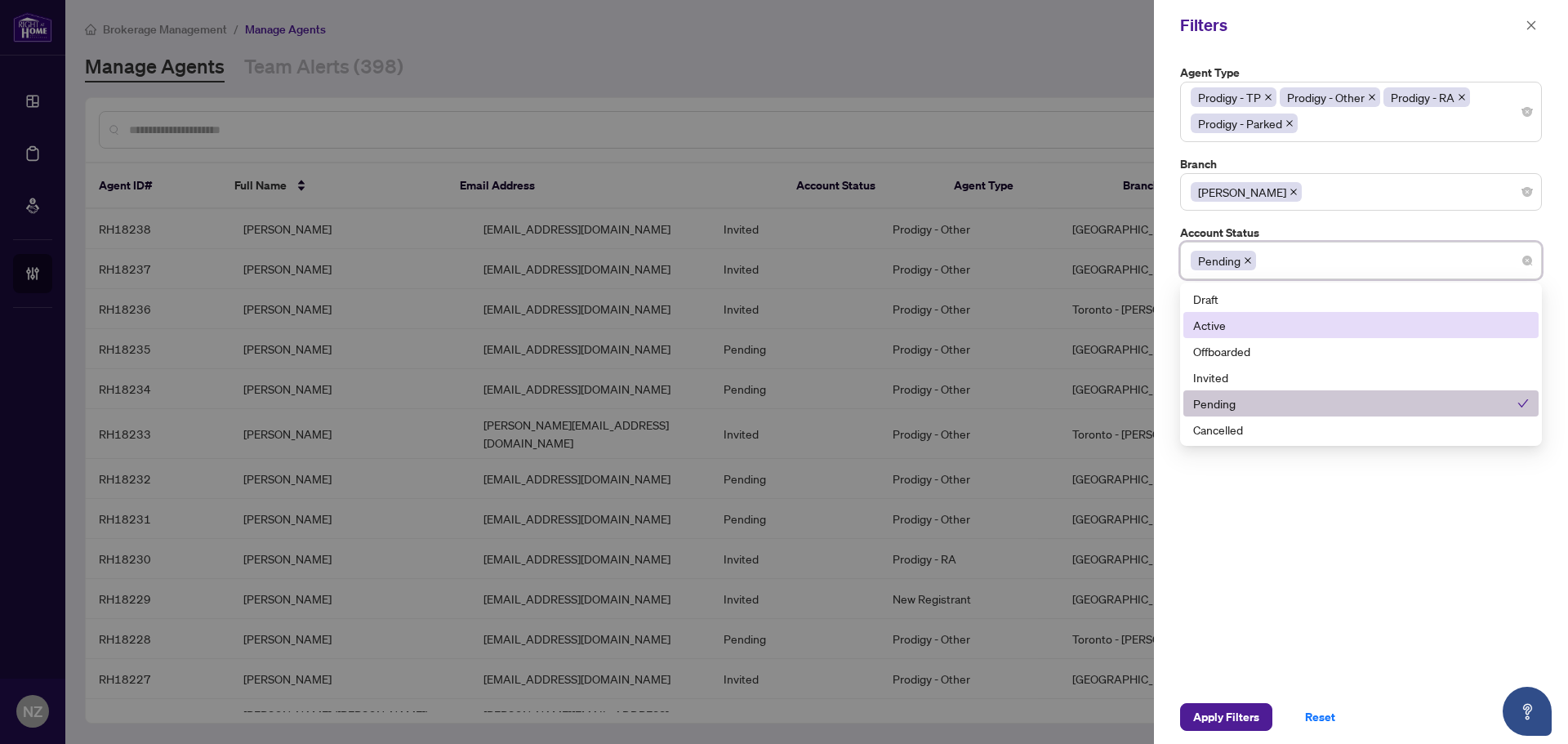
click at [1227, 316] on div "Active" at bounding box center [1361, 325] width 336 height 18
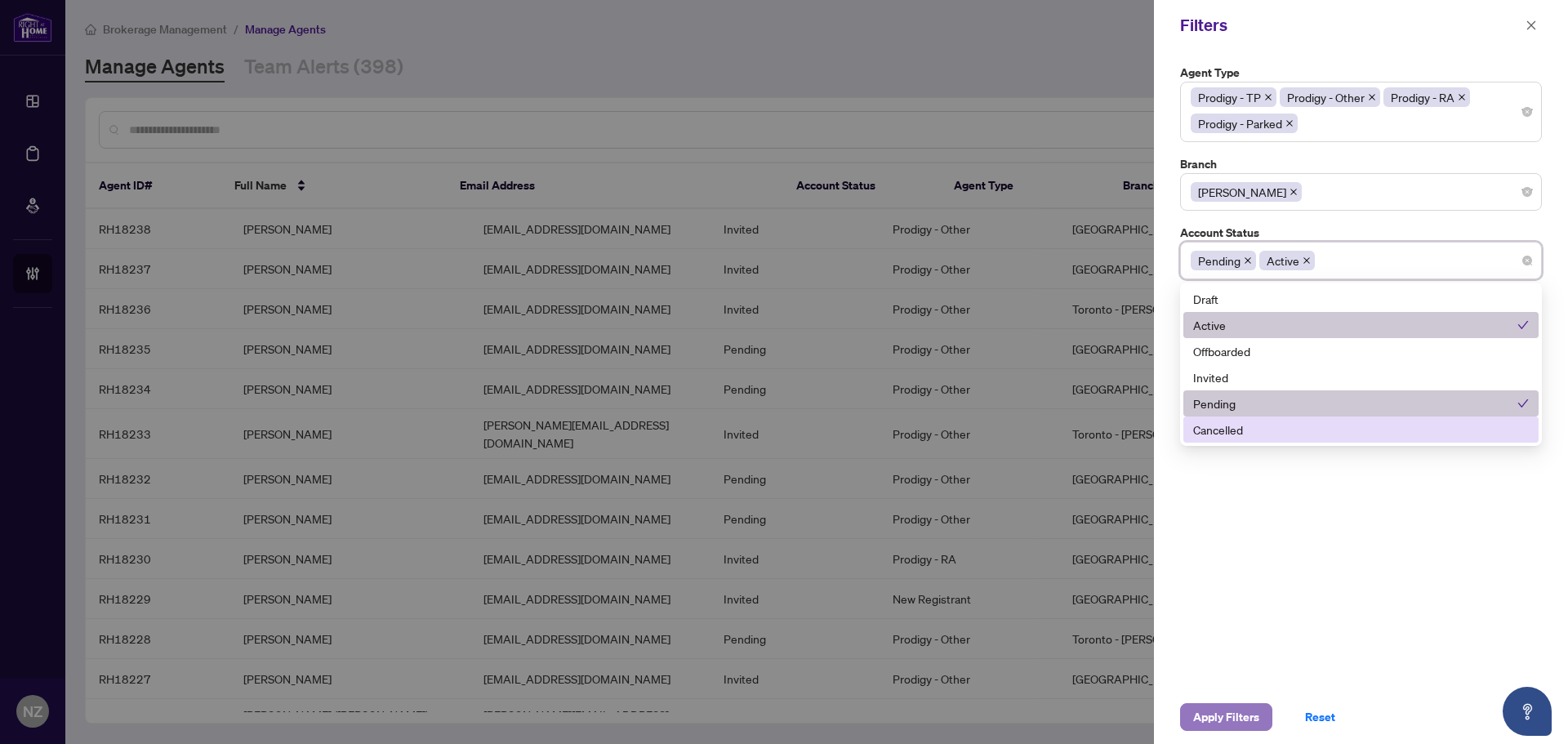
click at [1216, 723] on span "Apply Filters" at bounding box center [1227, 716] width 66 height 26
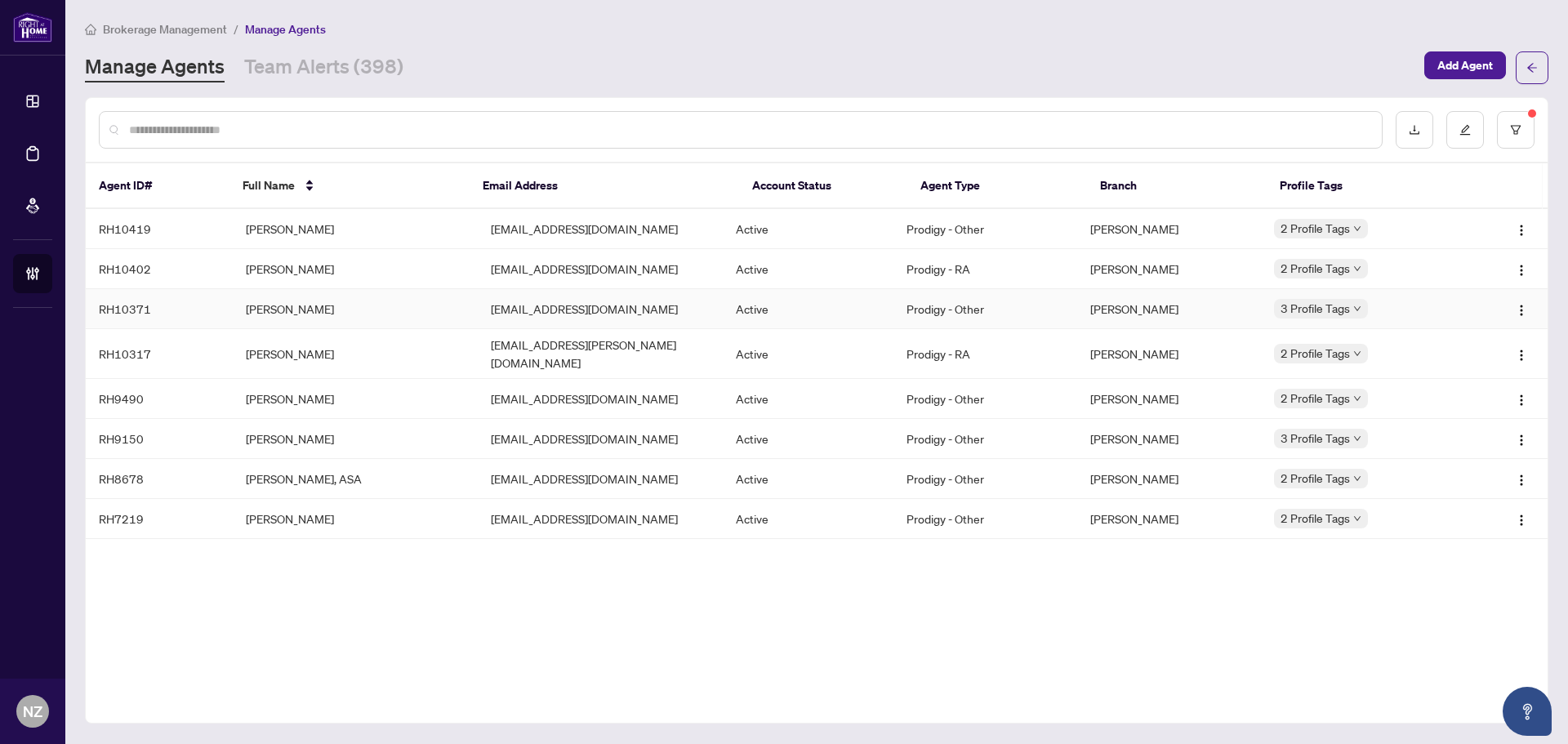
click at [300, 307] on td "Imran Balogun" at bounding box center [356, 309] width 245 height 40
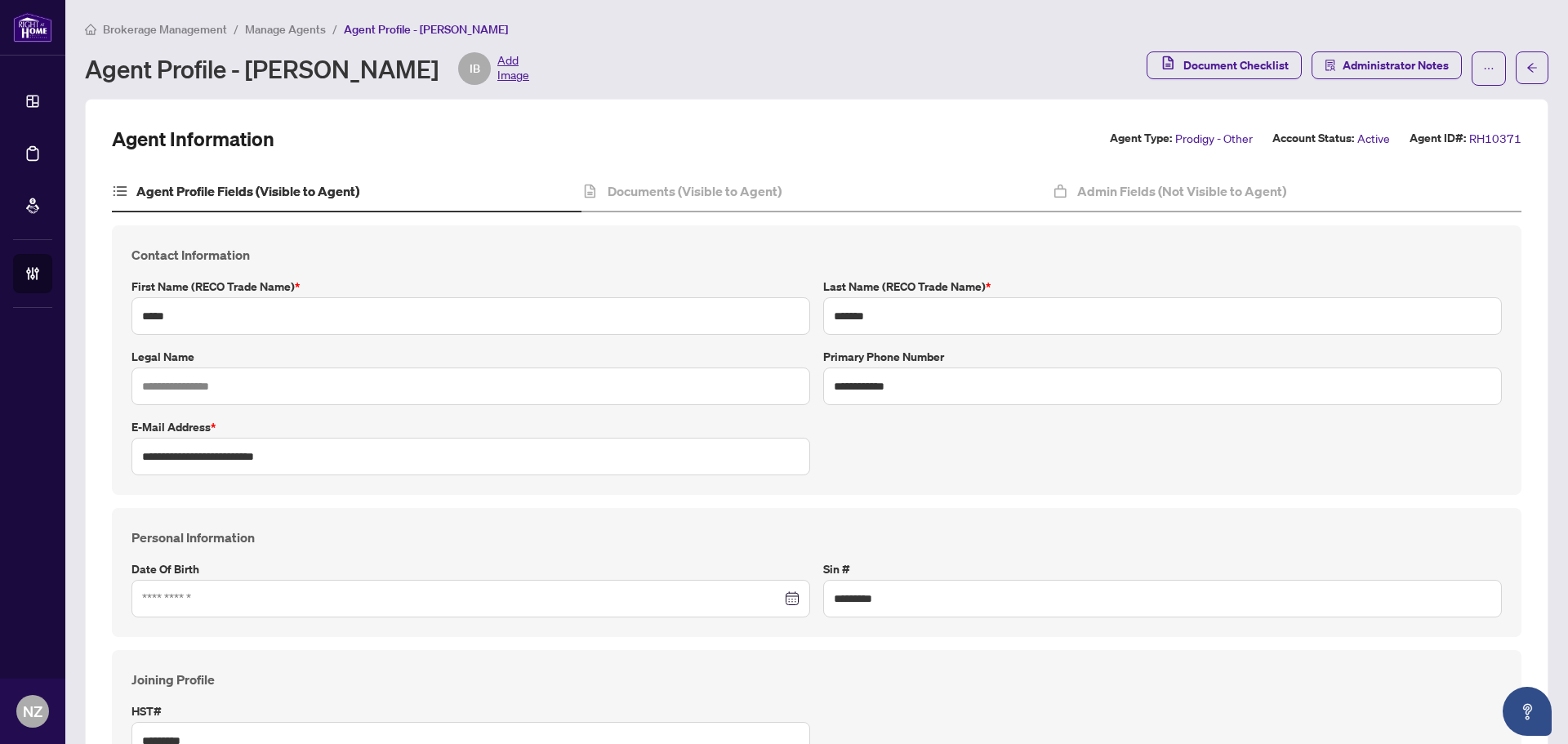
type input "****"
type input "**********"
drag, startPoint x: 355, startPoint y: 452, endPoint x: 313, endPoint y: 462, distance: 43.2
click at [354, 452] on input "**********" at bounding box center [471, 457] width 679 height 38
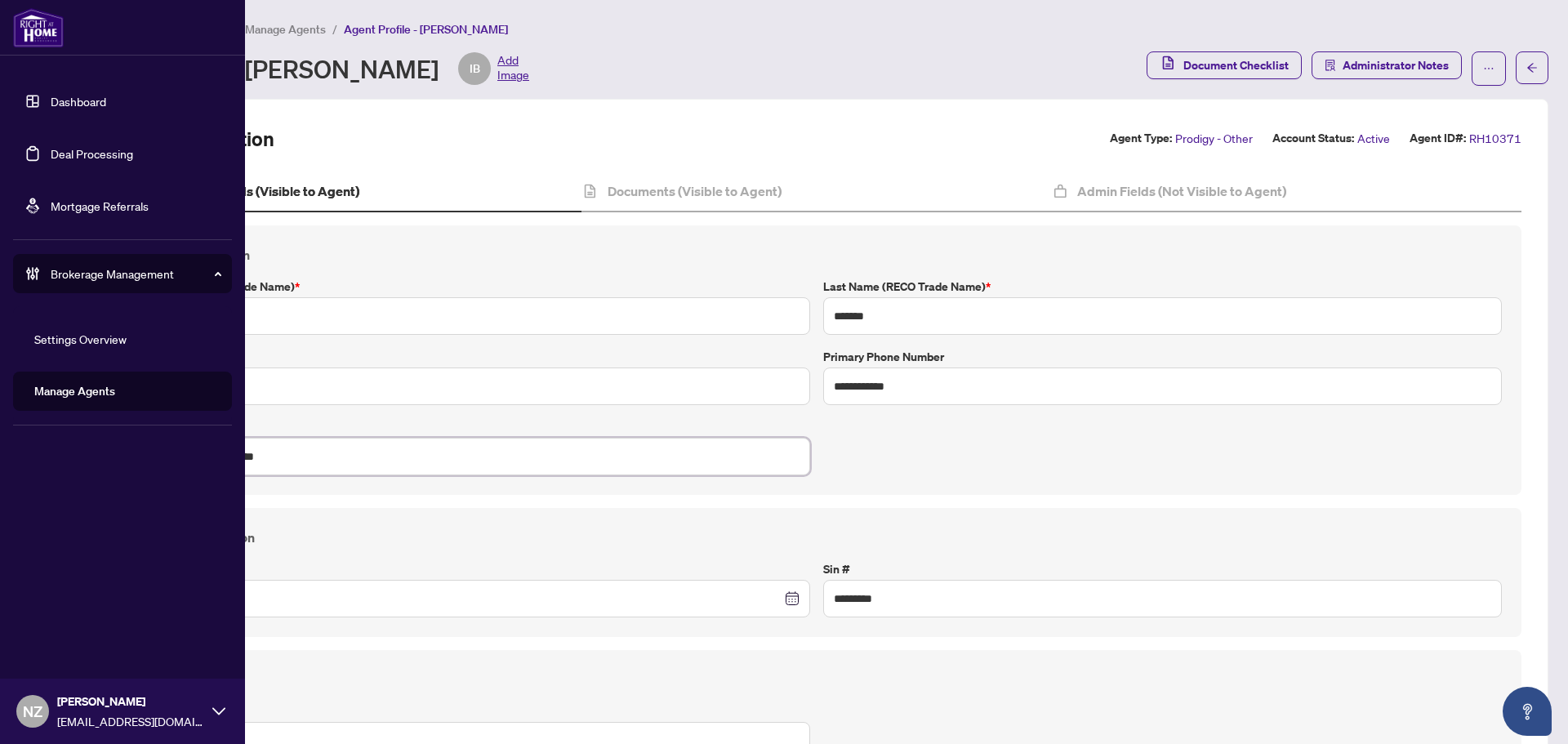
drag, startPoint x: 297, startPoint y: 453, endPoint x: 42, endPoint y: 443, distance: 255.2
click at [42, 443] on div "**********" at bounding box center [784, 372] width 1568 height 744
click at [76, 151] on link "Deal Processing" at bounding box center [92, 153] width 82 height 14
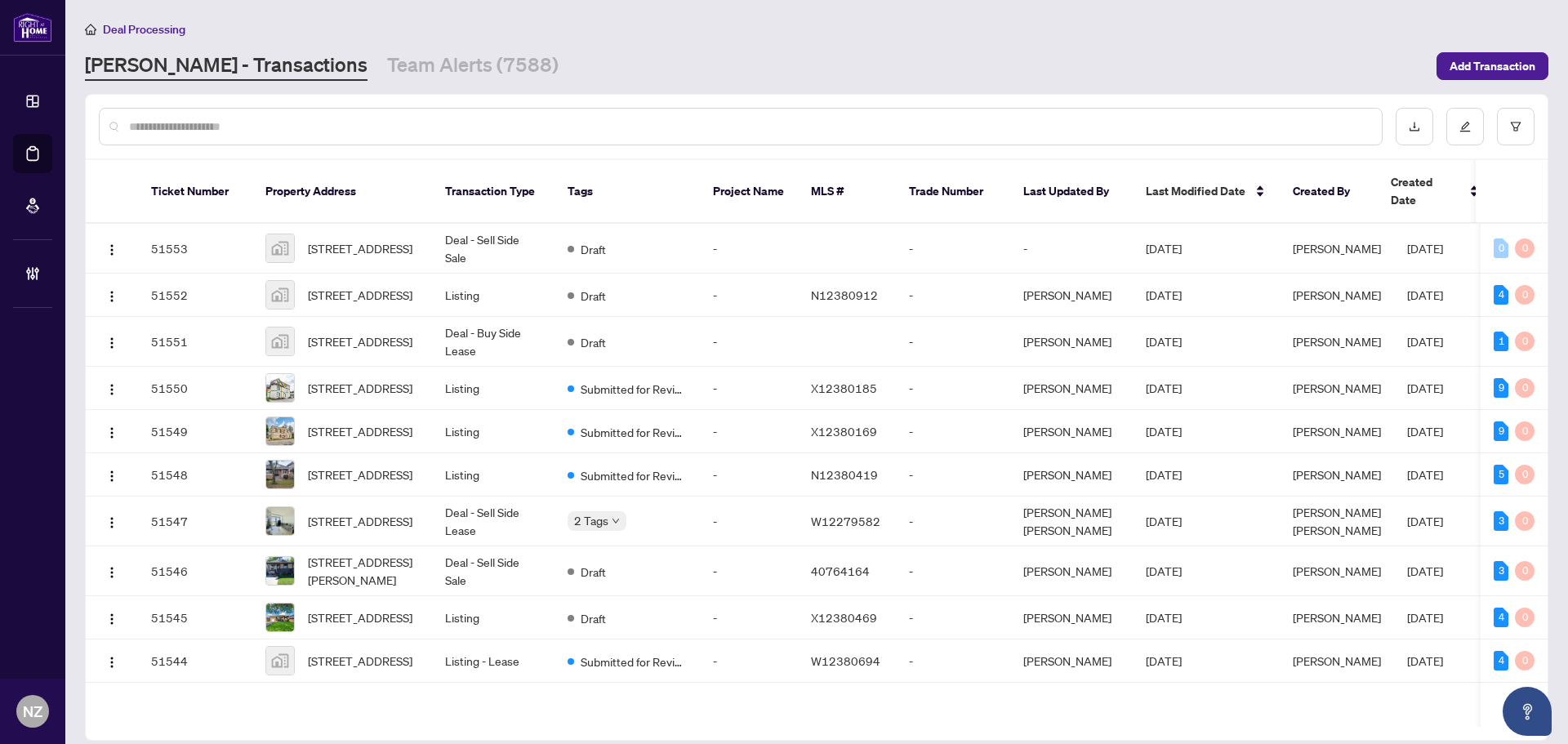
click at [321, 129] on input "text" at bounding box center [749, 126] width 1240 height 18
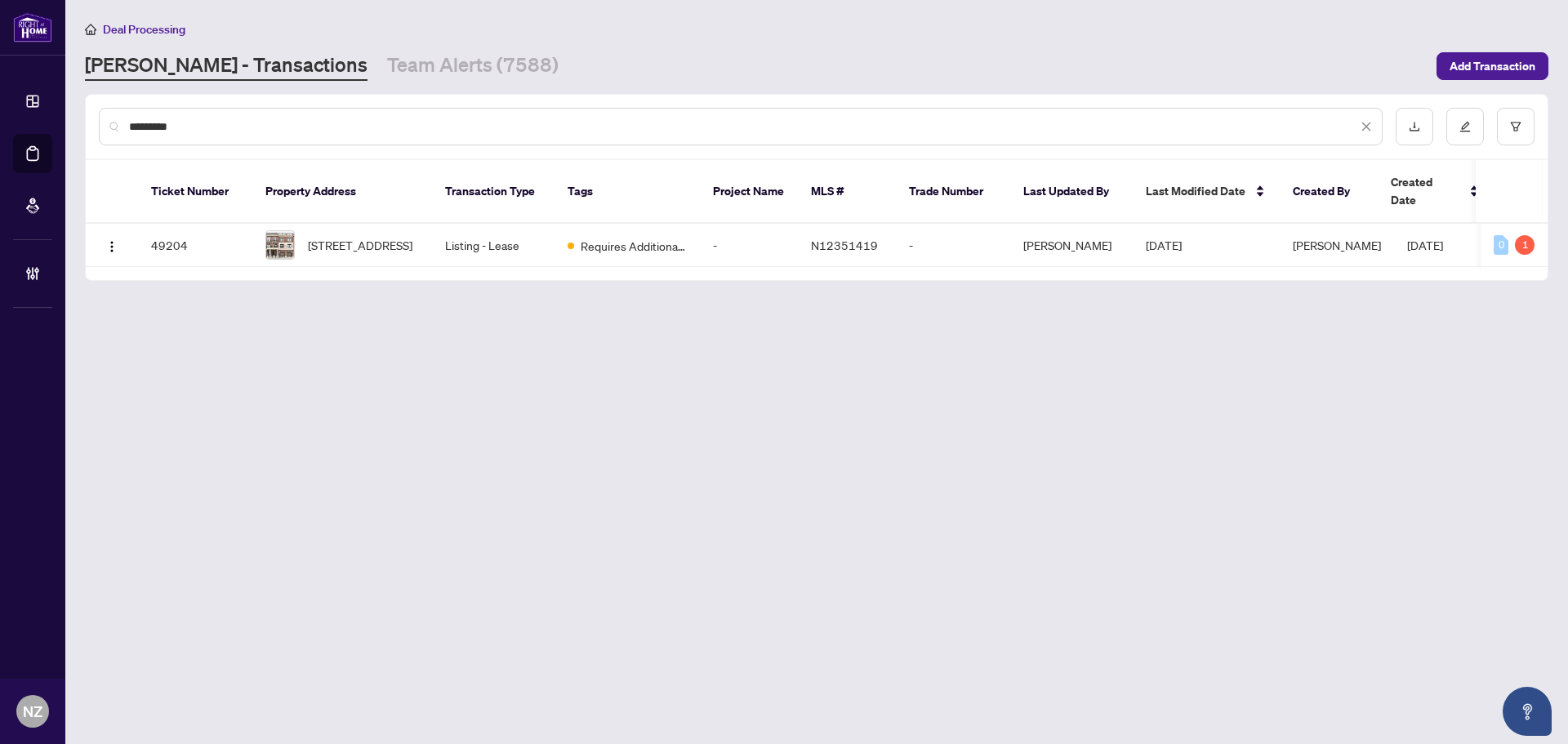
type input "*********"
click at [348, 238] on span "[STREET_ADDRESS]" at bounding box center [360, 245] width 105 height 18
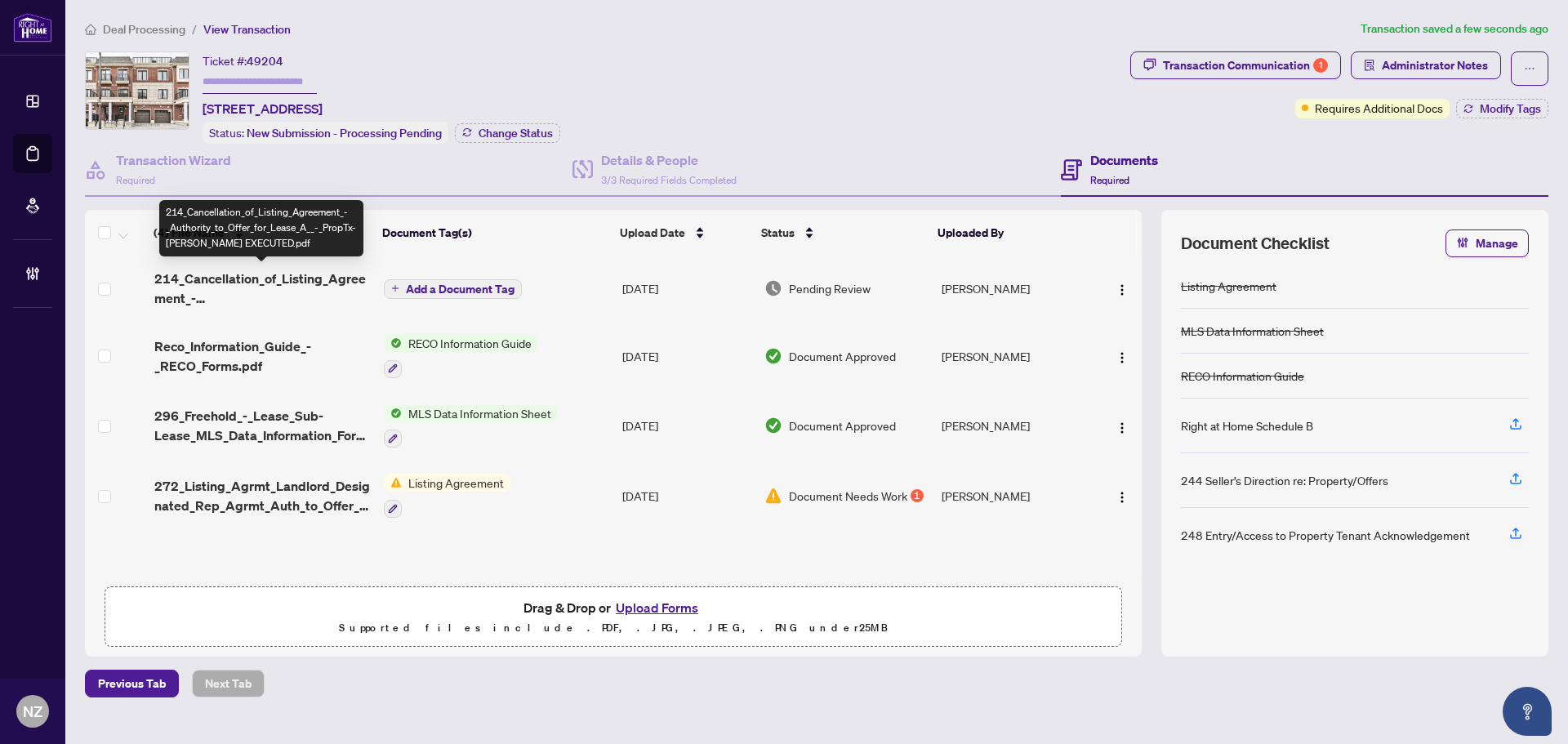
click at [236, 279] on span "214_Cancellation_of_Listing_Agreement_-_Authority_to_Offer_for_Lease_A__-_PropT…" at bounding box center [262, 288] width 217 height 39
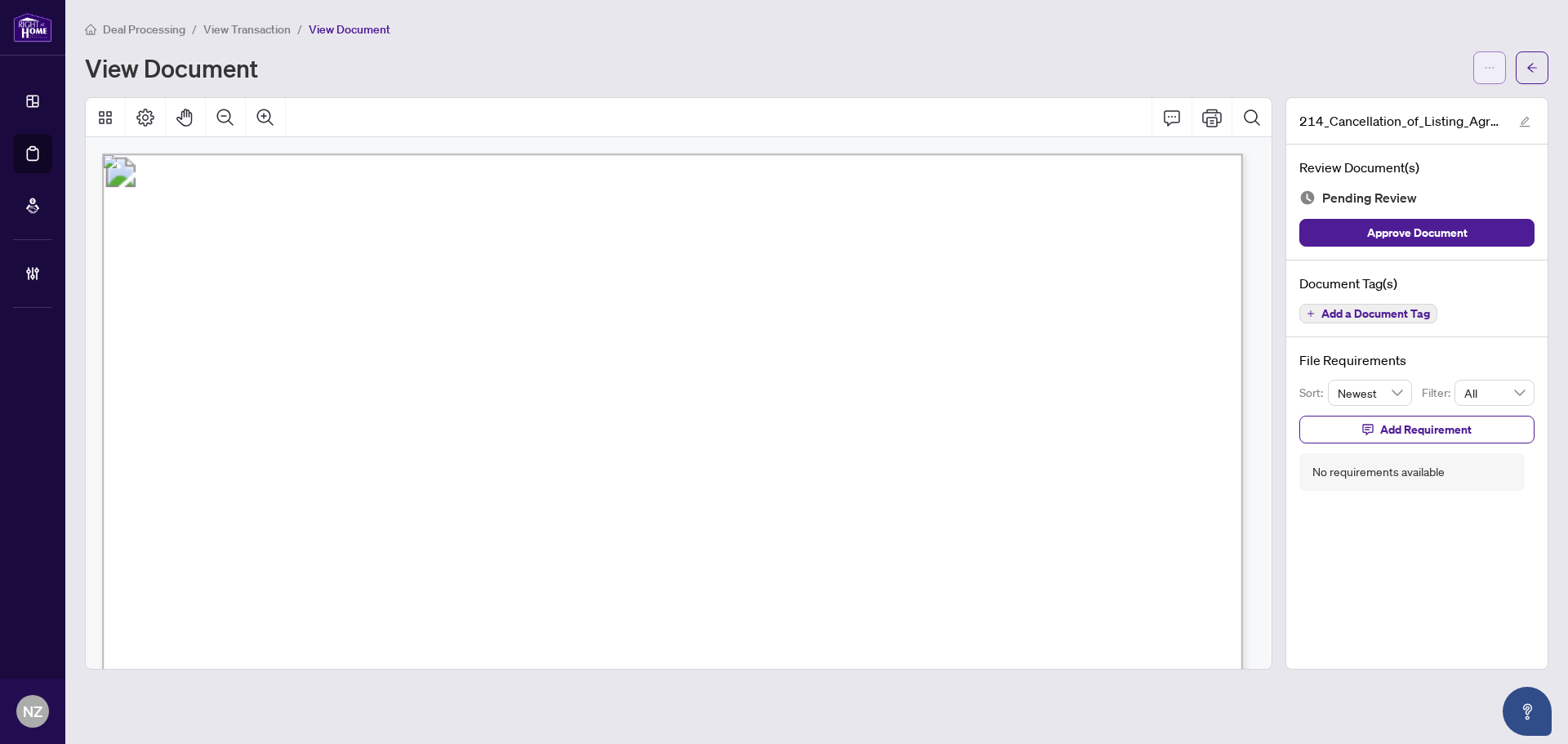
drag, startPoint x: 1488, startPoint y: 73, endPoint x: 1478, endPoint y: 105, distance: 33.5
click at [1488, 75] on span "button" at bounding box center [1489, 67] width 12 height 26
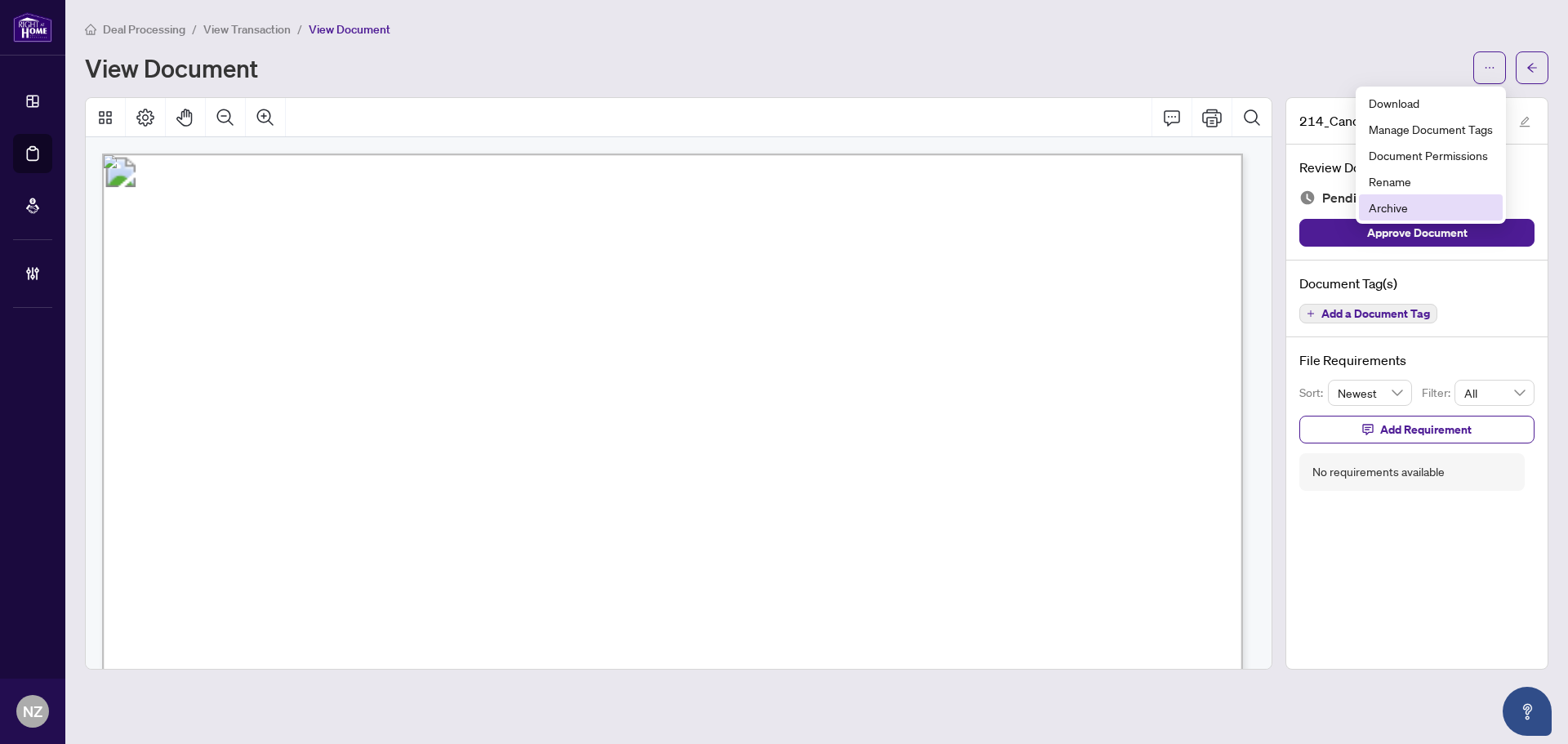
click at [1408, 210] on span "Archive" at bounding box center [1431, 208] width 124 height 18
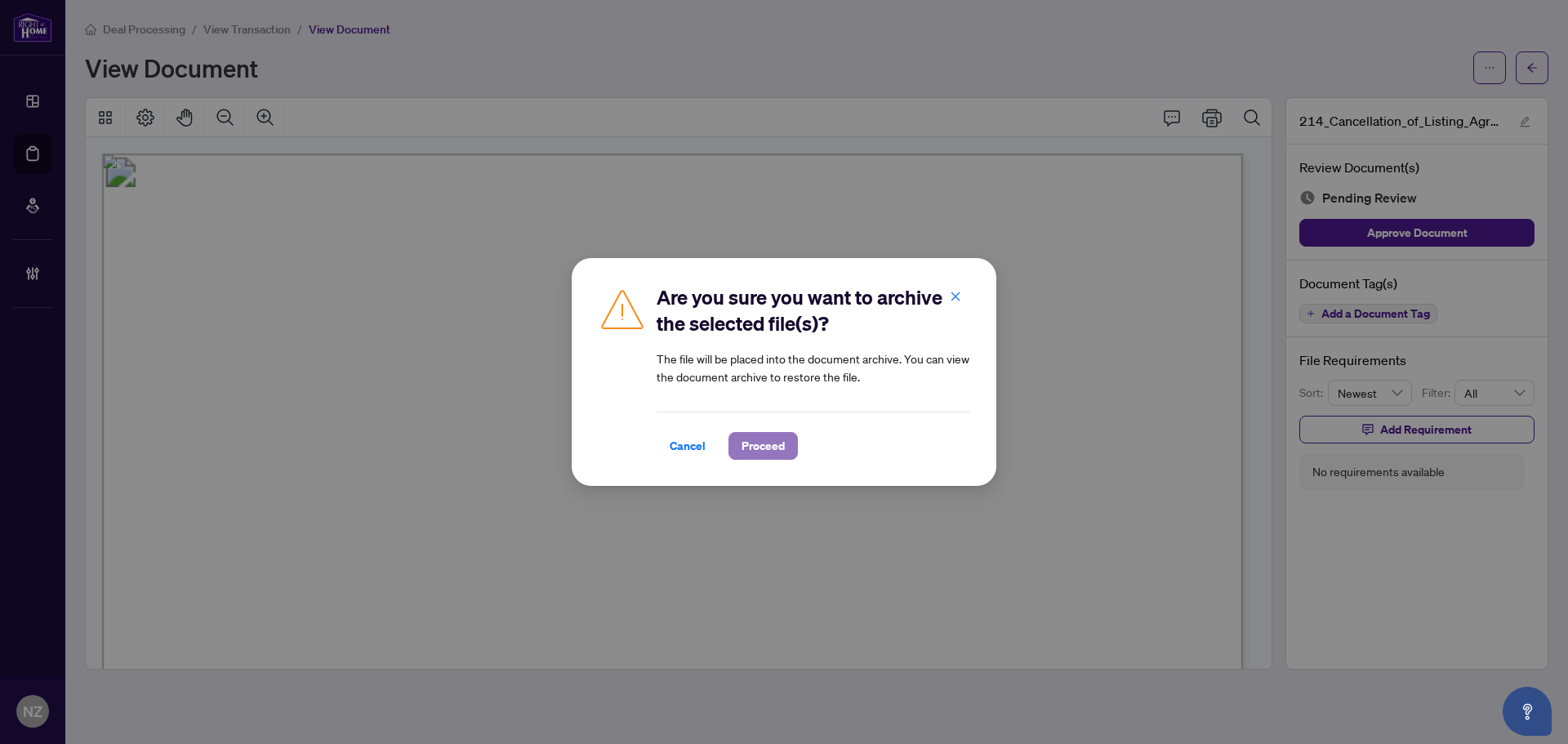
click at [754, 445] on span "Proceed" at bounding box center [763, 445] width 43 height 26
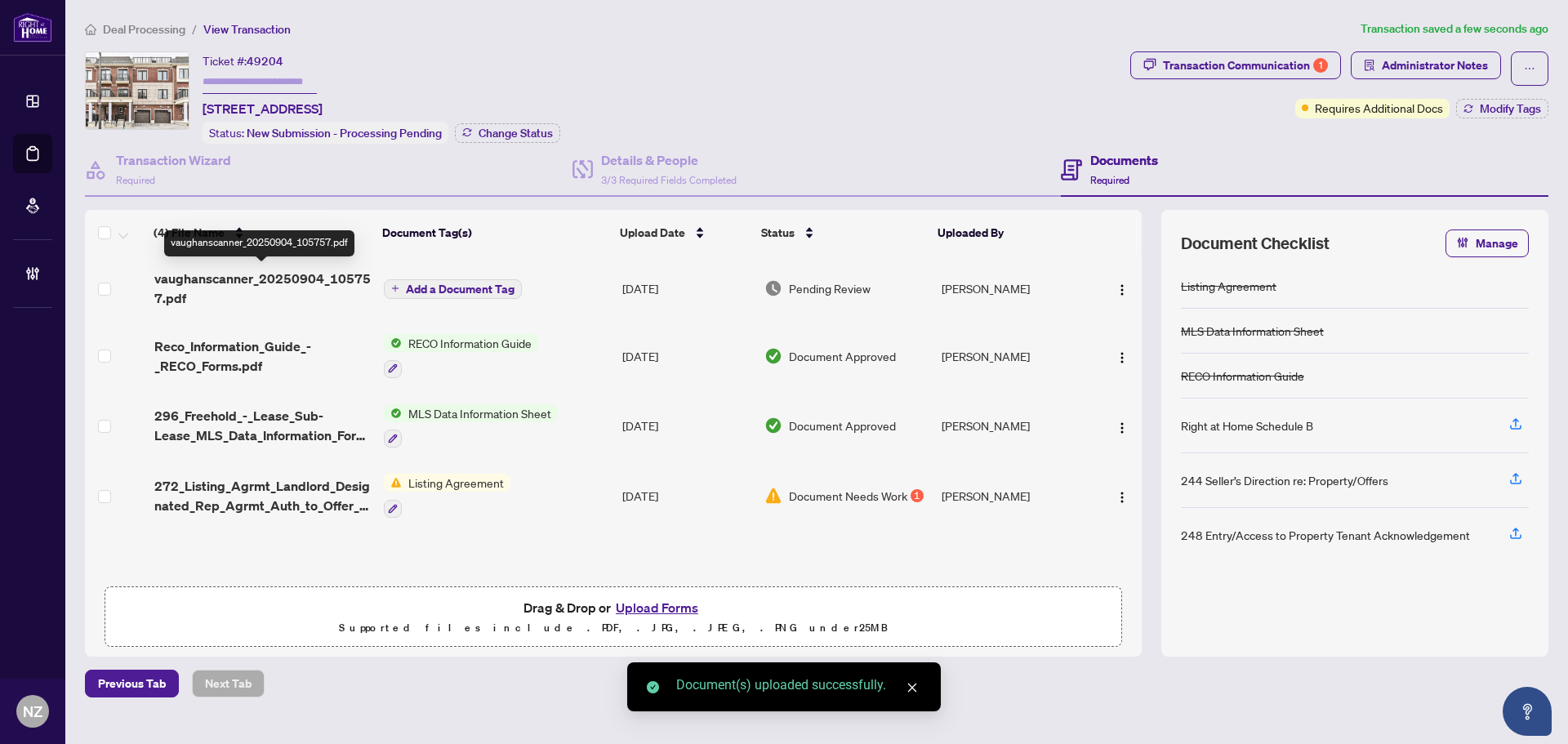
click at [287, 278] on span "vaughanscanner_20250904_105757.pdf" at bounding box center [262, 288] width 217 height 39
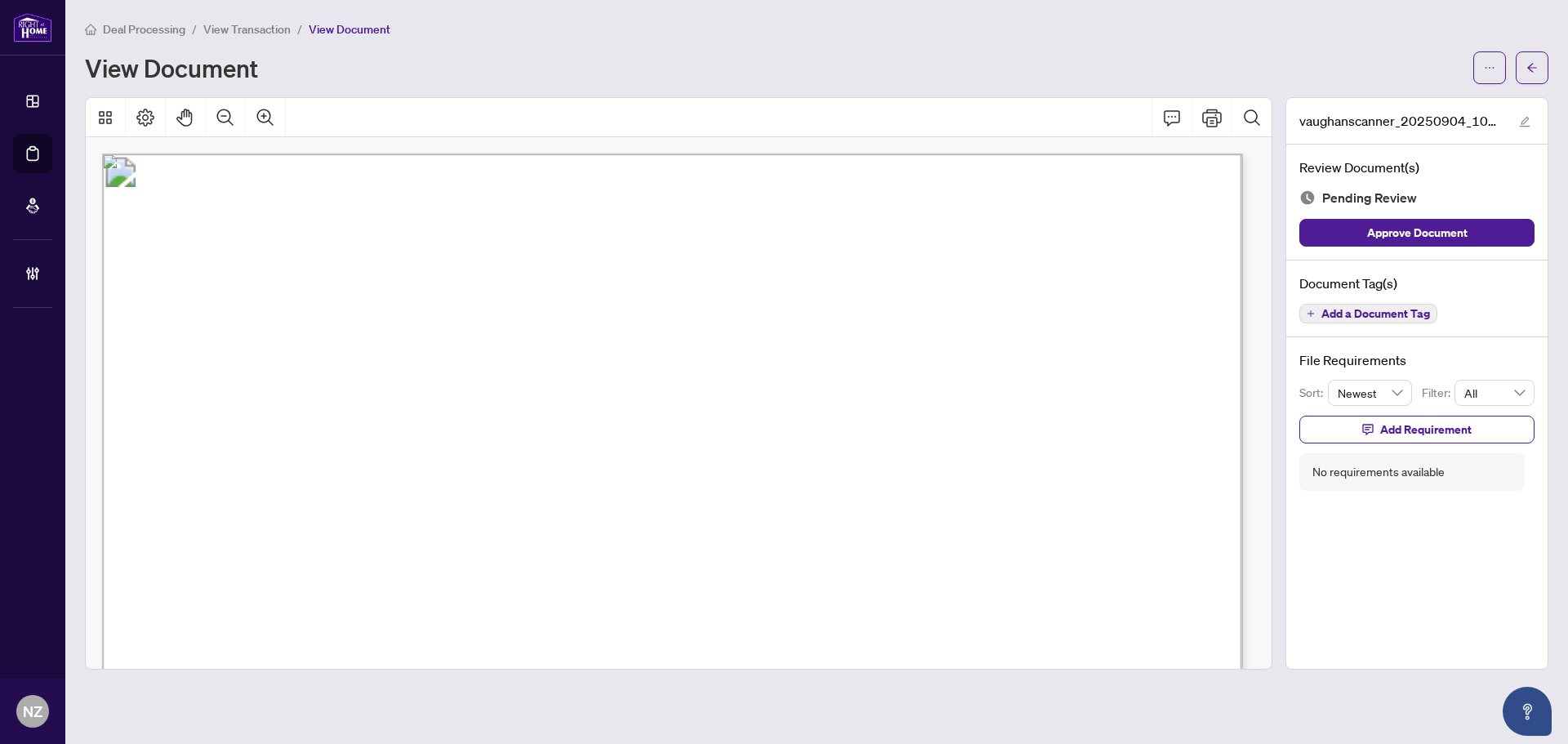
click at [1412, 308] on span "Add a Document Tag" at bounding box center [1375, 313] width 108 height 12
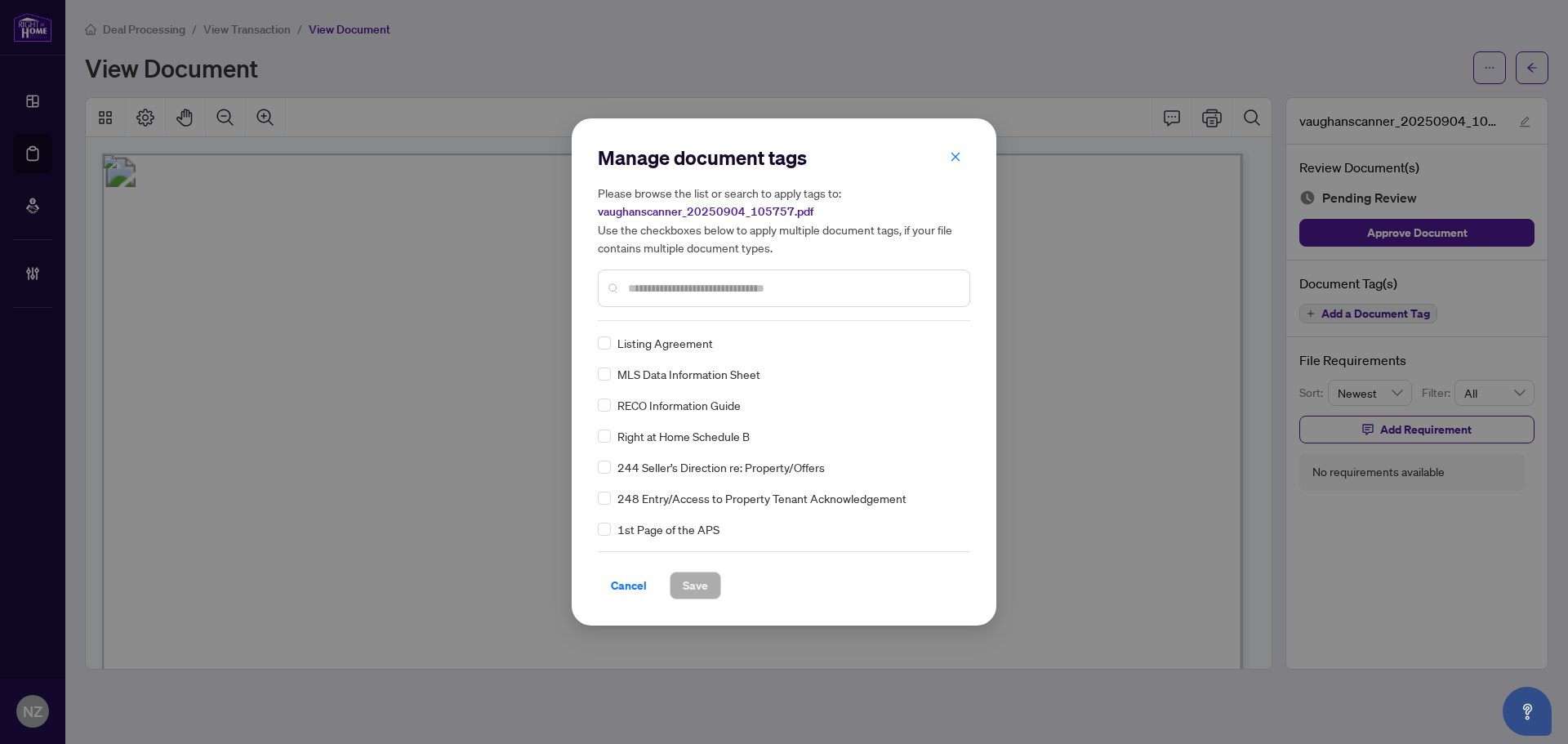
click at [696, 287] on input "text" at bounding box center [792, 288] width 329 height 18
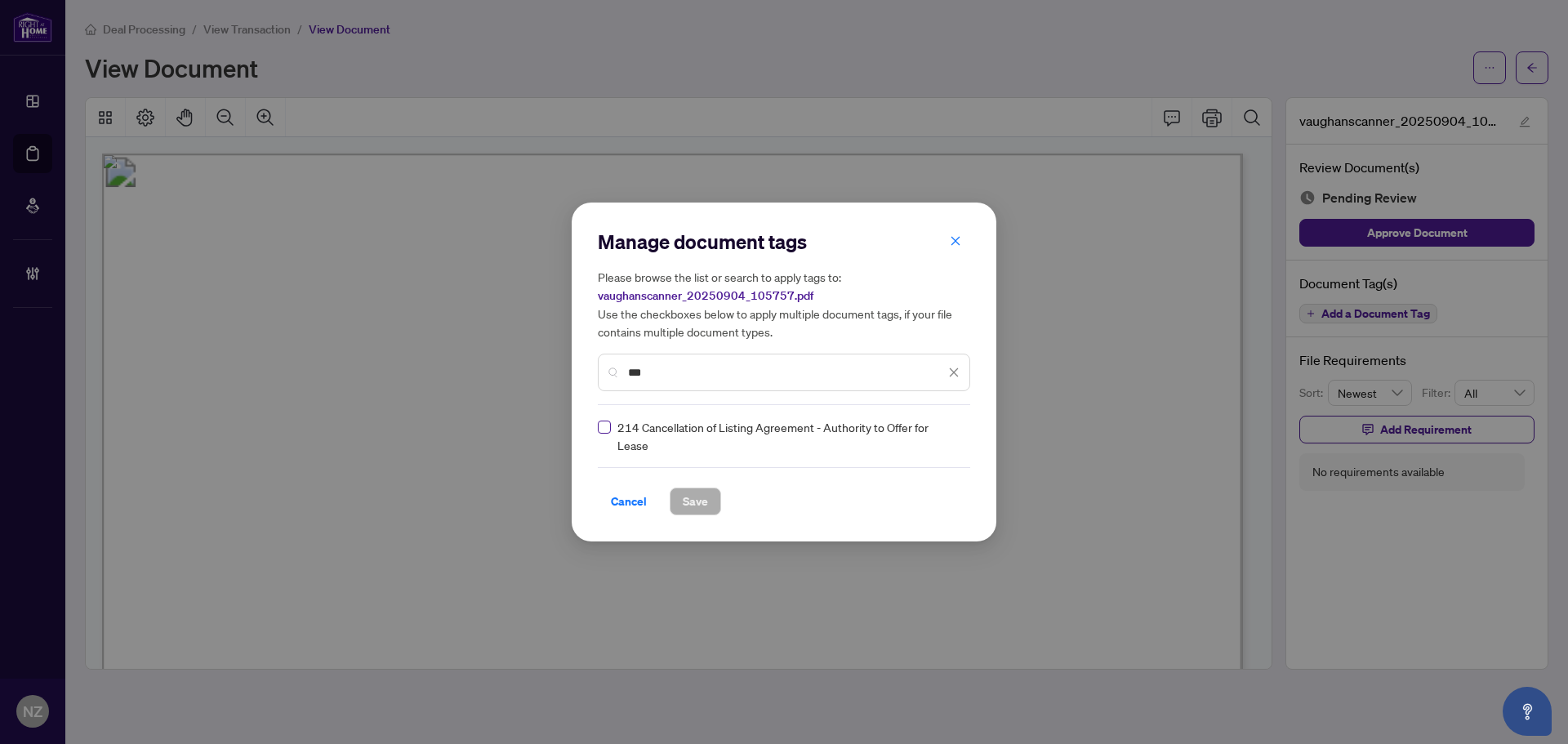
type input "***"
drag, startPoint x: 955, startPoint y: 437, endPoint x: 950, endPoint y: 443, distance: 7.8
click at [954, 439] on icon at bounding box center [955, 435] width 10 height 6
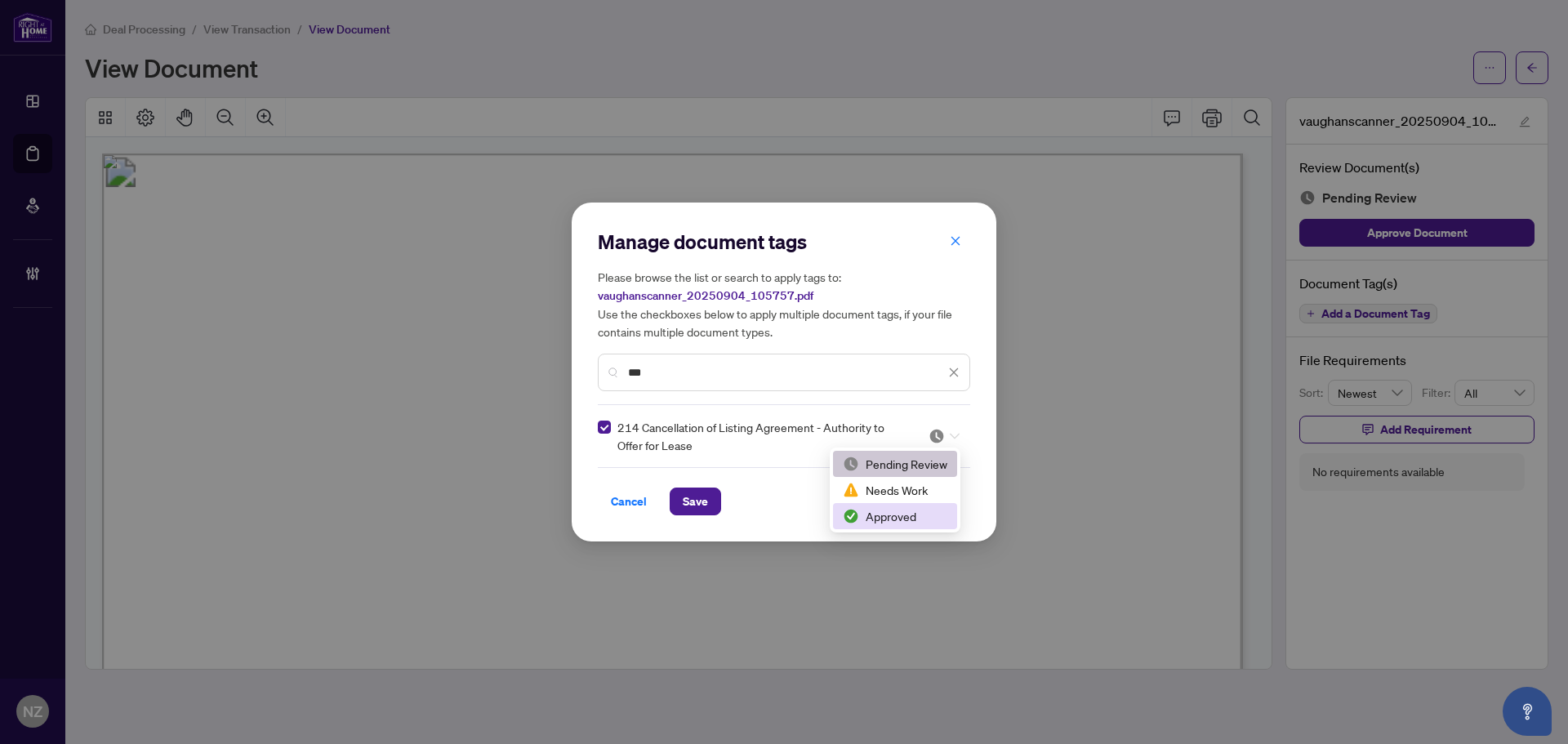
click at [888, 517] on div "Approved" at bounding box center [895, 516] width 105 height 18
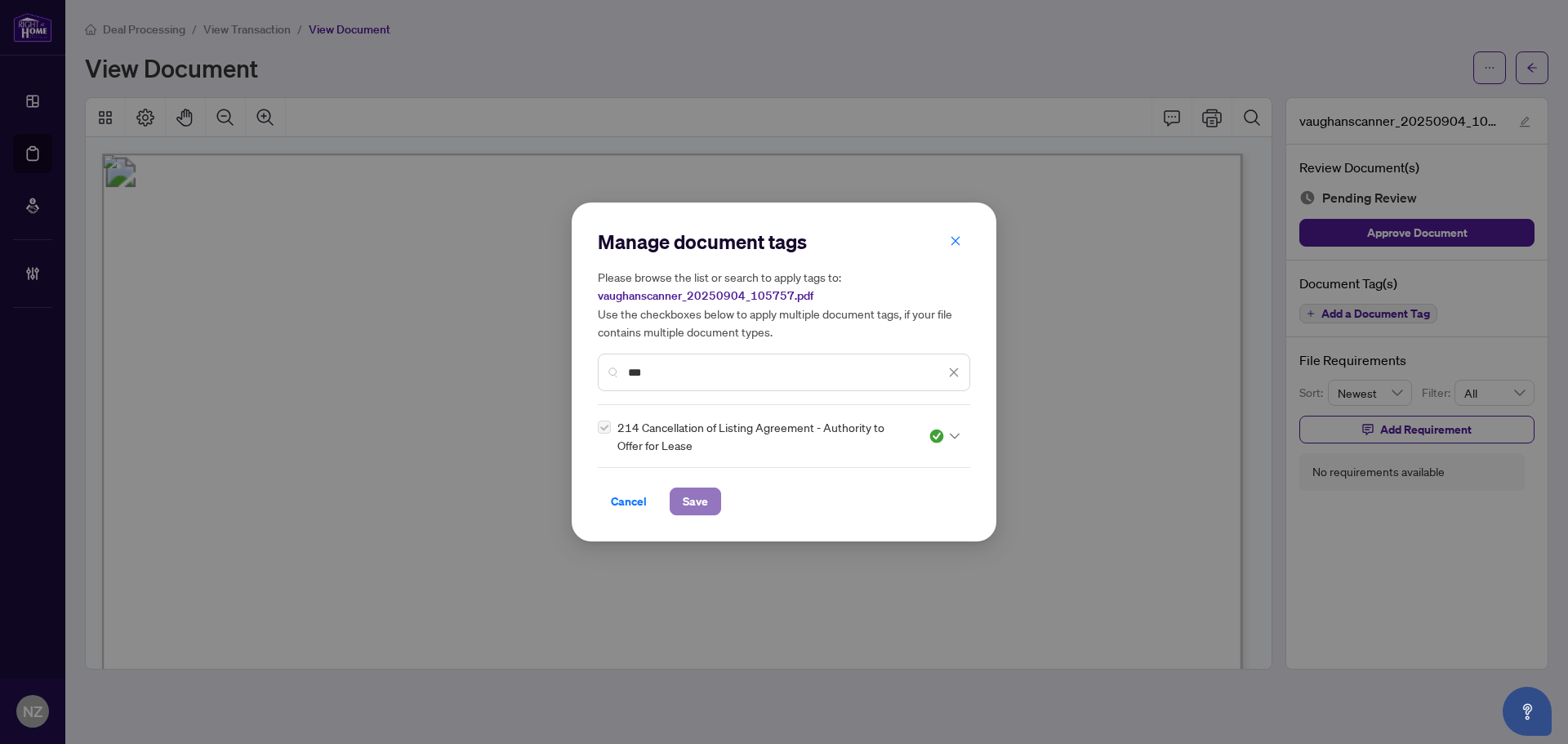
click at [698, 498] on span "Save" at bounding box center [696, 500] width 25 height 26
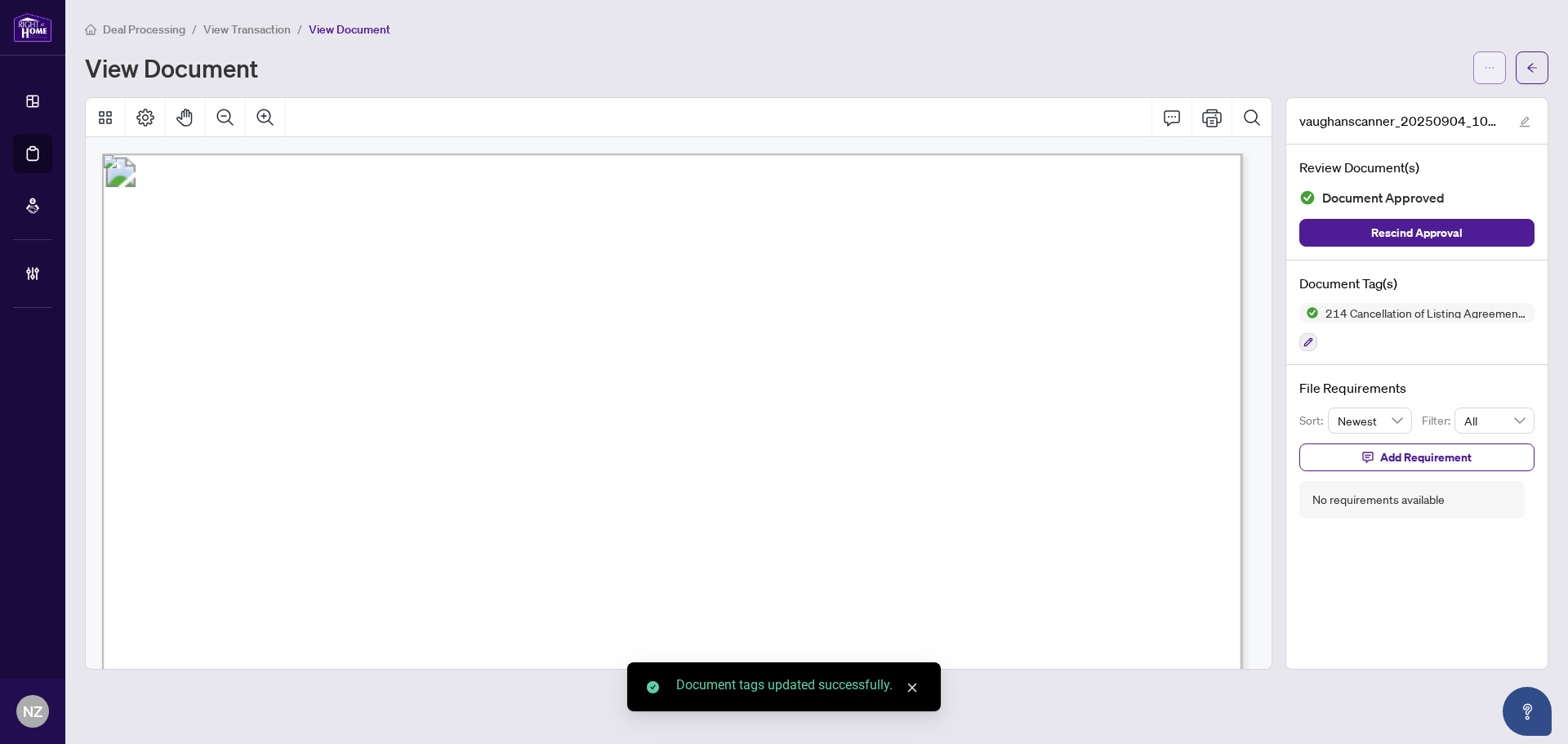
click at [1496, 62] on button "button" at bounding box center [1490, 67] width 32 height 32
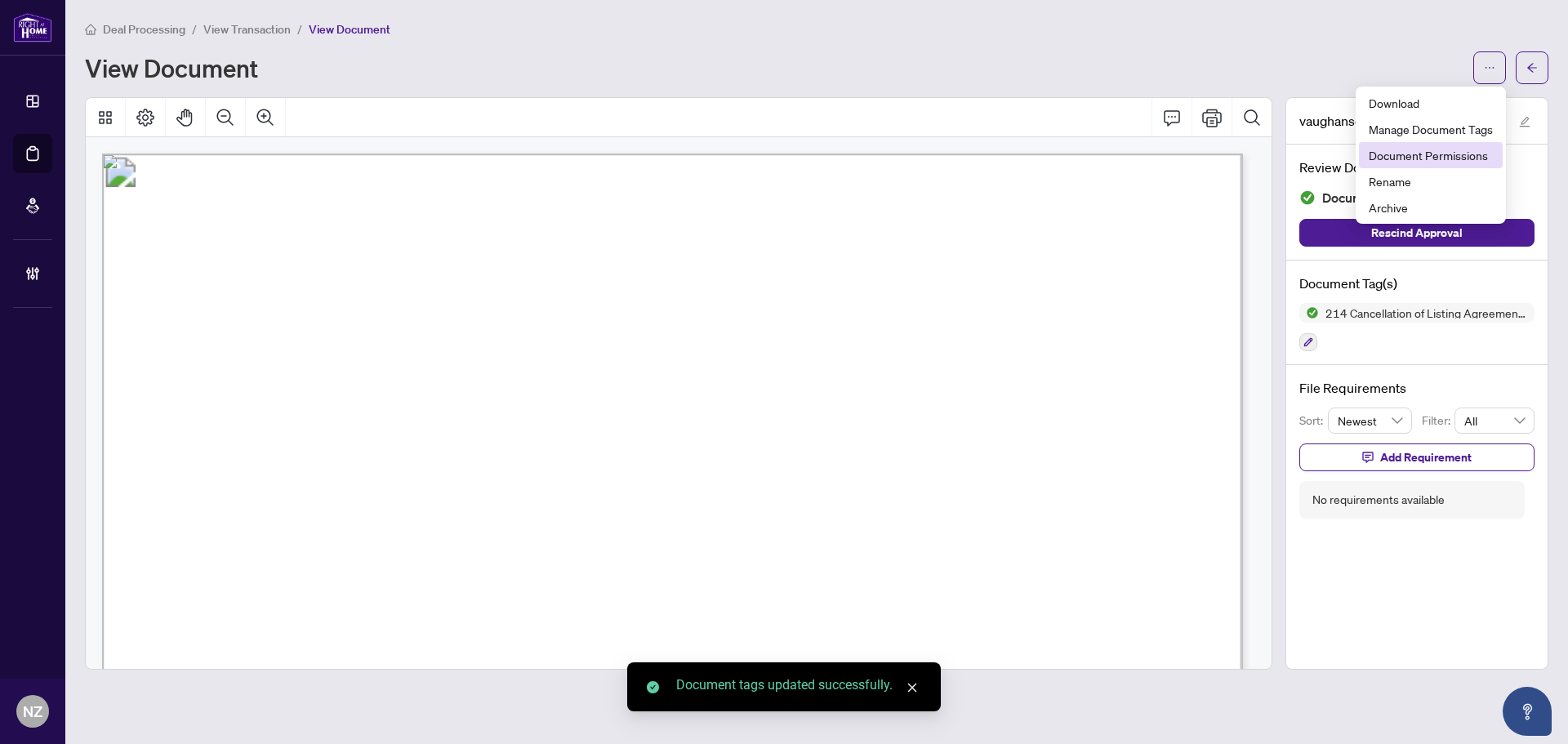
click at [1372, 164] on li "Document Permissions" at bounding box center [1431, 155] width 144 height 26
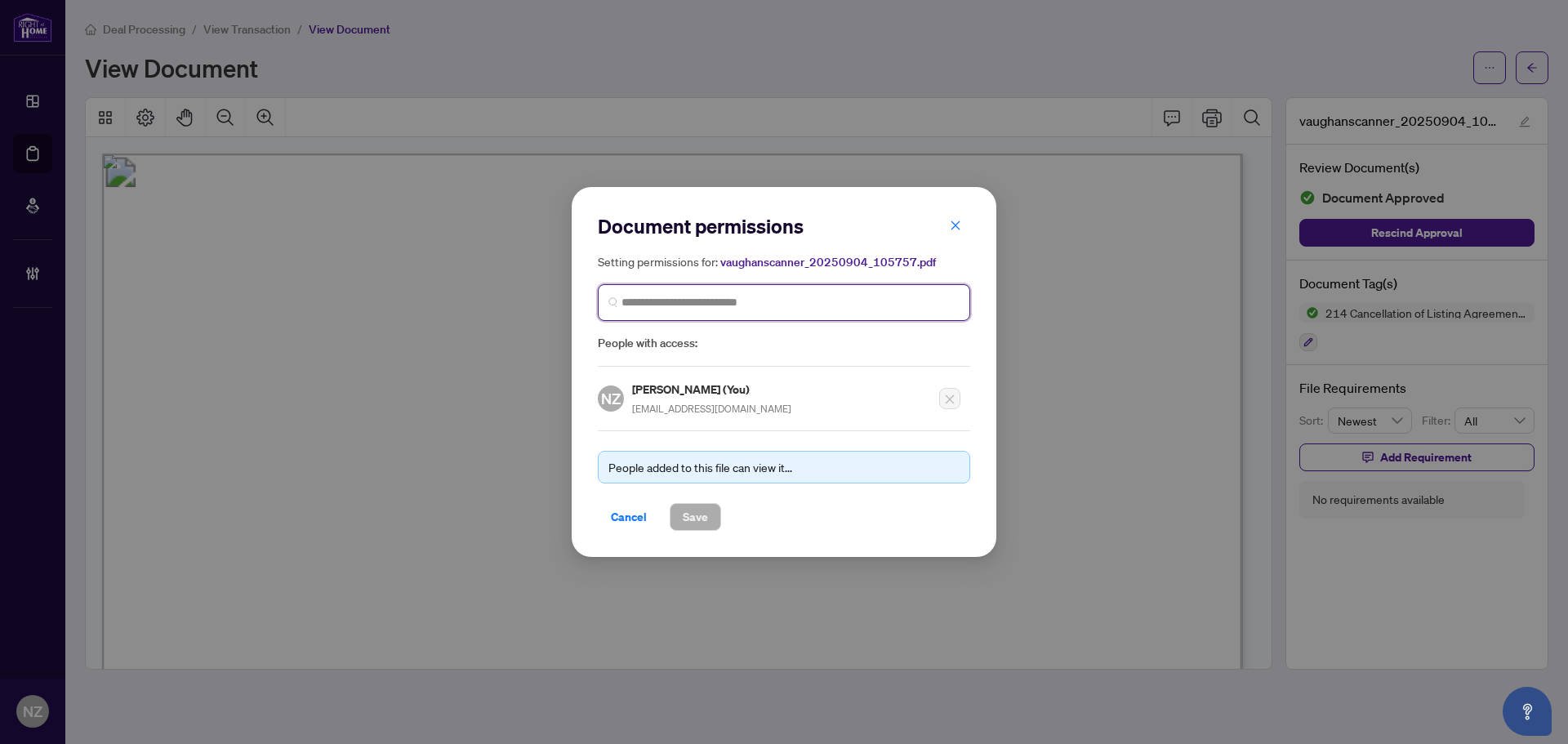
click at [712, 305] on input "search" at bounding box center [791, 302] width 338 height 17
type input "*********"
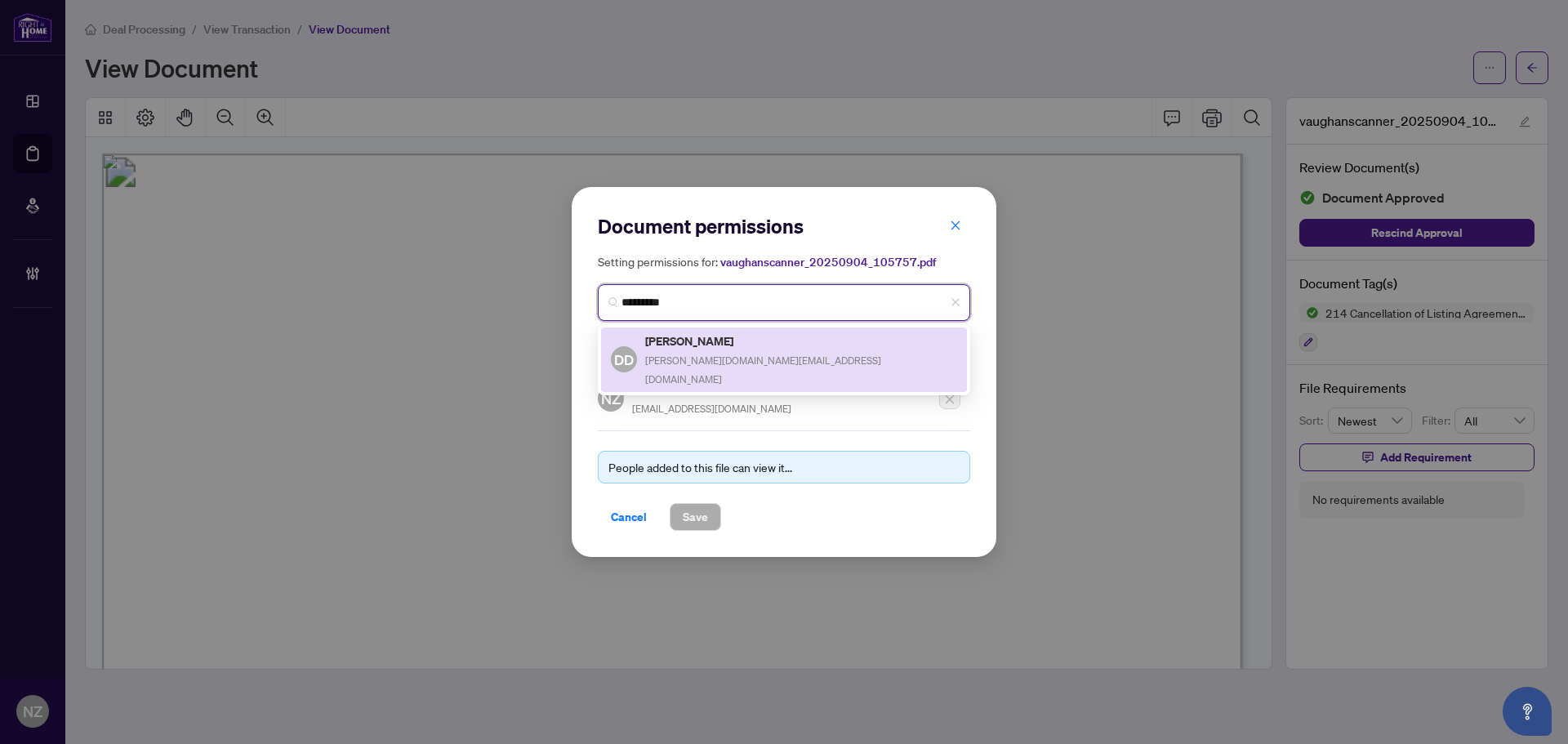
click at [680, 346] on h5 "[PERSON_NAME]" at bounding box center [801, 340] width 312 height 19
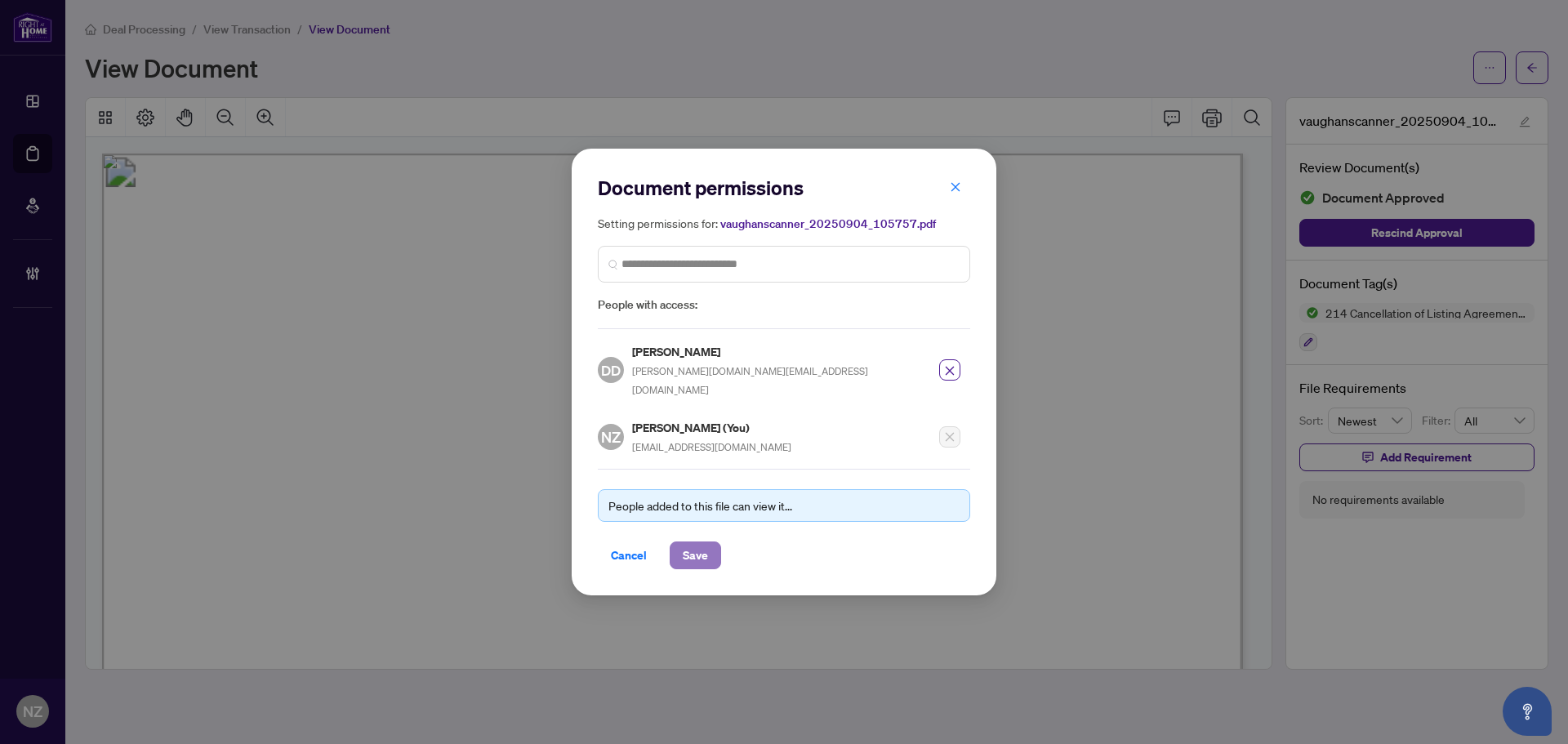
click at [711, 544] on button "Save" at bounding box center [695, 555] width 51 height 28
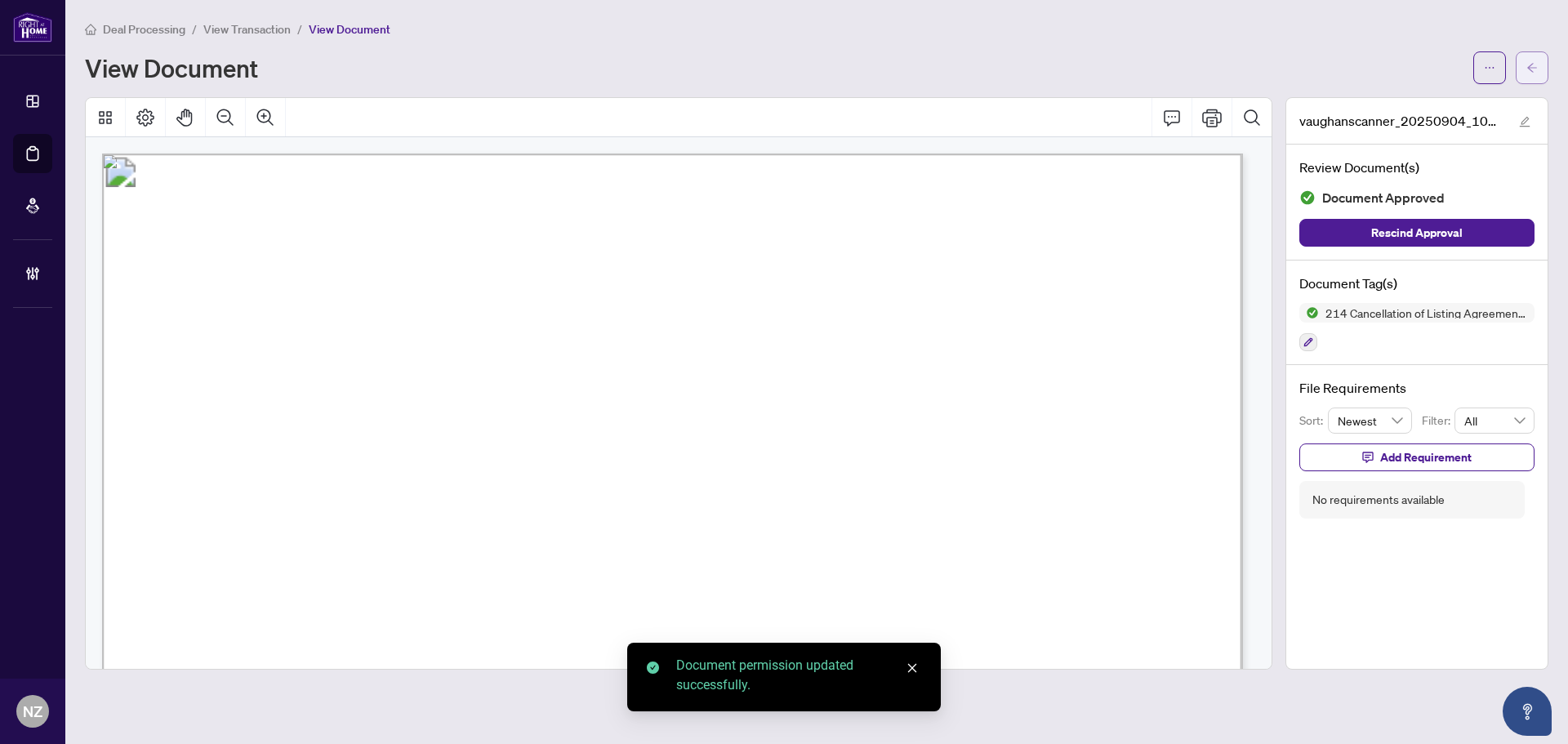
click at [1533, 63] on icon "arrow-left" at bounding box center [1532, 67] width 12 height 12
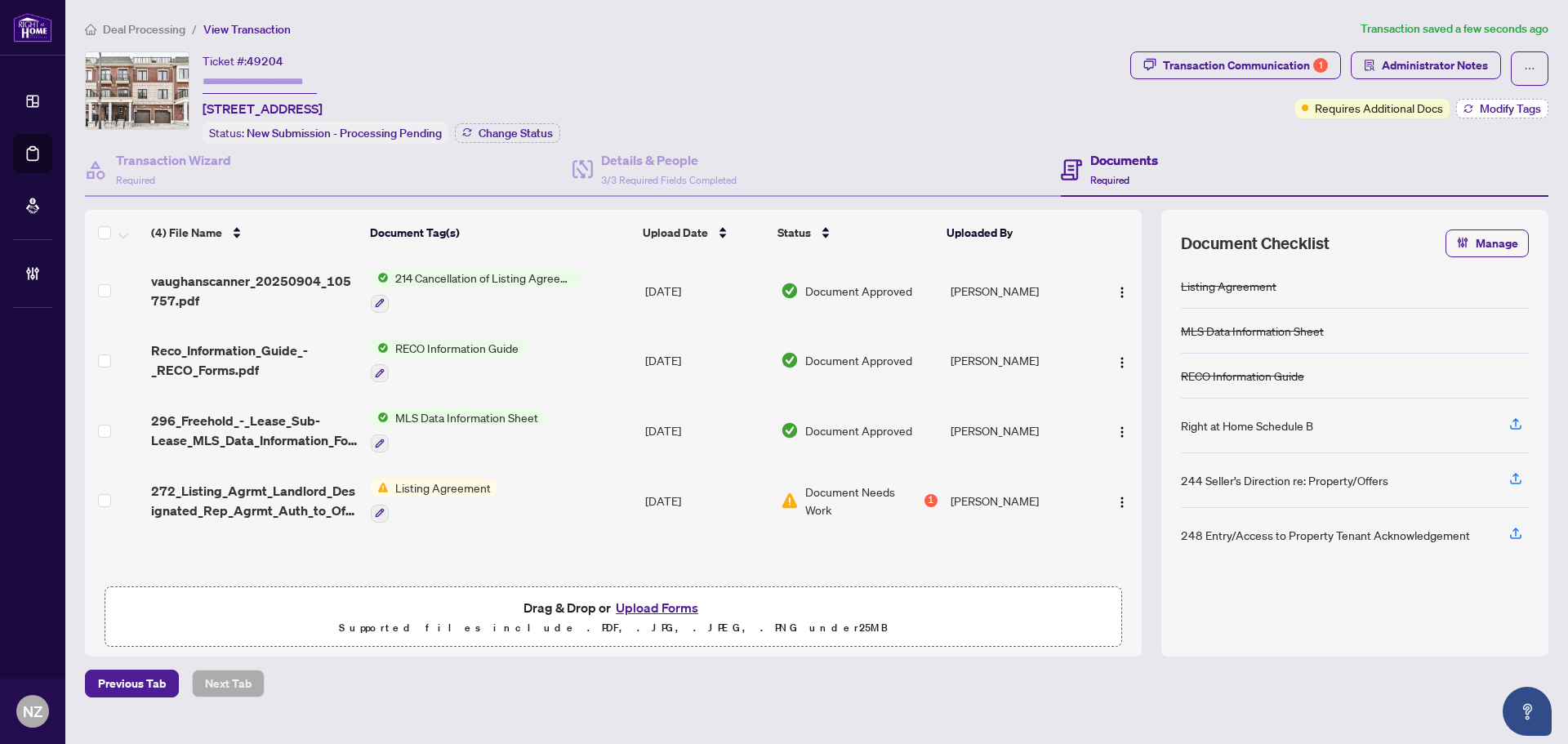
click at [1473, 106] on button "Modify Tags" at bounding box center [1502, 108] width 92 height 20
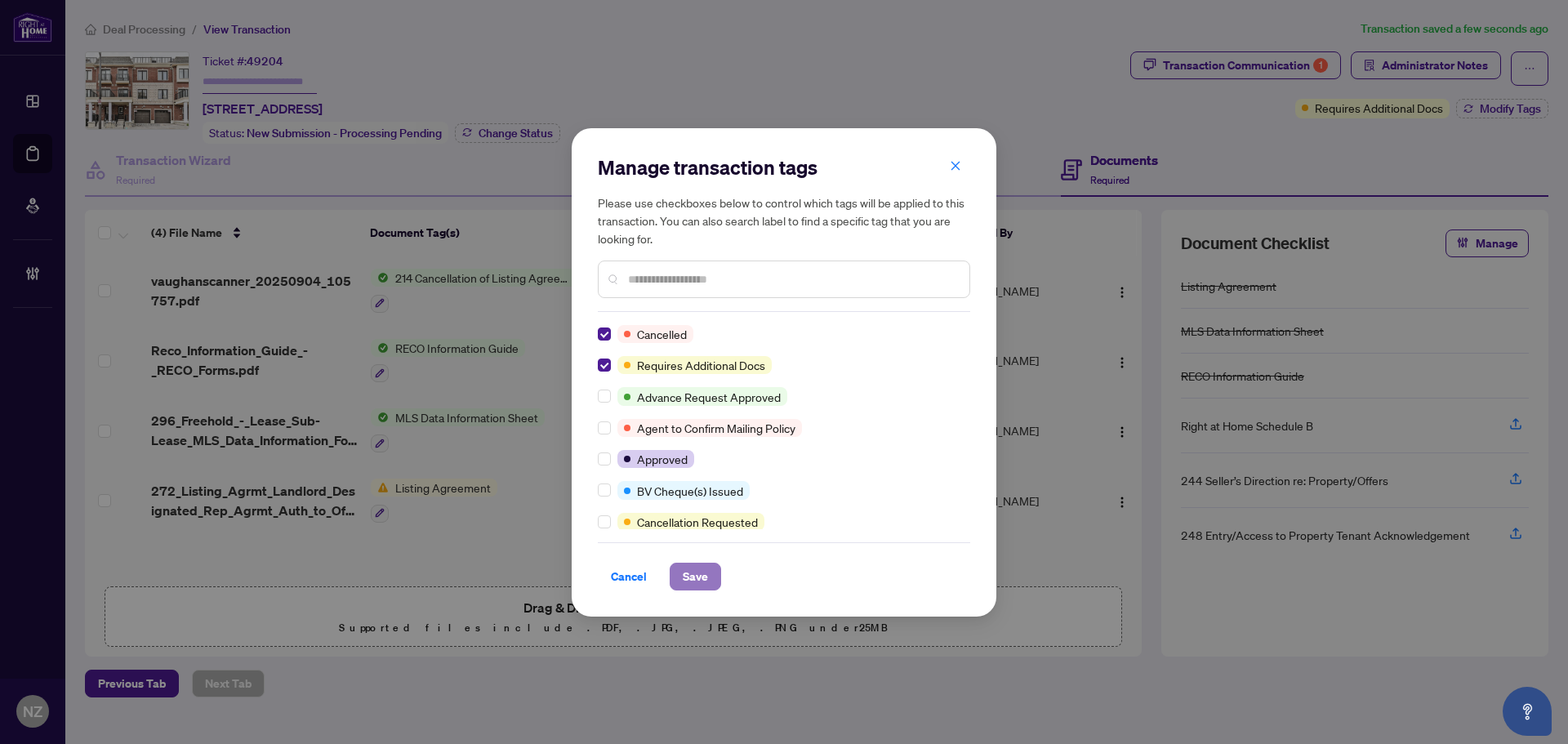
click at [690, 579] on span "Save" at bounding box center [696, 576] width 25 height 26
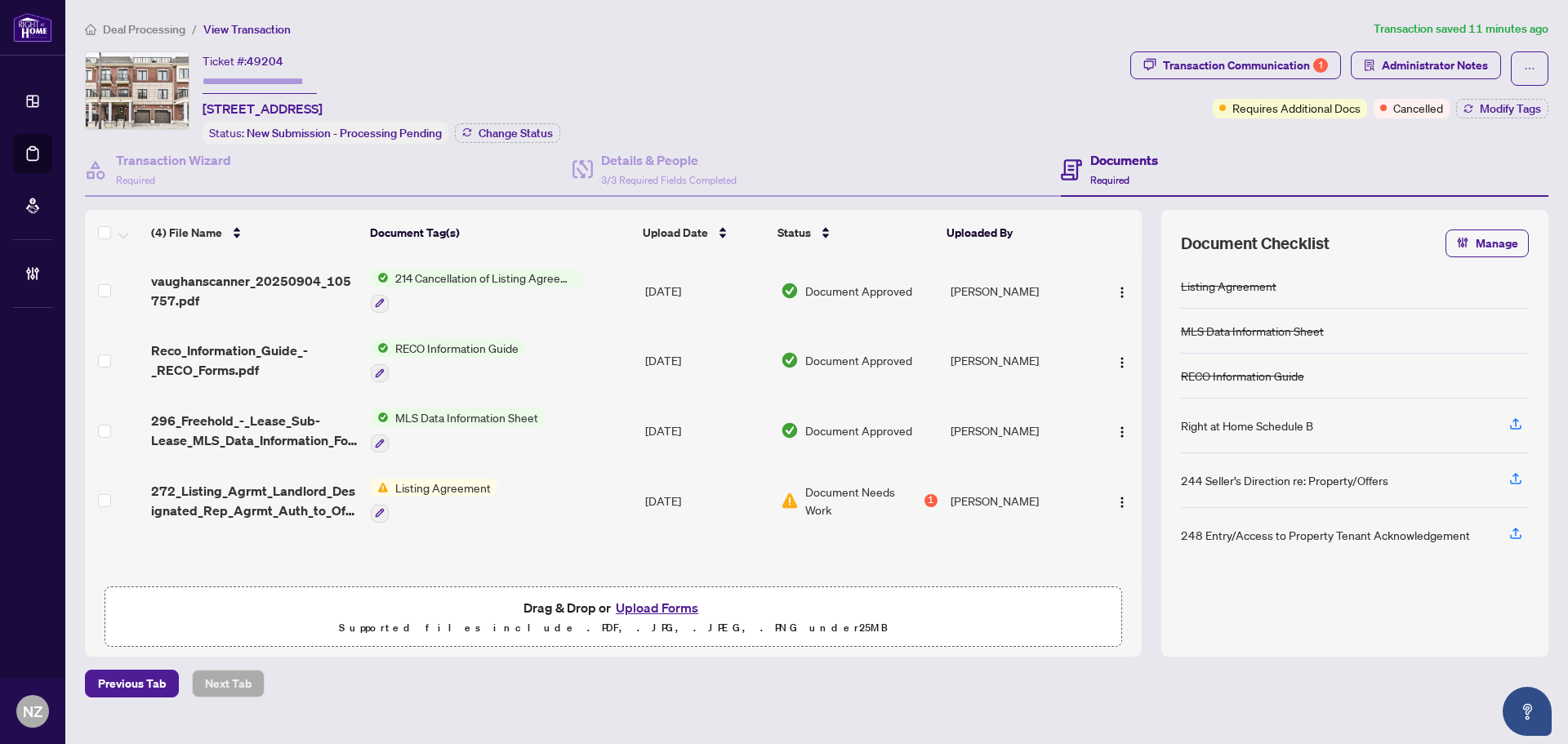
click at [125, 30] on span "Deal Processing" at bounding box center [144, 30] width 82 height 14
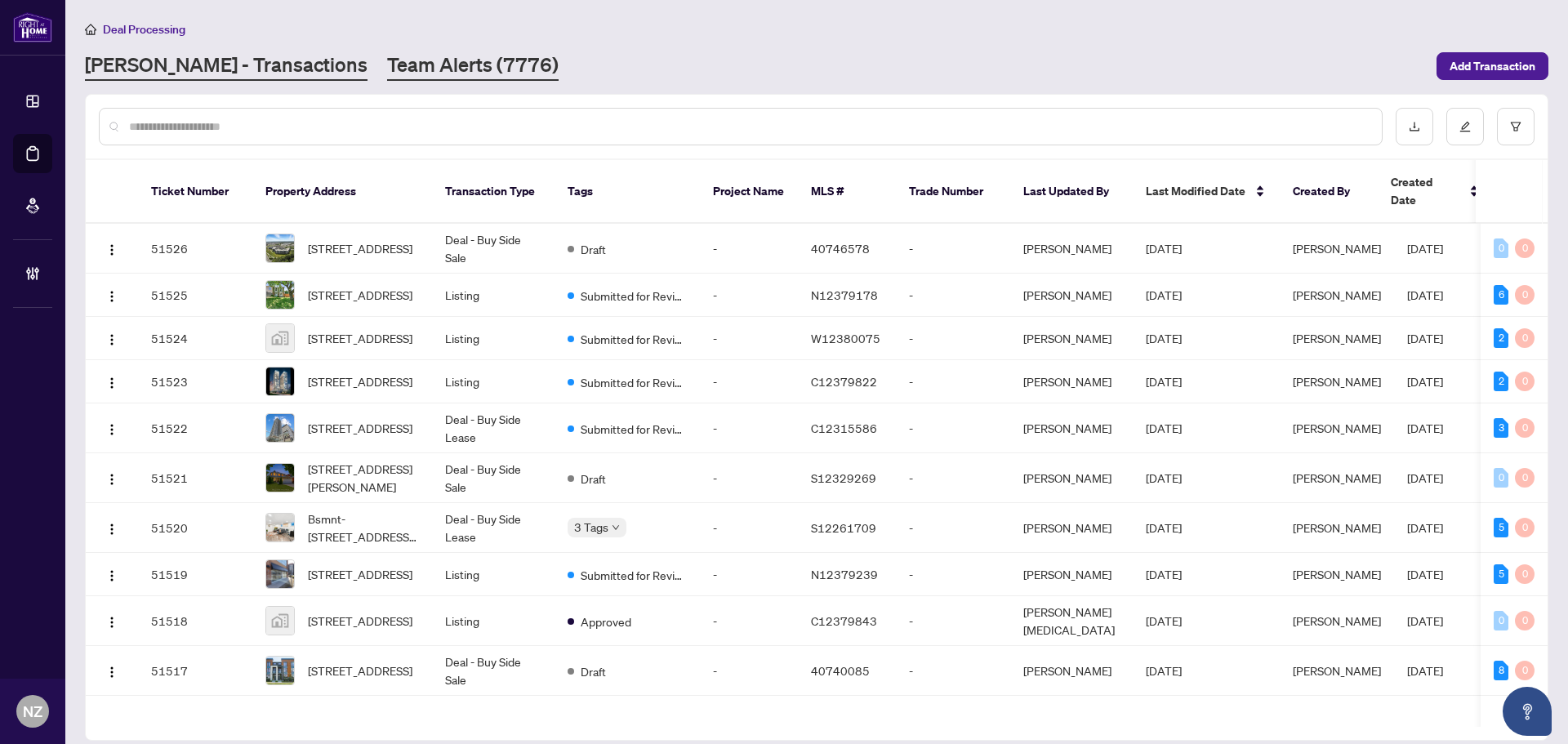
click at [387, 63] on link "Team Alerts (7776)" at bounding box center [473, 65] width 172 height 30
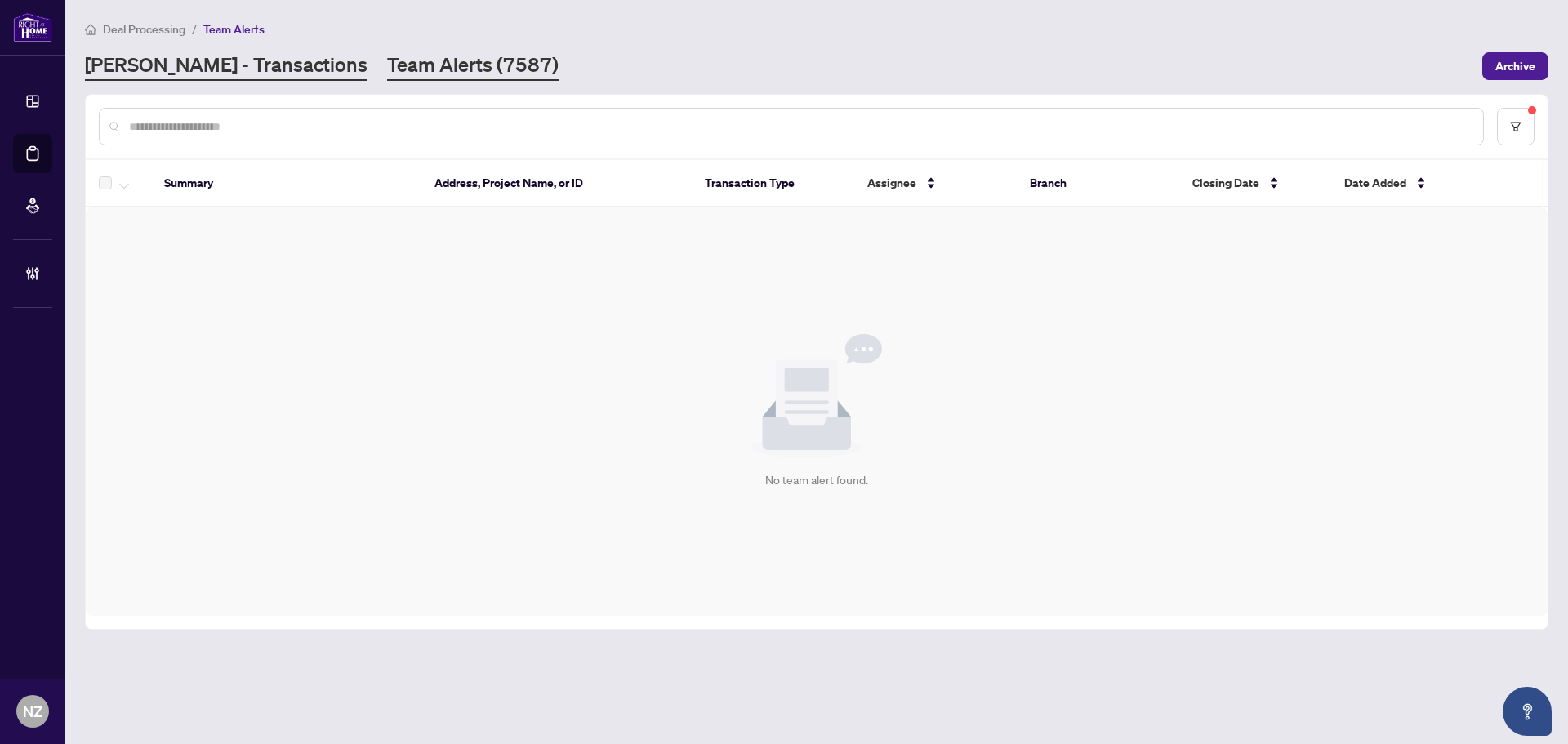
click at [215, 65] on link "[PERSON_NAME] - Transactions" at bounding box center [227, 65] width 283 height 30
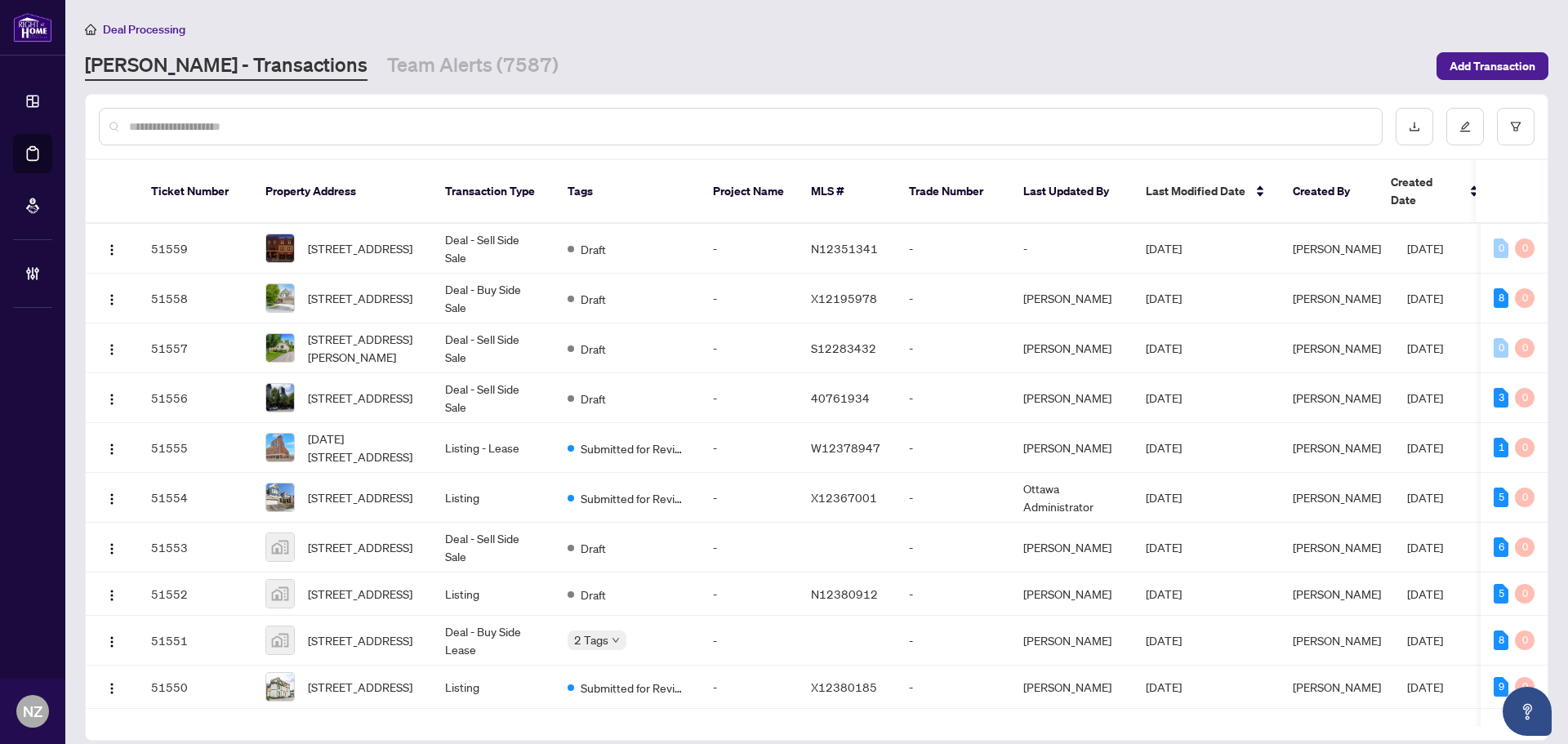
click at [162, 137] on div at bounding box center [741, 126] width 1284 height 38
click at [189, 116] on div at bounding box center [741, 126] width 1284 height 38
click at [193, 116] on div at bounding box center [741, 126] width 1284 height 38
click at [217, 125] on input "text" at bounding box center [749, 126] width 1240 height 18
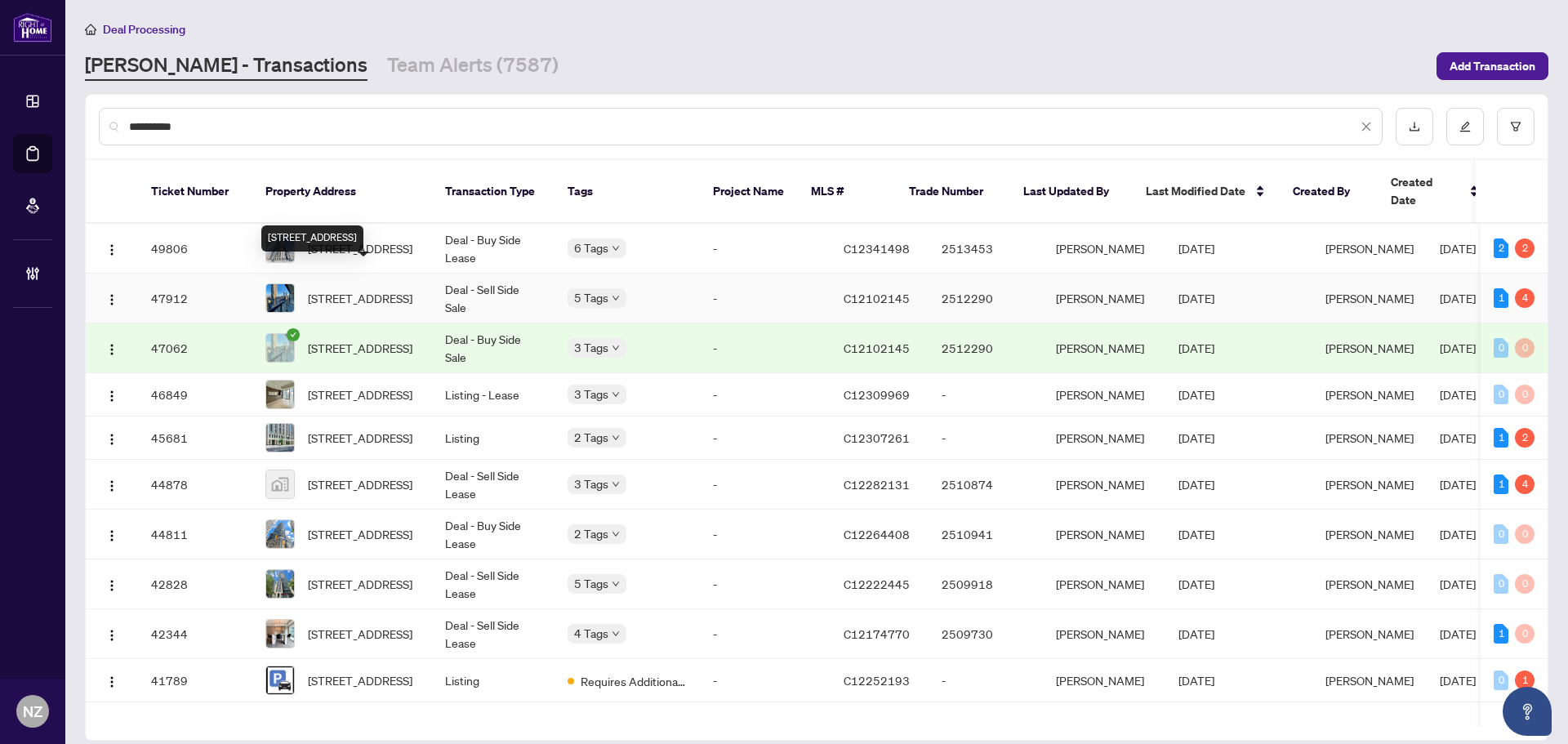
type input "**********"
click at [391, 289] on span "[STREET_ADDRESS]" at bounding box center [360, 298] width 105 height 18
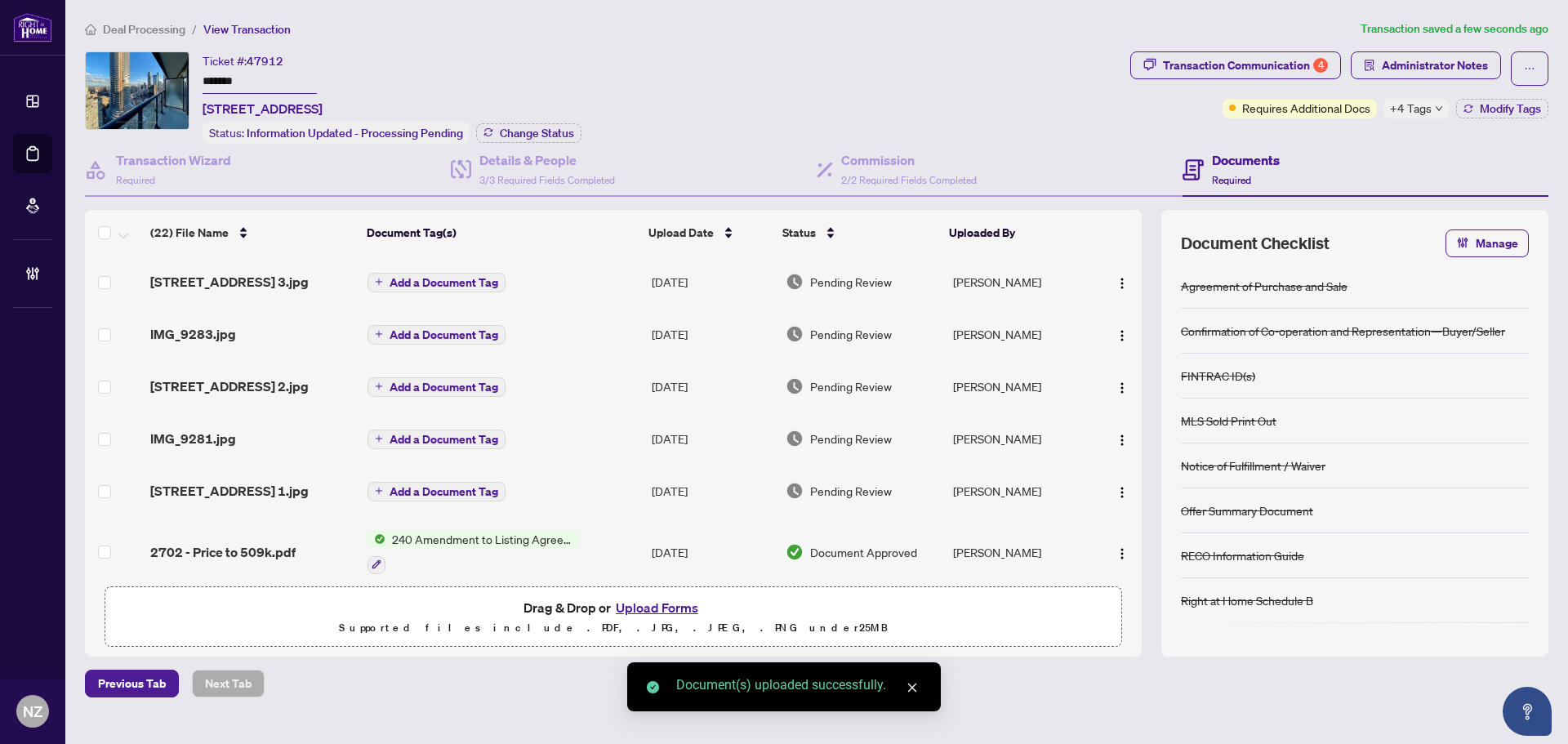
click at [207, 494] on span "[STREET_ADDRESS] 1.jpg" at bounding box center [229, 491] width 159 height 20
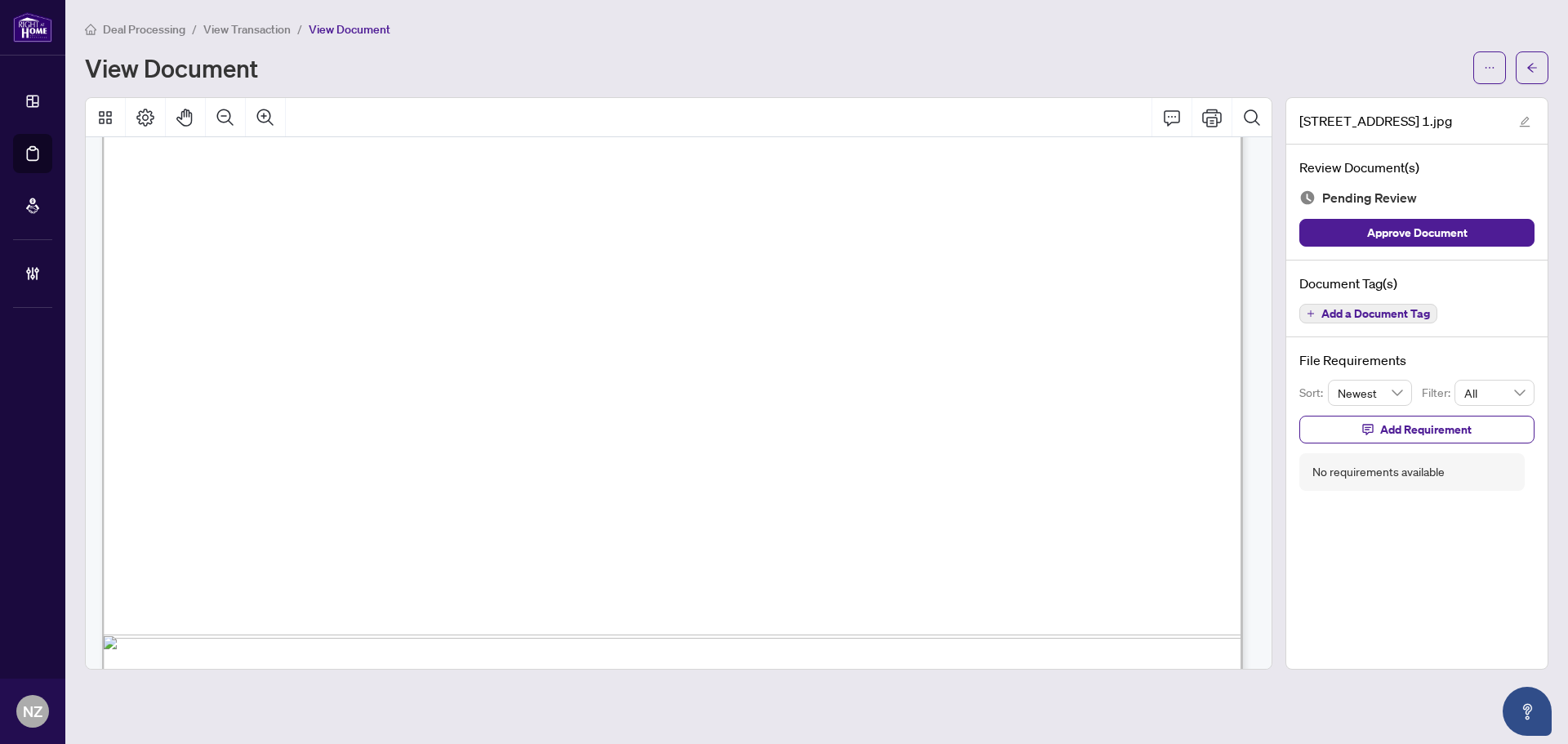
scroll to position [817, 0]
click at [1525, 68] on button "button" at bounding box center [1532, 67] width 32 height 32
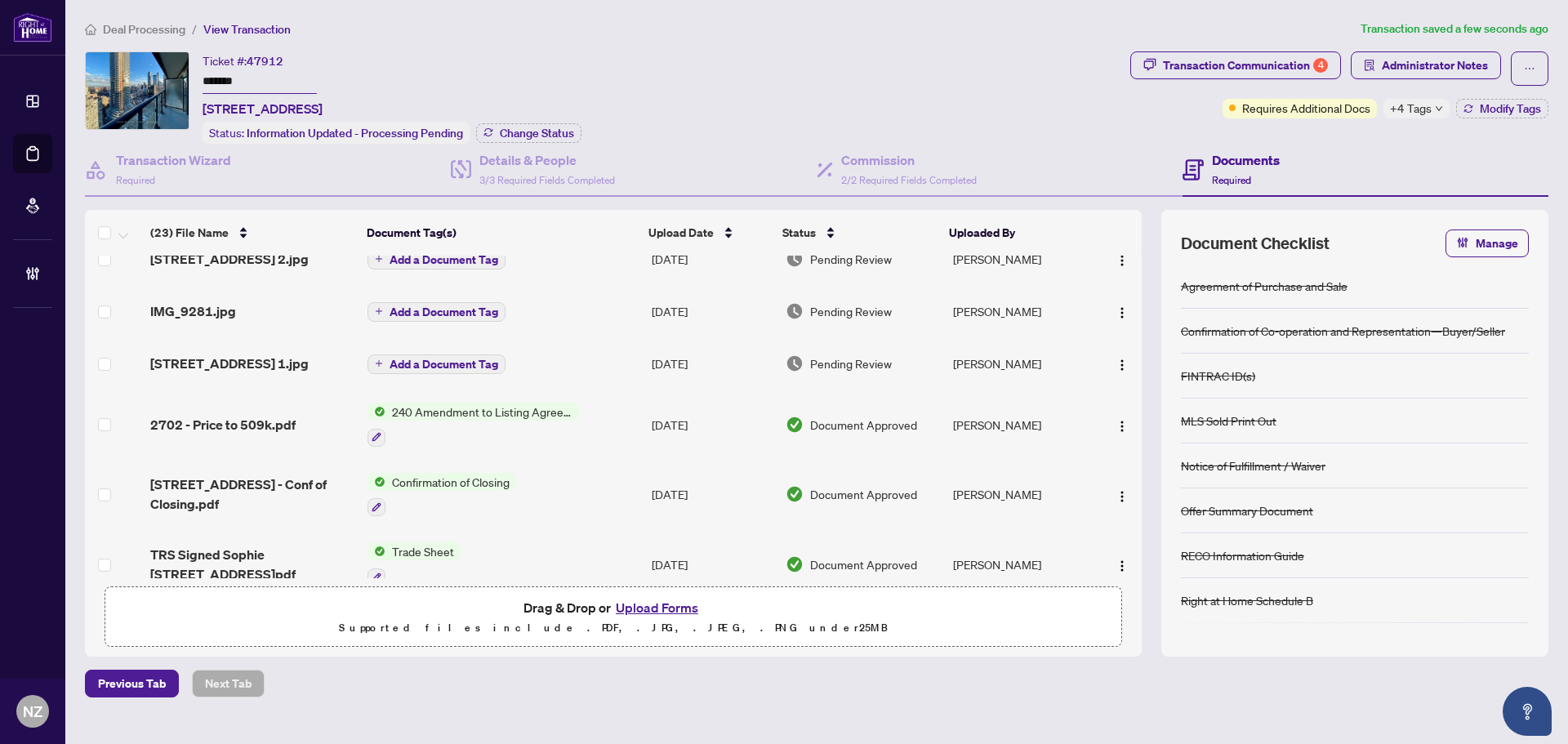
scroll to position [81, 0]
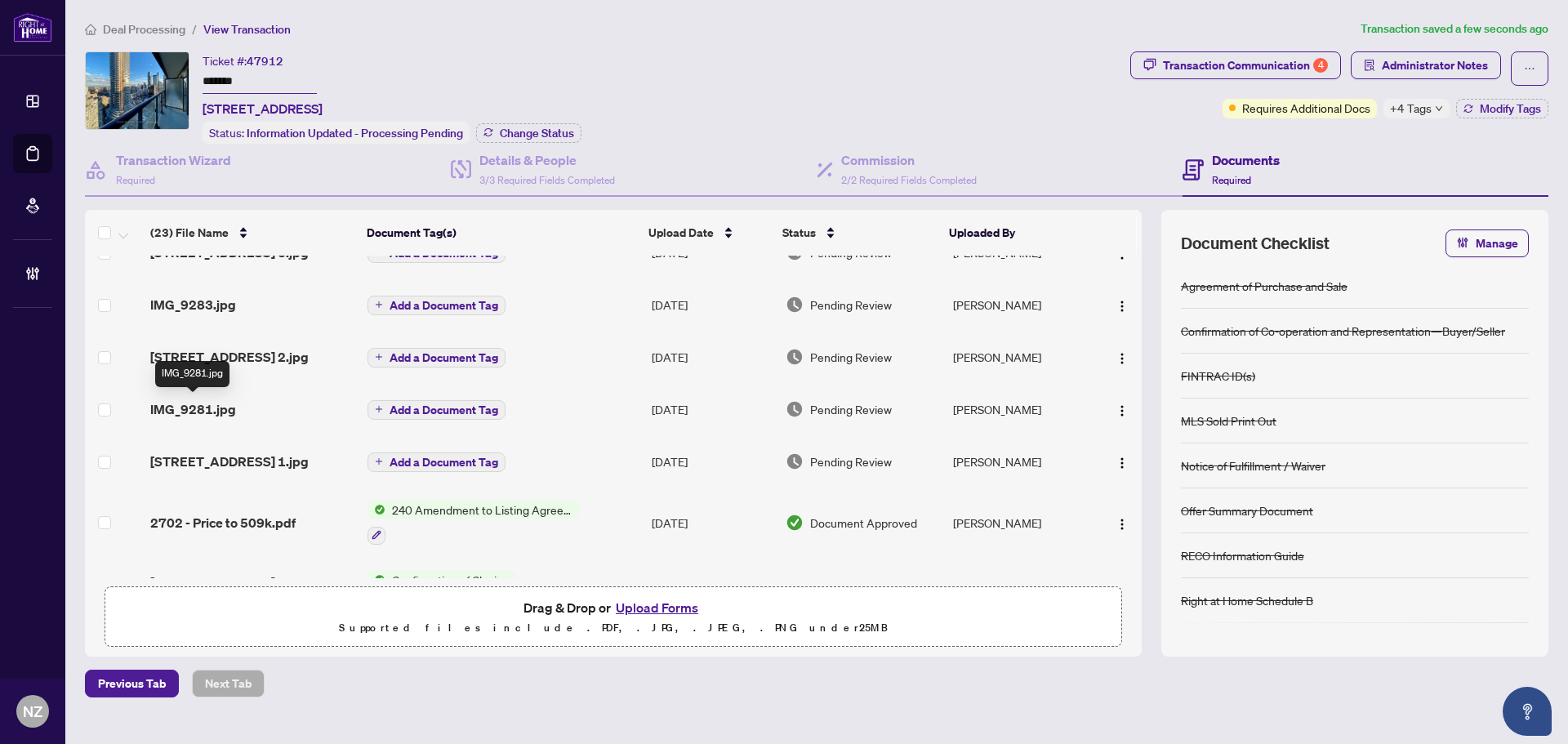
click at [206, 410] on span "IMG_9281.jpg" at bounding box center [193, 409] width 86 height 20
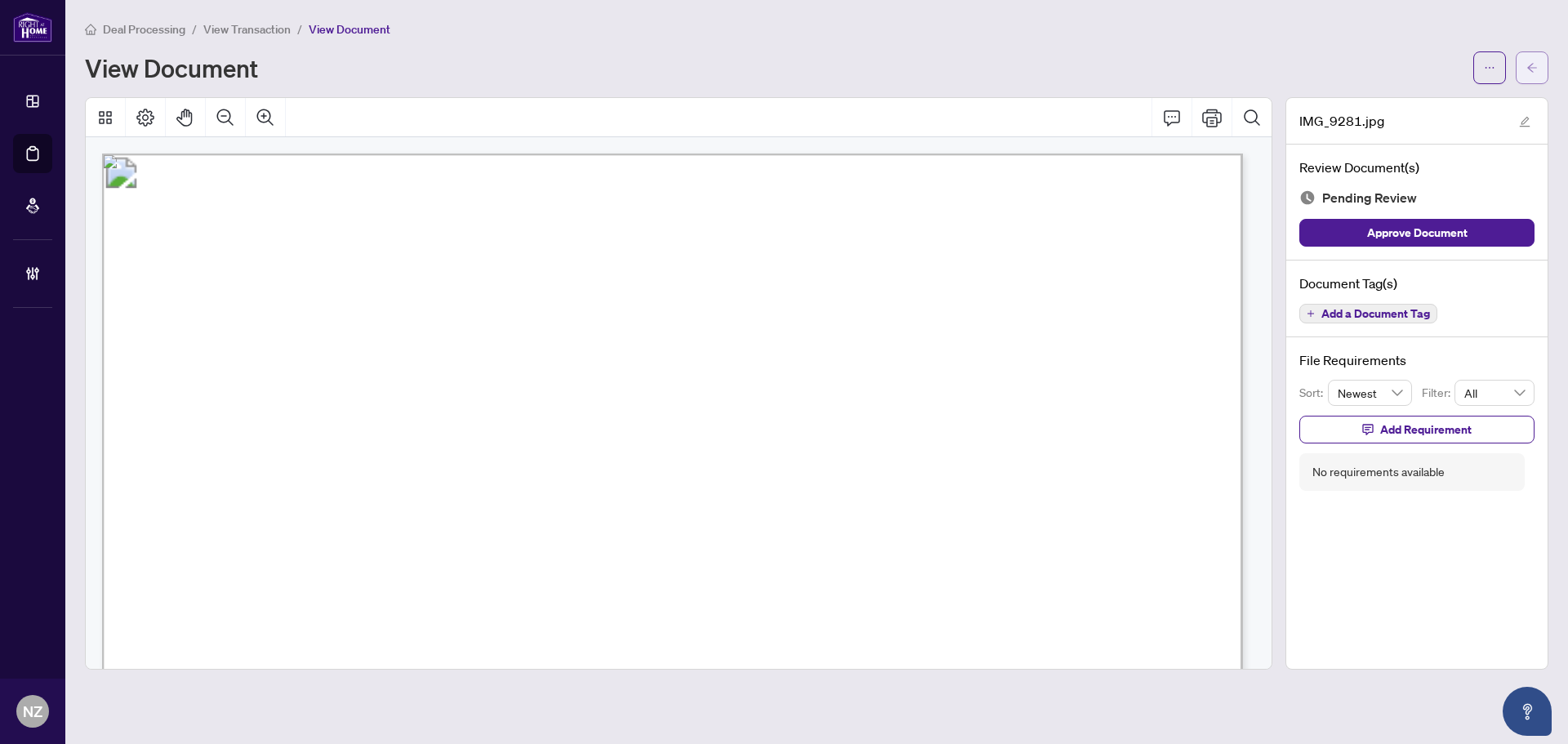
click at [1533, 55] on span "button" at bounding box center [1532, 67] width 12 height 26
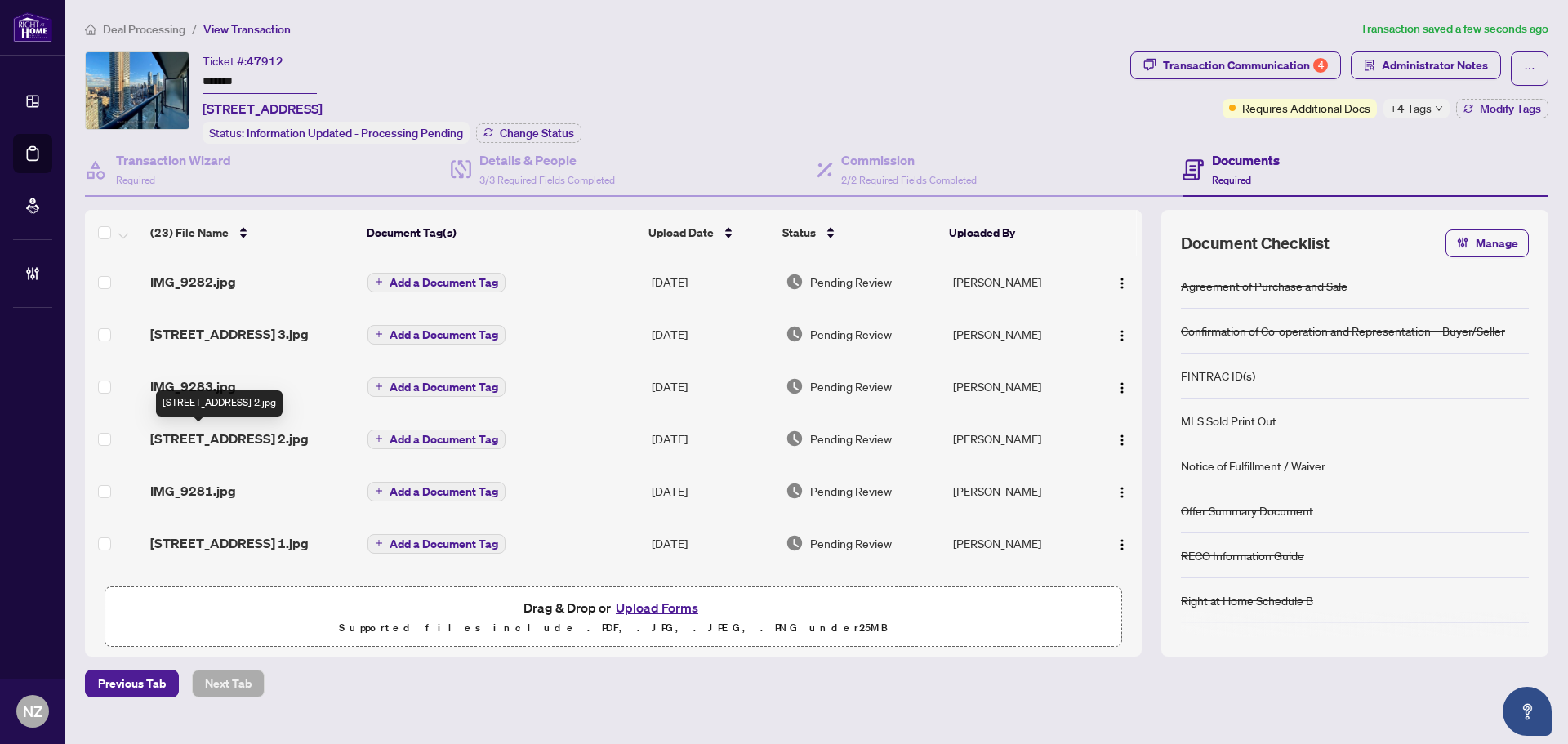
click at [190, 437] on span "[STREET_ADDRESS] 2.jpg" at bounding box center [229, 439] width 159 height 20
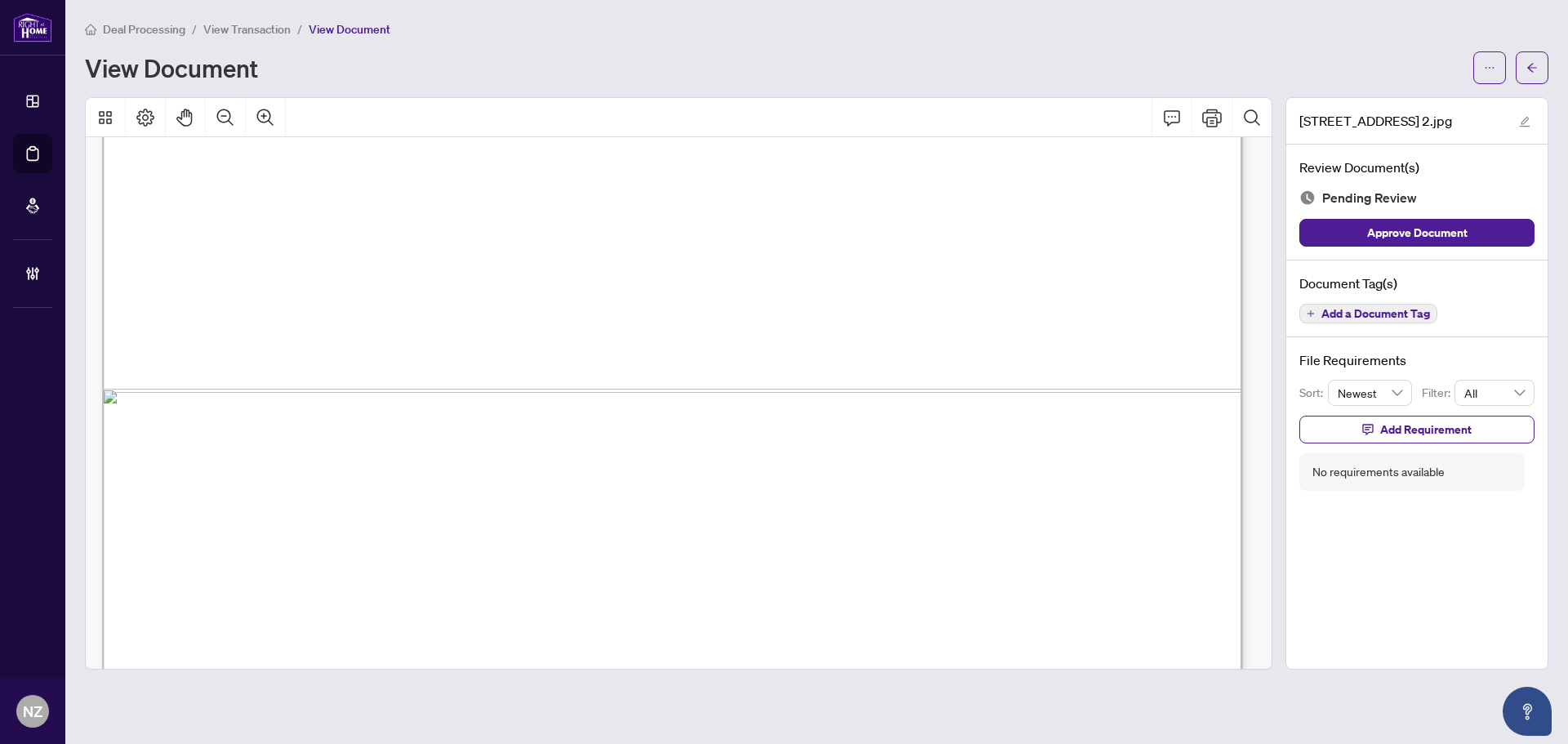
scroll to position [869, 0]
click at [1540, 70] on button "button" at bounding box center [1532, 67] width 32 height 32
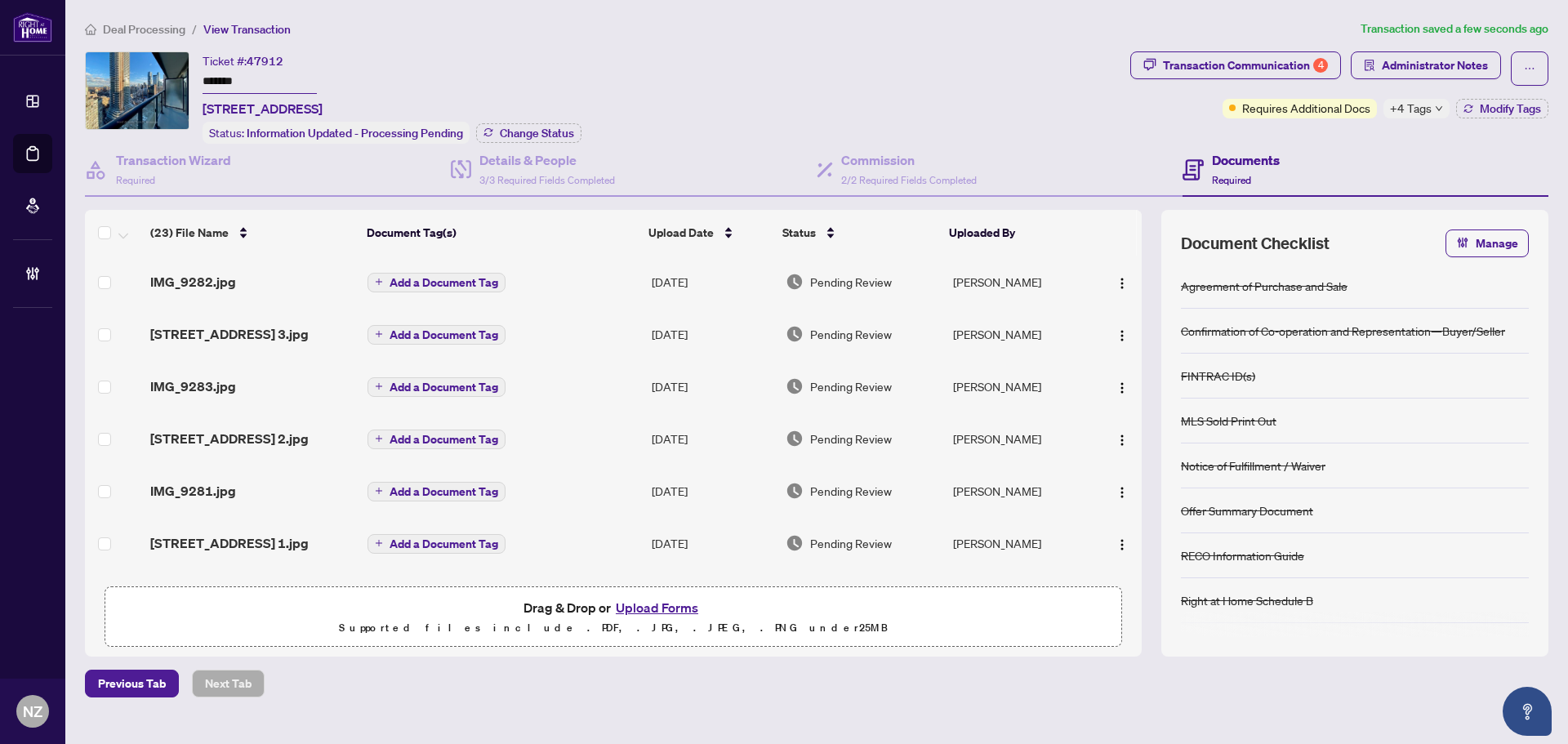
click at [213, 386] on span "IMG_9283.jpg" at bounding box center [193, 387] width 86 height 20
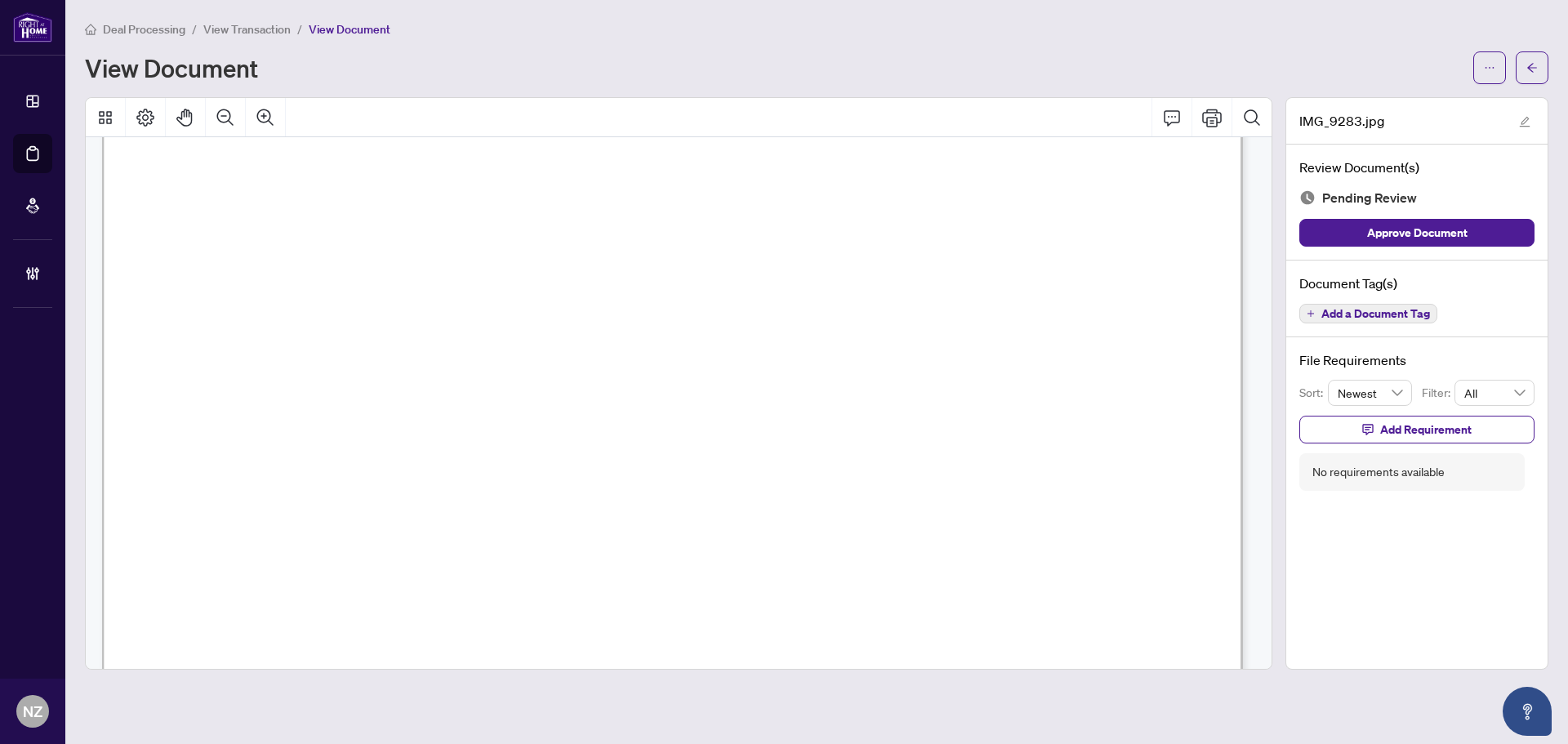
scroll to position [735, 0]
click at [1538, 65] on icon "arrow-left" at bounding box center [1532, 67] width 12 height 12
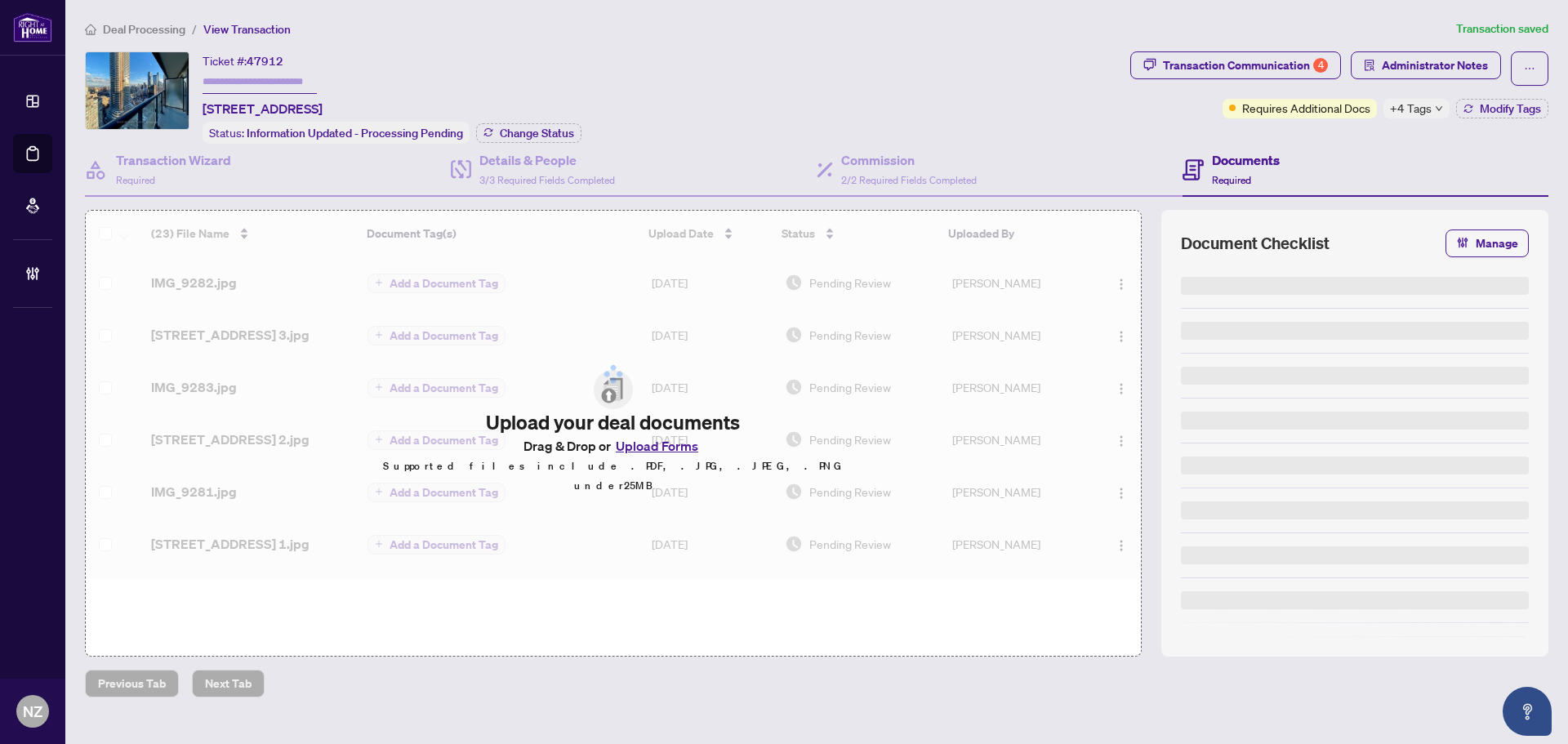
type input "*******"
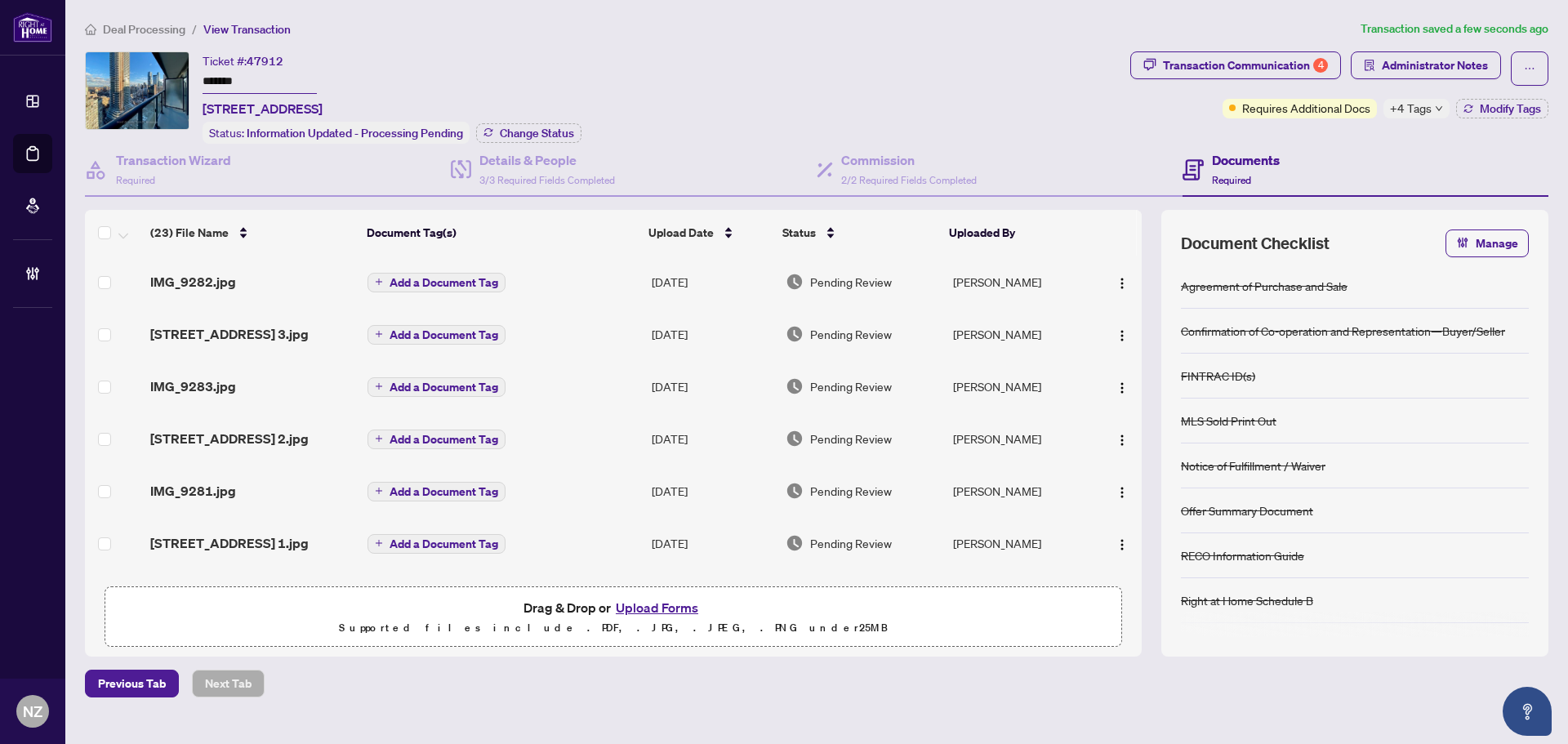
click at [204, 278] on span "IMG_9282.jpg" at bounding box center [193, 282] width 86 height 20
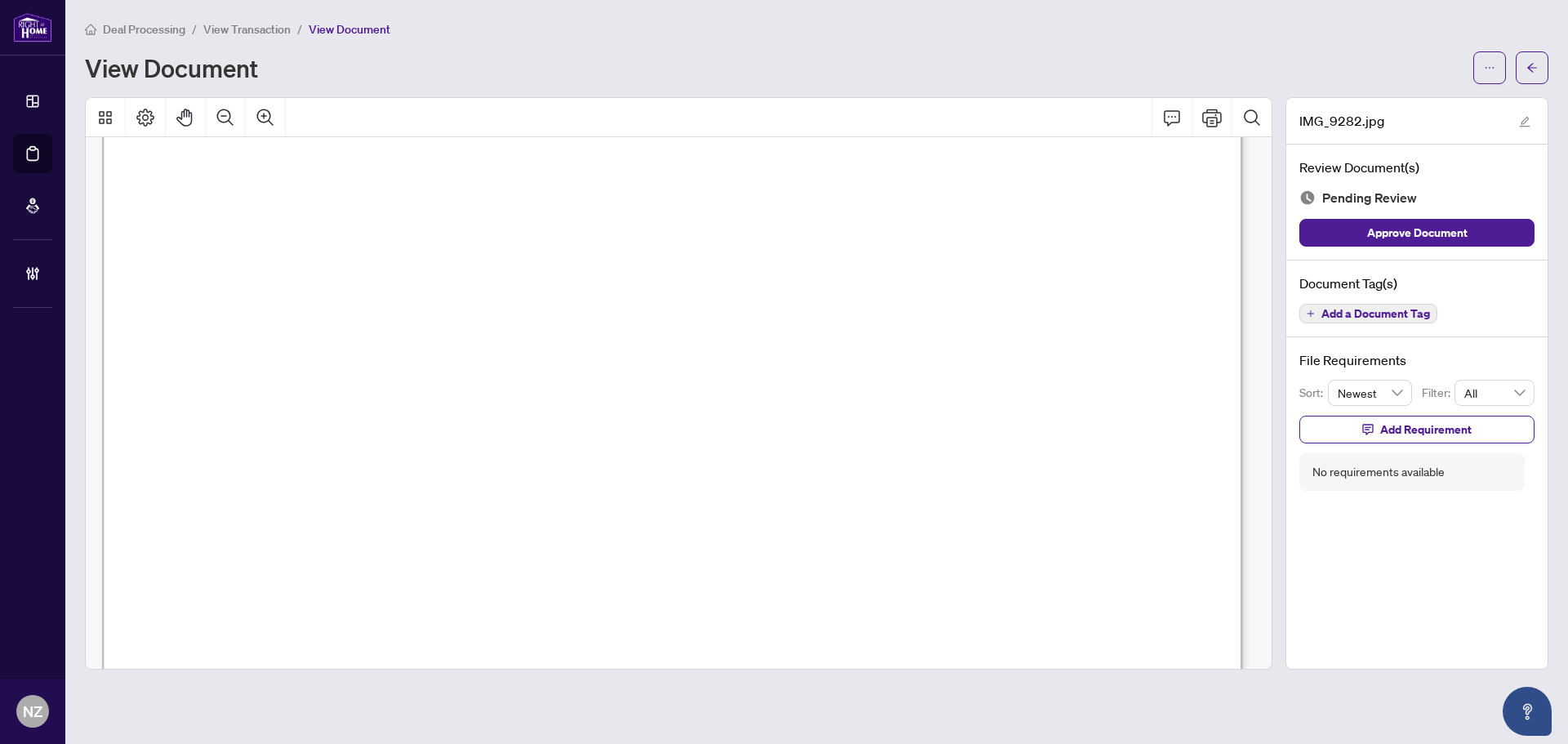
scroll to position [490, 0]
click at [1527, 71] on icon "arrow-left" at bounding box center [1532, 67] width 12 height 12
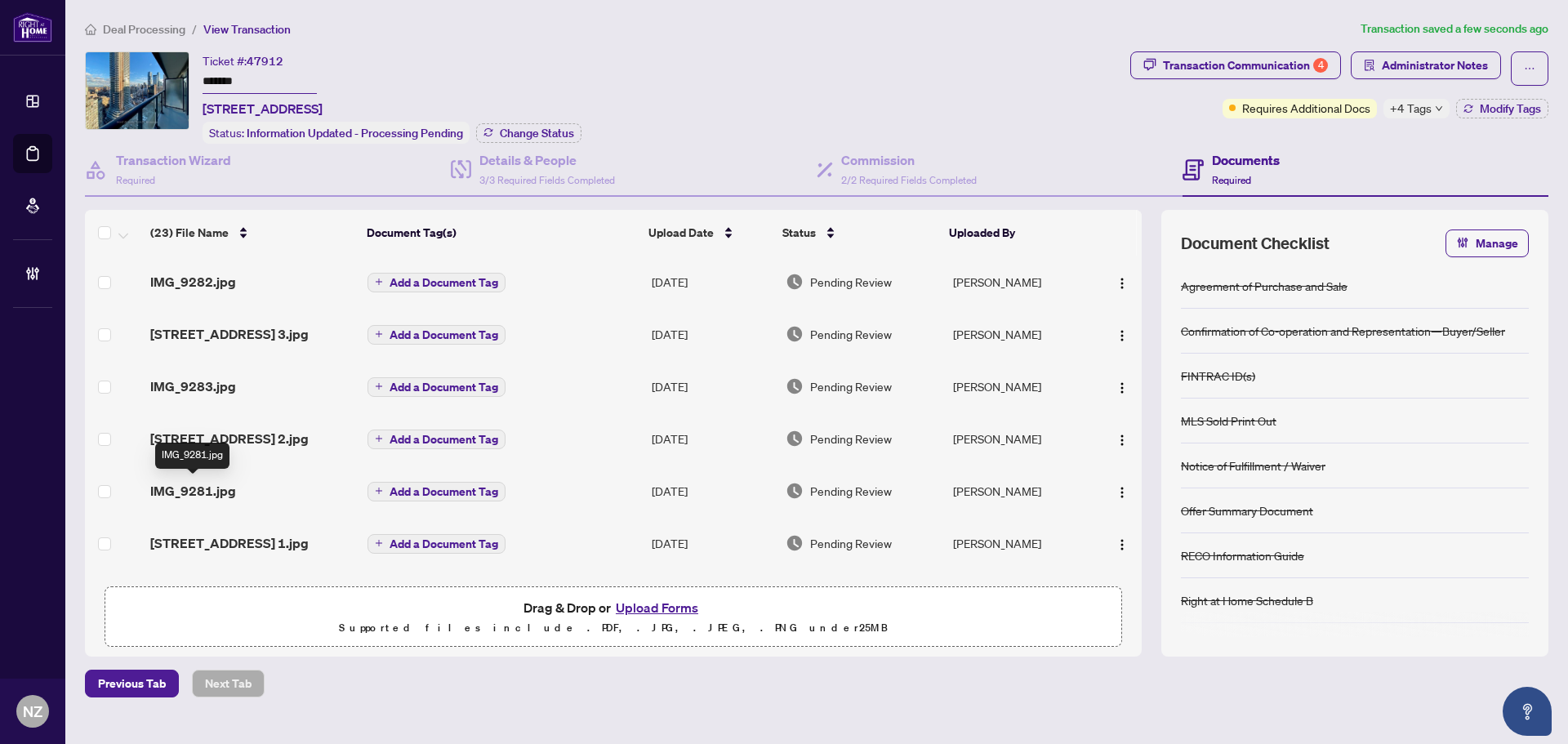
click at [206, 490] on span "IMG_9281.jpg" at bounding box center [193, 491] width 86 height 20
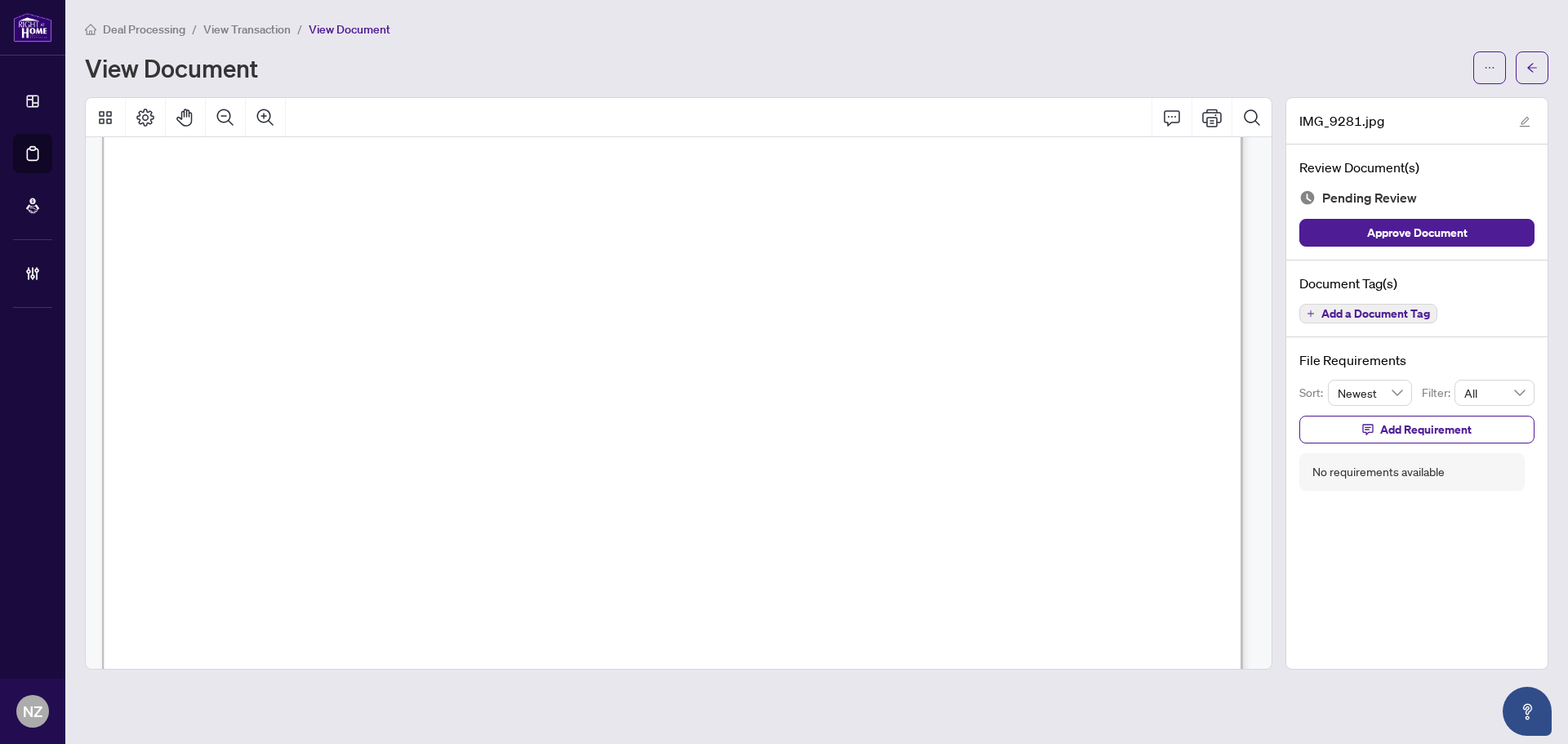
scroll to position [298, 0]
click at [1534, 70] on icon "arrow-left" at bounding box center [1532, 67] width 12 height 12
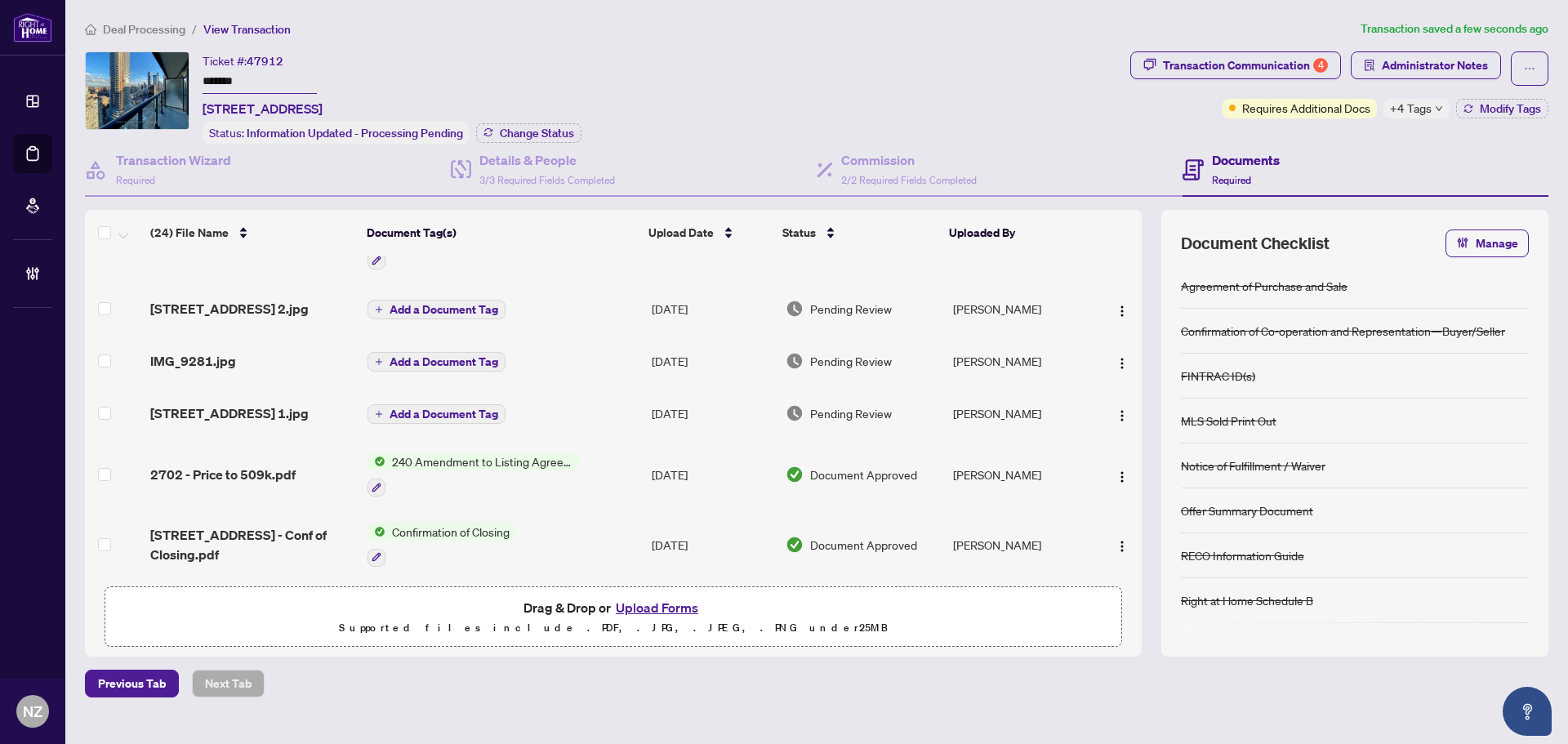
scroll to position [245, 0]
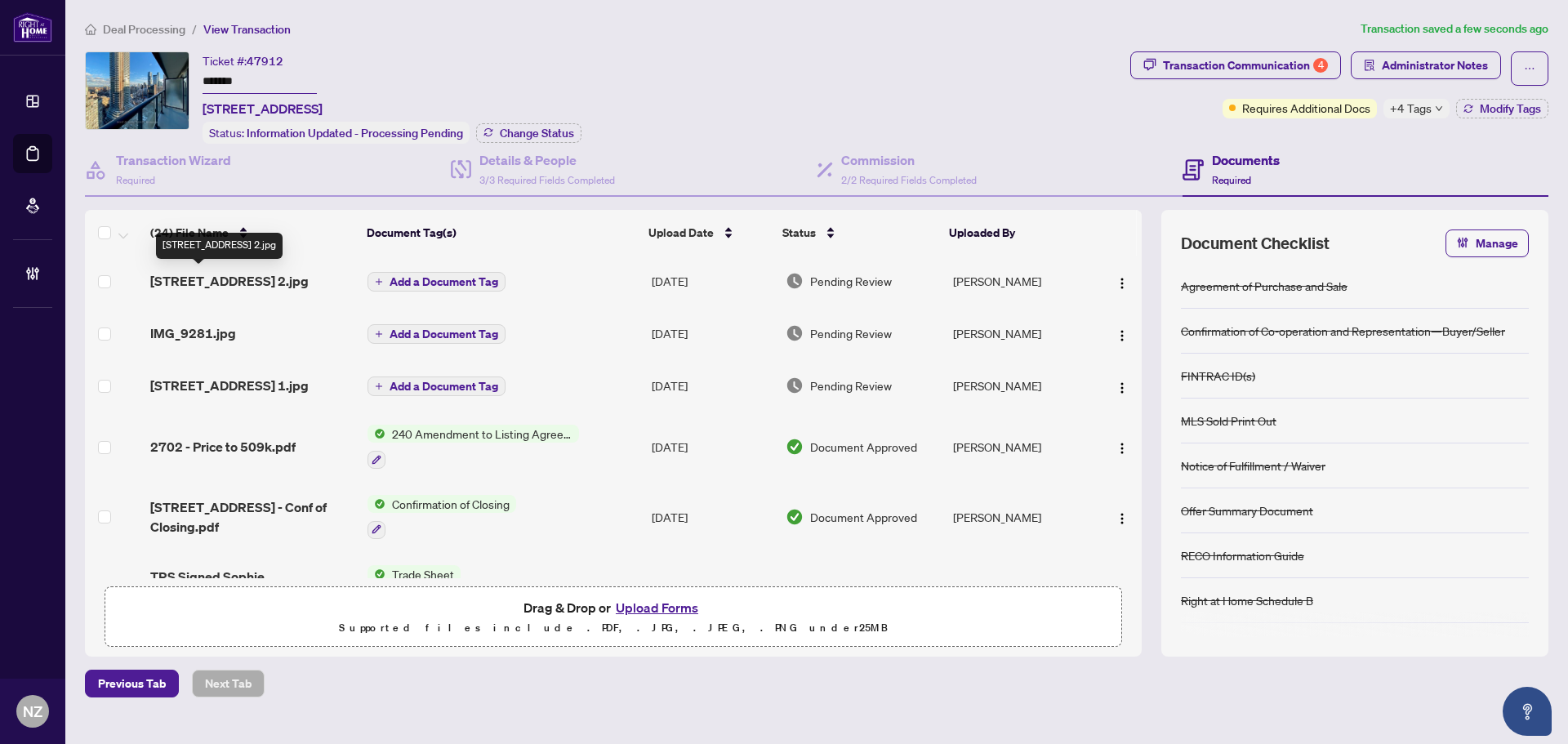
click at [201, 279] on span "[STREET_ADDRESS] 2.jpg" at bounding box center [229, 281] width 159 height 20
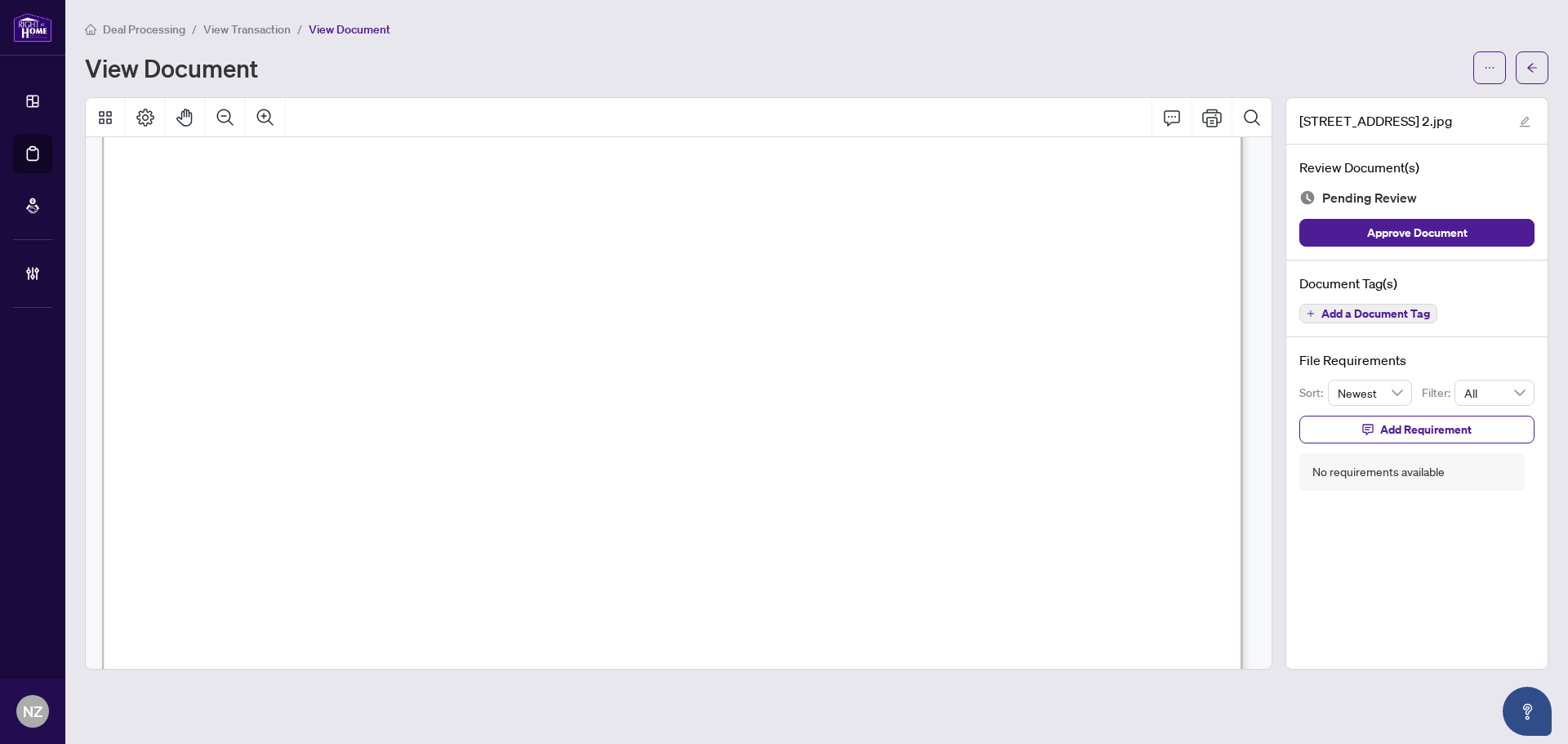
scroll to position [980, 0]
click at [1538, 65] on button "button" at bounding box center [1532, 67] width 32 height 32
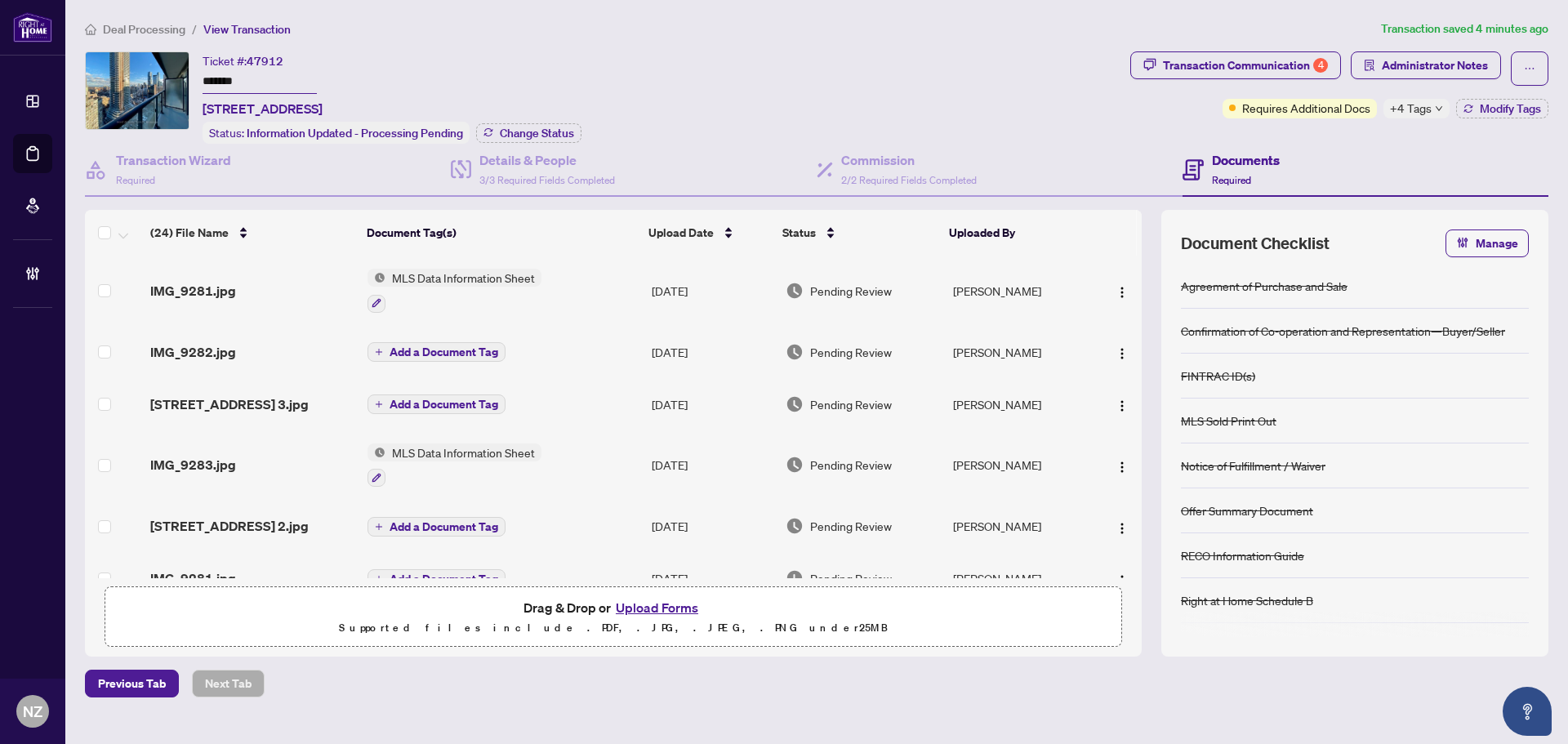
click at [201, 342] on span "IMG_9282.jpg" at bounding box center [193, 352] width 86 height 20
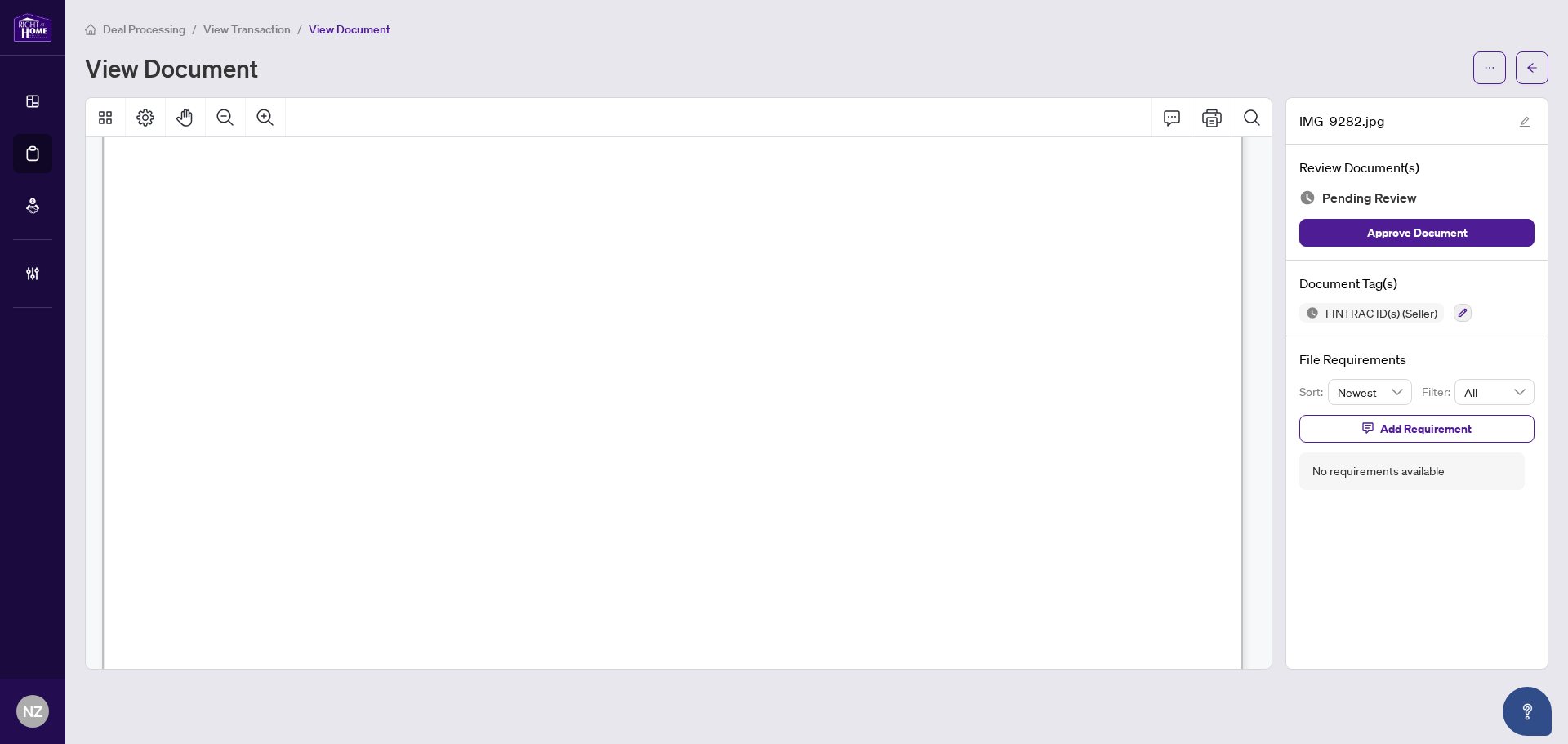
scroll to position [245, 0]
click at [1525, 70] on button "button" at bounding box center [1532, 67] width 32 height 32
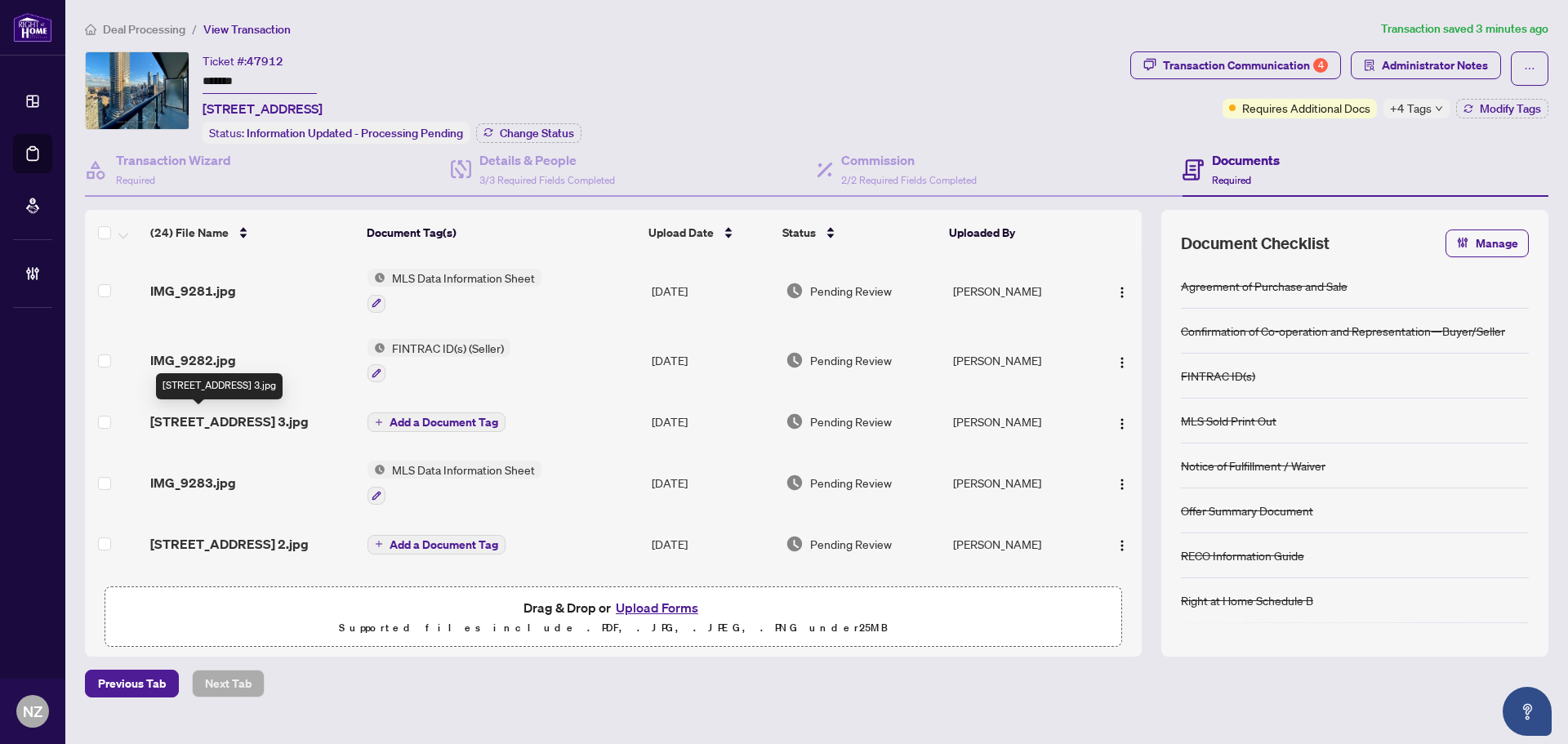
click at [189, 423] on span "[STREET_ADDRESS] 3.jpg" at bounding box center [229, 422] width 159 height 20
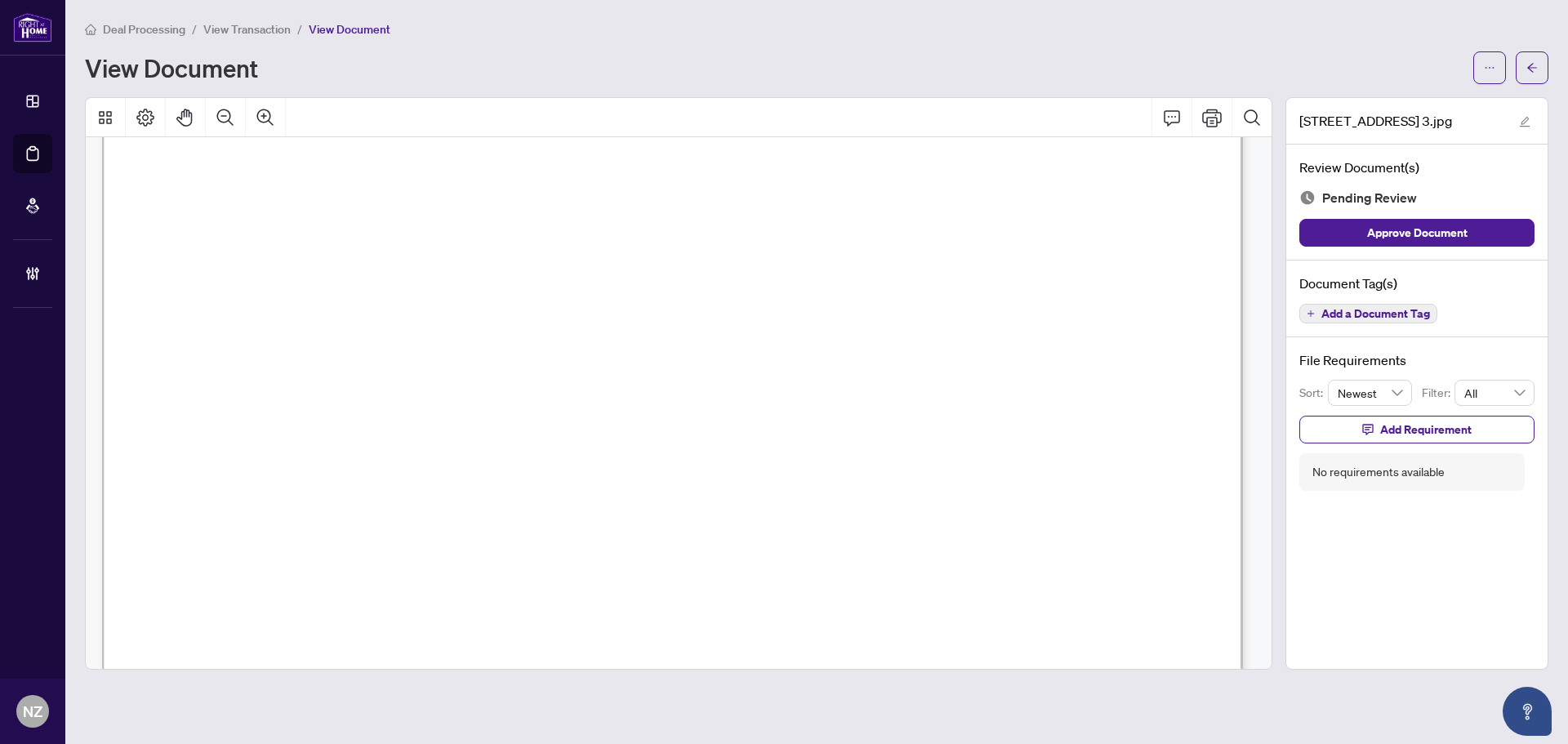
scroll to position [490, 0]
click at [1535, 70] on icon "arrow-left" at bounding box center [1532, 67] width 12 height 12
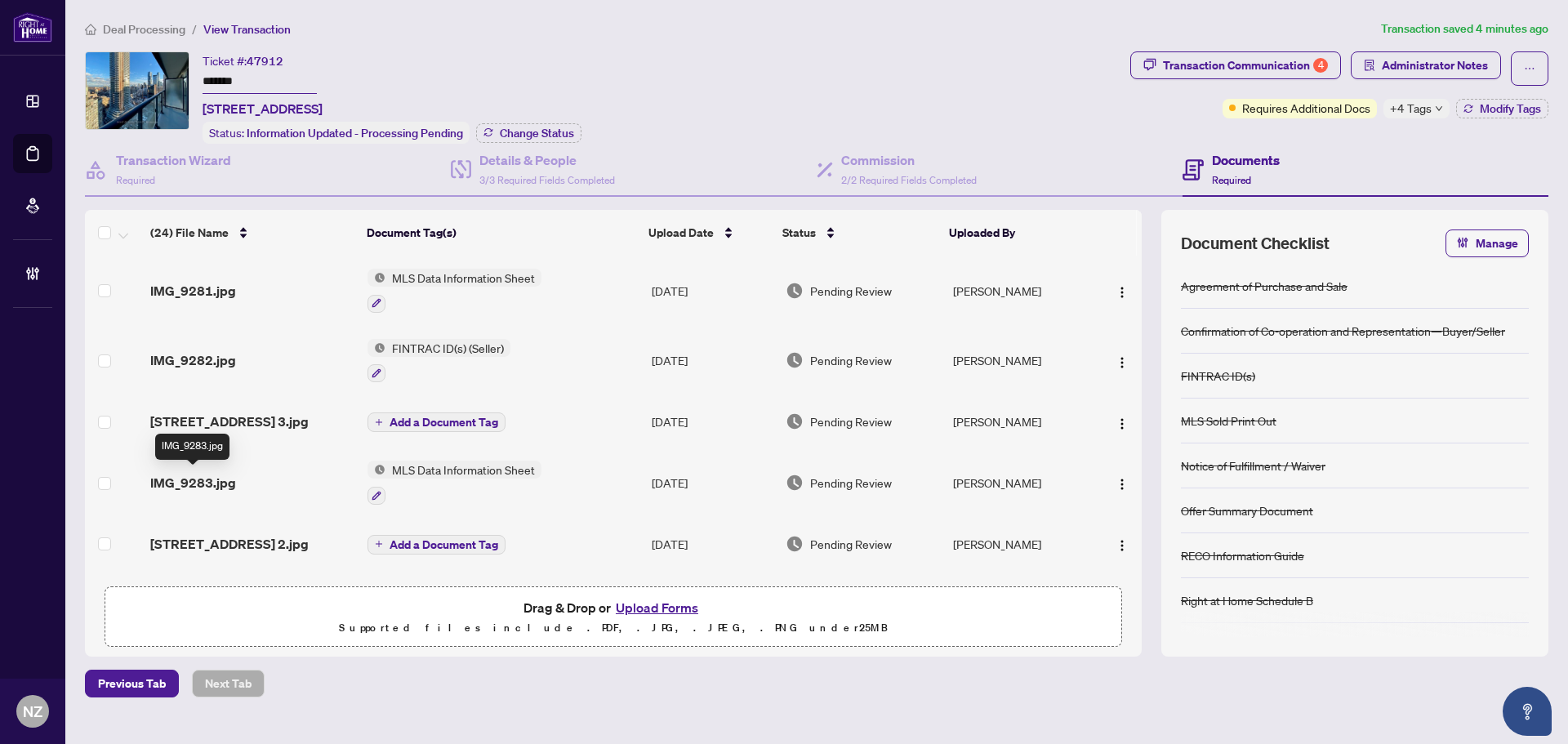
click at [189, 483] on span "IMG_9283.jpg" at bounding box center [193, 483] width 86 height 20
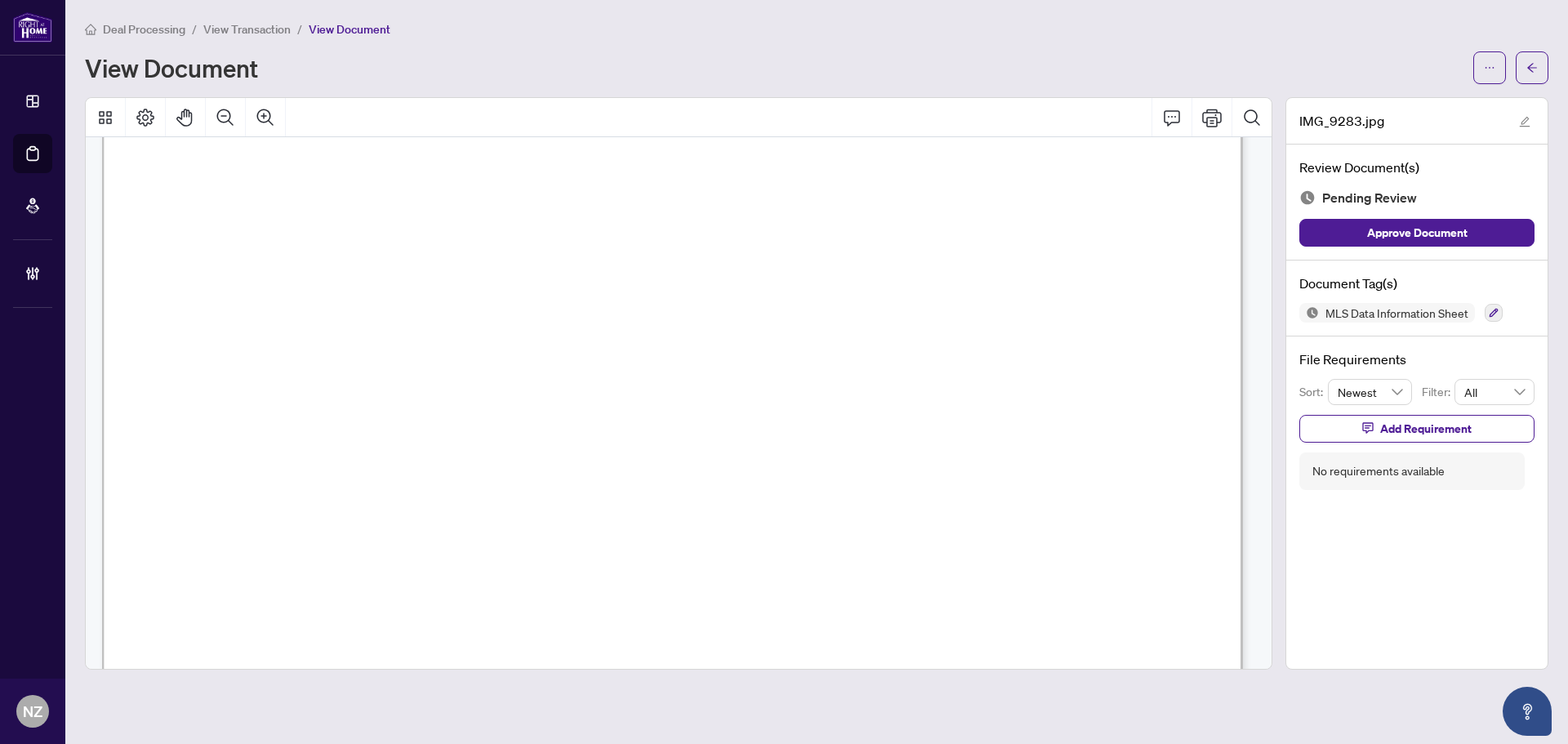
scroll to position [327, 0]
click at [1529, 68] on icon "arrow-left" at bounding box center [1532, 67] width 10 height 9
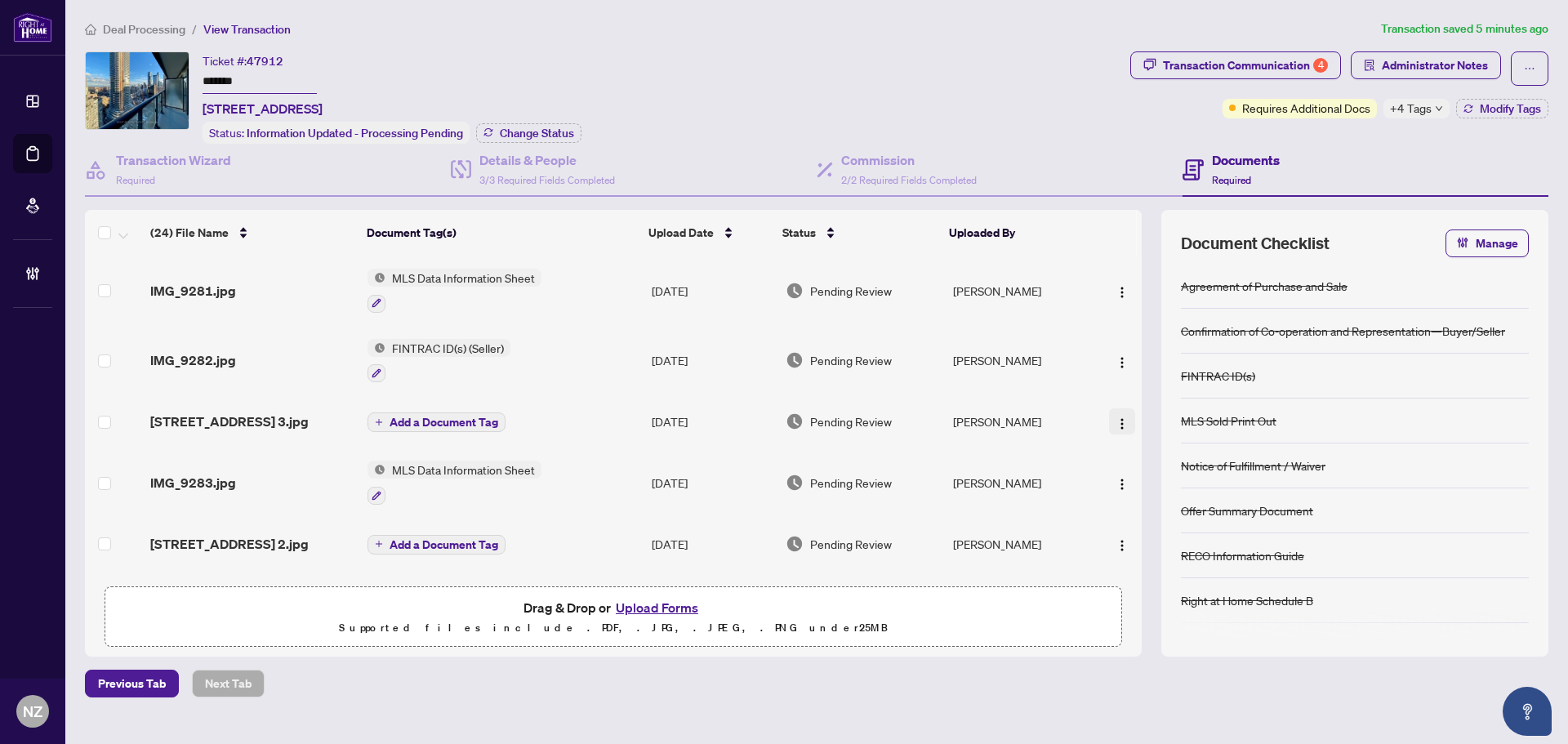
click at [1116, 424] on img "button" at bounding box center [1122, 423] width 13 height 13
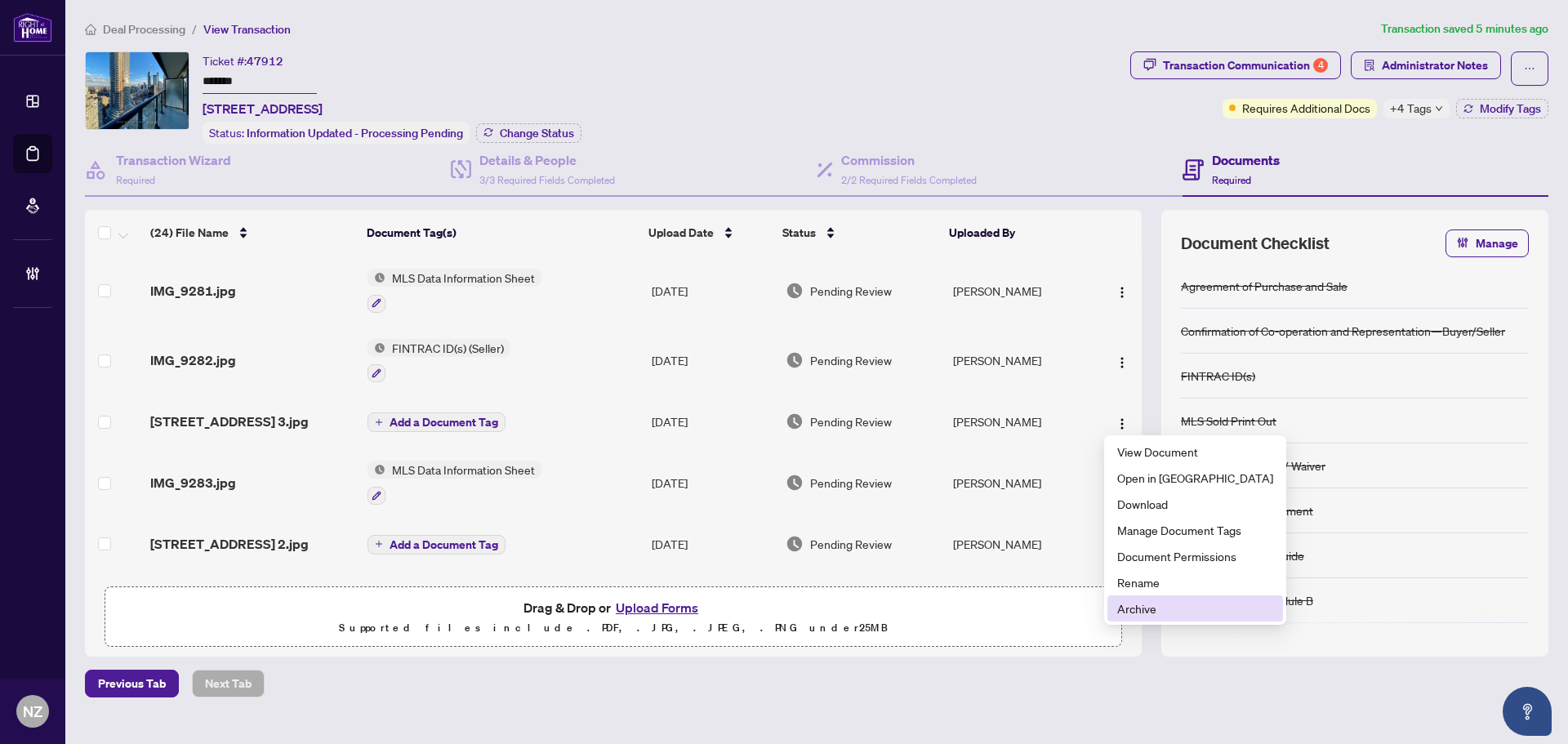
click at [1120, 611] on span "Archive" at bounding box center [1195, 609] width 156 height 18
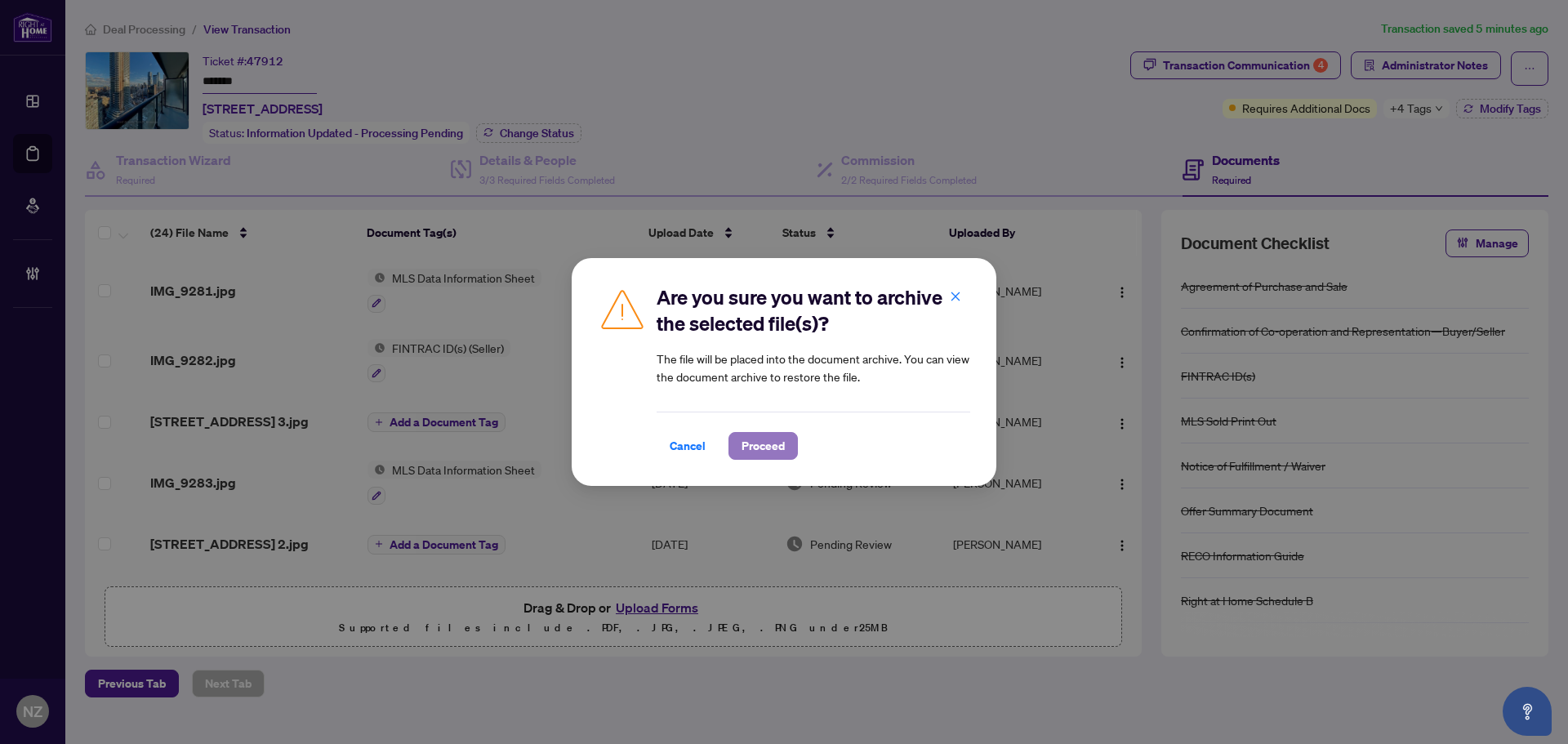
click at [760, 440] on span "Proceed" at bounding box center [763, 445] width 43 height 26
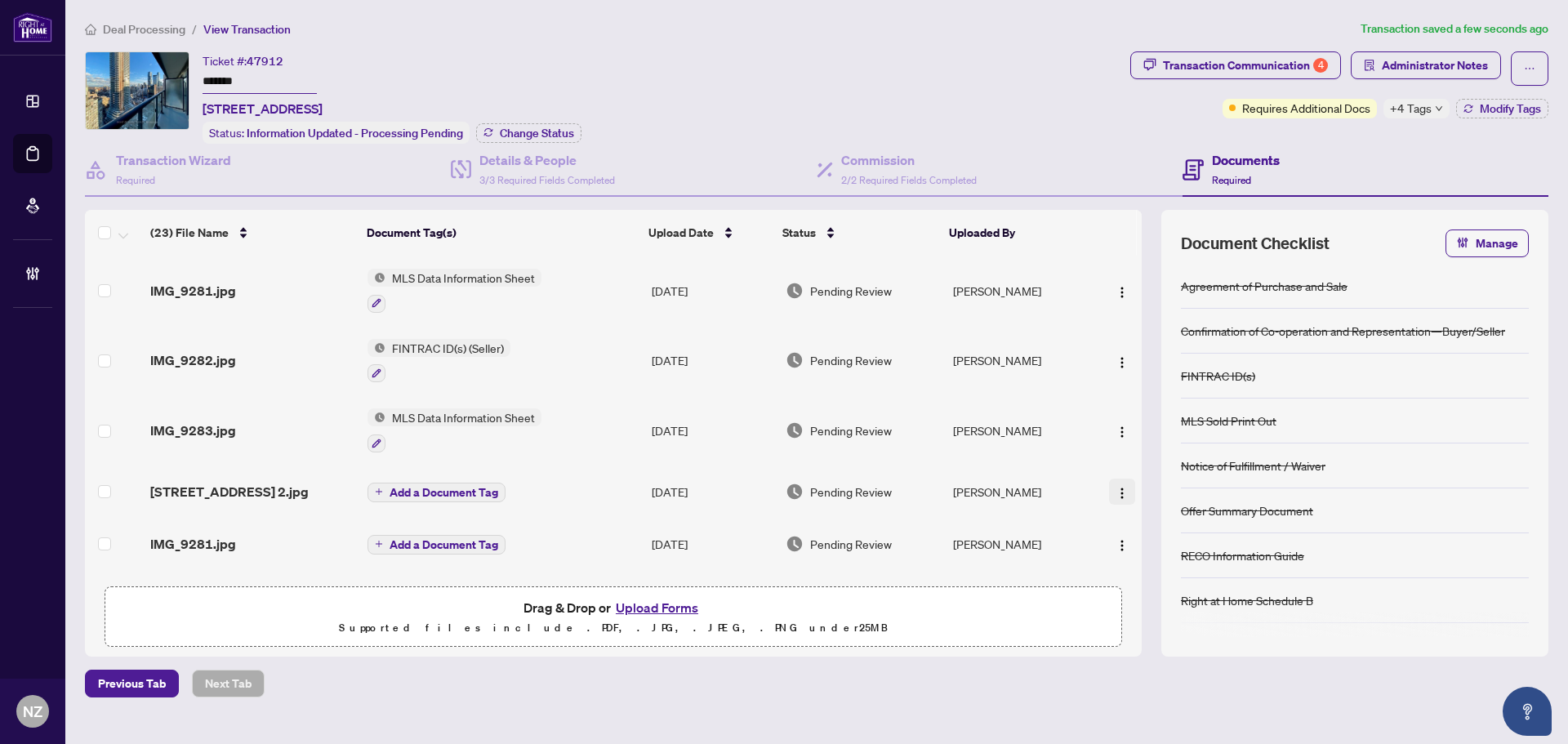
click at [1120, 487] on img "button" at bounding box center [1122, 493] width 13 height 13
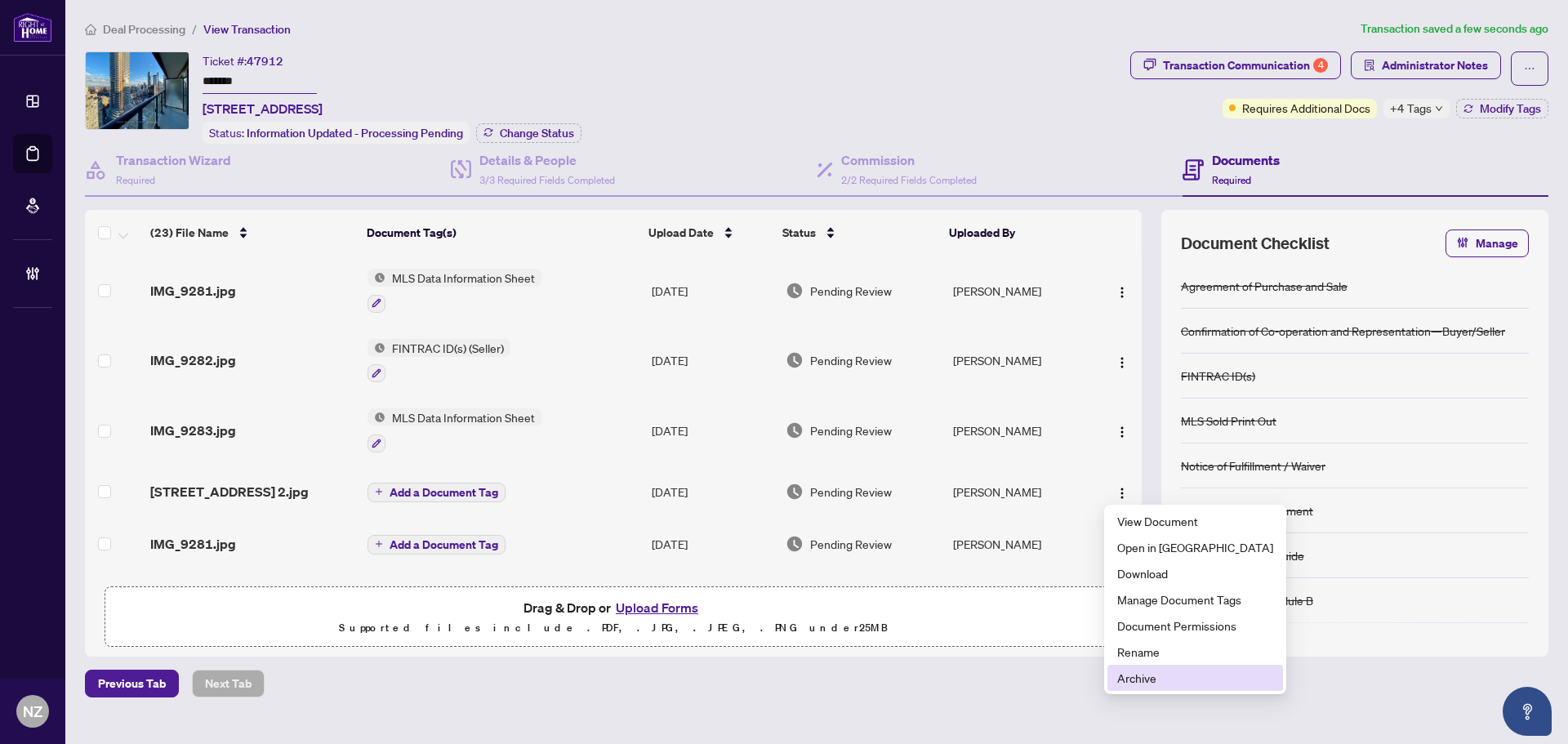
click at [1130, 682] on span "Archive" at bounding box center [1195, 678] width 156 height 18
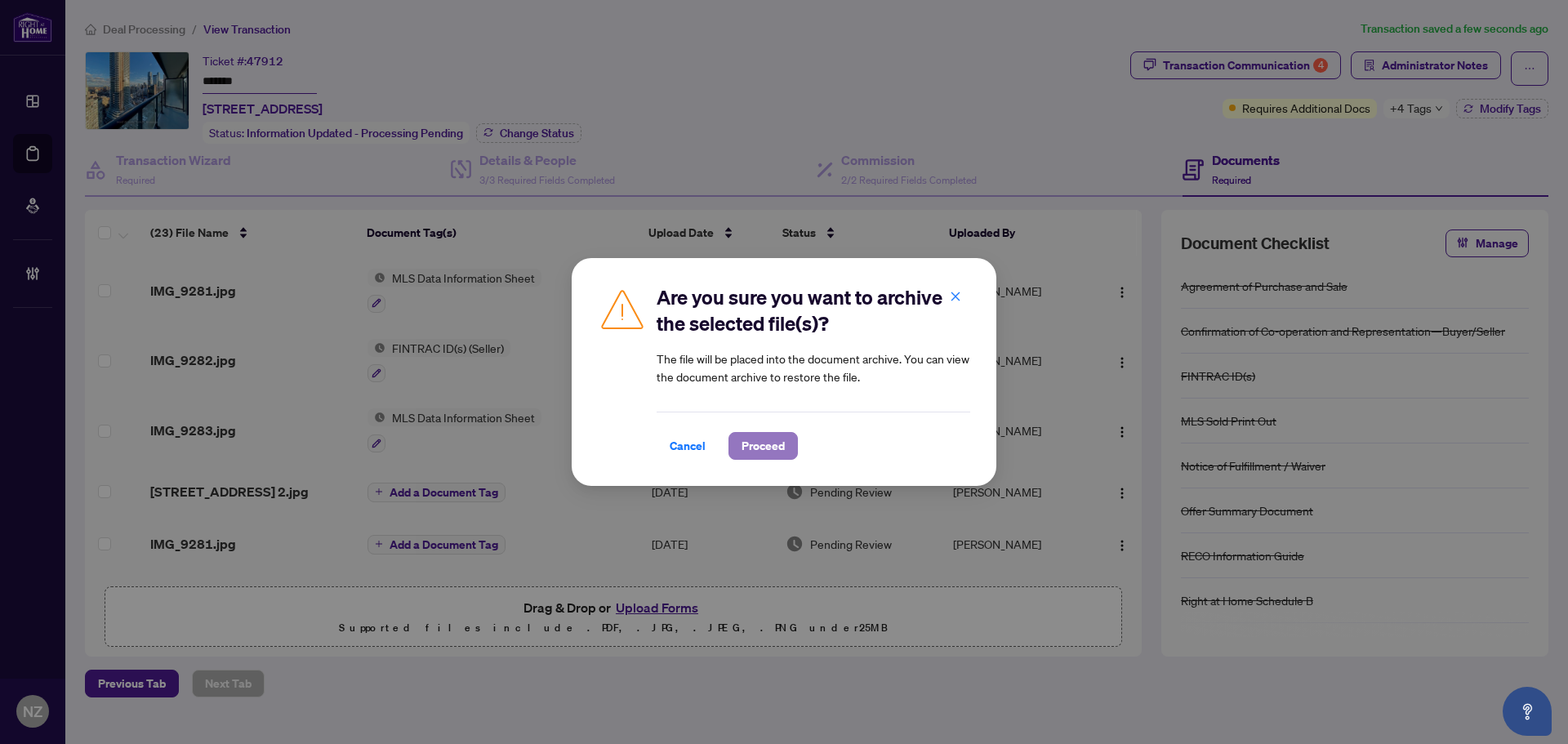
click at [760, 442] on span "Proceed" at bounding box center [763, 445] width 43 height 26
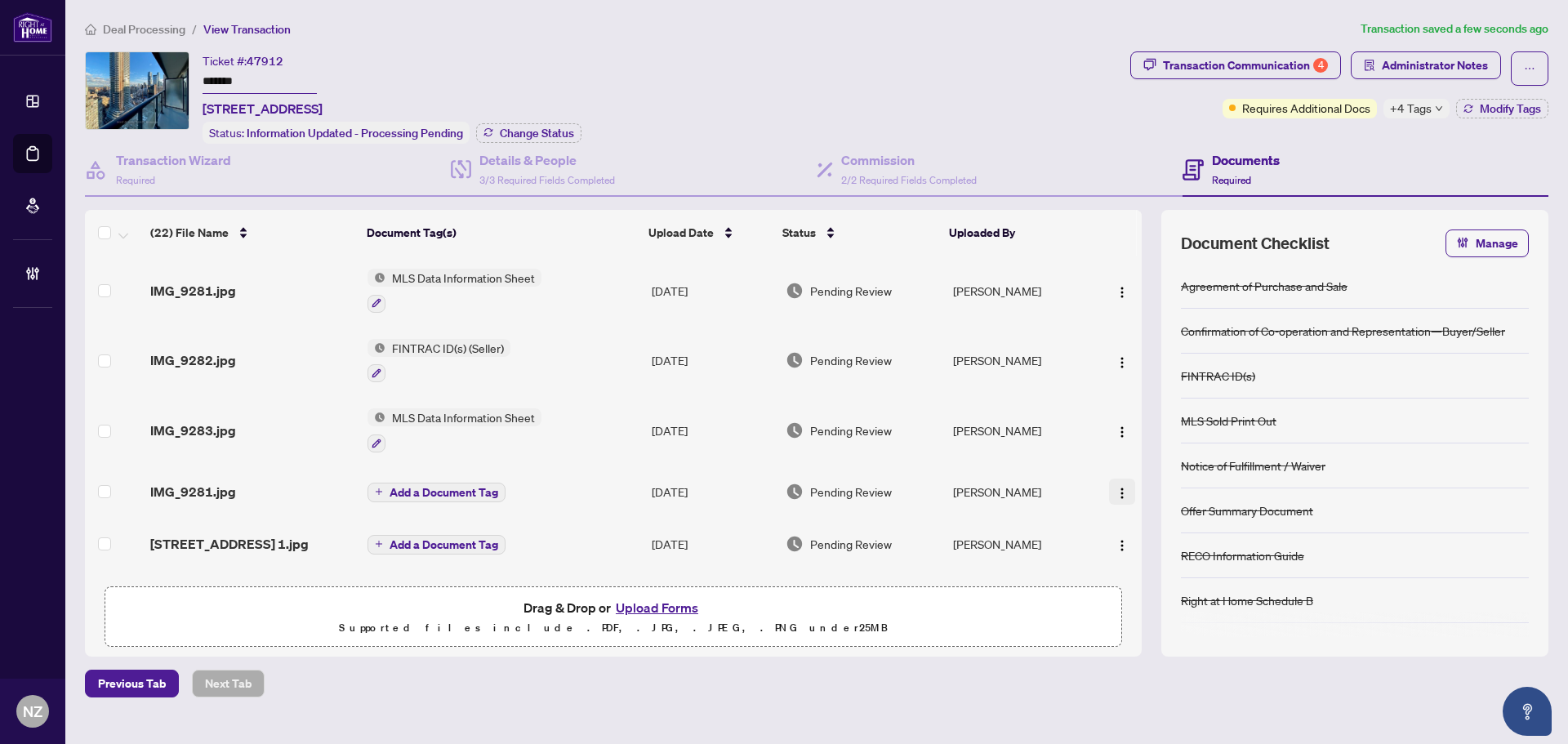
click at [1118, 491] on img "button" at bounding box center [1122, 493] width 13 height 13
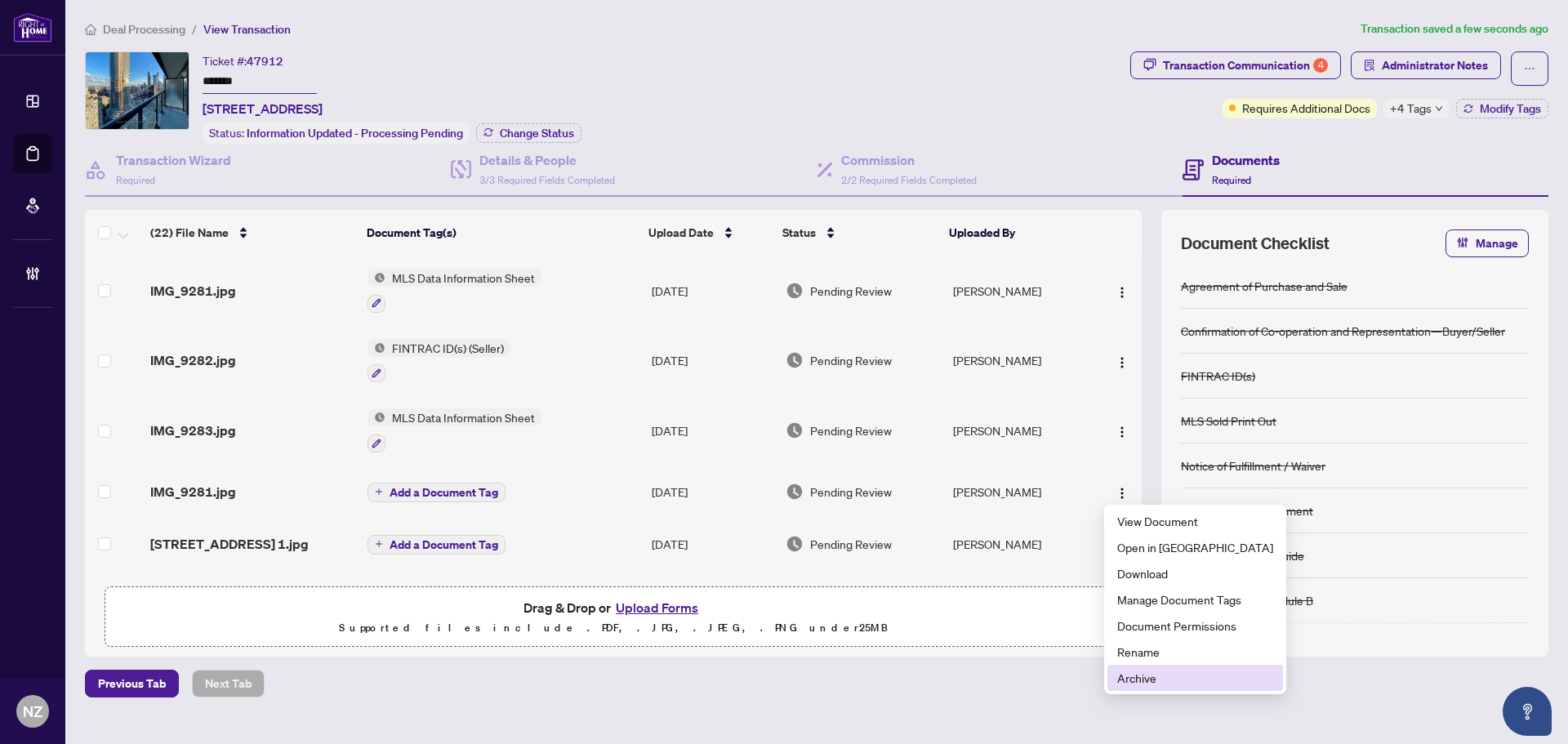
click at [1143, 683] on span "Archive" at bounding box center [1195, 678] width 156 height 18
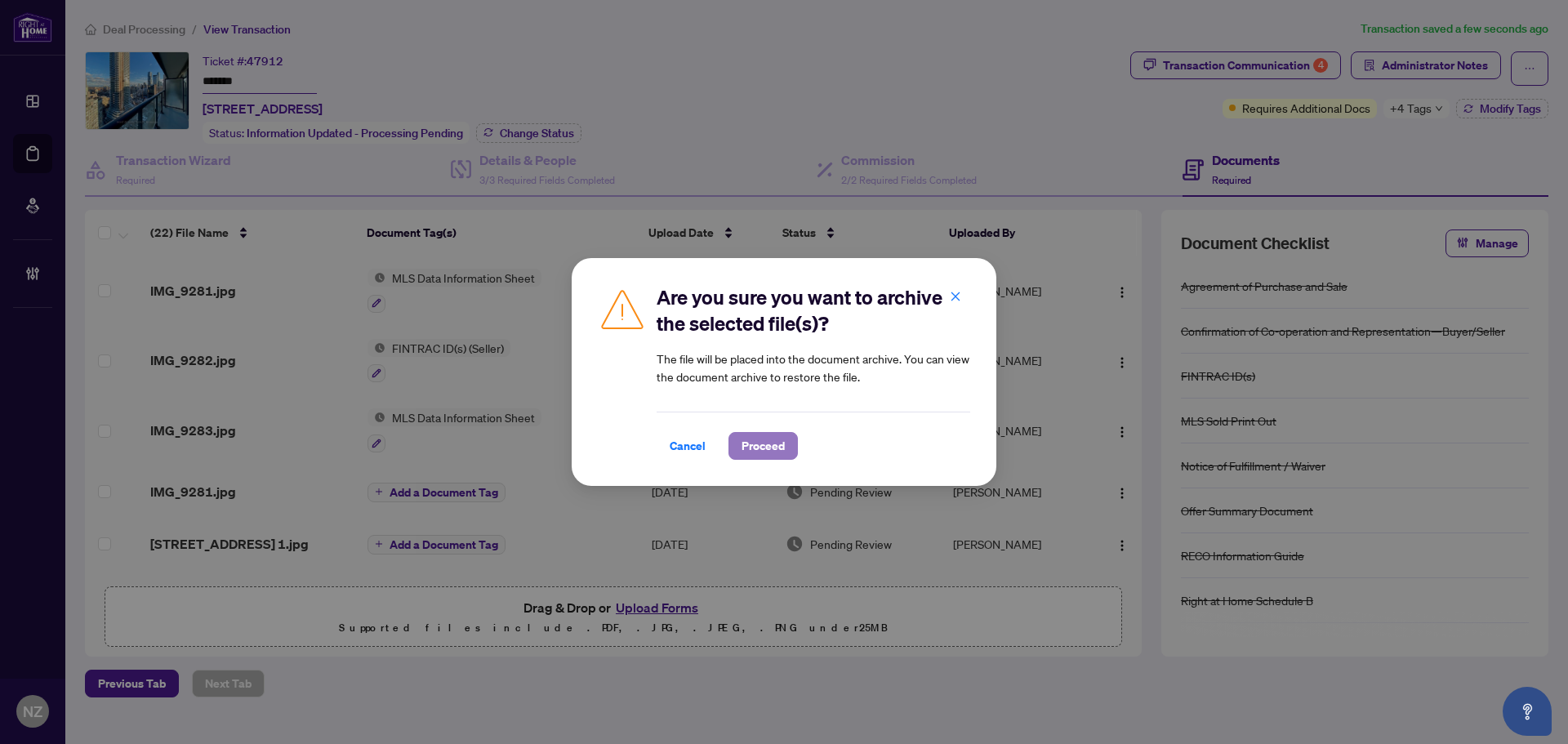
click at [773, 445] on span "Proceed" at bounding box center [763, 445] width 43 height 26
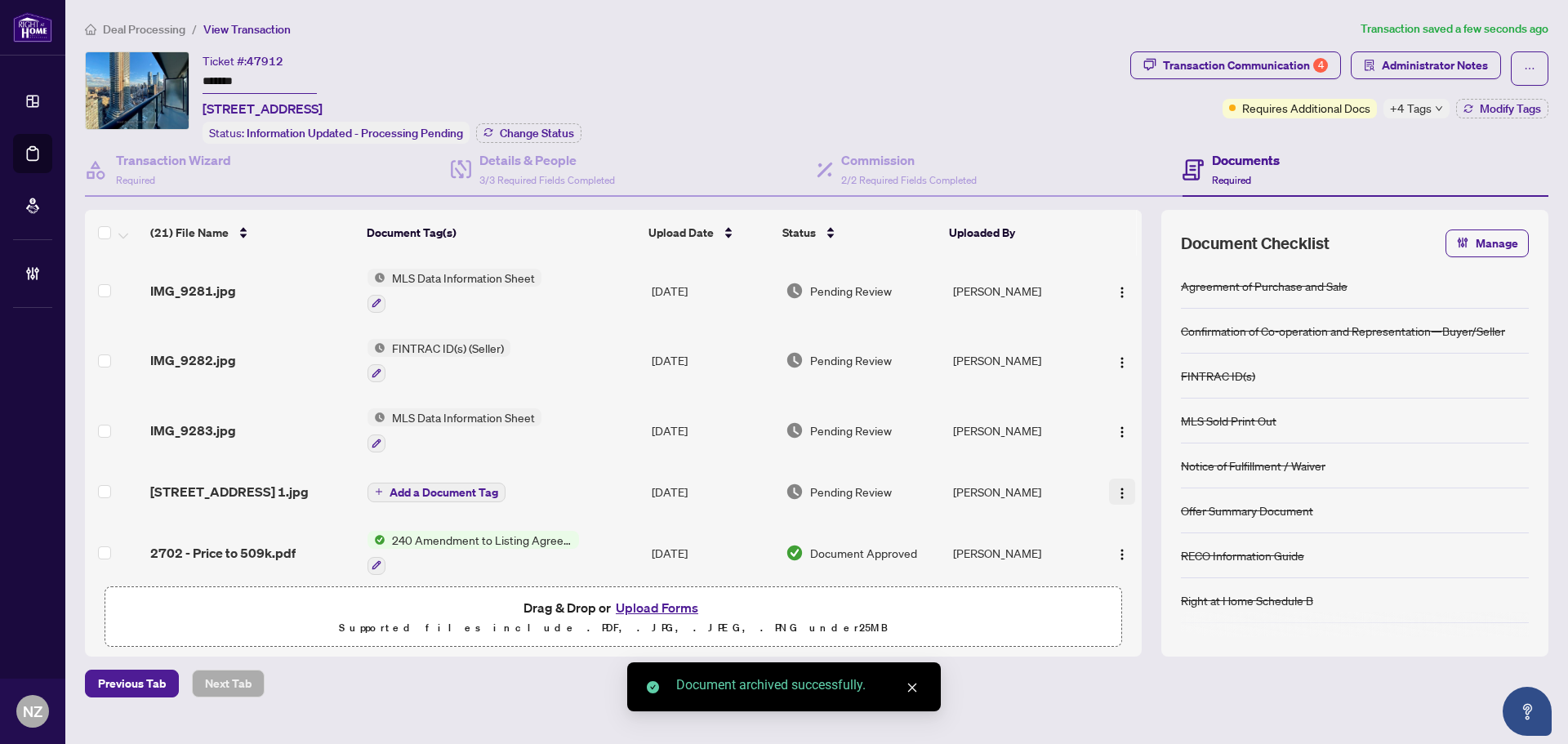
click at [1116, 487] on img "button" at bounding box center [1122, 493] width 13 height 13
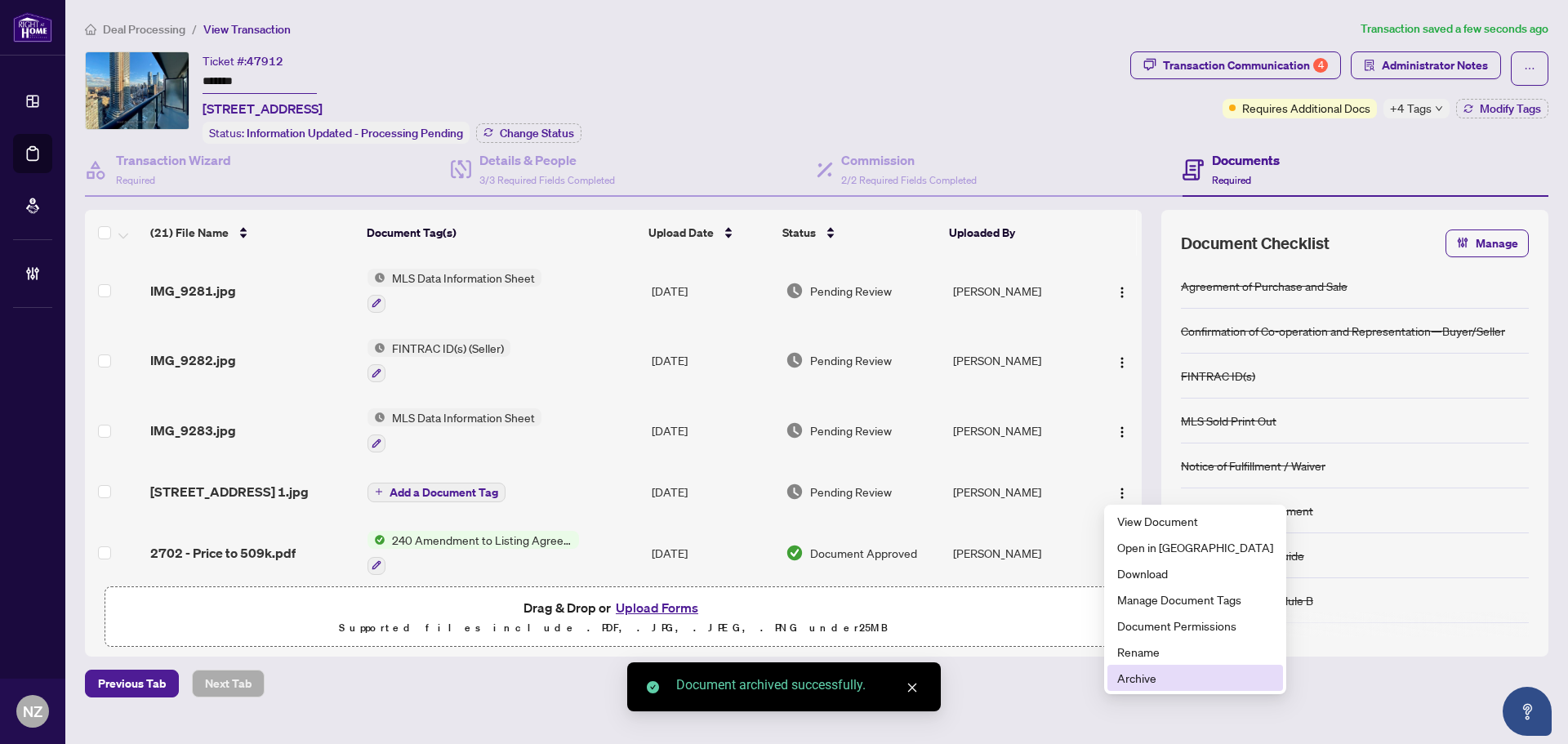
click at [1132, 674] on span "Archive" at bounding box center [1195, 678] width 156 height 18
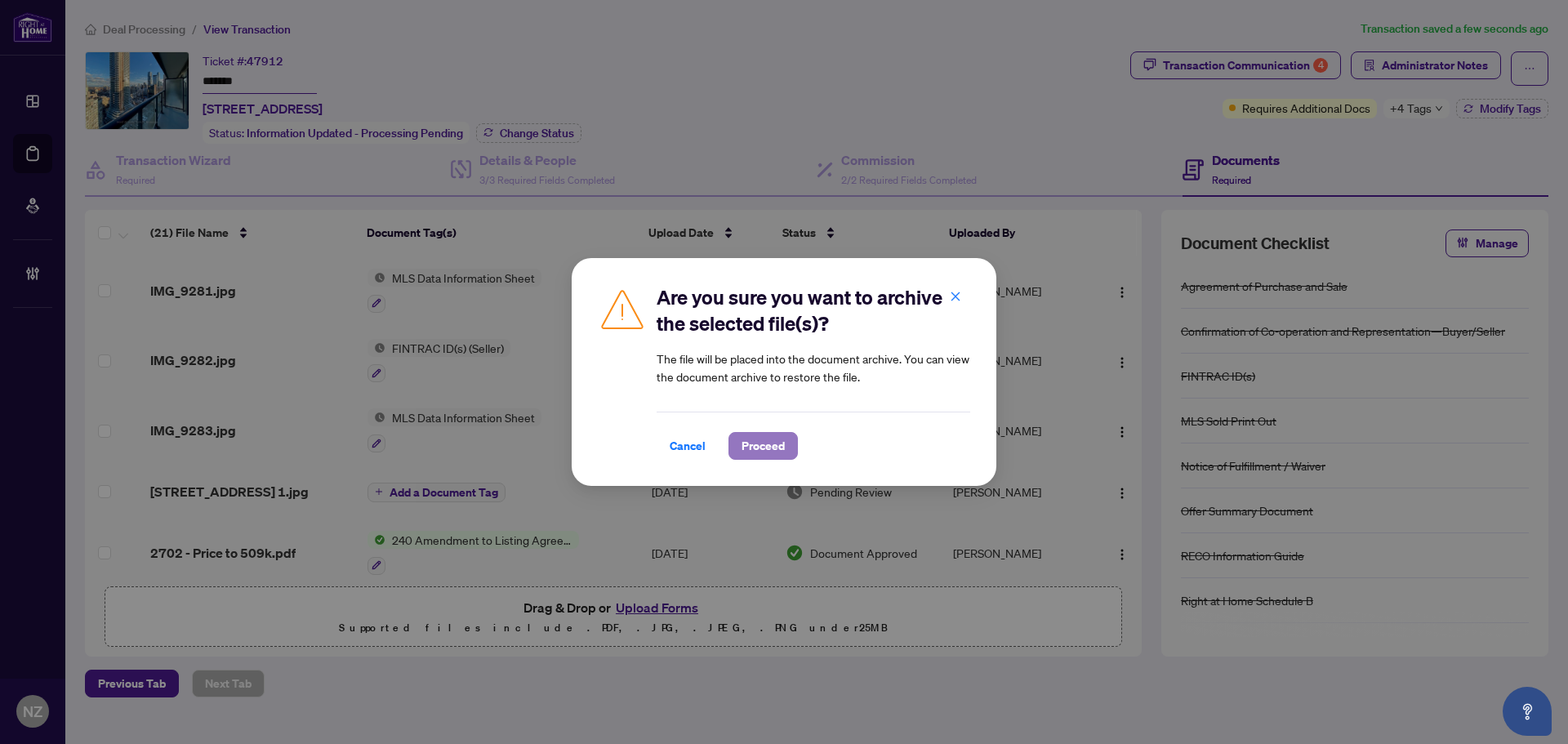
drag, startPoint x: 758, startPoint y: 446, endPoint x: 793, endPoint y: 442, distance: 35.2
click at [758, 448] on span "Proceed" at bounding box center [763, 445] width 43 height 26
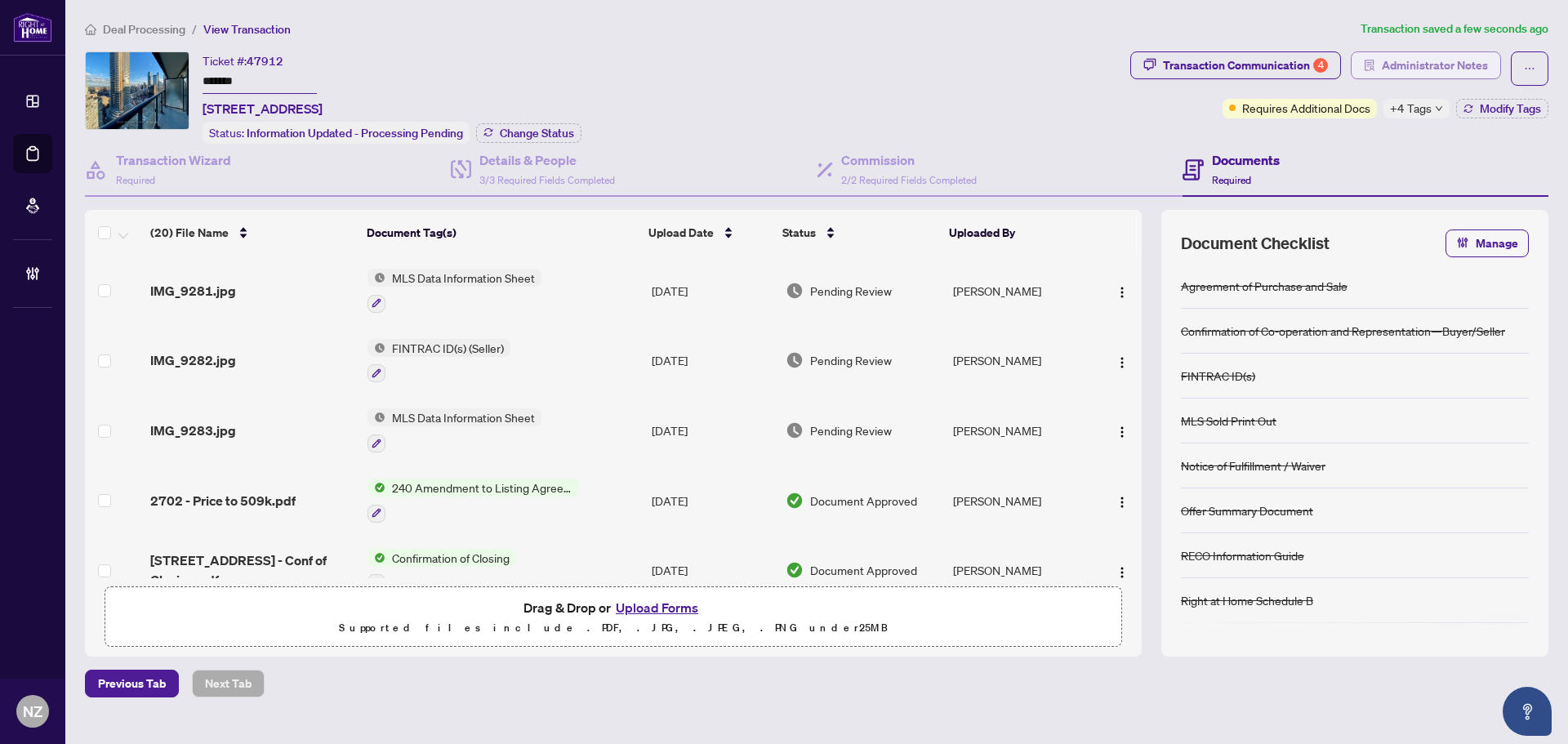
click at [1416, 61] on span "Administrator Notes" at bounding box center [1435, 64] width 107 height 26
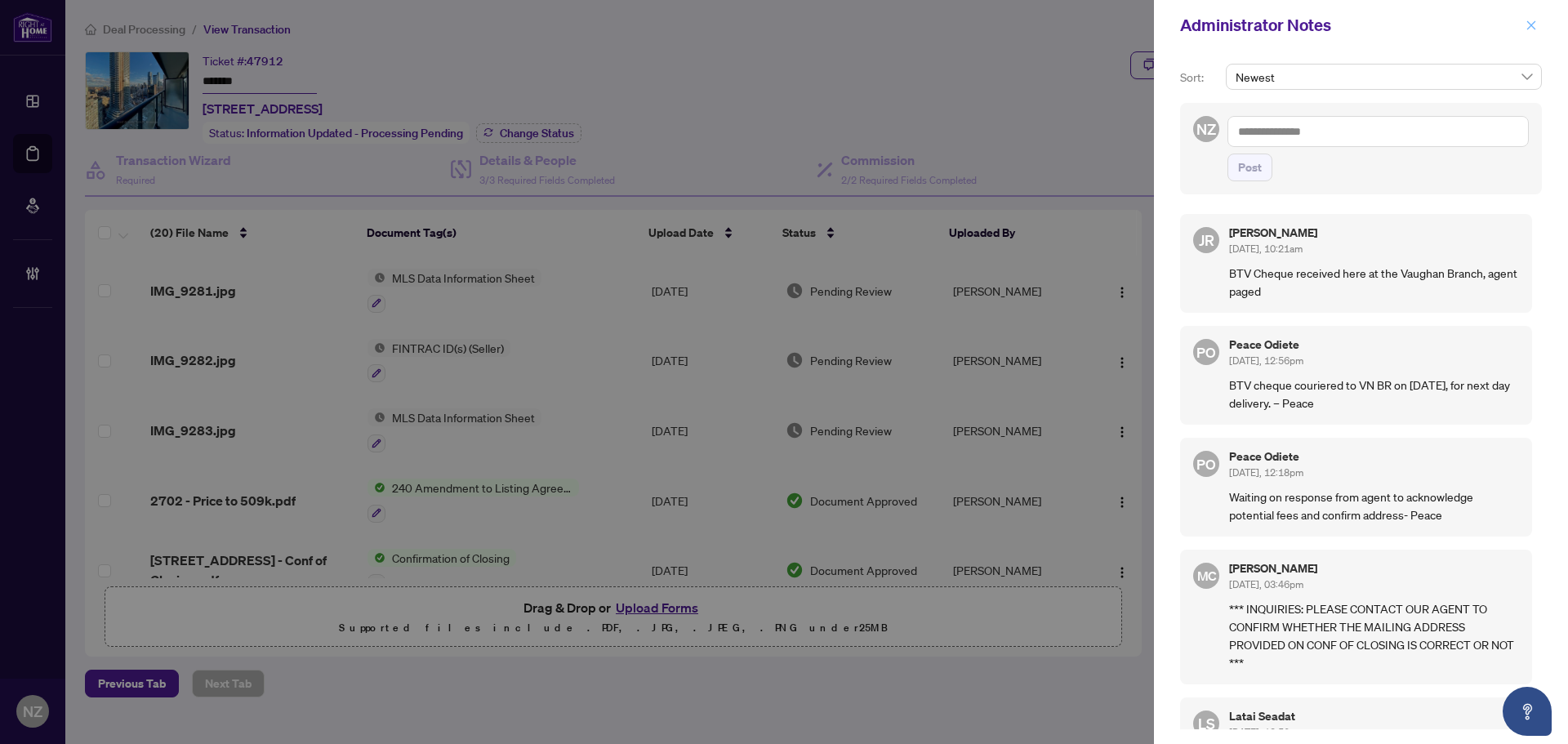
click at [1529, 20] on icon "close" at bounding box center [1531, 25] width 12 height 12
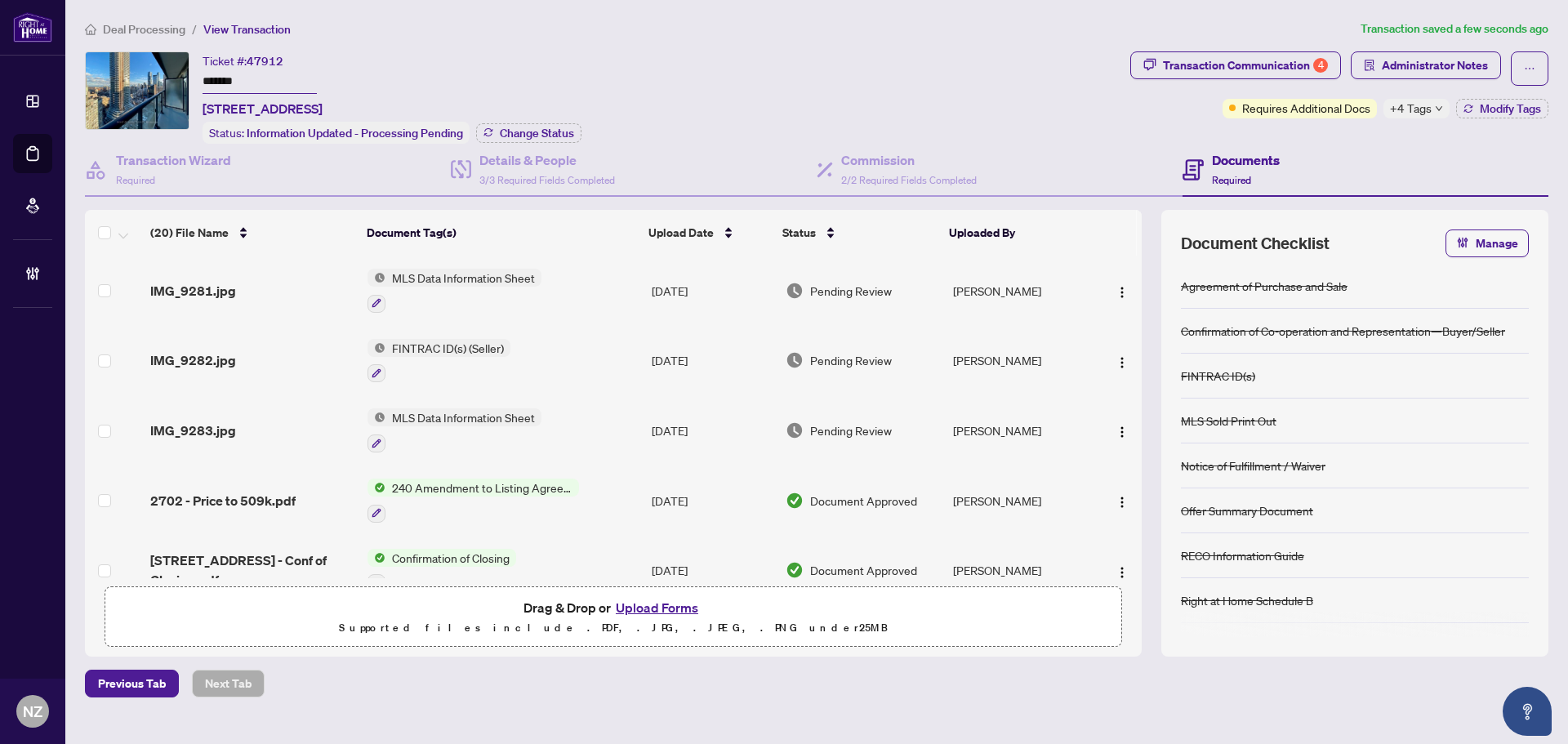
click at [154, 31] on span "Deal Processing" at bounding box center [144, 30] width 82 height 14
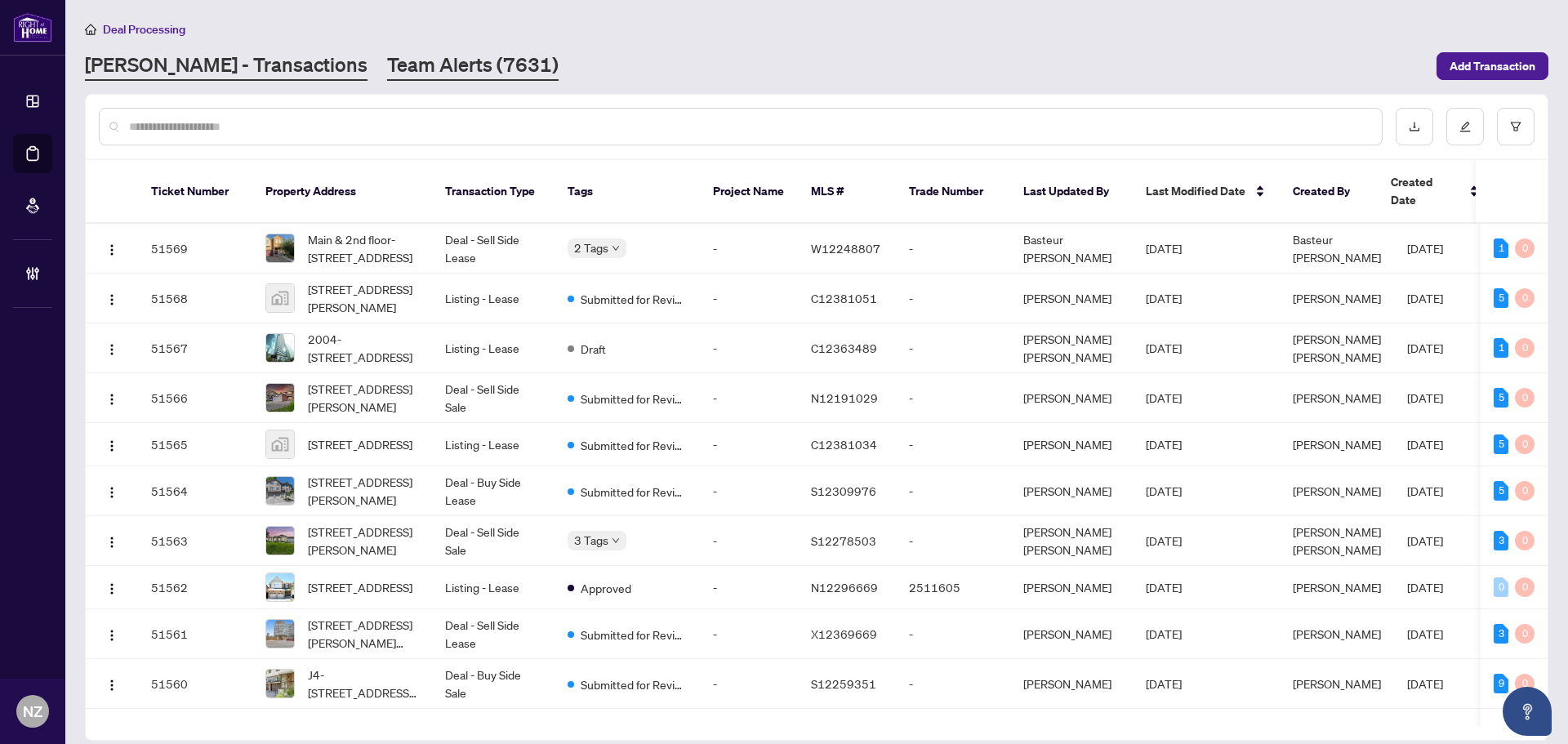
click at [387, 71] on link "Team Alerts (7631)" at bounding box center [473, 65] width 172 height 30
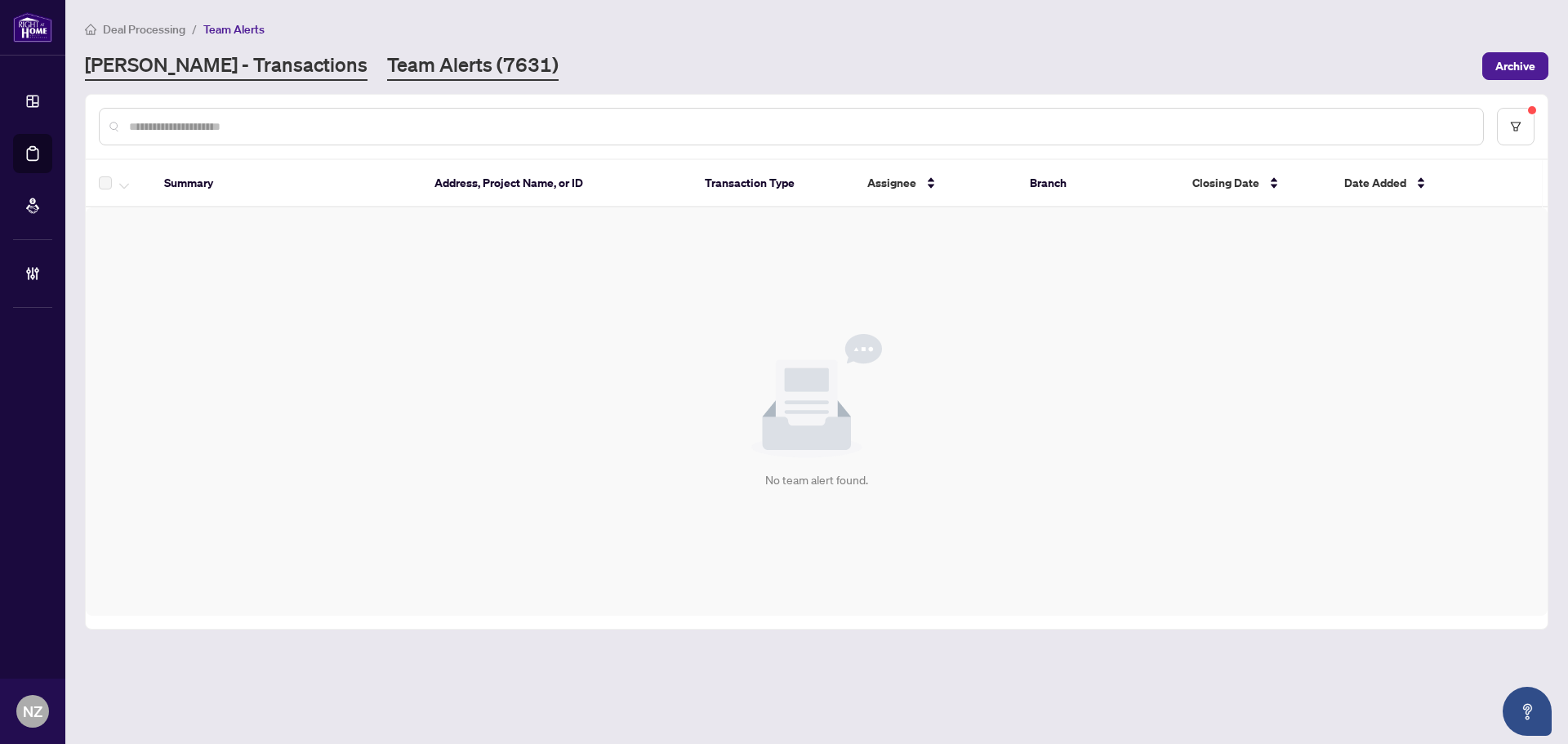
click at [195, 63] on link "[PERSON_NAME] - Transactions" at bounding box center [227, 65] width 283 height 30
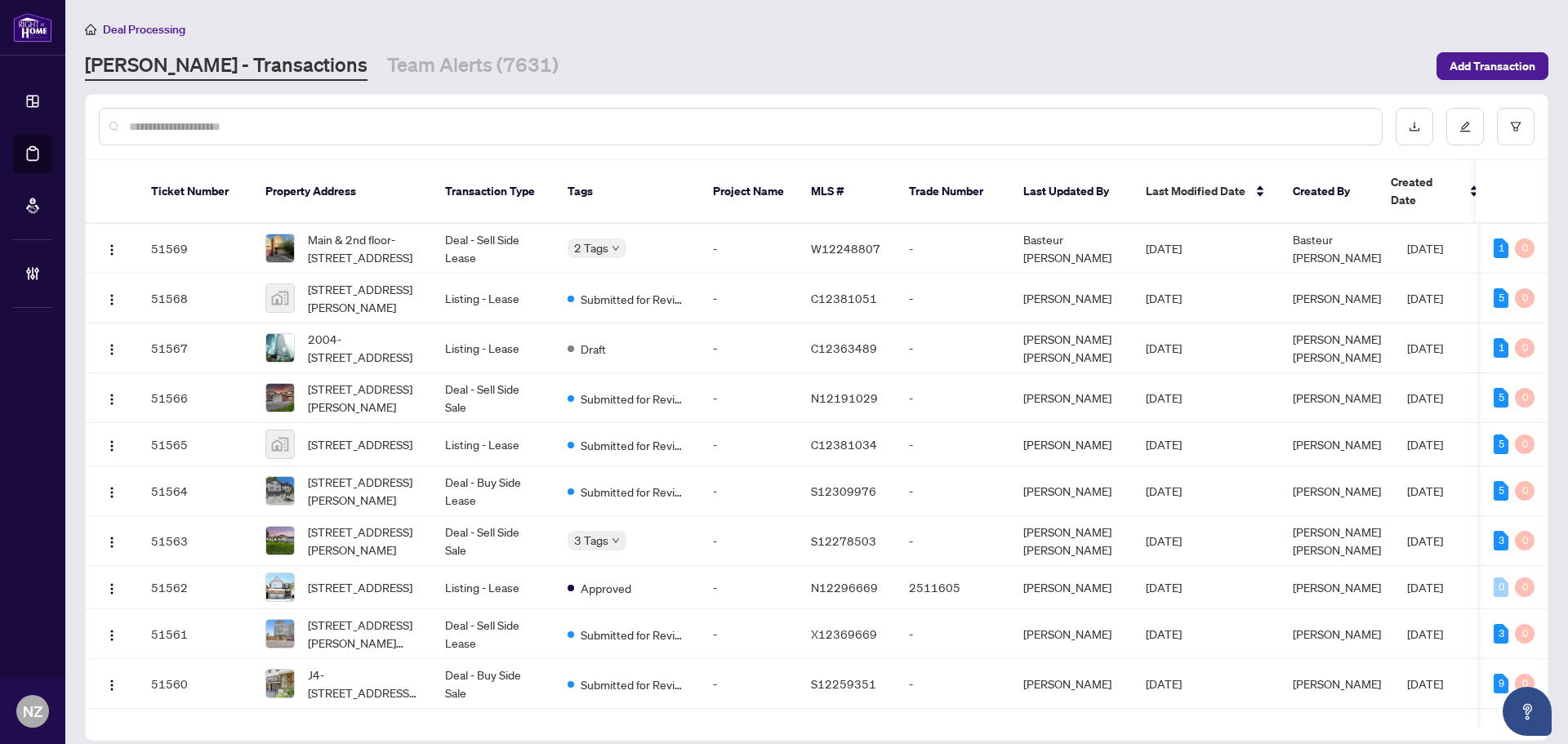
click at [161, 126] on input "text" at bounding box center [749, 126] width 1240 height 18
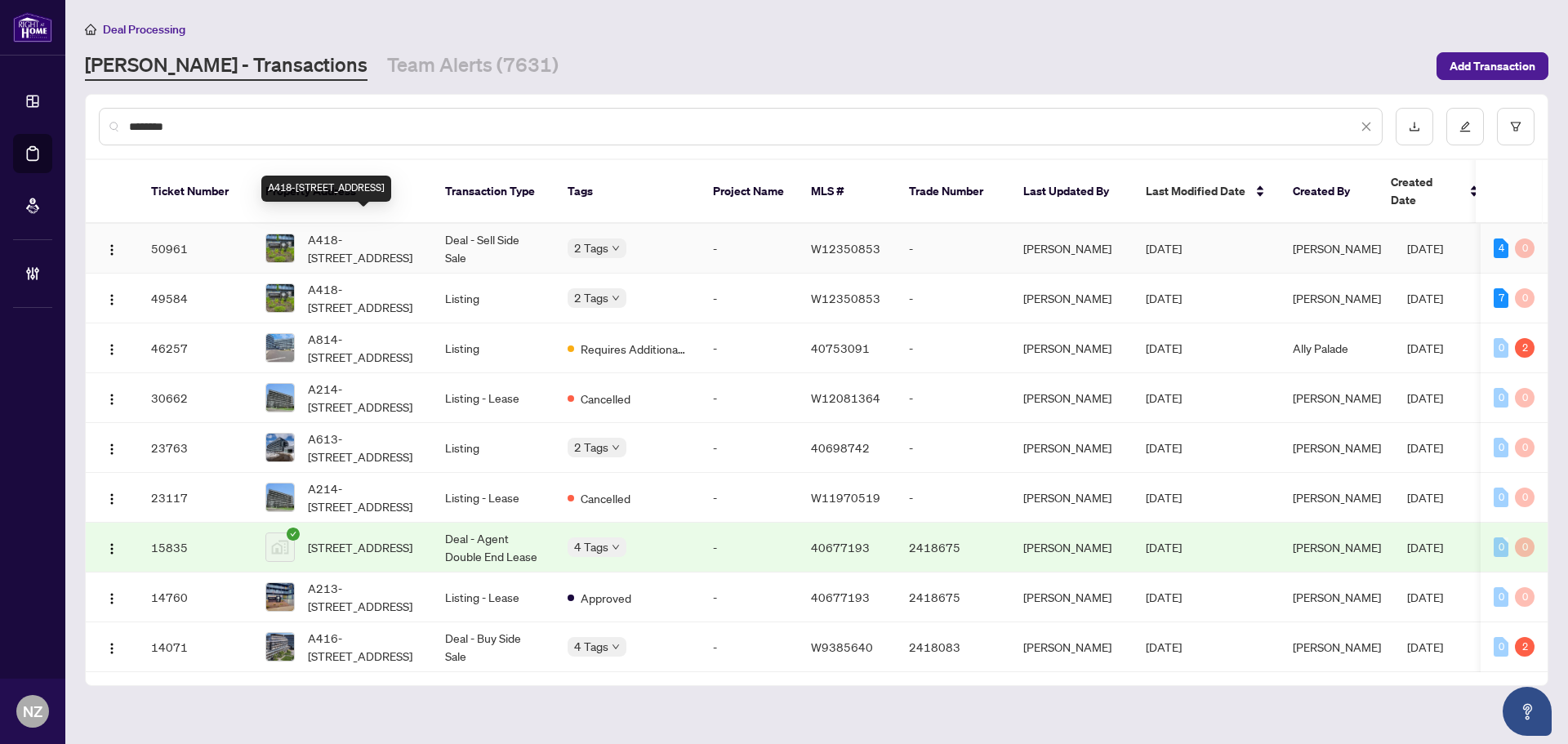
type input "********"
click at [361, 235] on span "A418-[STREET_ADDRESS]" at bounding box center [364, 248] width 111 height 36
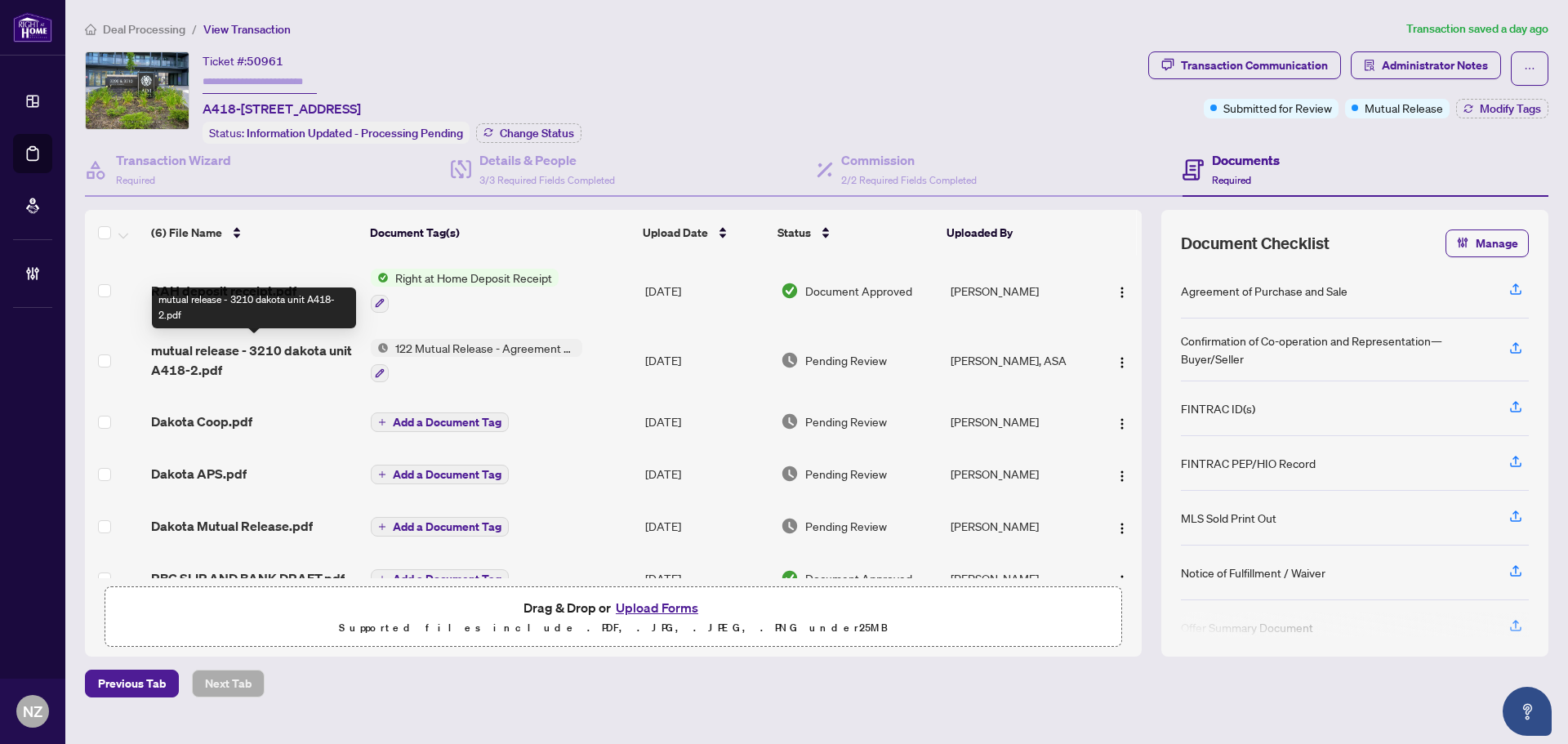
click at [295, 354] on span "mutual release - 3210 dakota unit A418-2.pdf" at bounding box center [254, 360] width 207 height 39
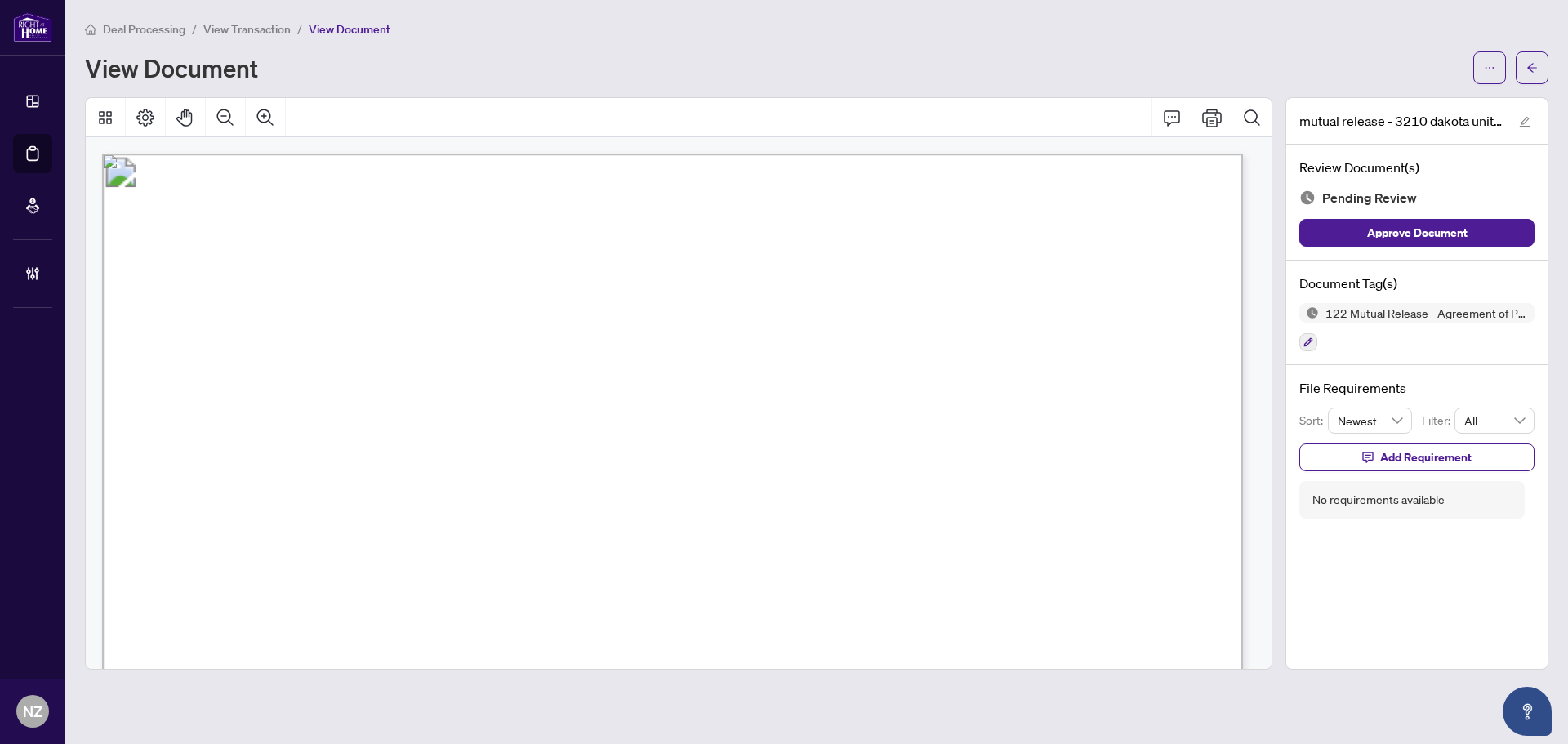
drag, startPoint x: 1476, startPoint y: 80, endPoint x: 1469, endPoint y: 85, distance: 8.6
click at [1475, 80] on button "button" at bounding box center [1490, 67] width 32 height 32
click at [1383, 109] on span "Download" at bounding box center [1431, 103] width 124 height 18
